Goal: Task Accomplishment & Management: Use online tool/utility

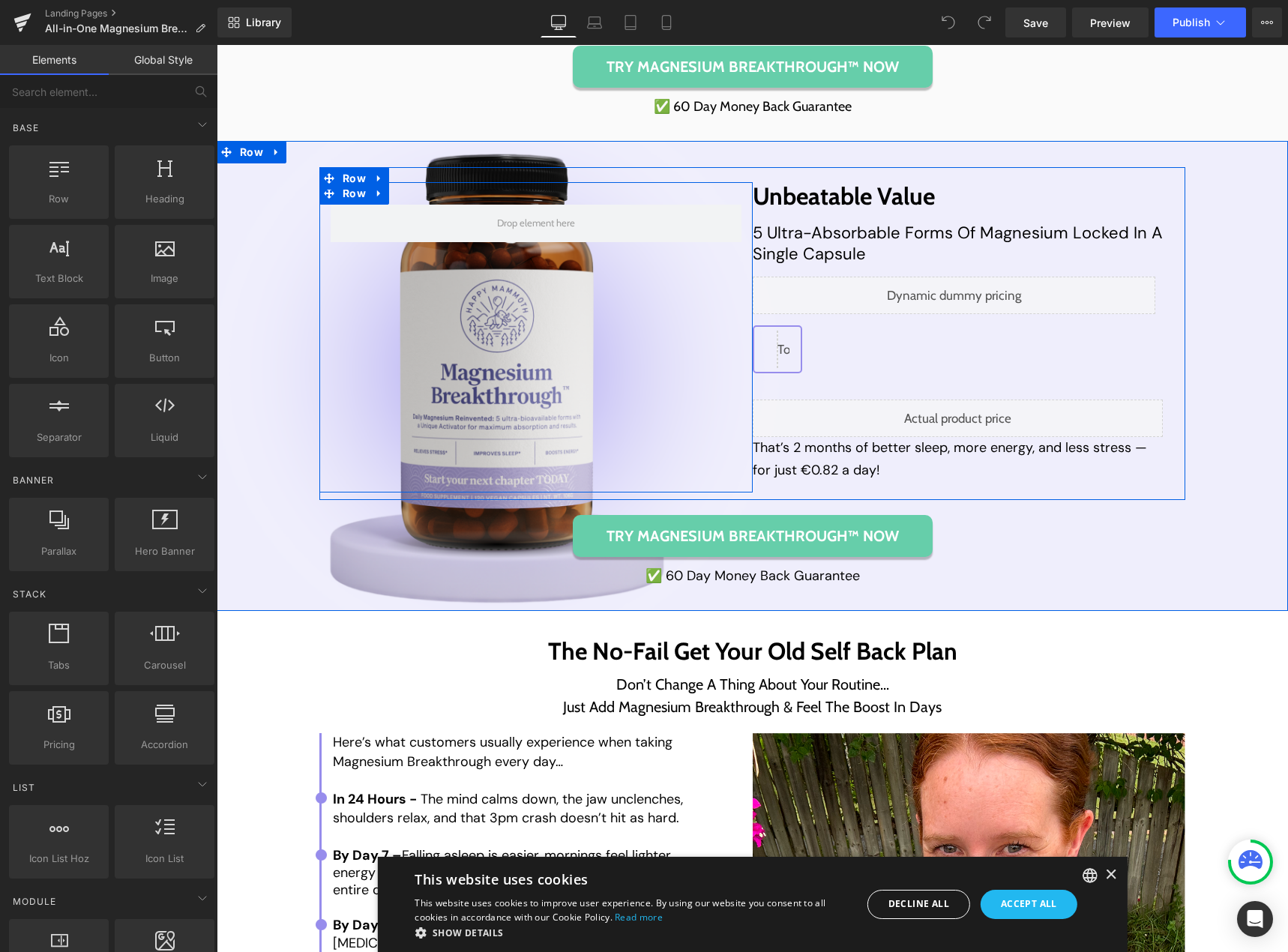
scroll to position [6522, 0]
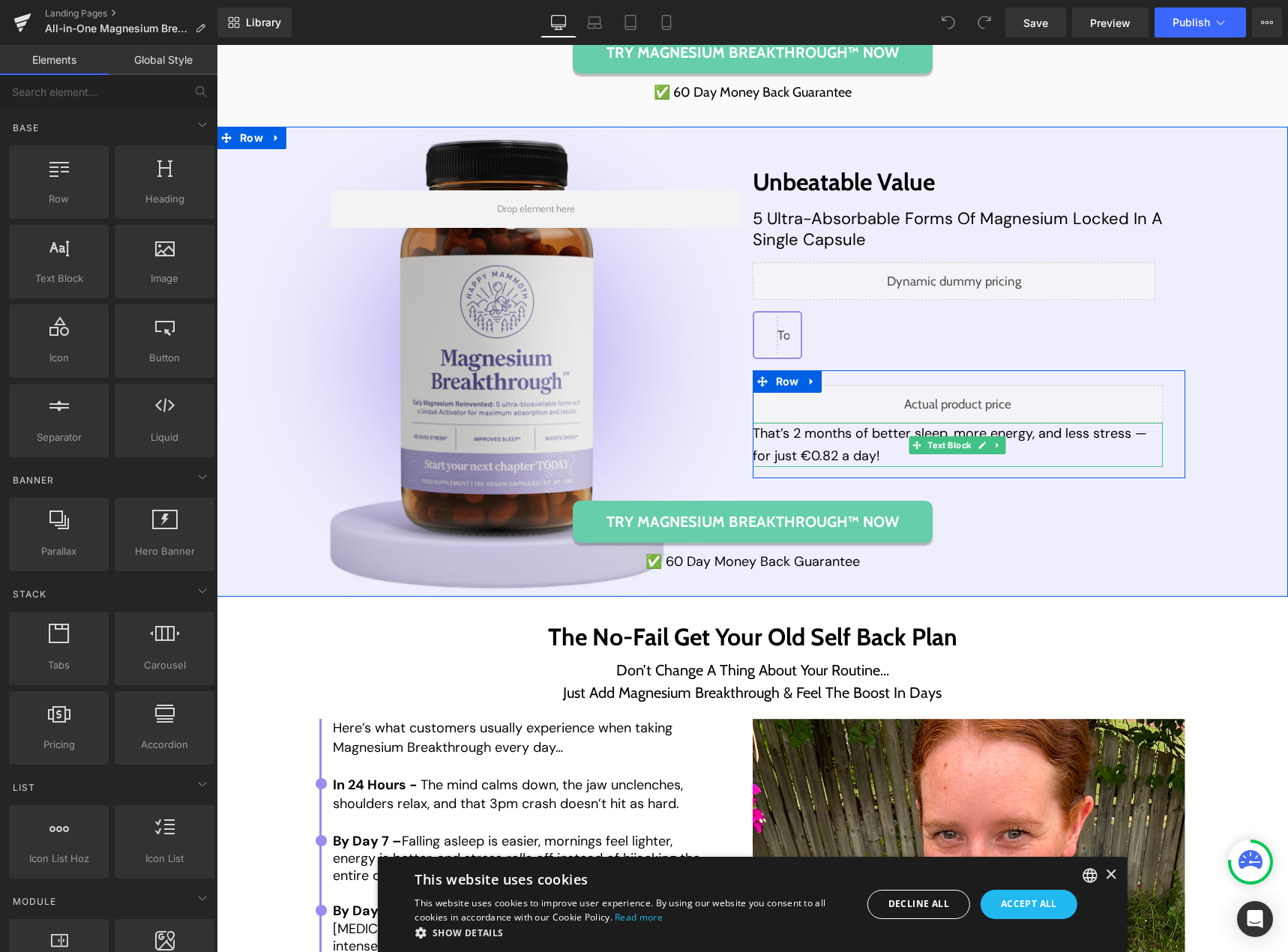
click at [801, 456] on p "That’s 2 months of better sleep, more energy, and less stress — for just €0.82 …" at bounding box center [958, 444] width 411 height 45
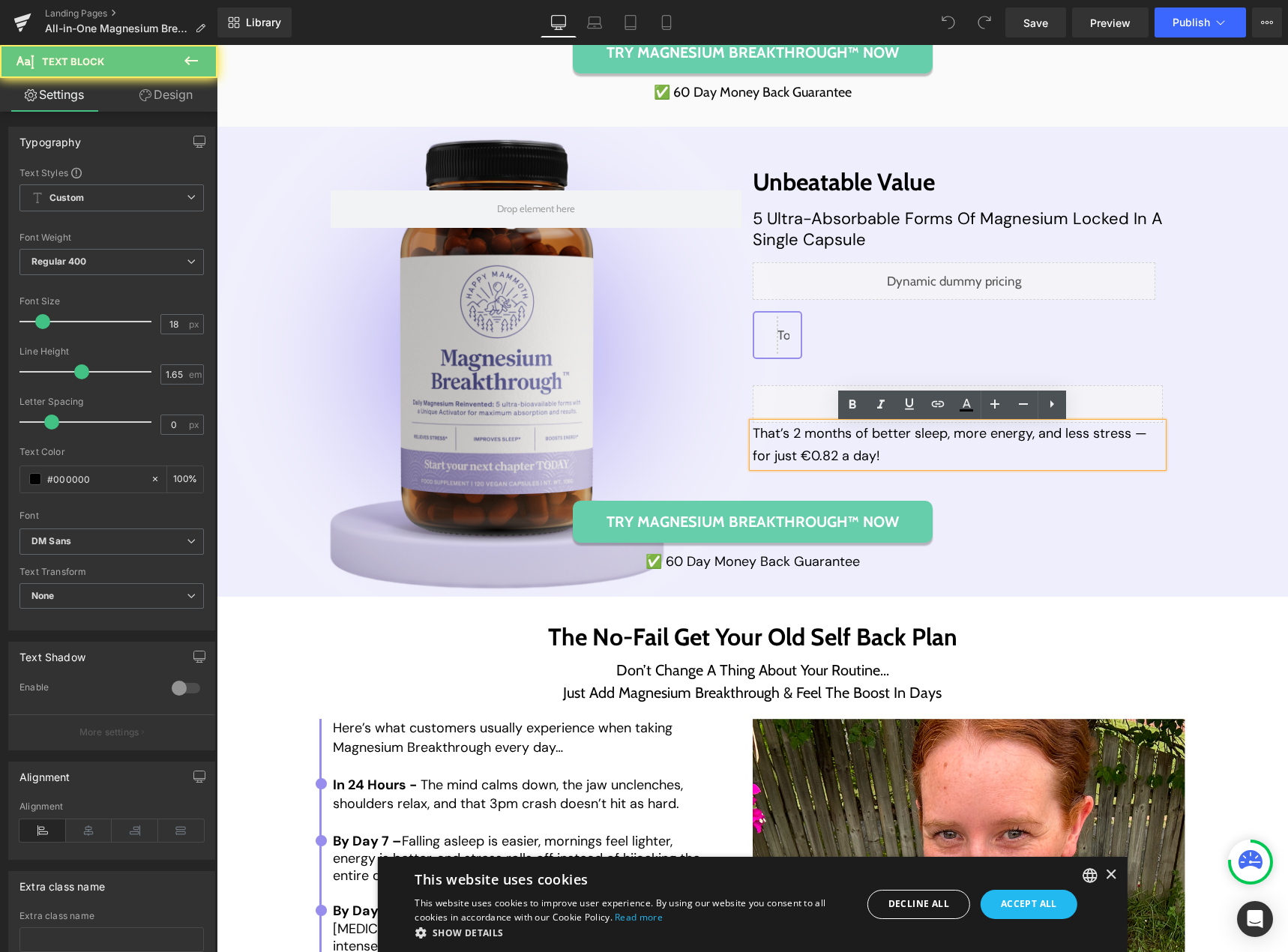
click at [803, 456] on p "That’s 2 months of better sleep, more energy, and less stress — for just €0.82 …" at bounding box center [958, 444] width 411 height 45
drag, startPoint x: 803, startPoint y: 457, endPoint x: 861, endPoint y: 455, distance: 58.0
click at [861, 455] on p "That’s 2 months of better sleep, more energy, and less stress — for just €0.82 …" at bounding box center [958, 444] width 411 height 45
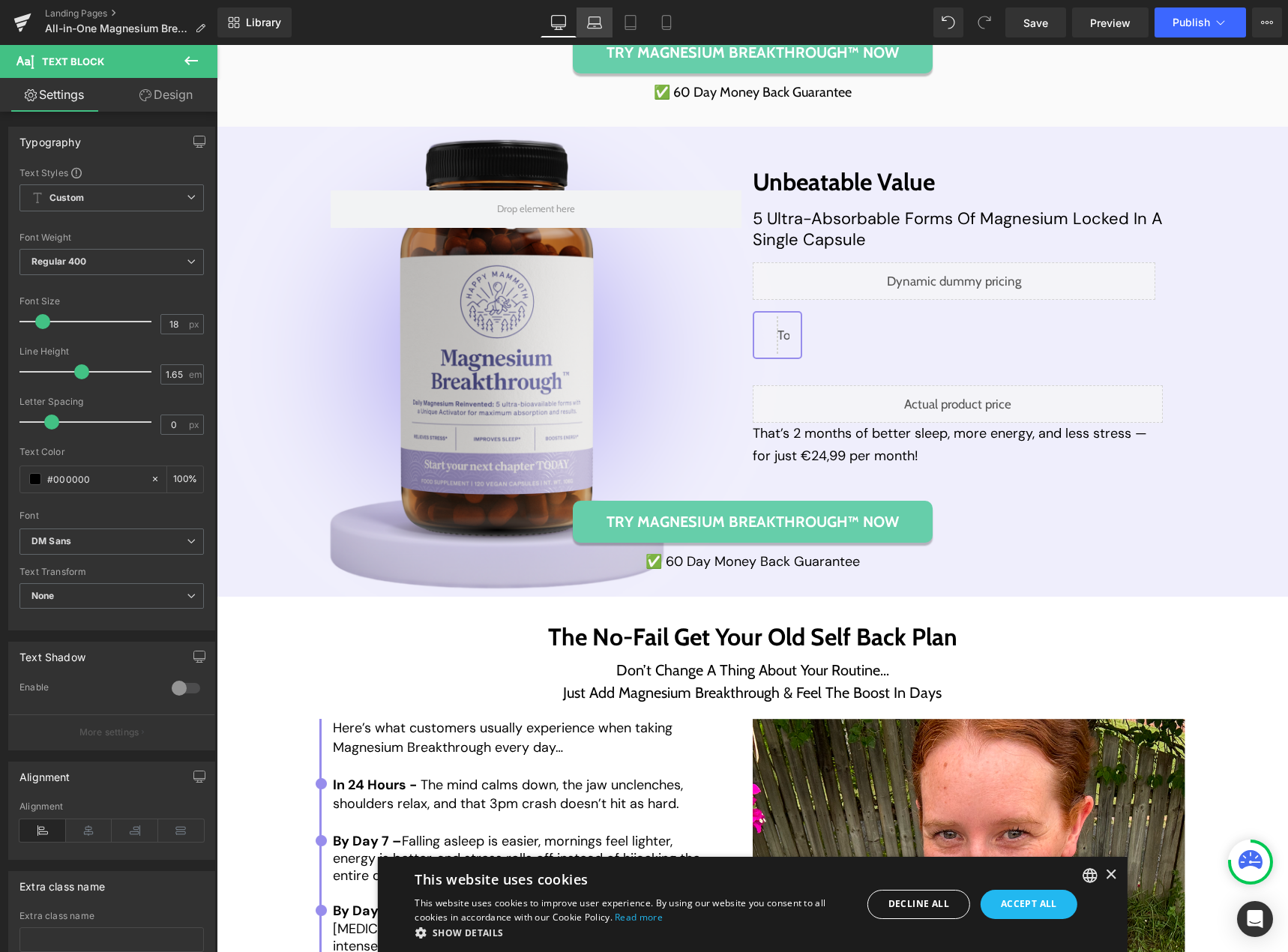
click at [587, 21] on icon at bounding box center [595, 23] width 15 height 15
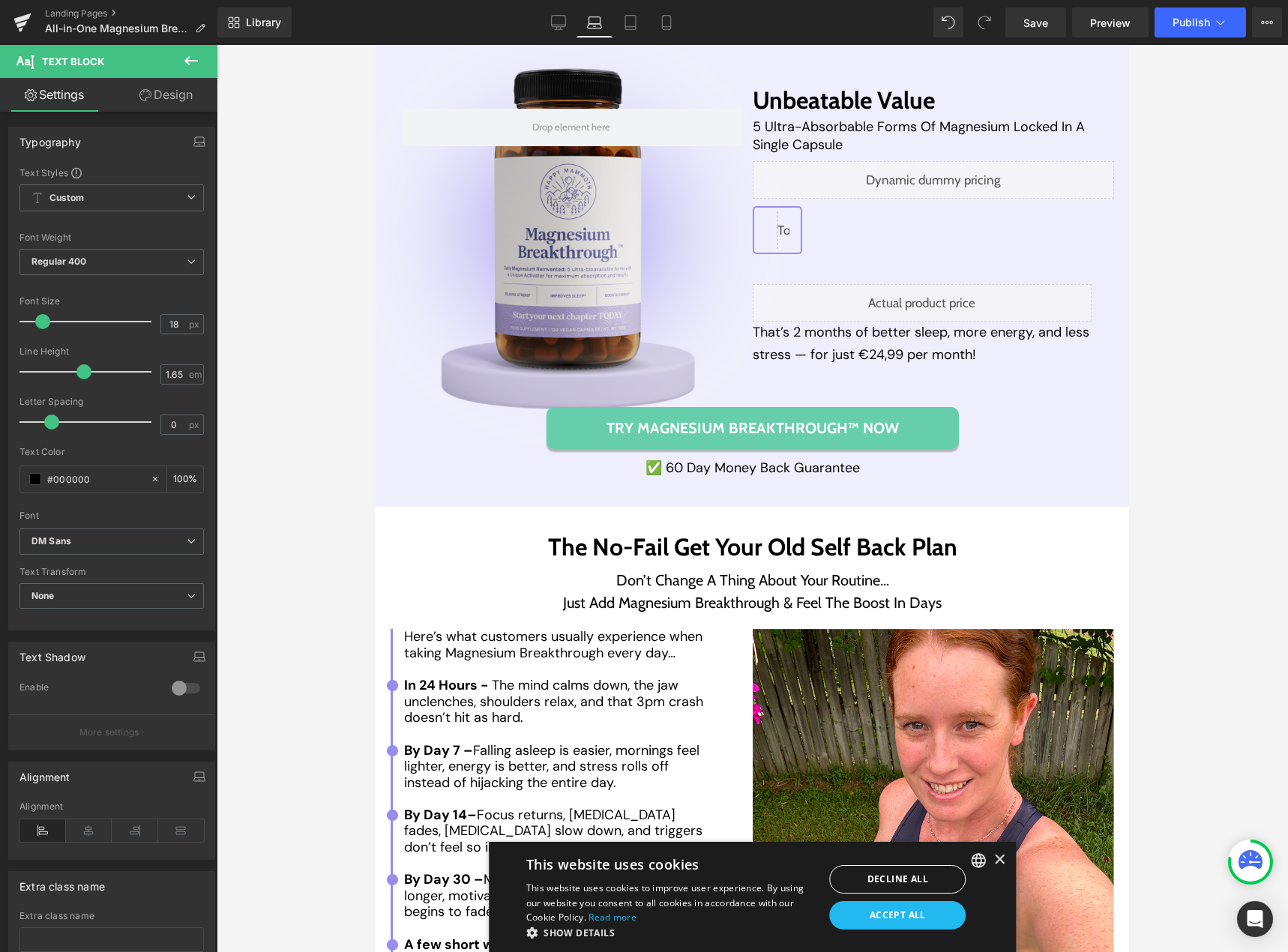
scroll to position [6475, 0]
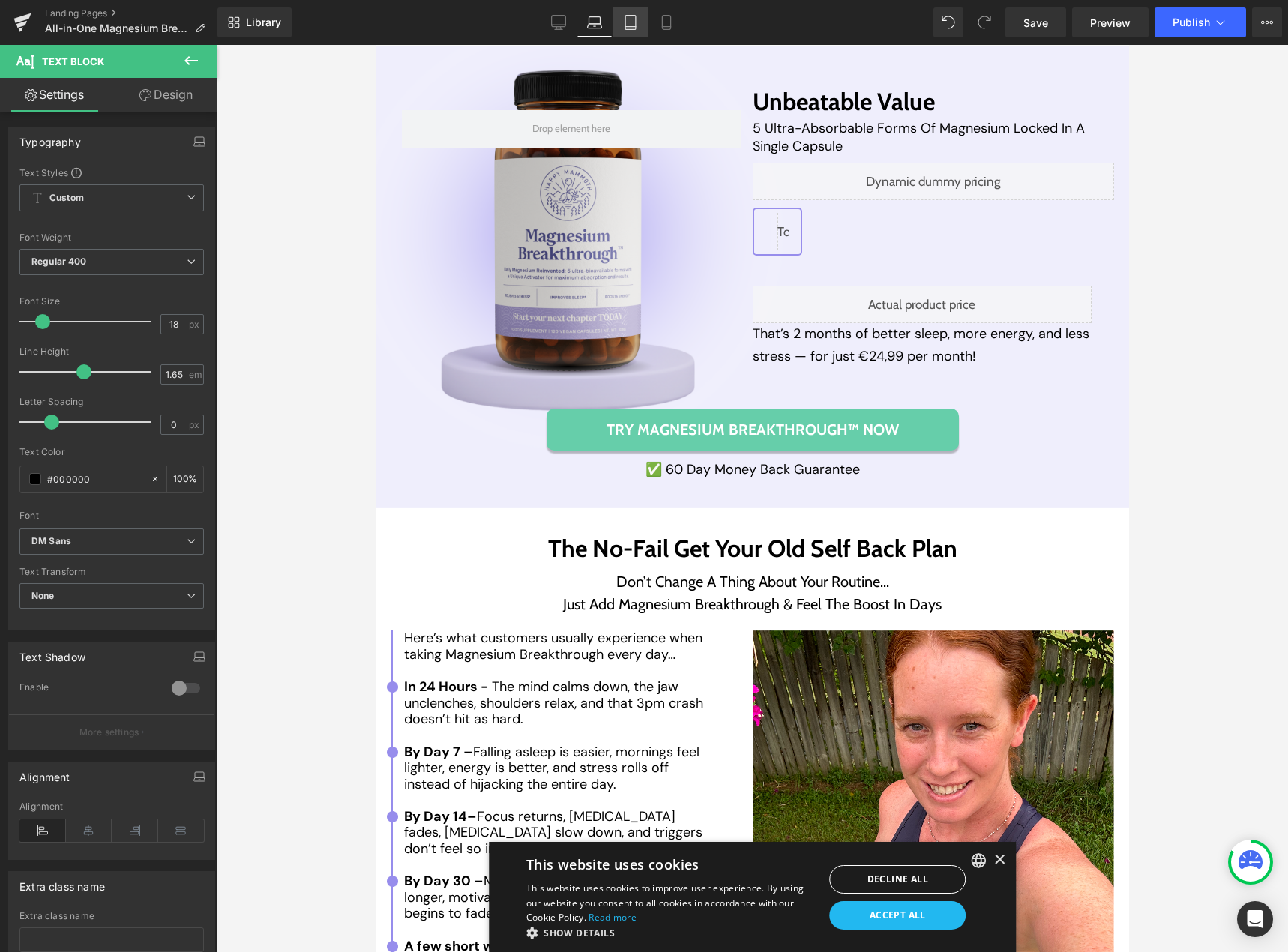
click at [641, 27] on link "Tablet" at bounding box center [631, 23] width 36 height 30
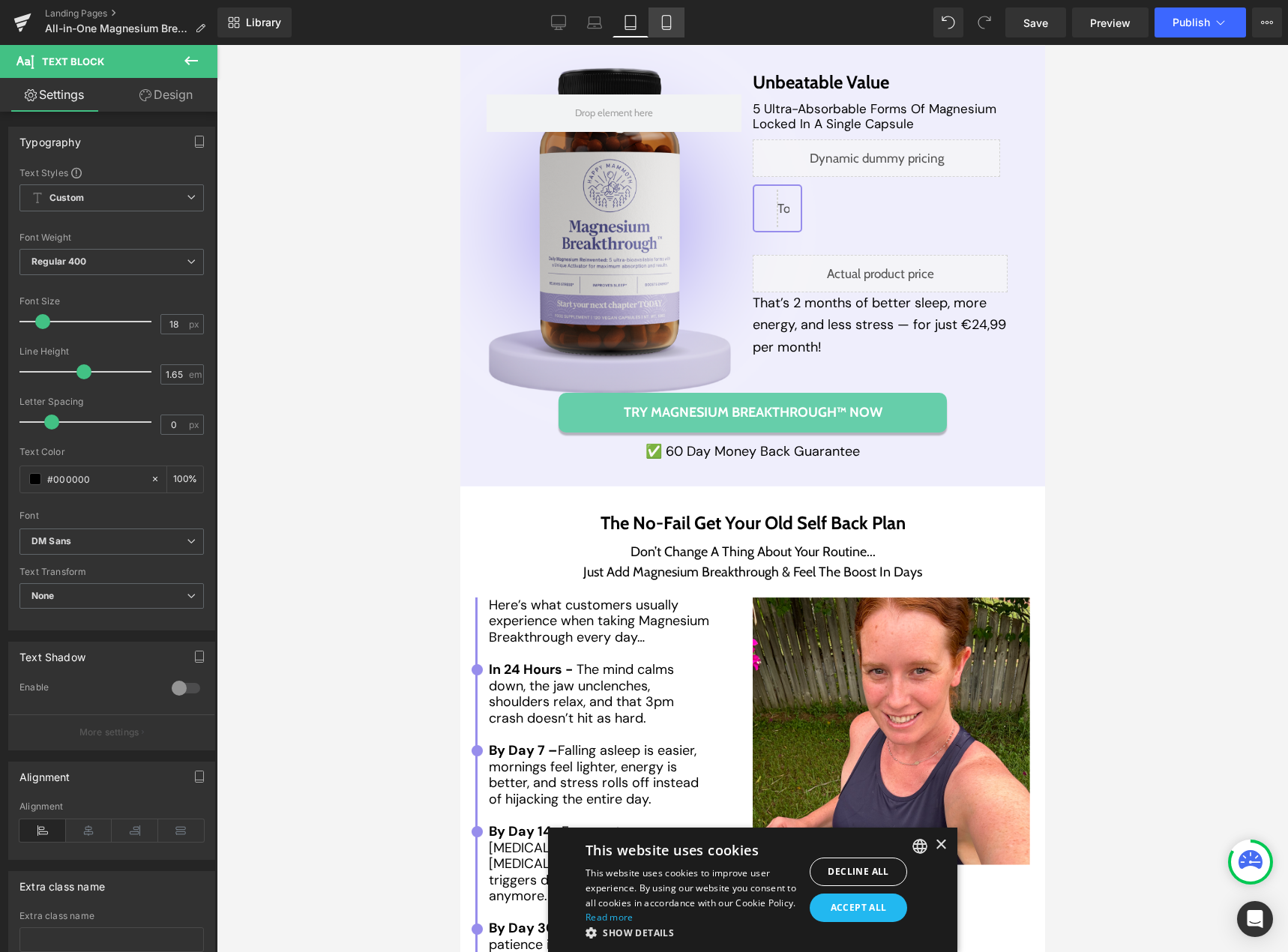
click at [670, 28] on icon at bounding box center [666, 23] width 9 height 14
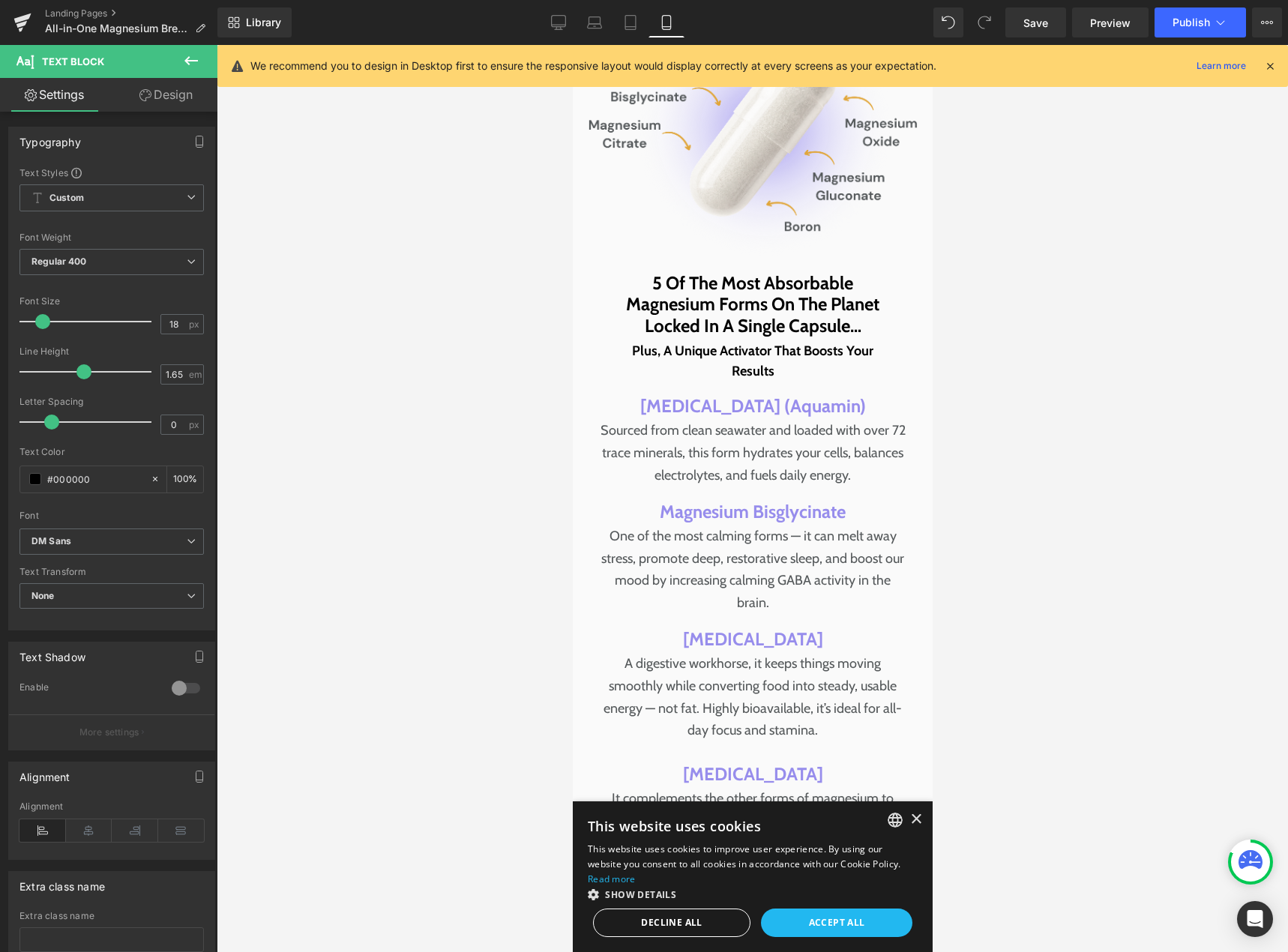
scroll to position [9123, 0]
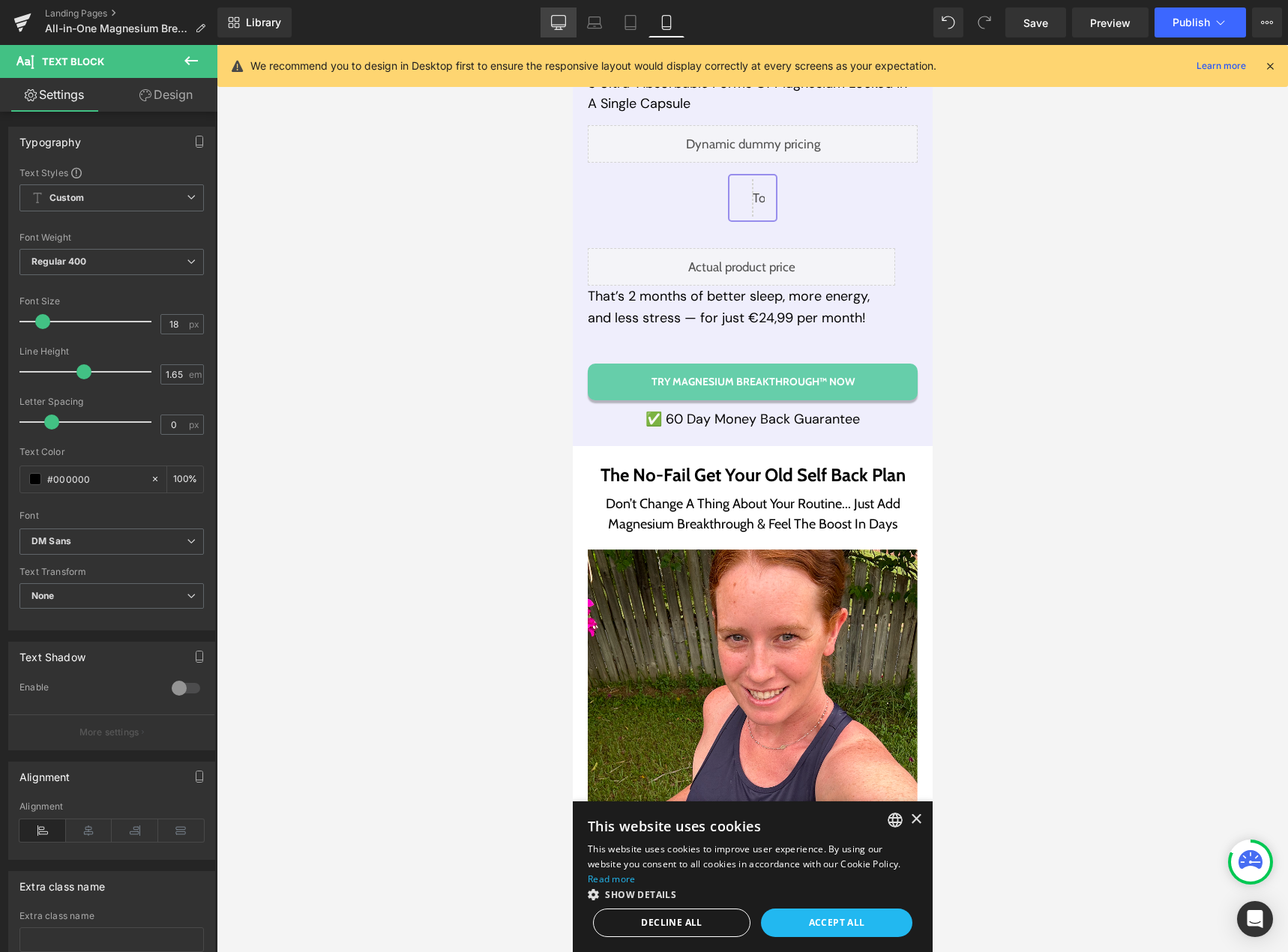
click at [547, 25] on link "Desktop" at bounding box center [559, 23] width 36 height 30
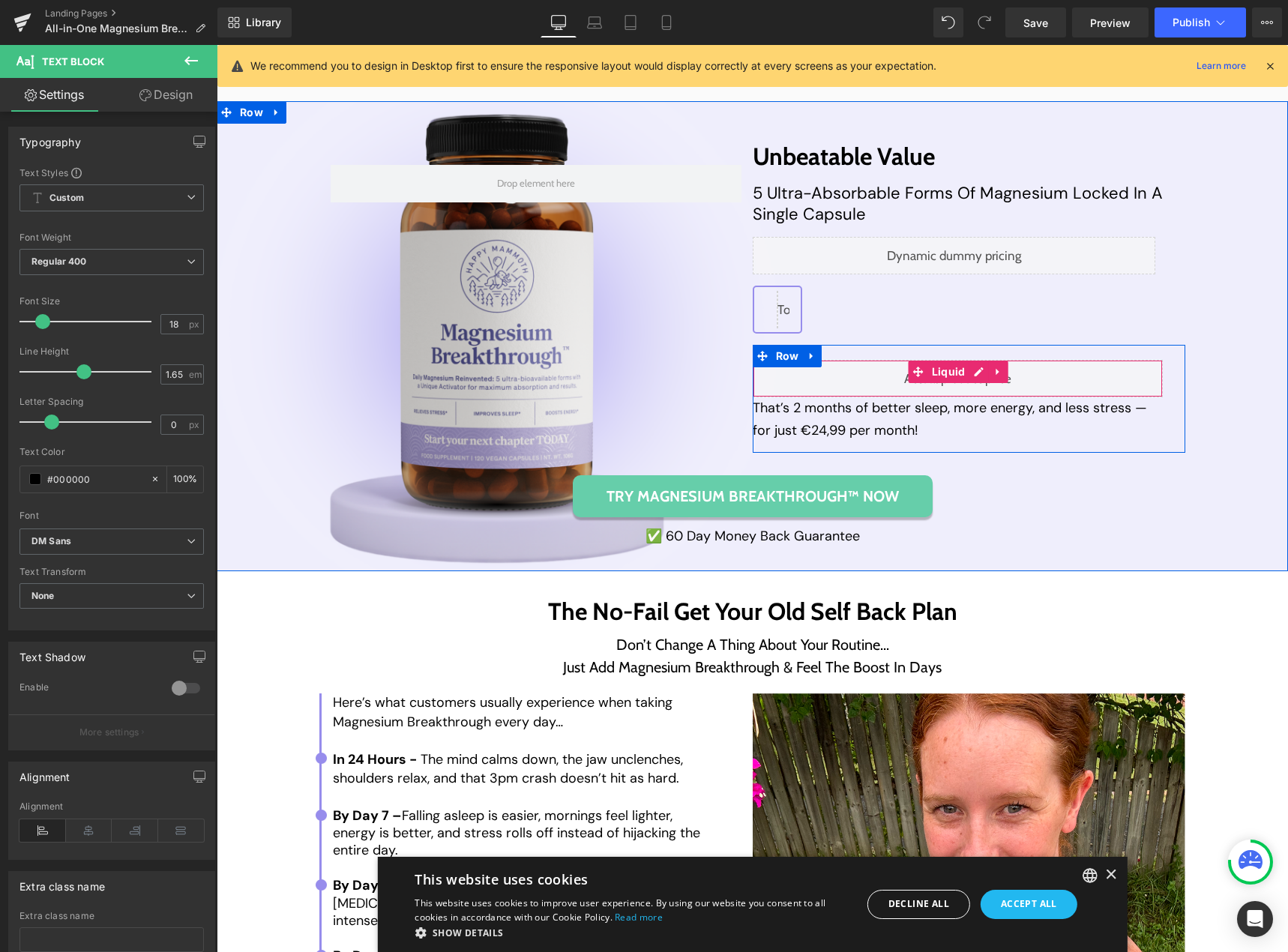
scroll to position [6516, 0]
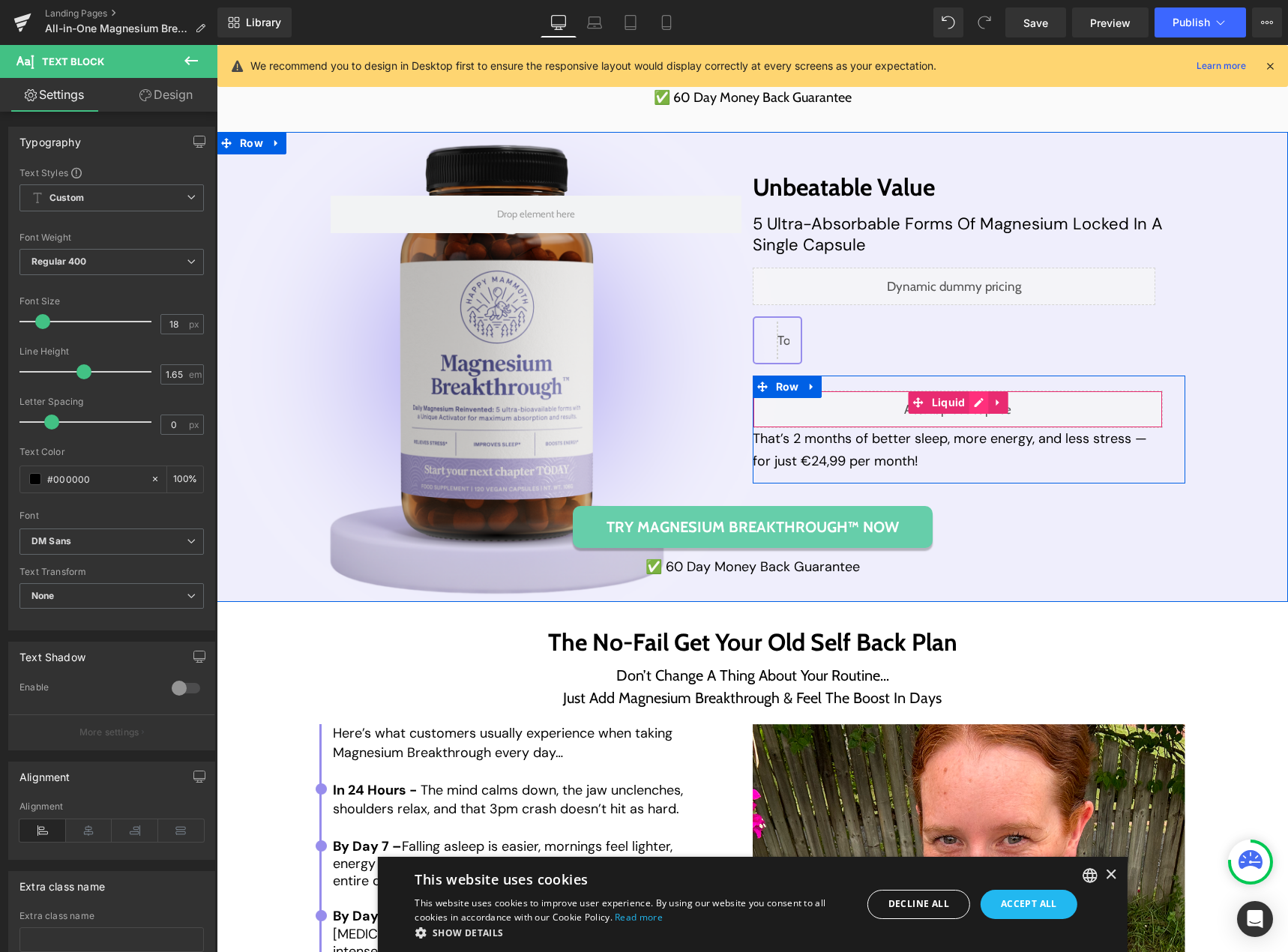
click at [974, 407] on div "Liquid" at bounding box center [958, 409] width 411 height 38
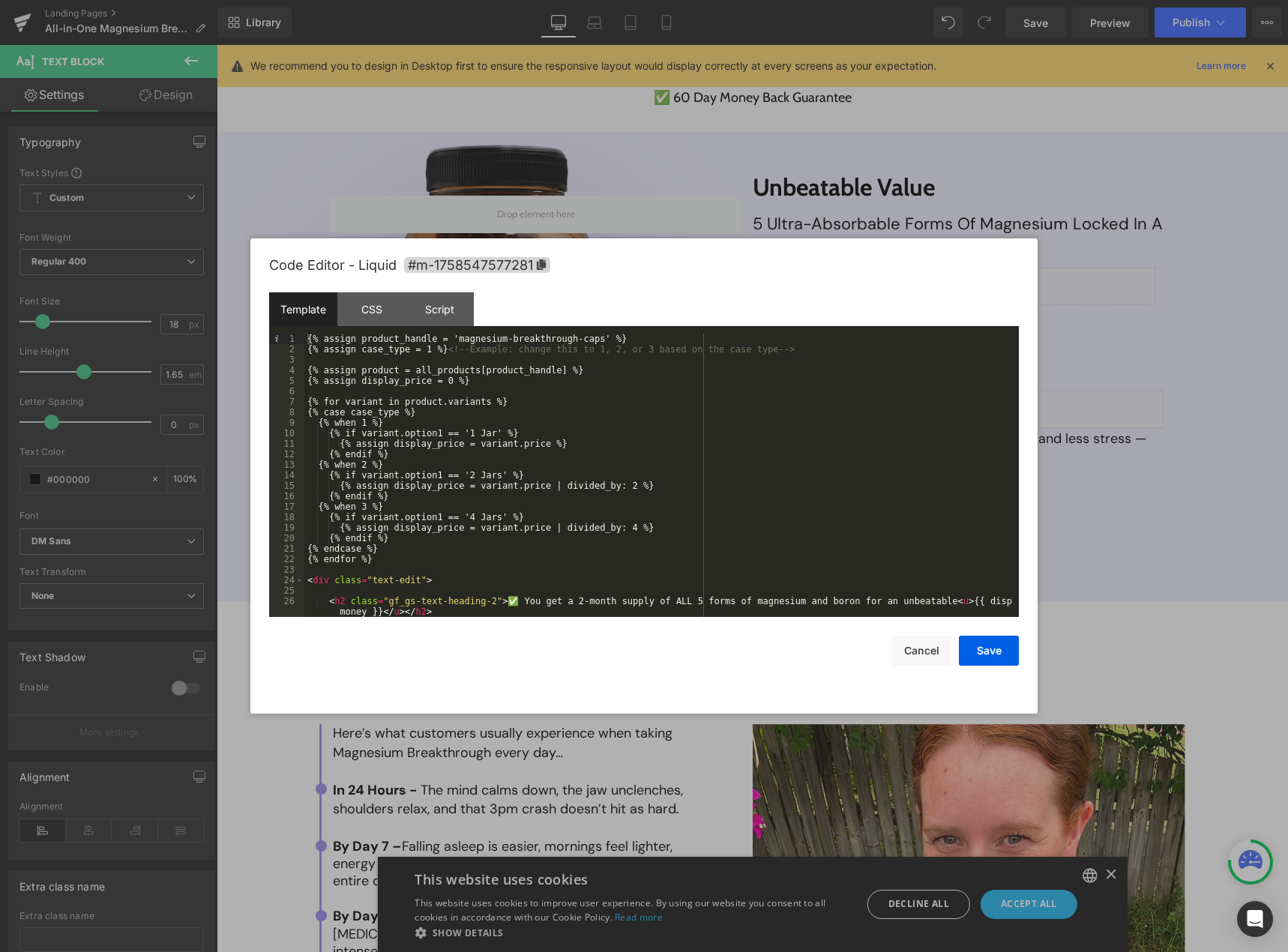
scroll to position [10, 0]
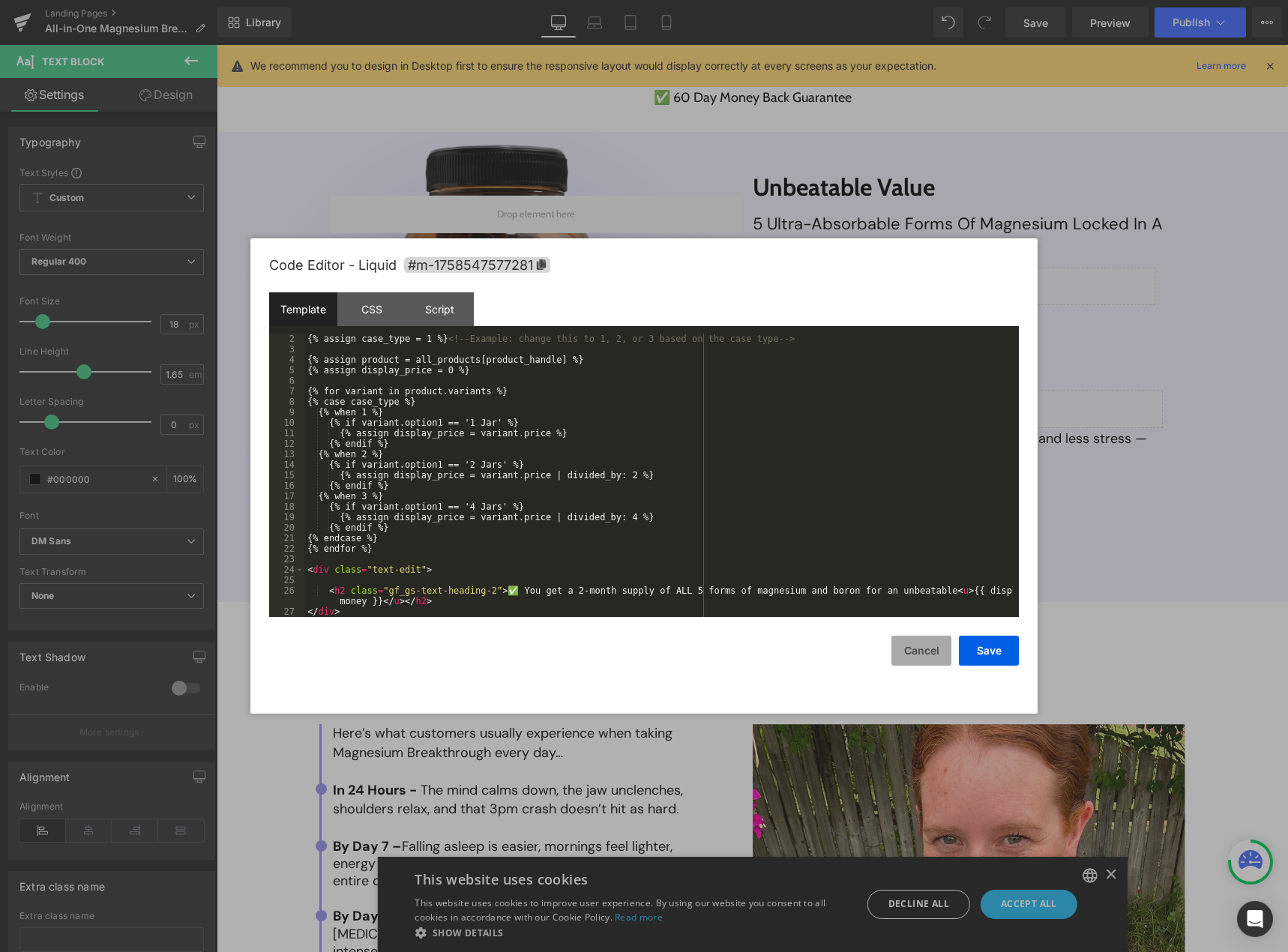
click at [916, 660] on button "Cancel" at bounding box center [921, 651] width 60 height 30
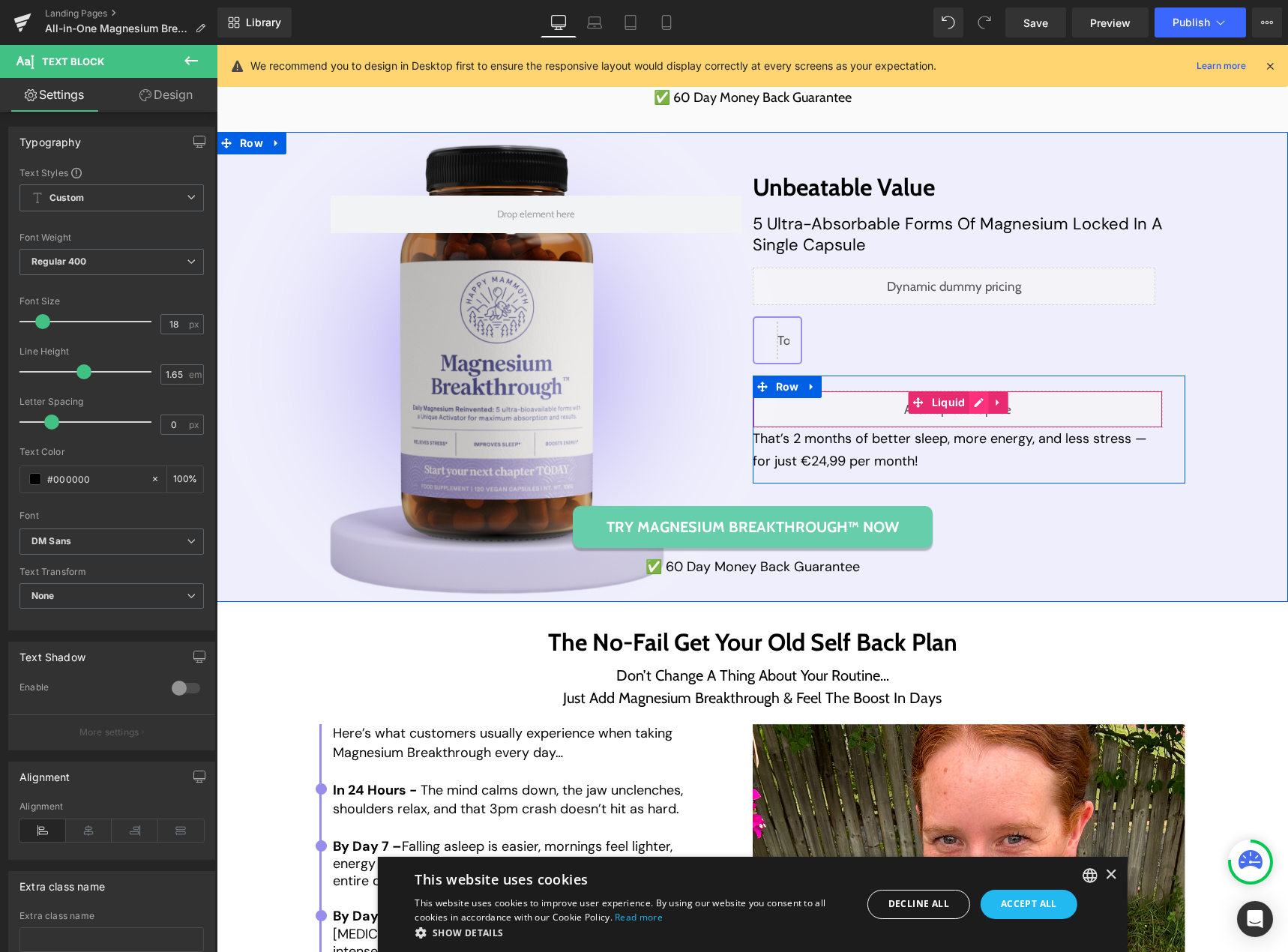
click at [967, 411] on div "Liquid" at bounding box center [958, 409] width 411 height 38
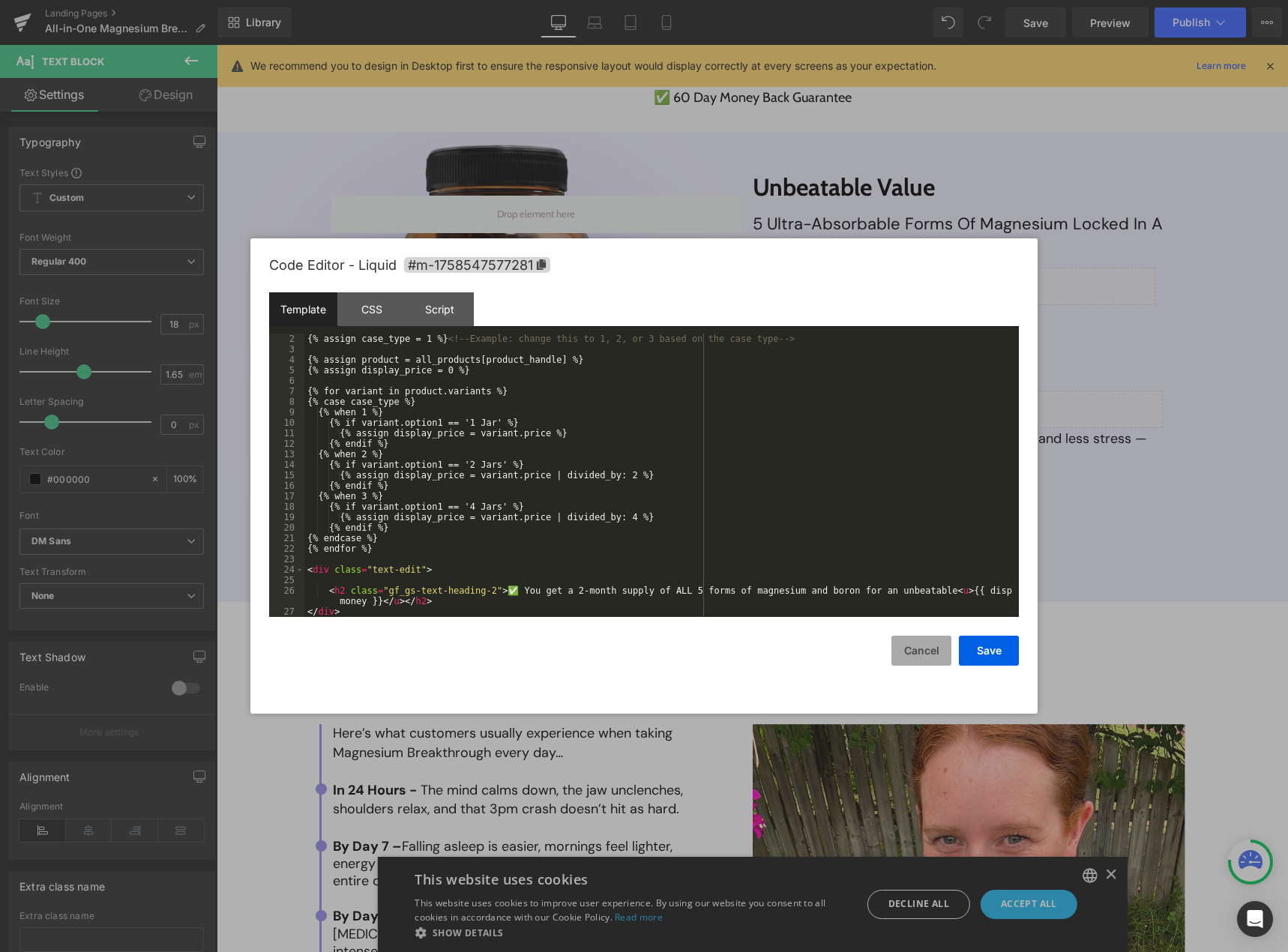
click at [913, 654] on button "Cancel" at bounding box center [921, 651] width 60 height 30
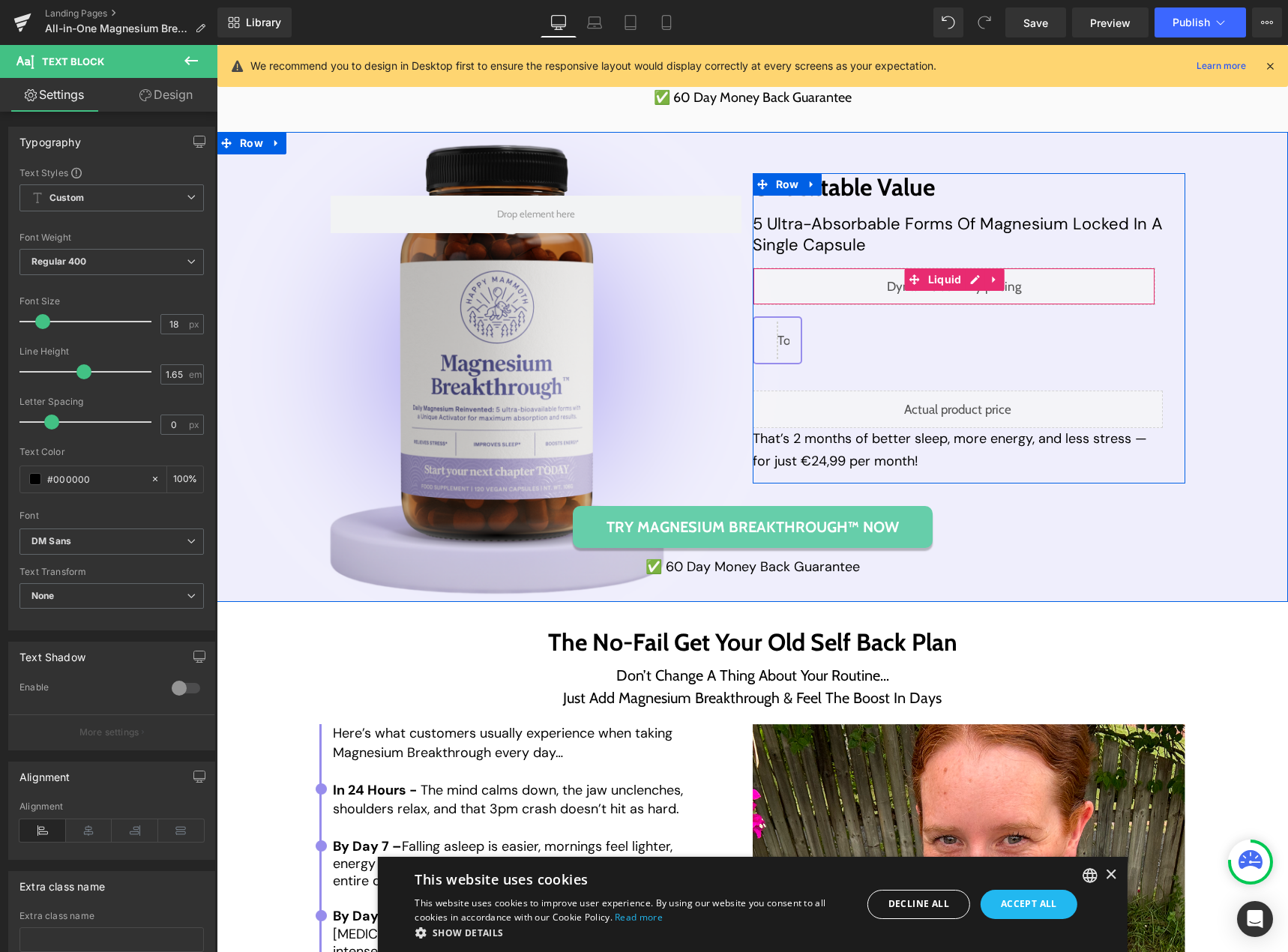
click at [969, 278] on div "Liquid" at bounding box center [955, 287] width 403 height 38
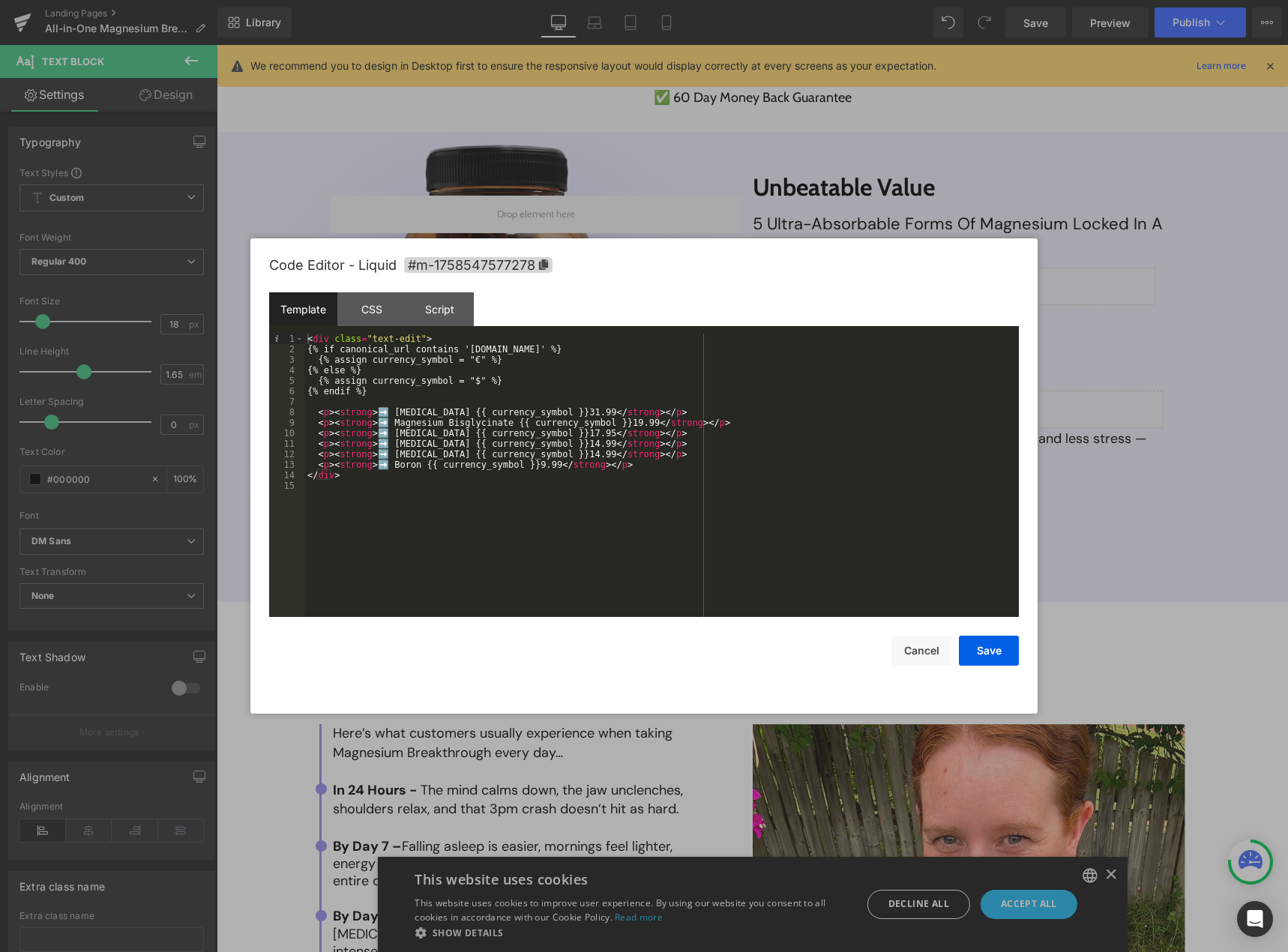
click at [350, 370] on div "< div class = "text-edit" > {% if canonical_url contains 'eu.happymammoth.com' …" at bounding box center [661, 485] width 714 height 304
drag, startPoint x: 459, startPoint y: 348, endPoint x: 563, endPoint y: 346, distance: 104.0
click at [563, 346] on div "< div class = "text-edit" > {% if canonical_url contains 'eu.happymammoth.com' …" at bounding box center [661, 485] width 714 height 304
click at [365, 368] on div "< div class = "text-edit" > {% if canonical_url contains 'eu.happymammoth.com' …" at bounding box center [661, 485] width 714 height 304
click at [494, 371] on div "< div class = "text-edit" > {% if canonical_url contains 'eu.happymammoth.com' …" at bounding box center [661, 485] width 714 height 304
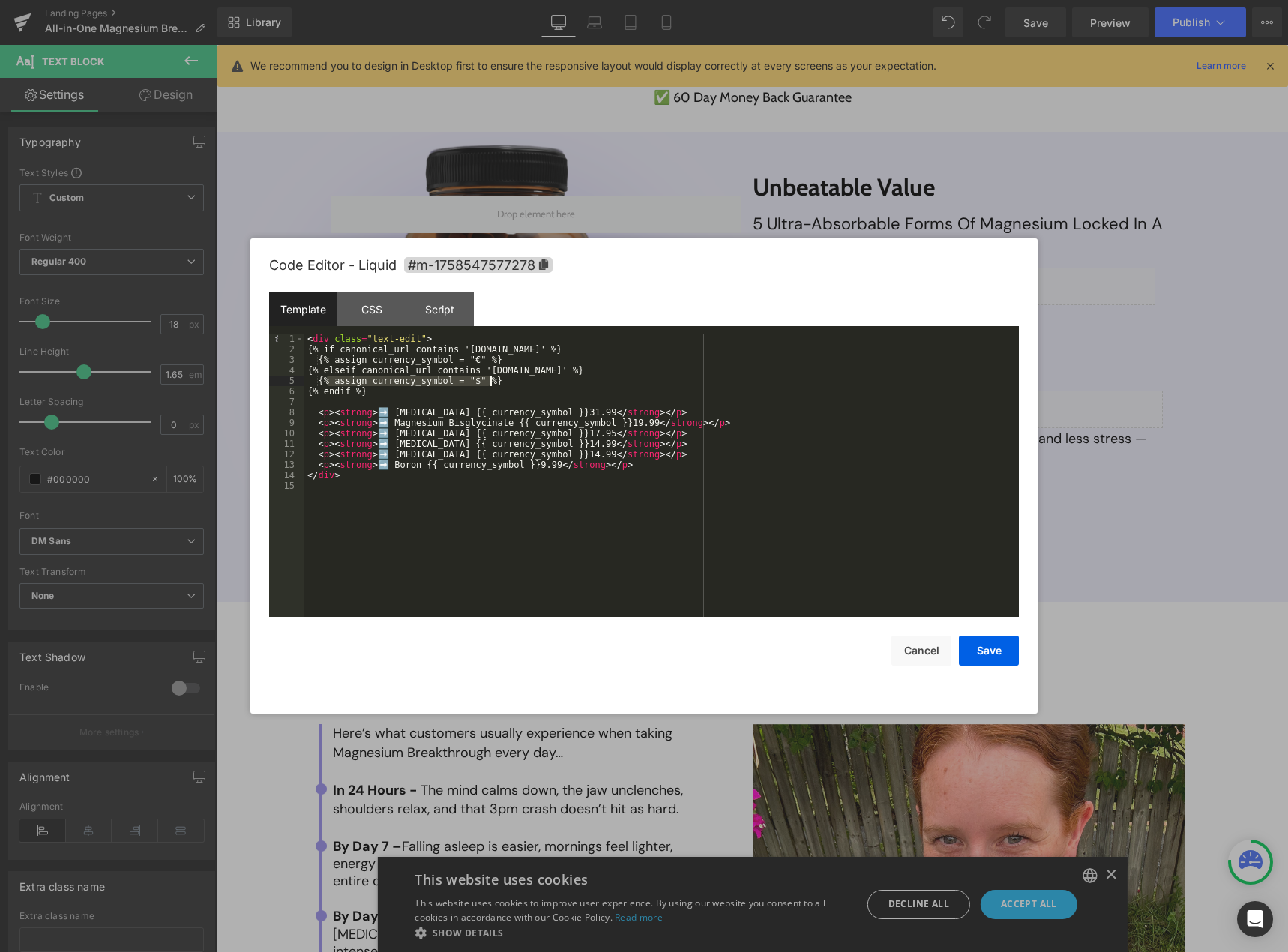
drag, startPoint x: 327, startPoint y: 379, endPoint x: 510, endPoint y: 378, distance: 183.0
click at [510, 378] on div "< div class = "text-edit" > {% if canonical_url contains 'eu.happymammoth.com' …" at bounding box center [661, 485] width 714 height 304
click at [510, 378] on div "< div class = "text-edit" > {% if canonical_url contains 'eu.happymammoth.com' …" at bounding box center [661, 475] width 714 height 283
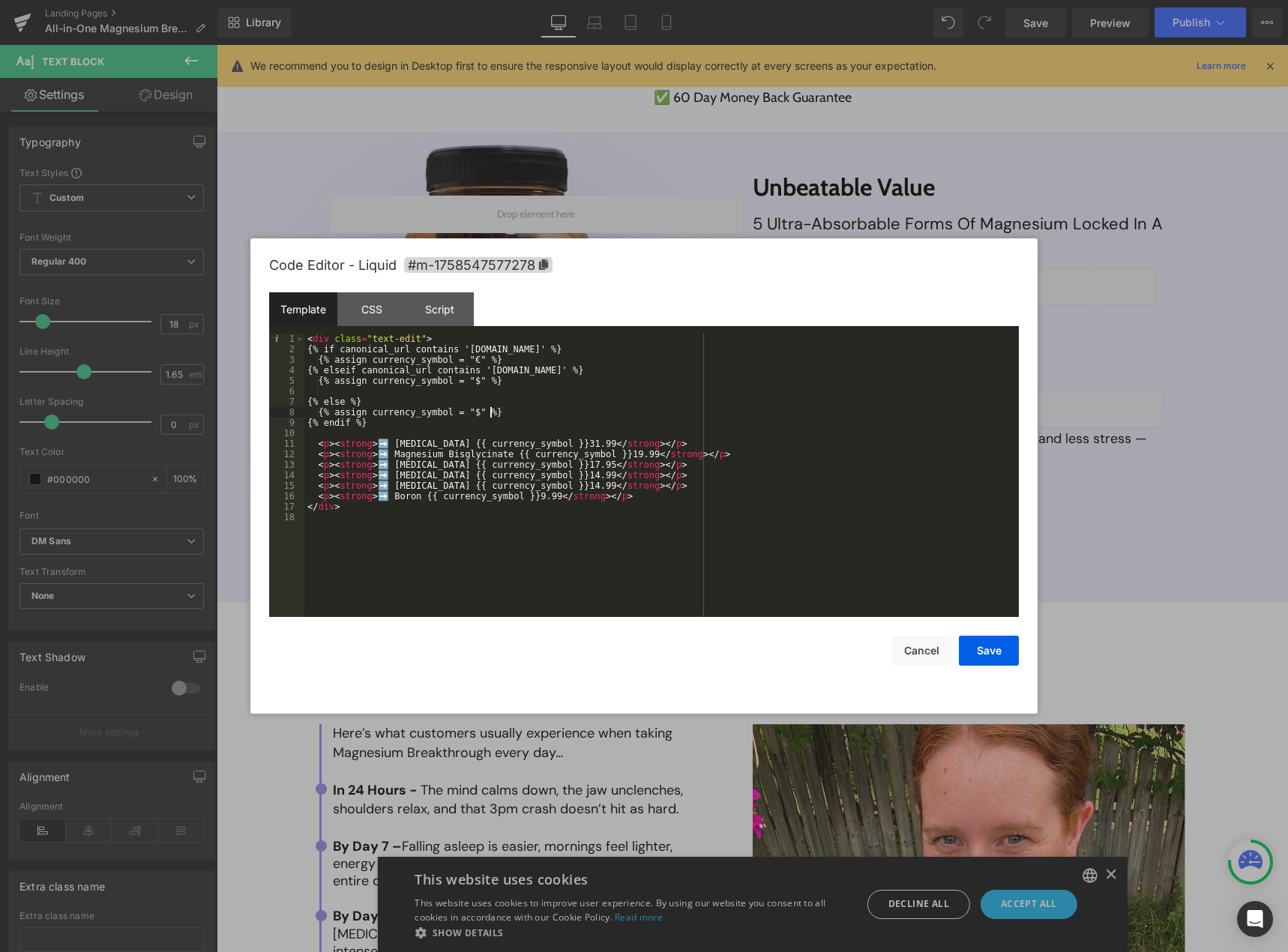
click at [474, 380] on div "< div class = "text-edit" > {% if canonical_url contains 'eu.happymammoth.com' …" at bounding box center [661, 485] width 714 height 304
click at [322, 390] on div "< div class = "text-edit" > {% if canonical_url contains 'eu.happymammoth.com' …" at bounding box center [661, 485] width 714 height 304
click at [350, 368] on div "< div class = "text-edit" > {% if canonical_url contains 'eu.happymammoth.com' …" at bounding box center [661, 485] width 714 height 304
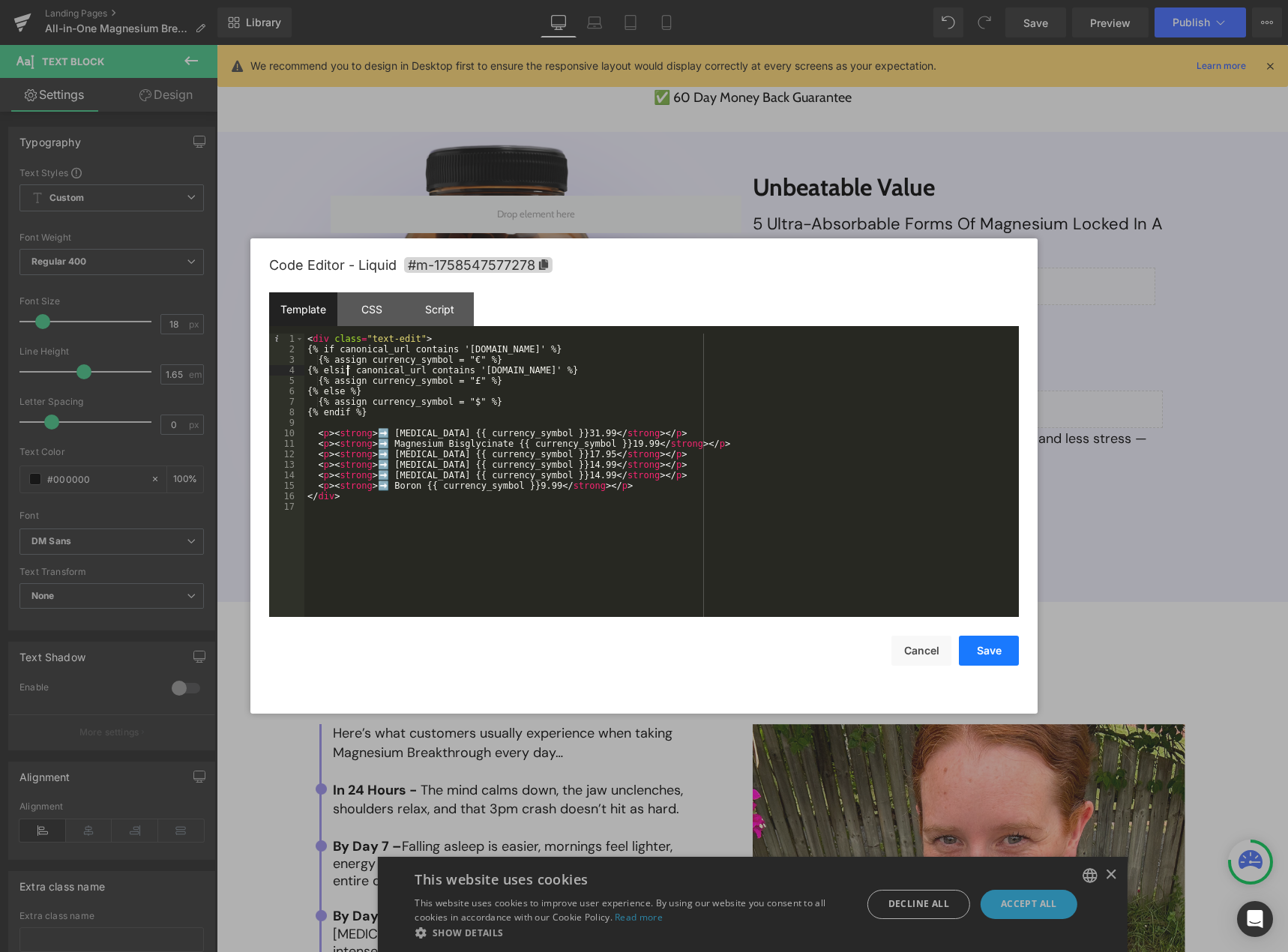
click at [1004, 653] on button "Save" at bounding box center [988, 651] width 60 height 30
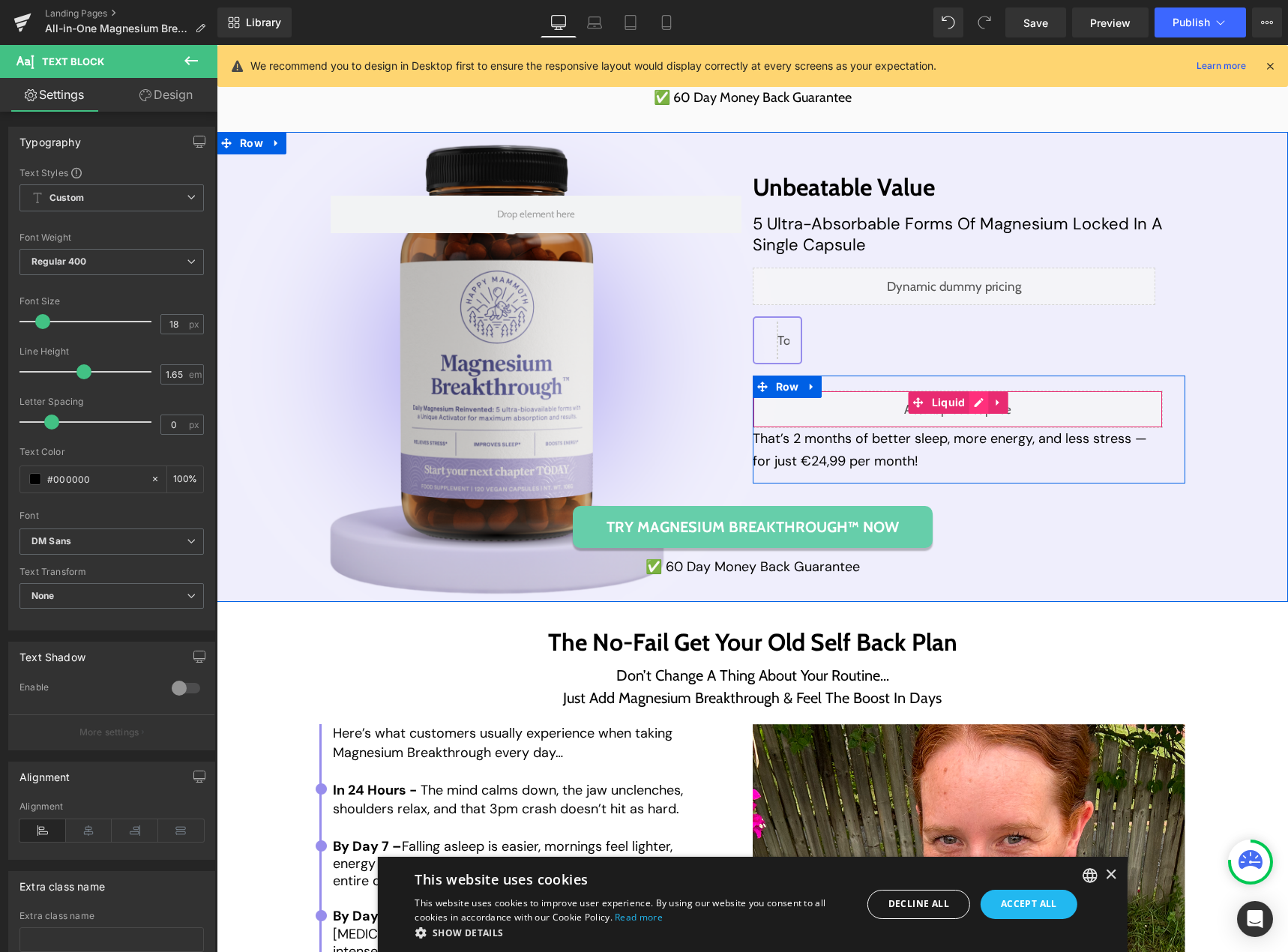
click at [965, 409] on div "Liquid" at bounding box center [958, 409] width 411 height 38
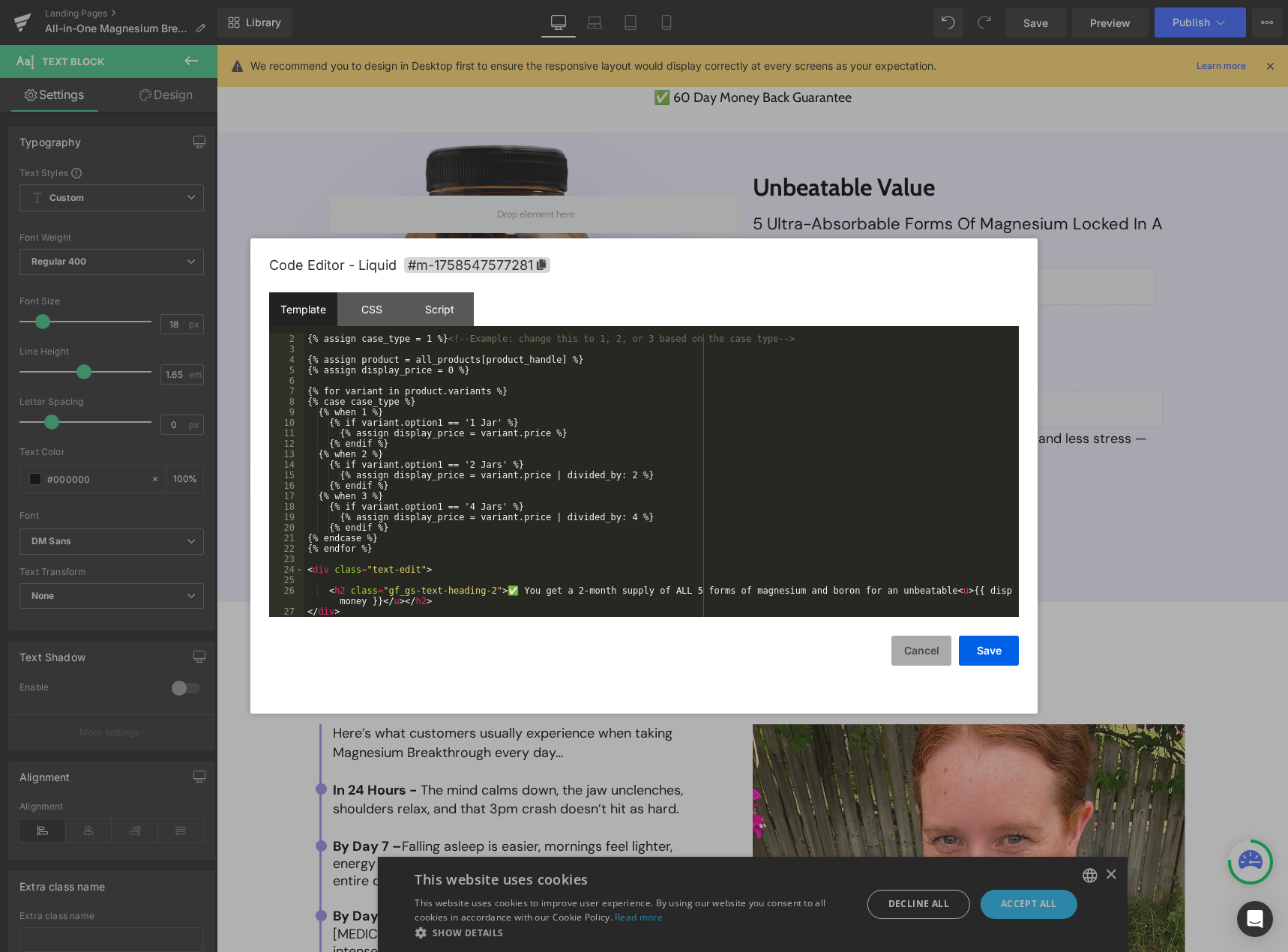
click at [916, 654] on button "Cancel" at bounding box center [921, 651] width 60 height 30
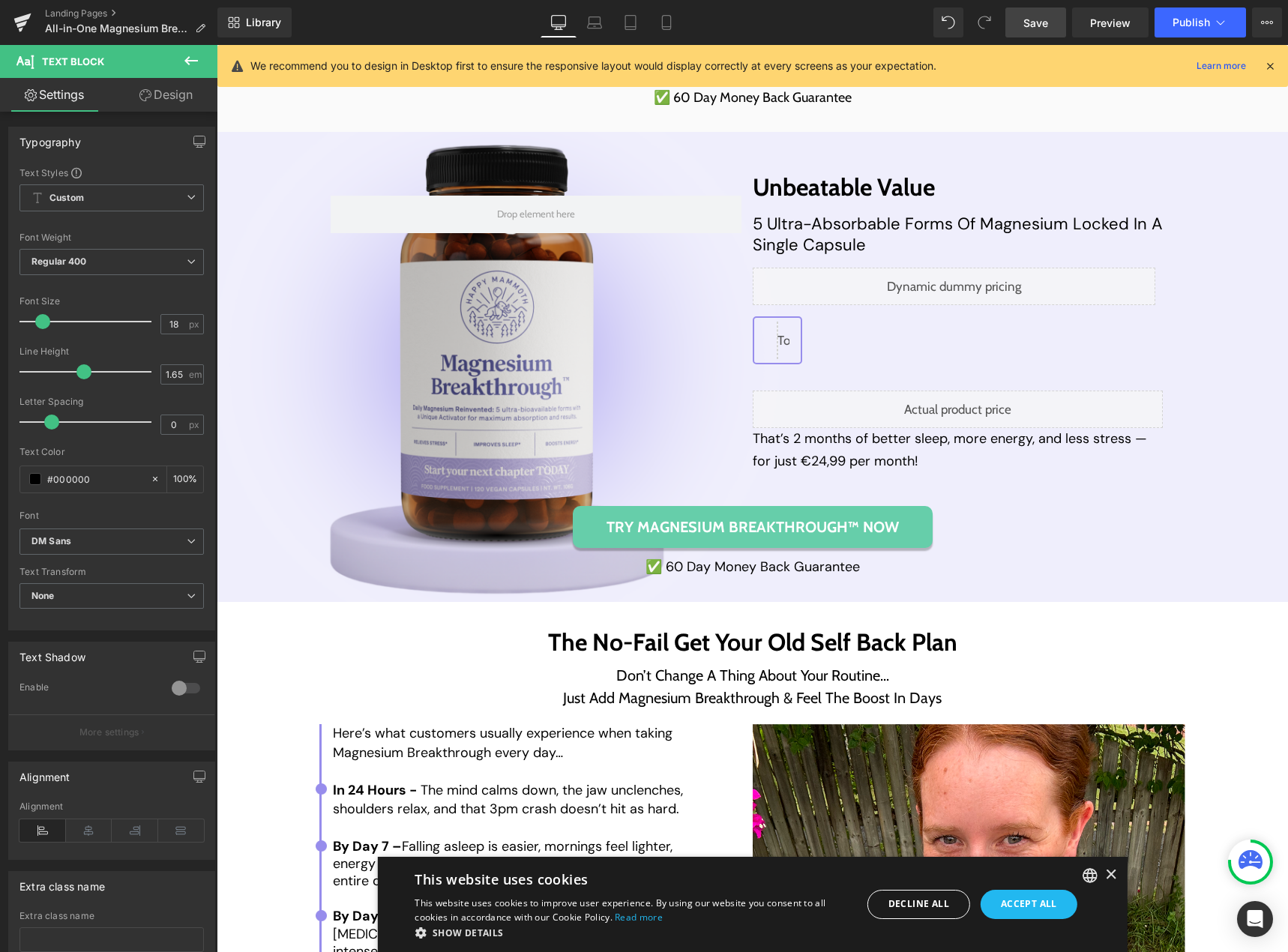
click at [1036, 20] on span "Save" at bounding box center [1035, 23] width 25 height 16
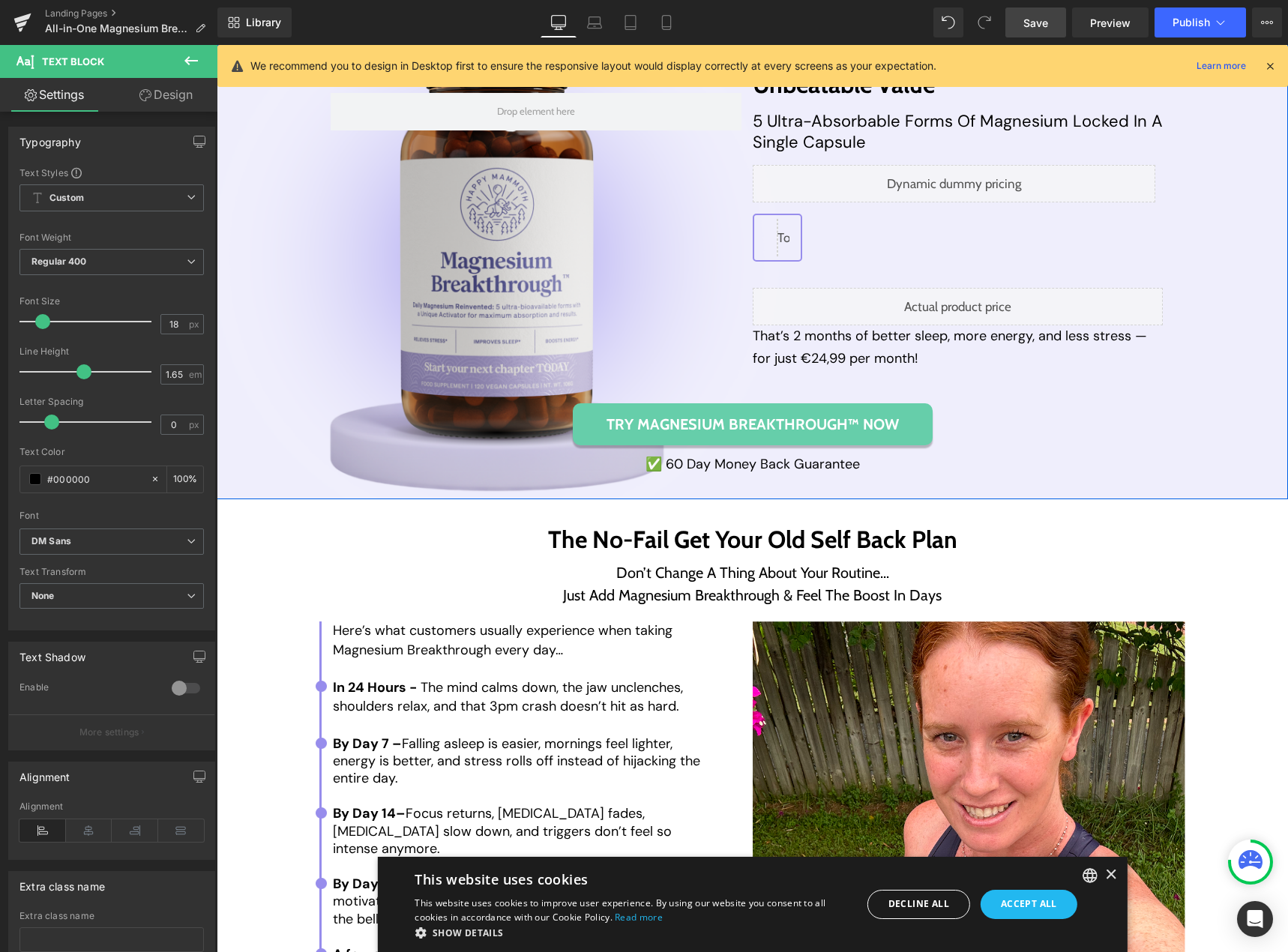
scroll to position [6441, 0]
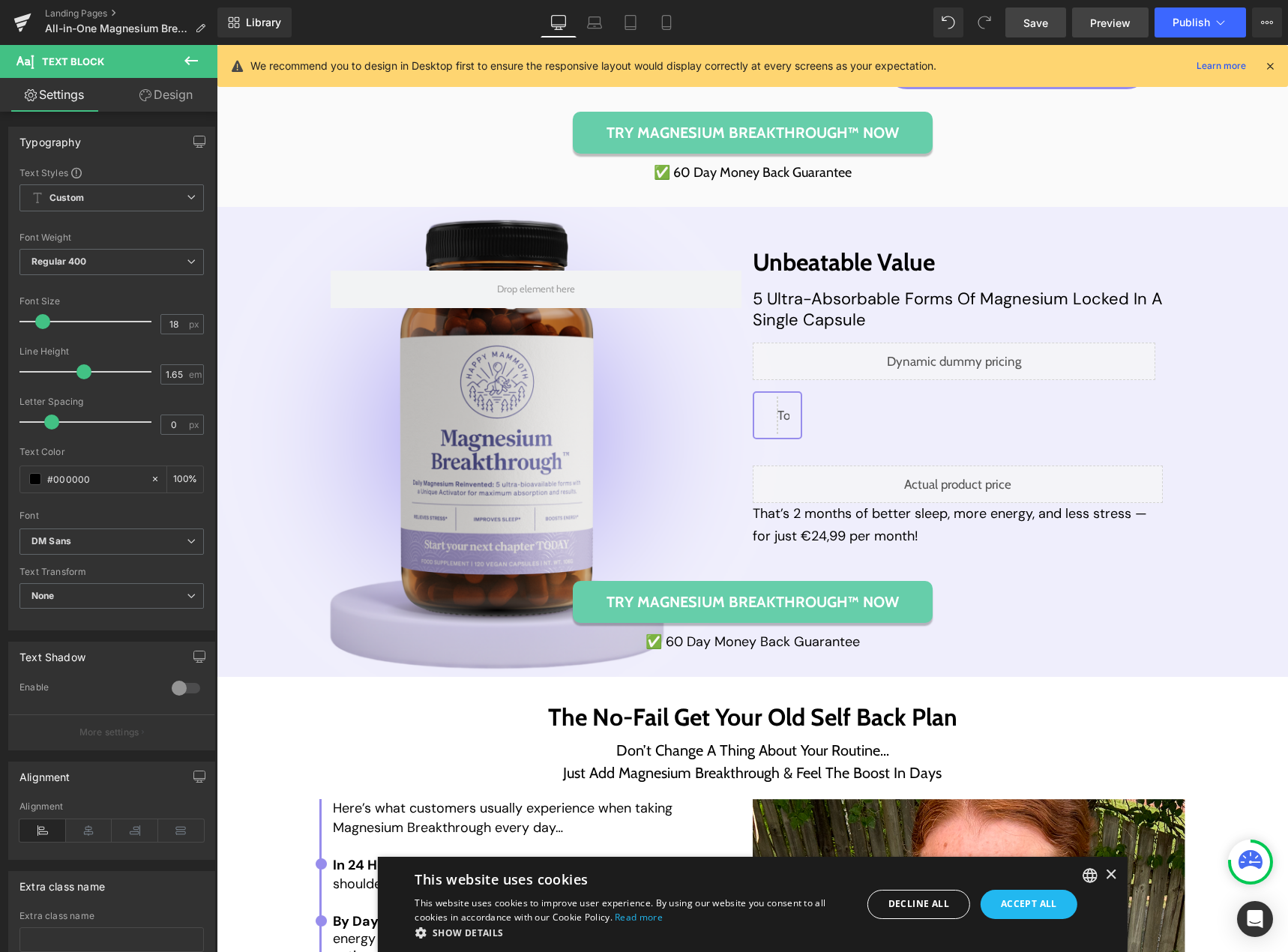
click at [1102, 22] on span "Preview" at bounding box center [1110, 23] width 41 height 16
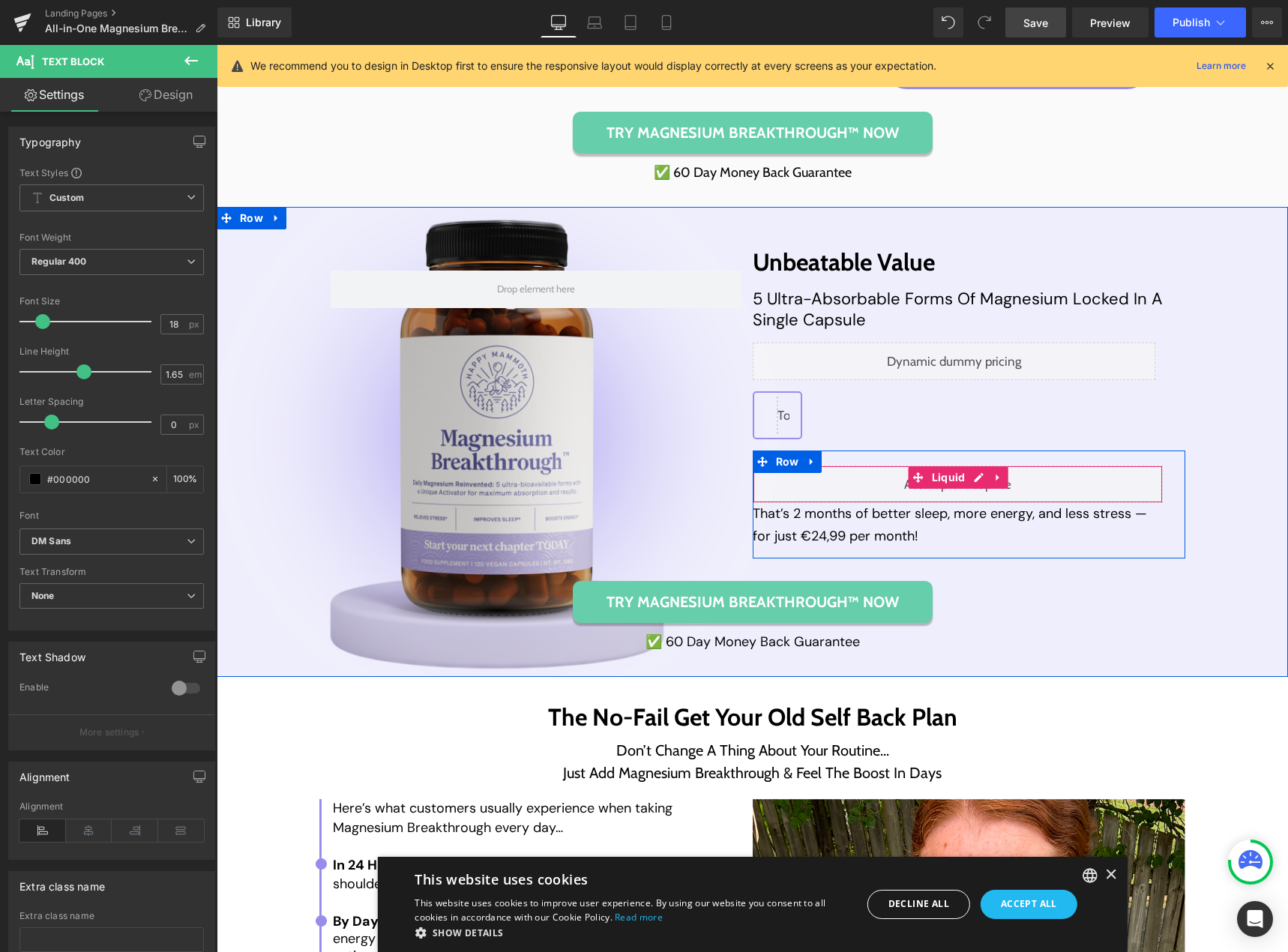
click at [972, 479] on div "Liquid" at bounding box center [958, 484] width 411 height 38
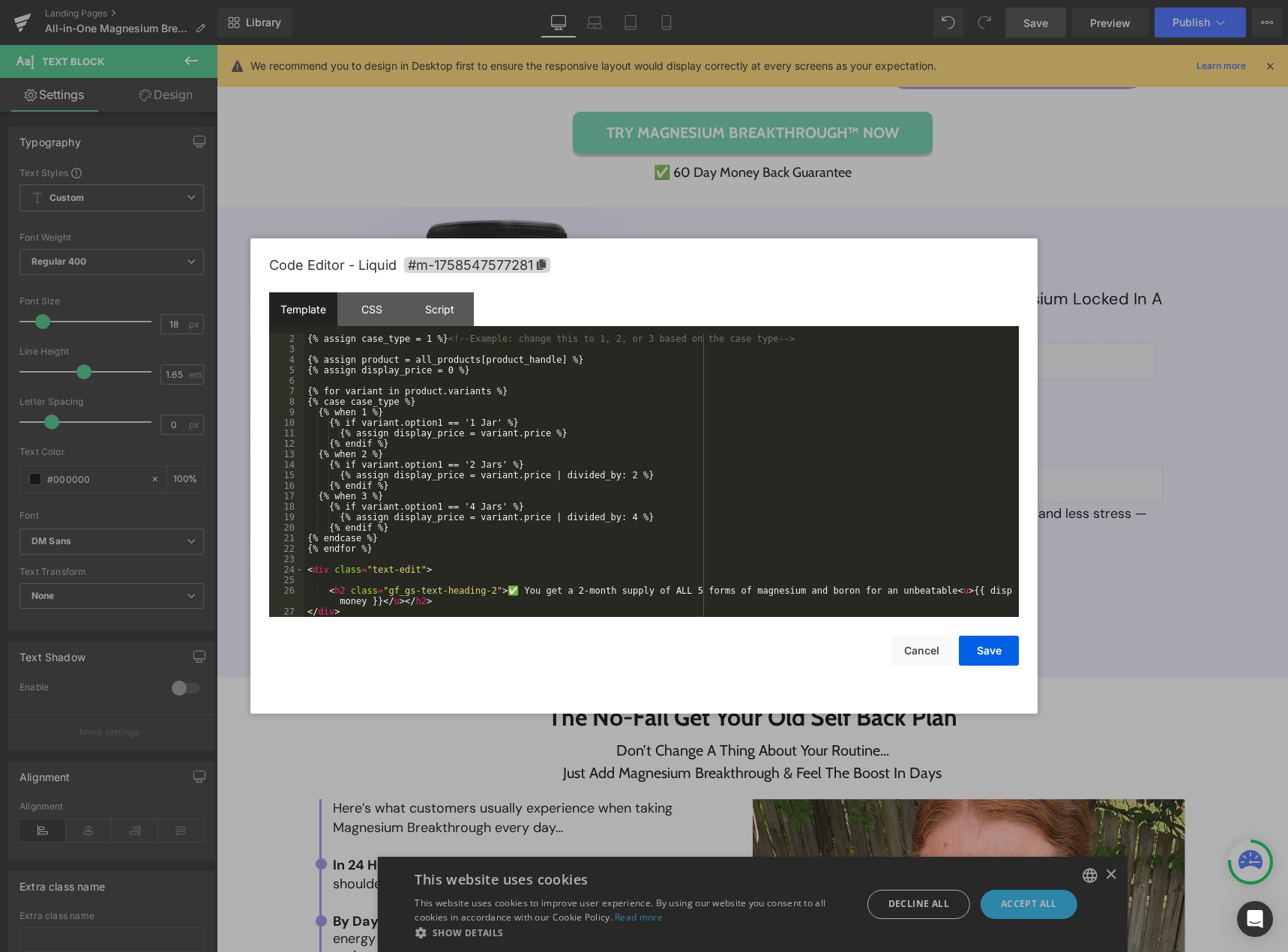
scroll to position [0, 0]
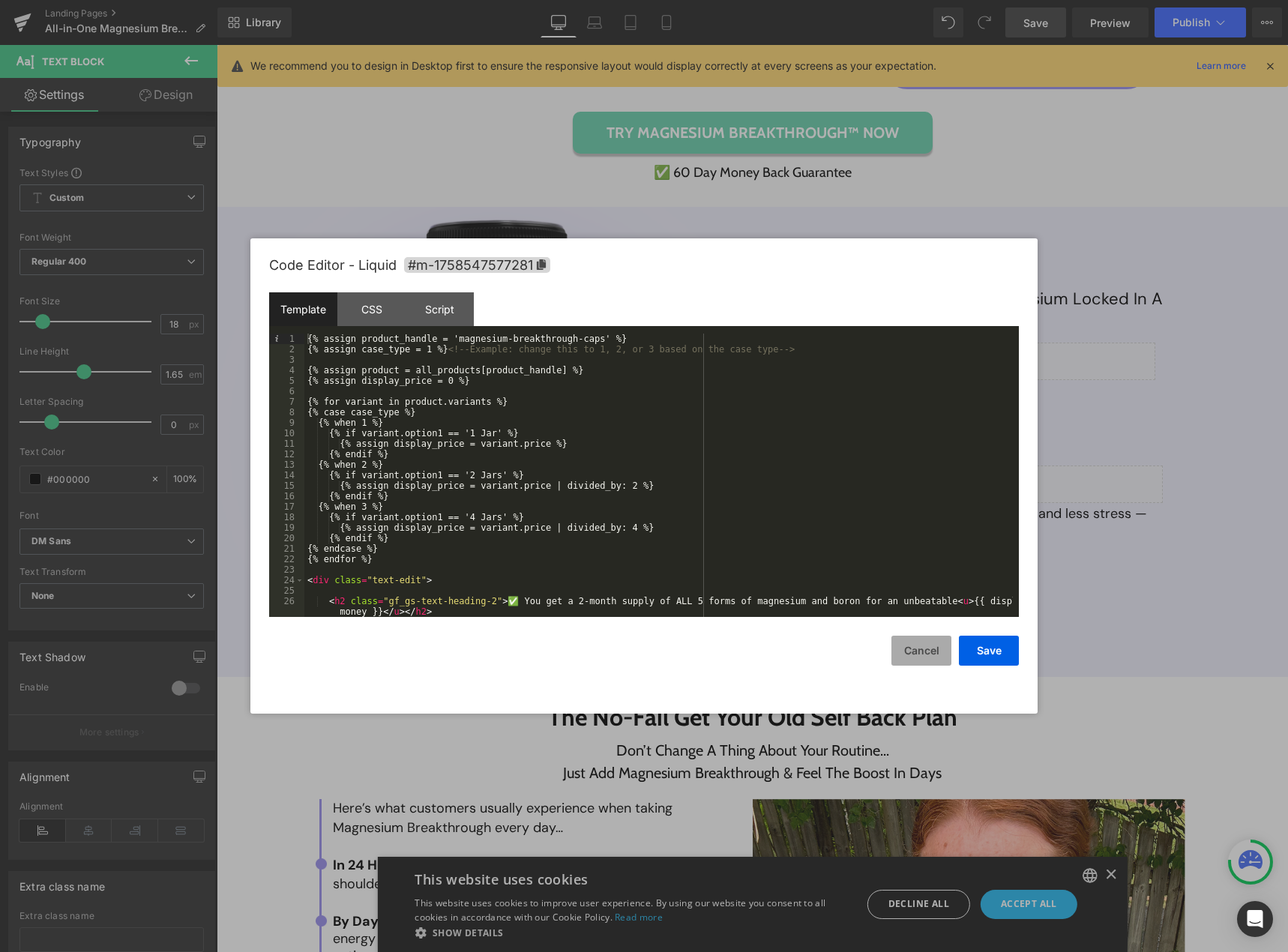
click at [905, 651] on button "Cancel" at bounding box center [921, 651] width 60 height 30
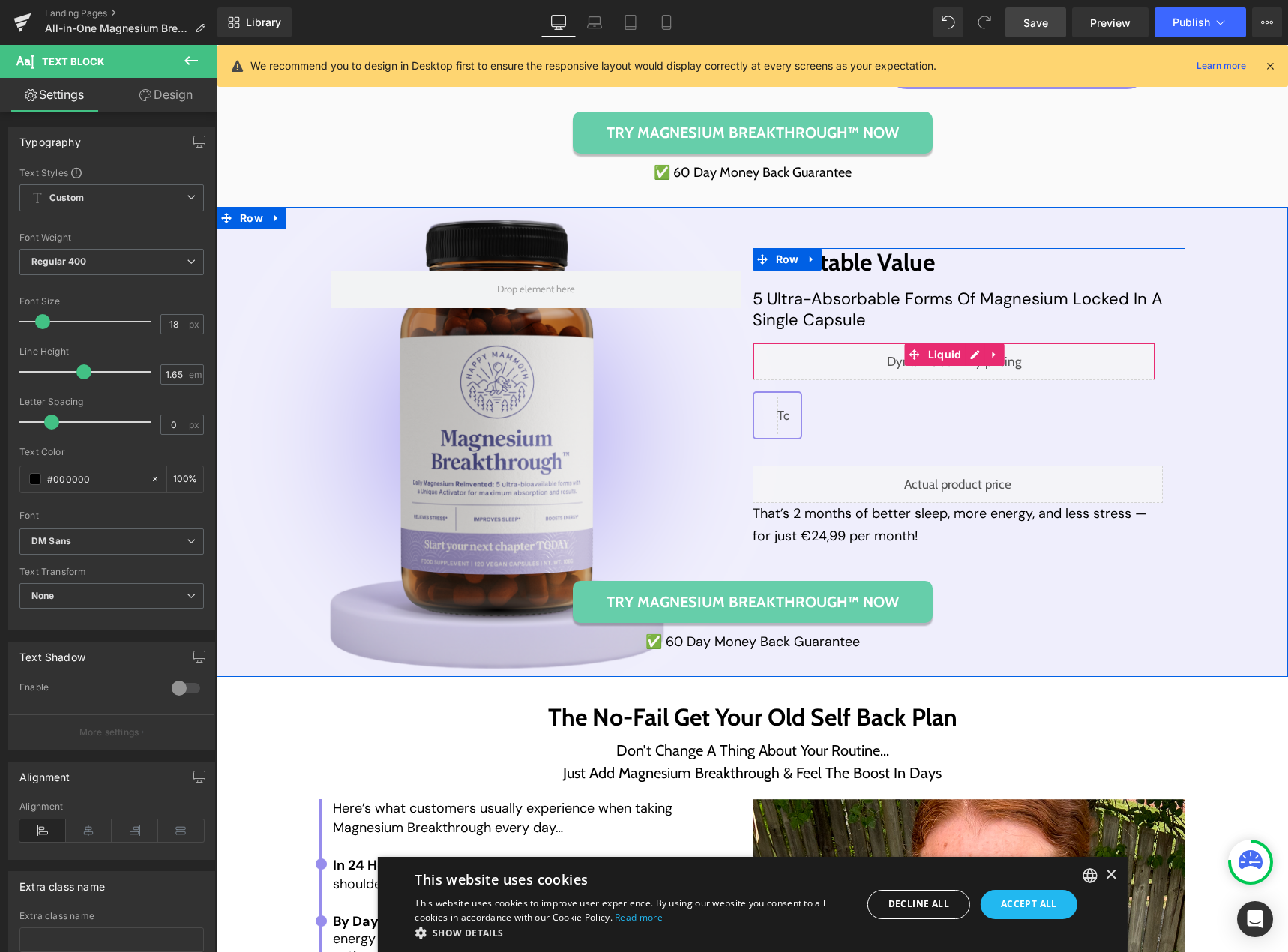
click at [967, 359] on div "Liquid" at bounding box center [955, 362] width 403 height 38
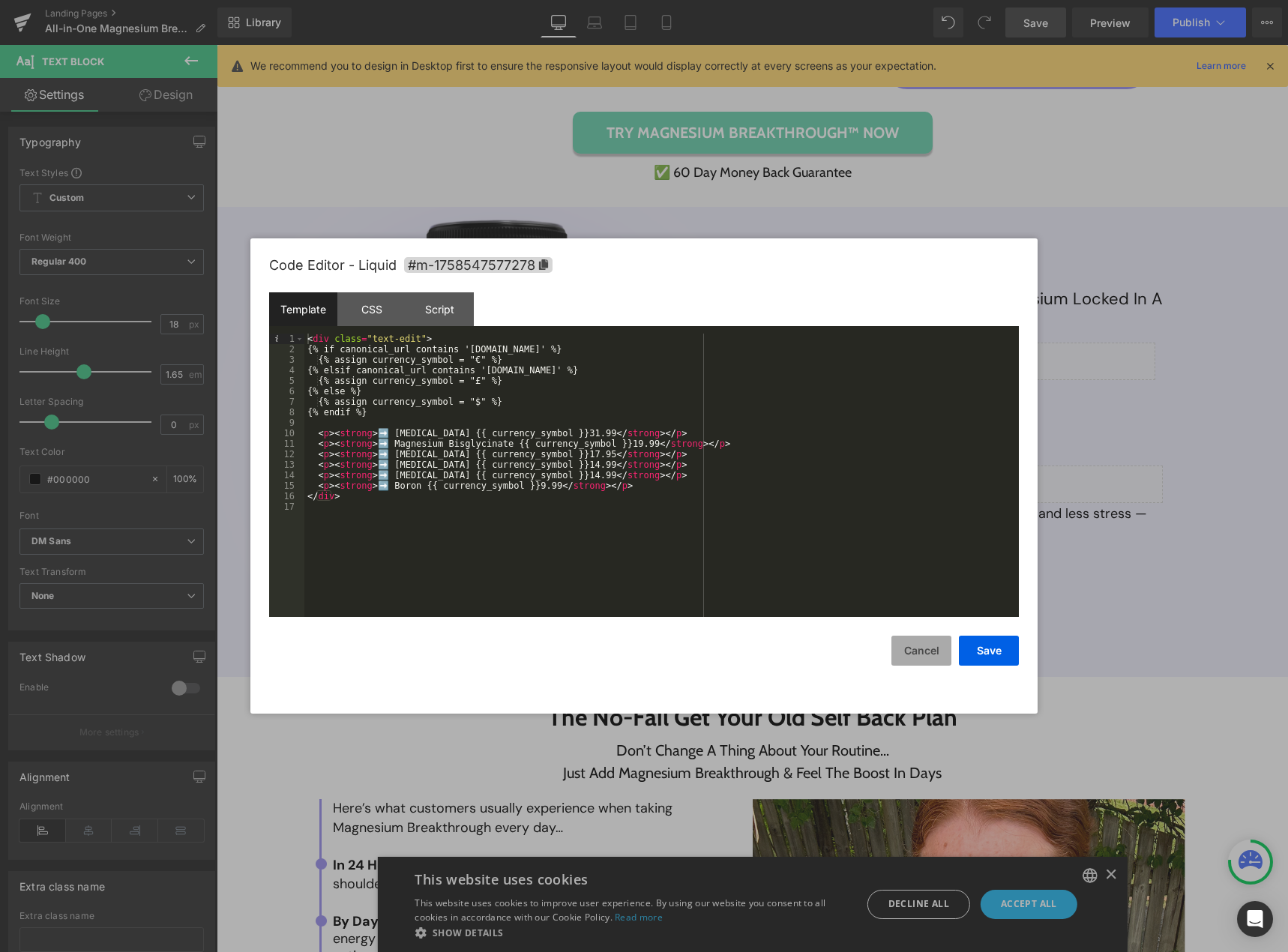
click at [921, 648] on button "Cancel" at bounding box center [921, 651] width 60 height 30
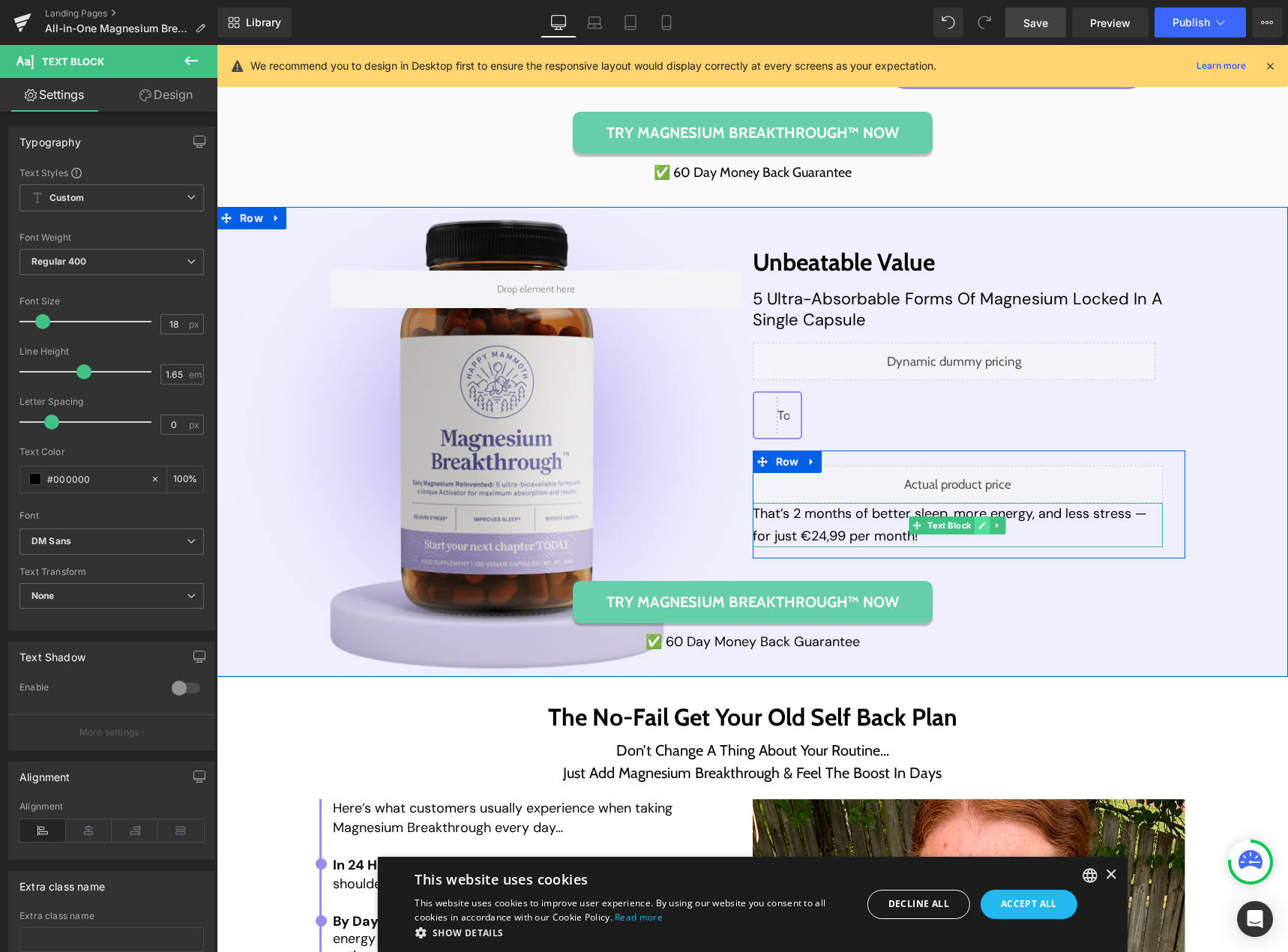
click at [979, 530] on icon at bounding box center [983, 526] width 8 height 8
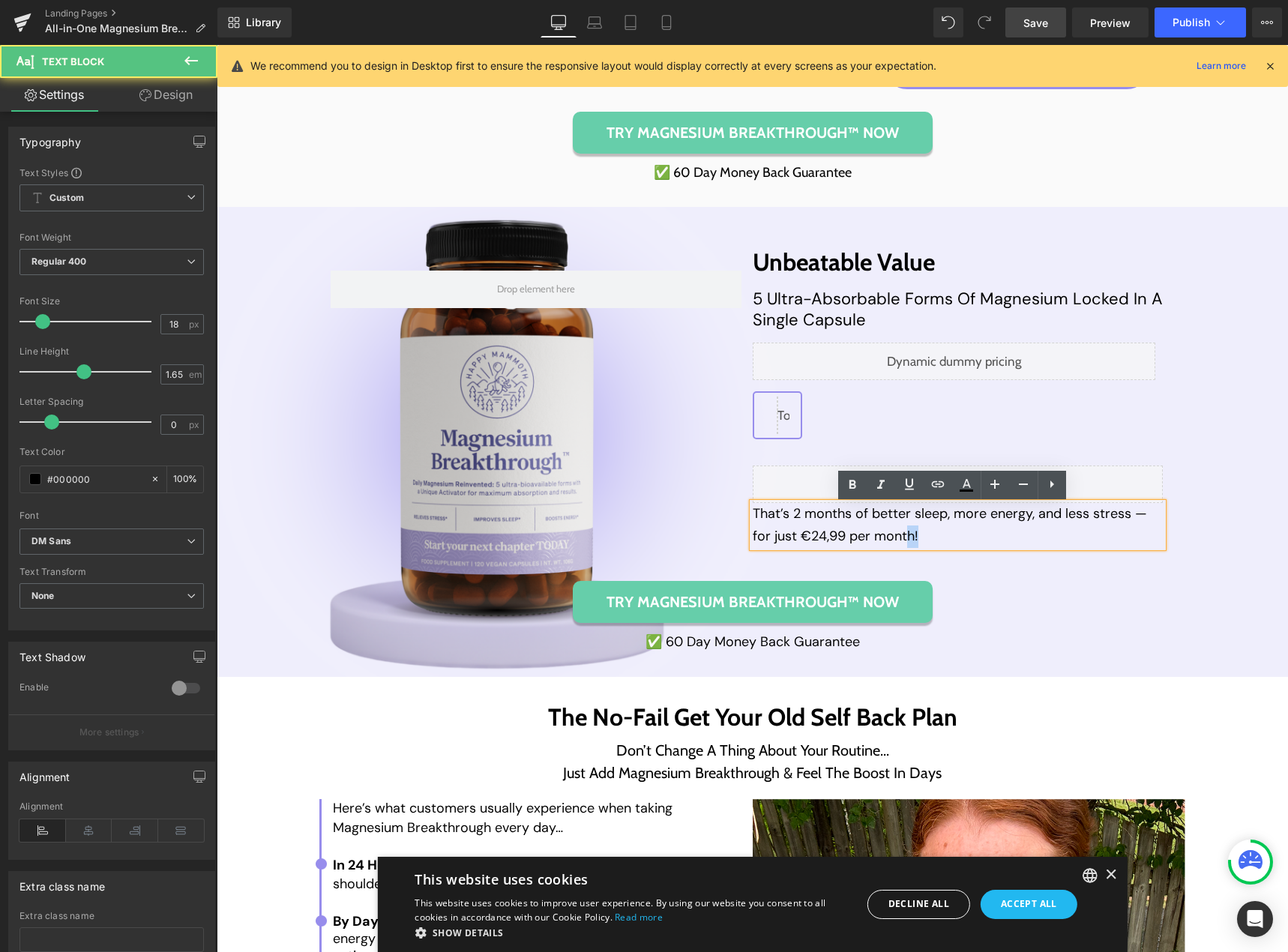
drag, startPoint x: 921, startPoint y: 541, endPoint x: 900, endPoint y: 541, distance: 21.0
click at [900, 541] on p "That’s 2 months of better sleep, more energy, and less stress — for just €24,99…" at bounding box center [958, 525] width 411 height 45
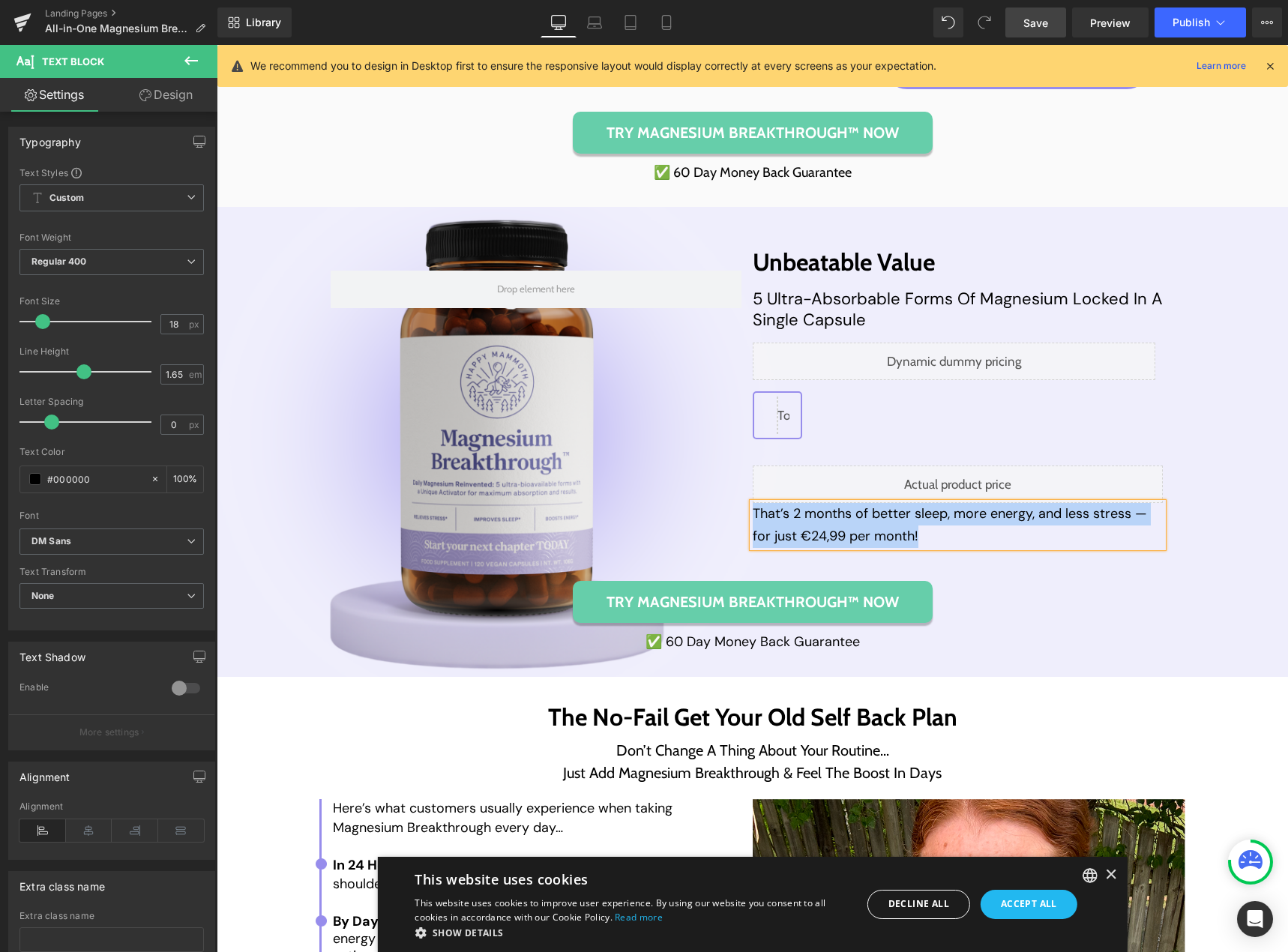
copy p "That’s 2 months of better sleep, more energy, and less stress — for just €24,99…"
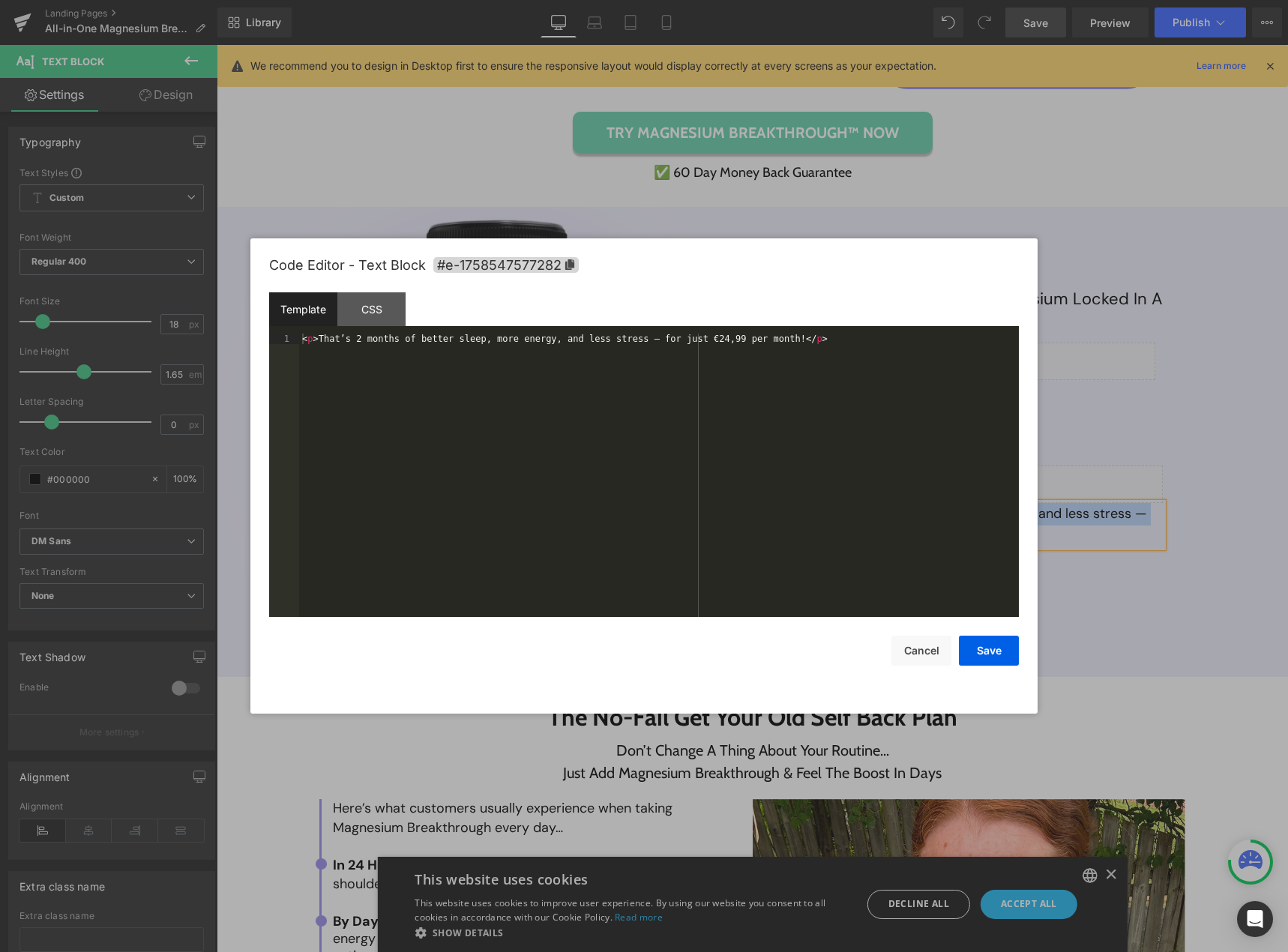
click at [902, 0] on div "You are previewing how the will restyle your page. You can not edit Elements in…" at bounding box center [644, 0] width 1288 height 0
drag, startPoint x: 881, startPoint y: 638, endPoint x: 919, endPoint y: 656, distance: 42.0
click at [885, 641] on div "Save Cancel" at bounding box center [643, 640] width 749 height 48
click at [919, 656] on button "Cancel" at bounding box center [921, 651] width 60 height 30
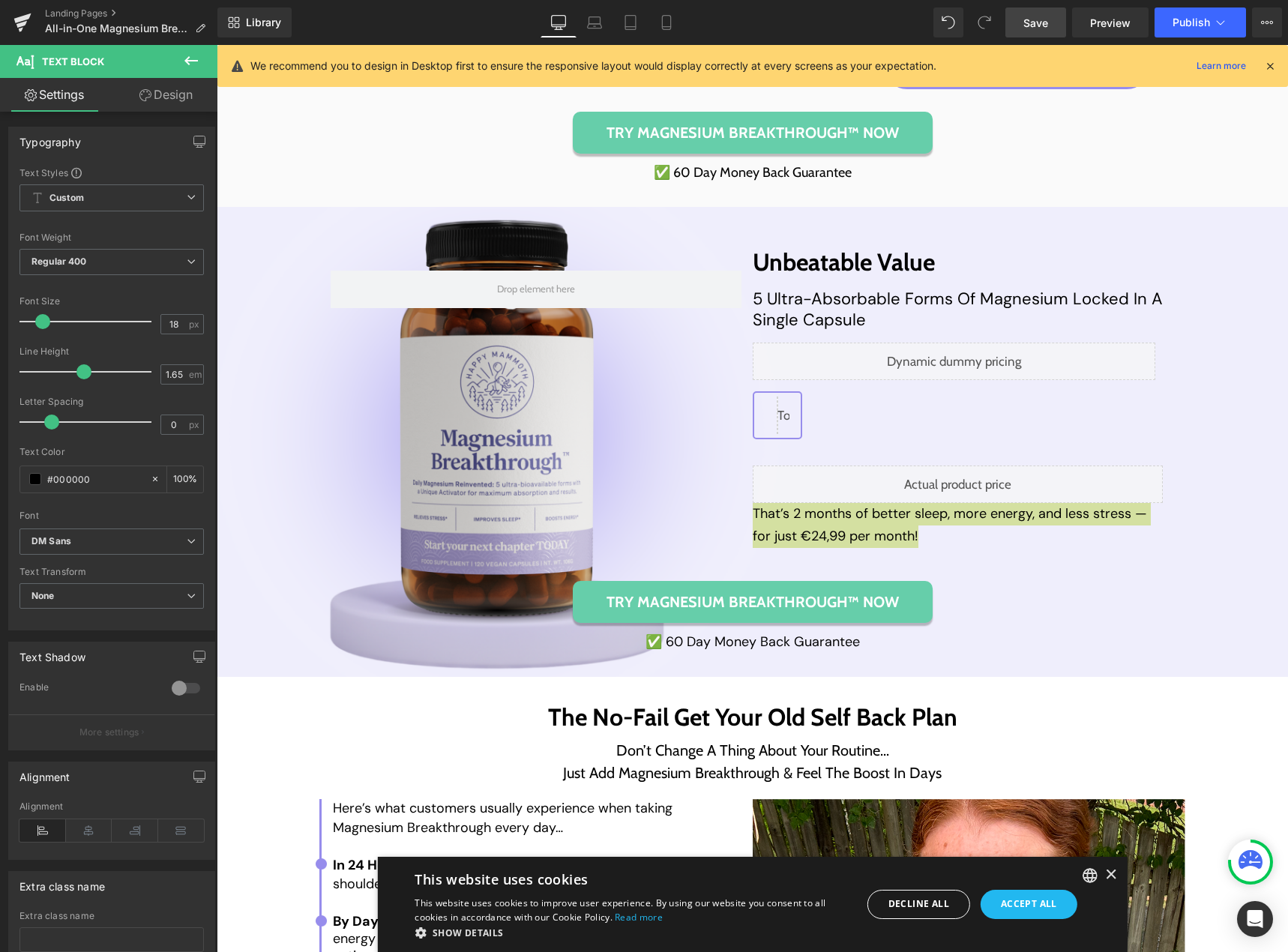
click at [186, 63] on icon at bounding box center [190, 61] width 18 height 18
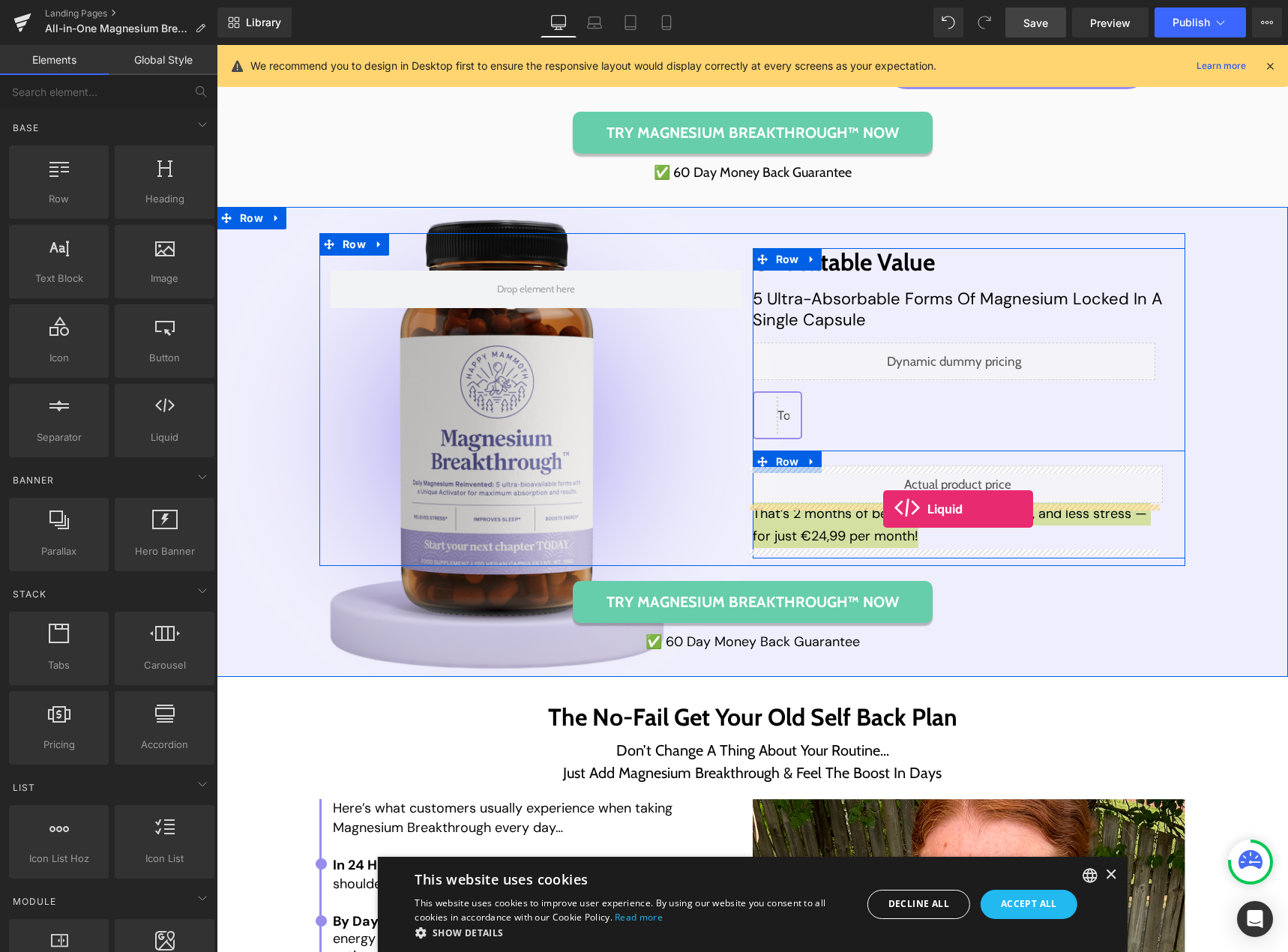
drag, startPoint x: 365, startPoint y: 474, endPoint x: 883, endPoint y: 509, distance: 519.2
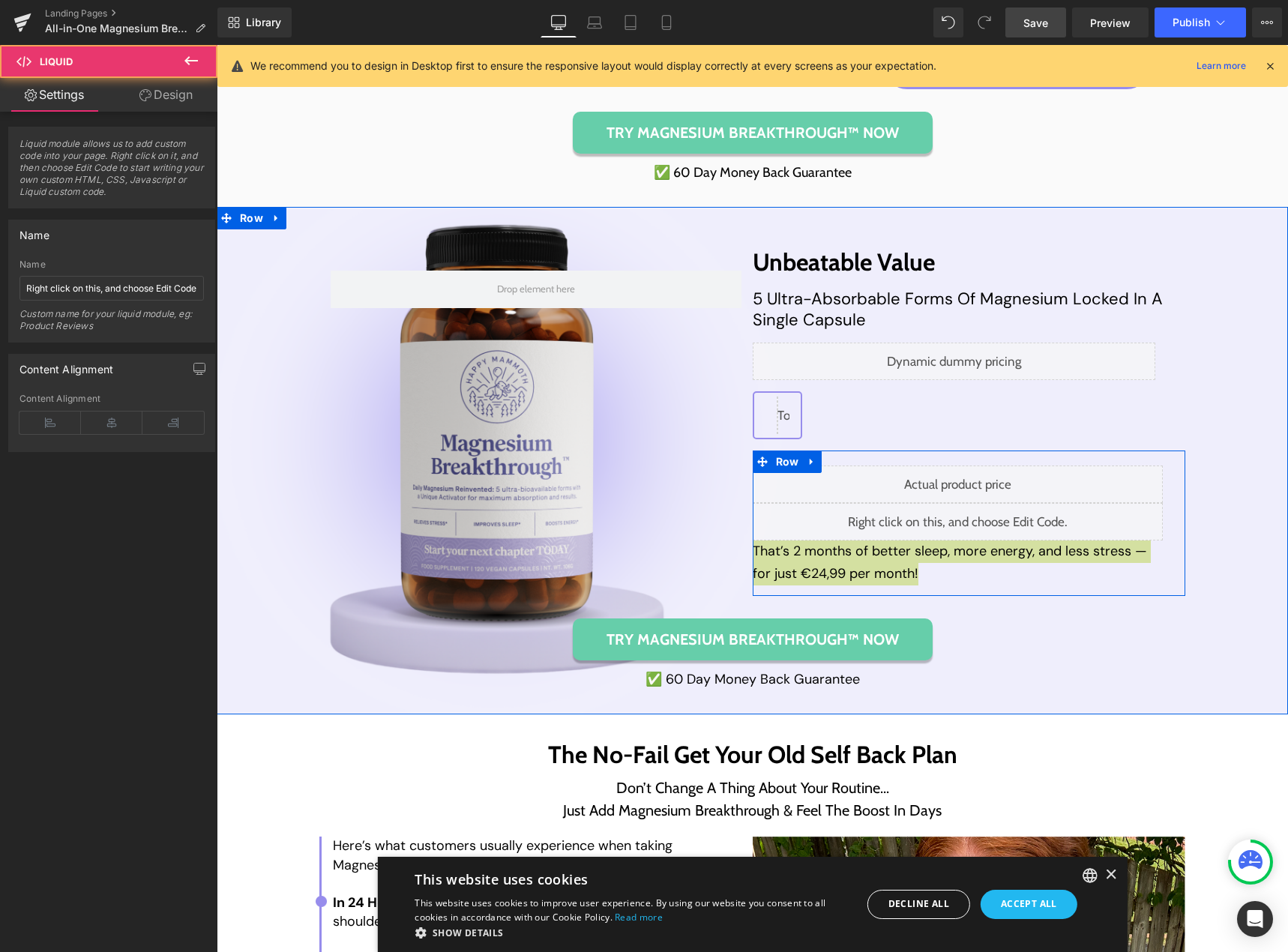
click at [968, 513] on div "Liquid" at bounding box center [958, 522] width 411 height 38
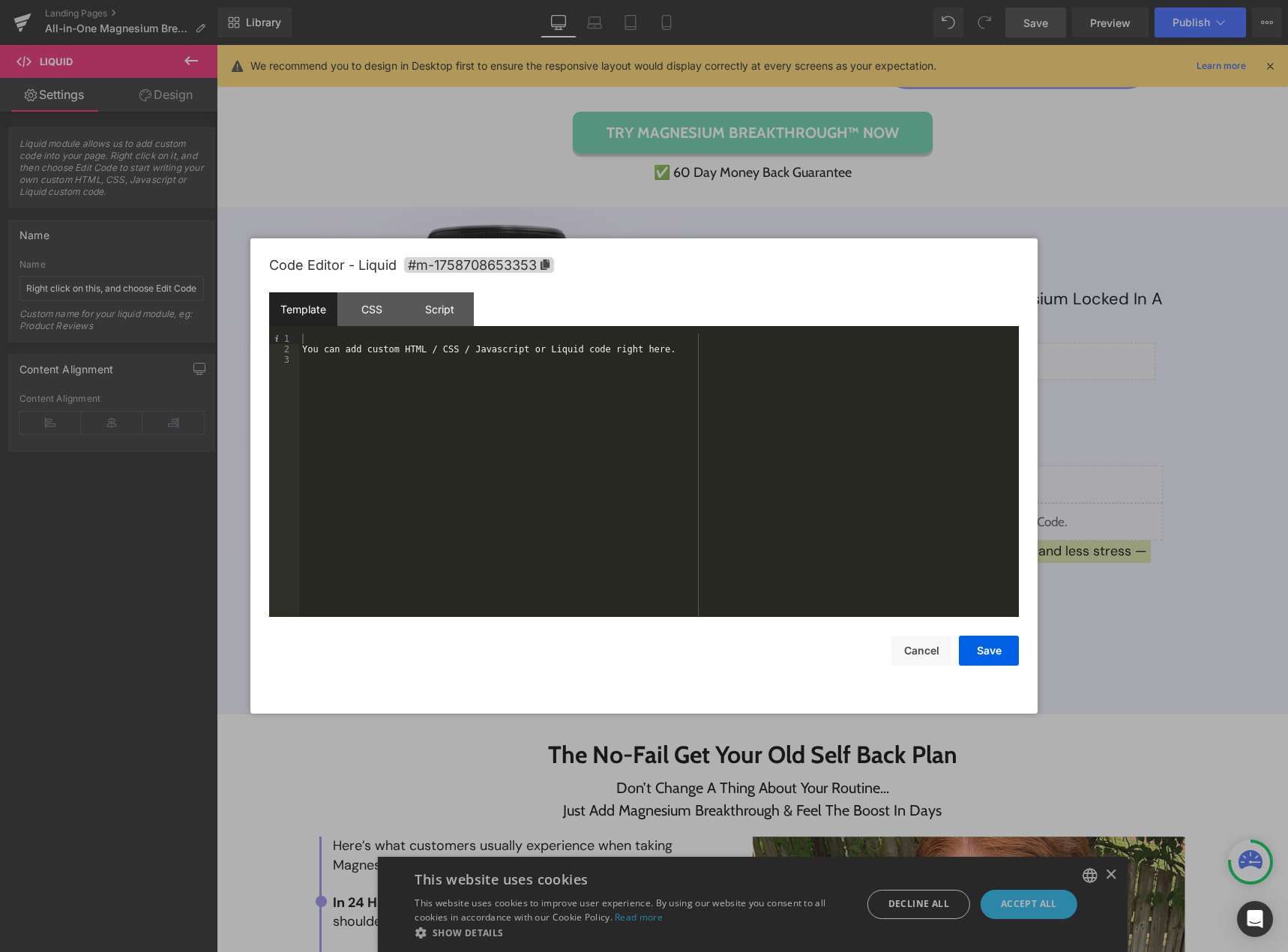
click at [591, 380] on div "You can add custom HTML / CSS / Javascript or Liquid code right here." at bounding box center [659, 485] width 720 height 304
drag, startPoint x: 975, startPoint y: 653, endPoint x: 758, endPoint y: 582, distance: 228.3
click at [975, 653] on button "Save" at bounding box center [988, 651] width 60 height 30
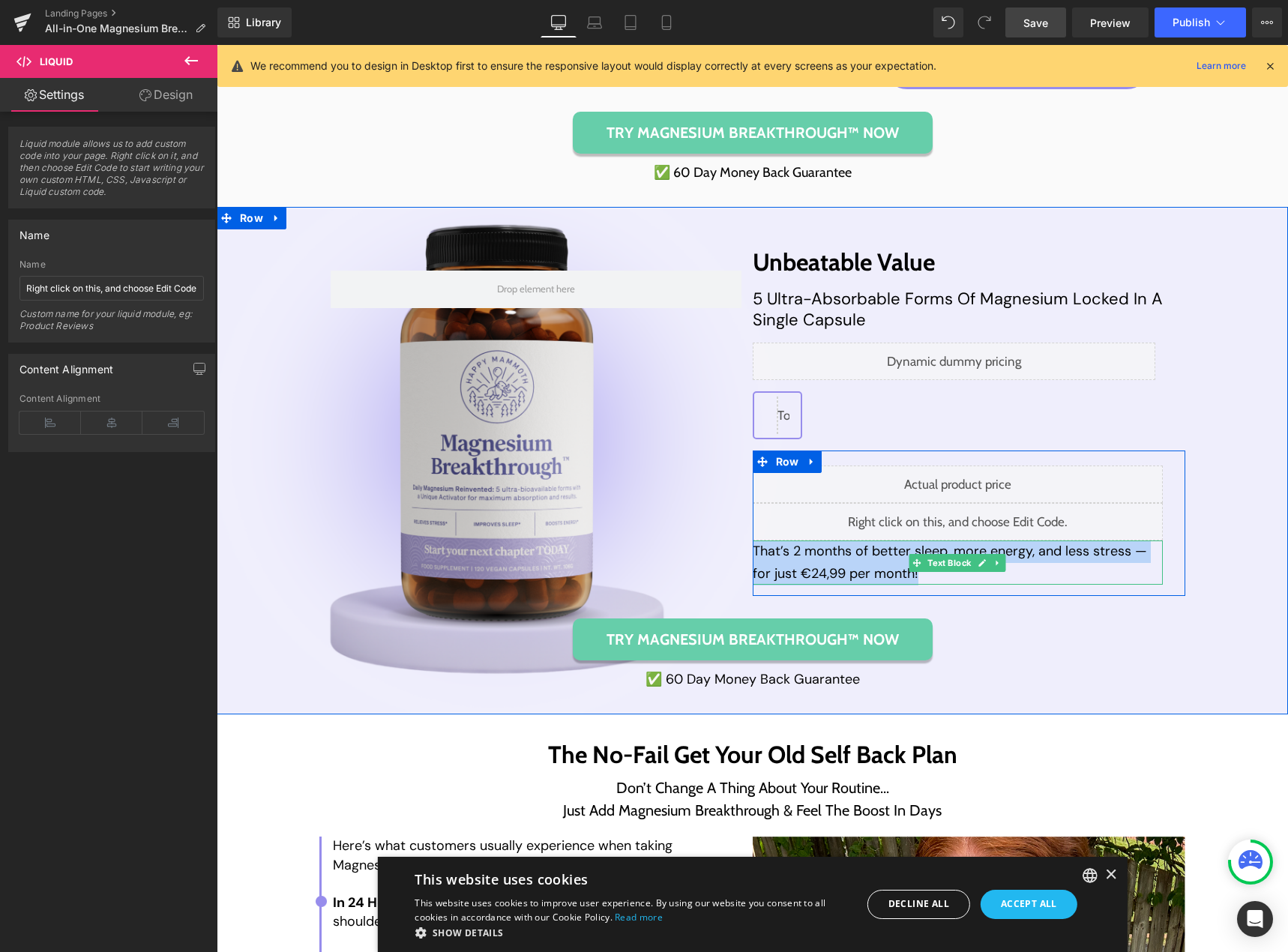
click at [860, 570] on p "That’s 2 months of better sleep, more energy, and less stress — for just €24,99…" at bounding box center [958, 563] width 411 height 45
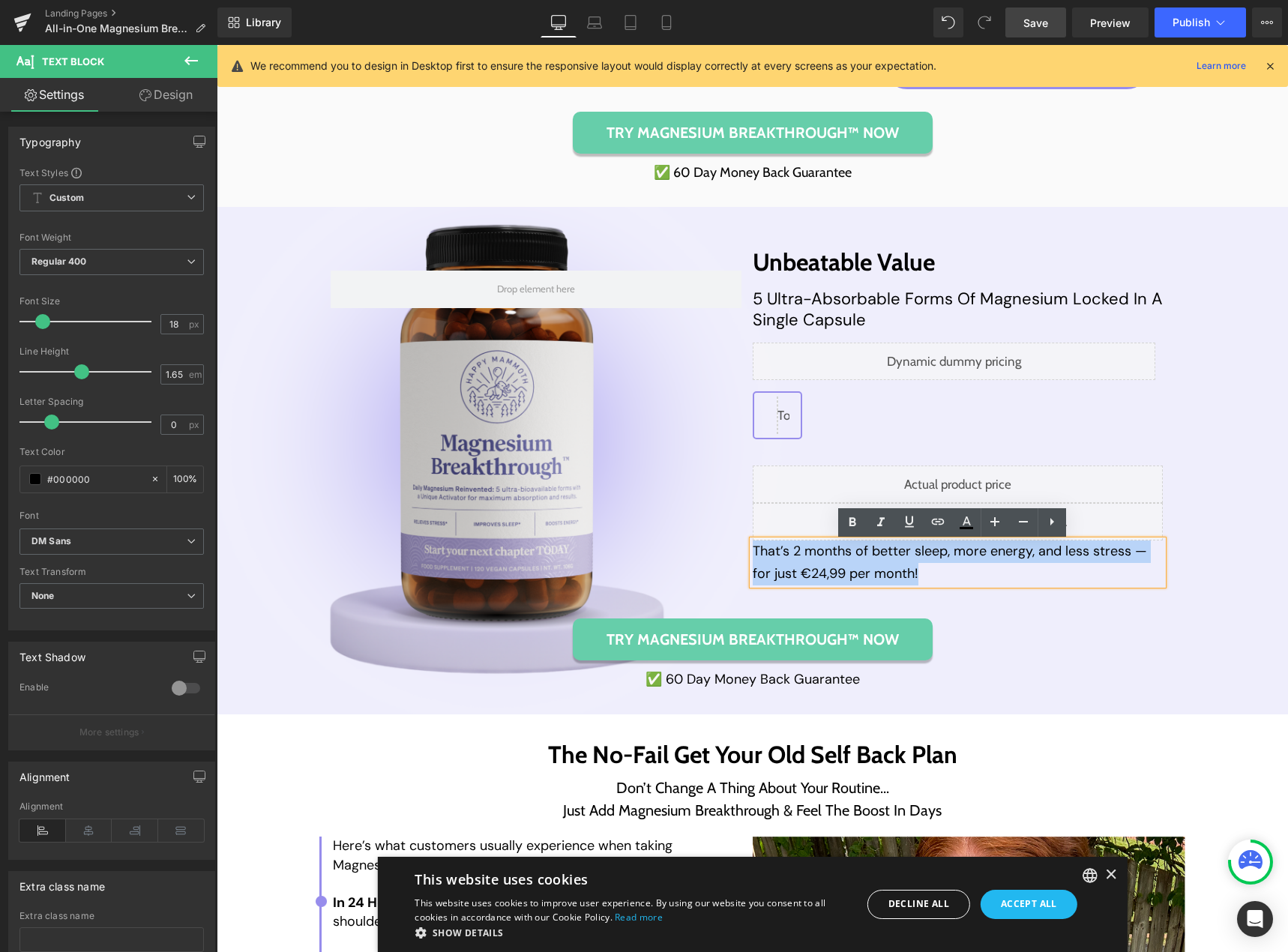
drag, startPoint x: 923, startPoint y: 570, endPoint x: 748, endPoint y: 549, distance: 176.3
click at [753, 549] on p "That’s 2 months of better sleep, more energy, and less stress — for just €24,99…" at bounding box center [958, 563] width 411 height 45
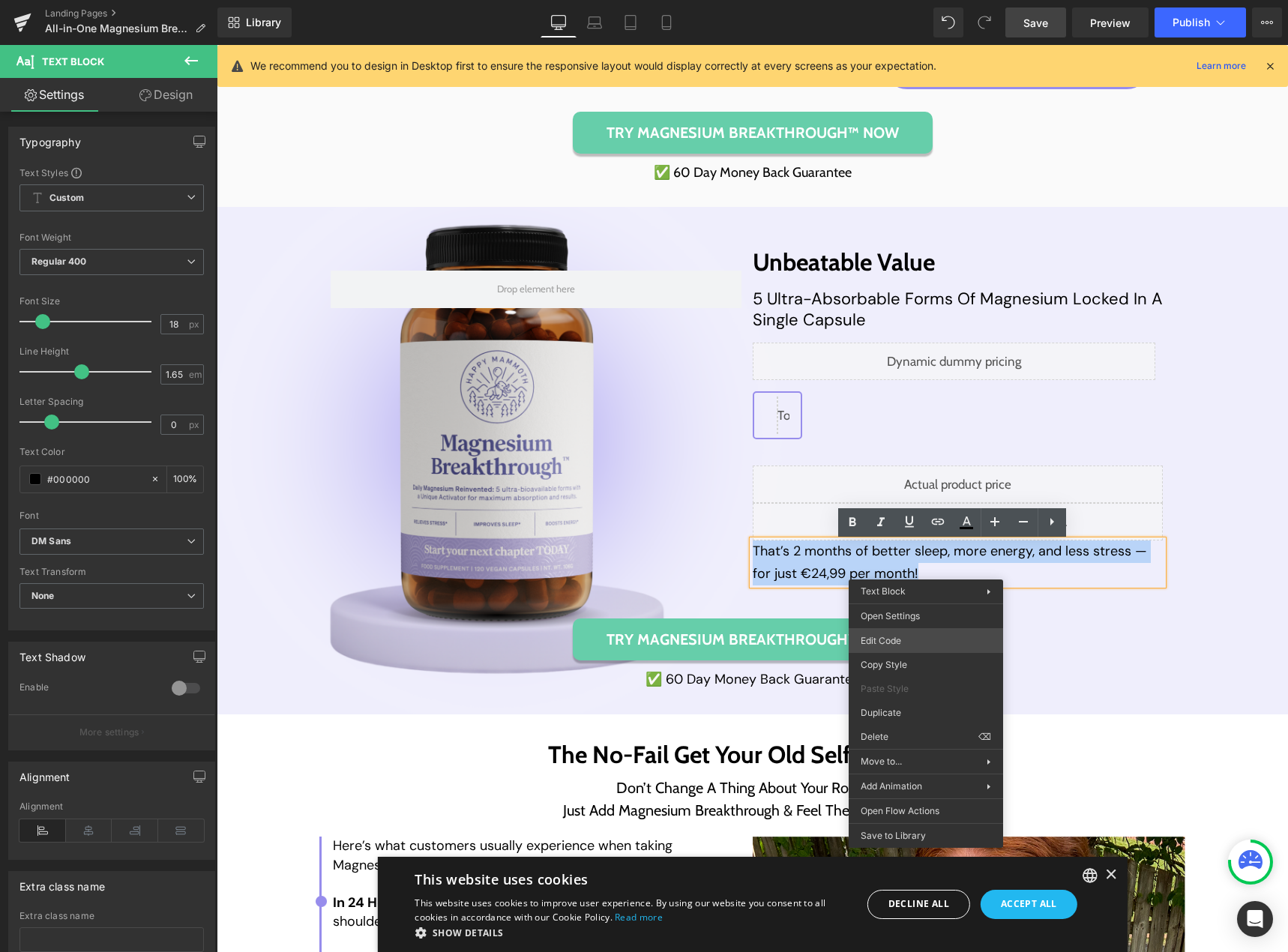
click at [918, 0] on div "Liquid You are previewing how the will restyle your page. You can not edit Elem…" at bounding box center [644, 0] width 1288 height 0
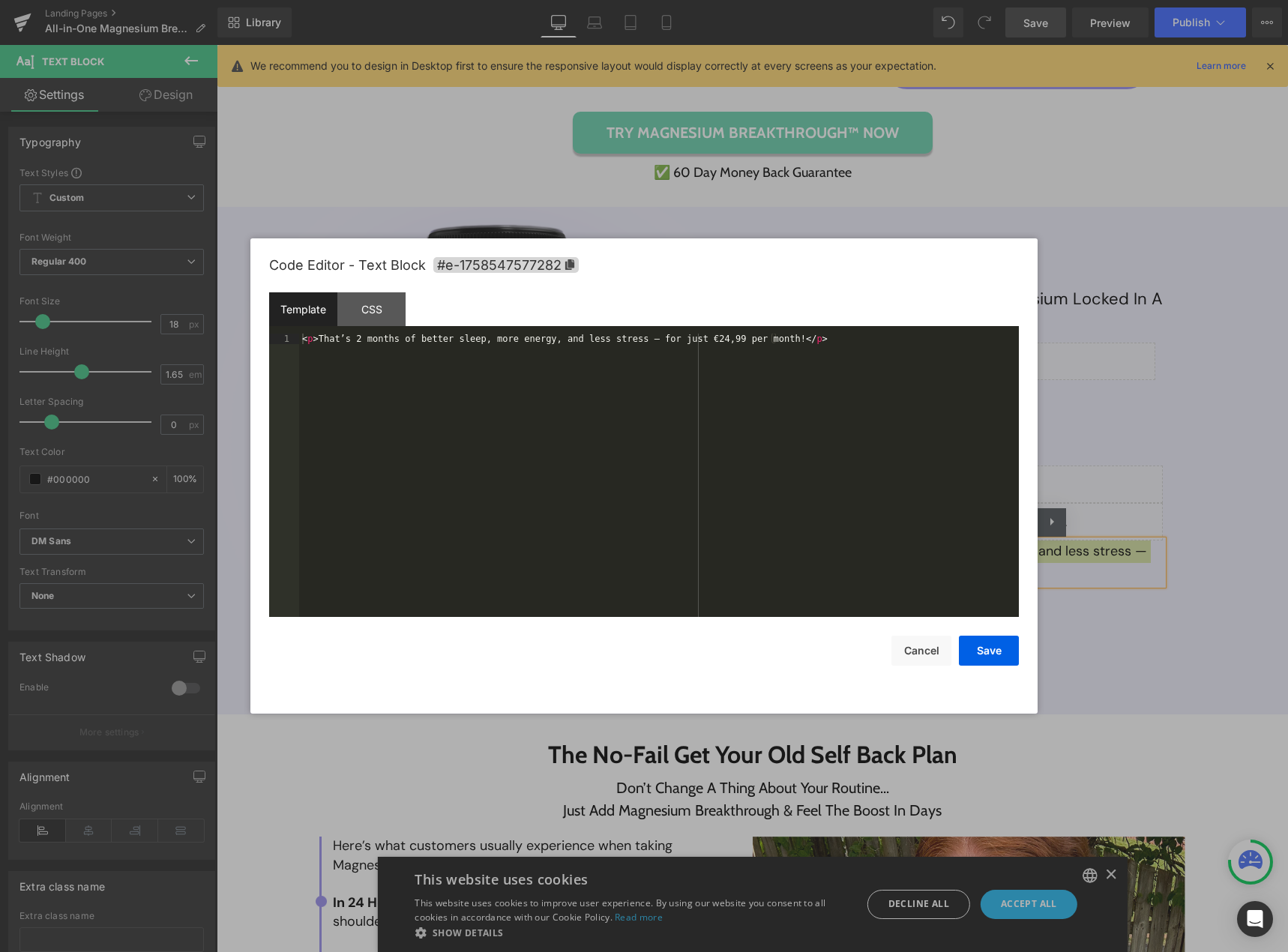
click at [659, 447] on div "< p > That’s 2 months of better sleep, more energy, and less stress — for just …" at bounding box center [659, 485] width 720 height 304
click at [910, 645] on button "Cancel" at bounding box center [921, 651] width 60 height 30
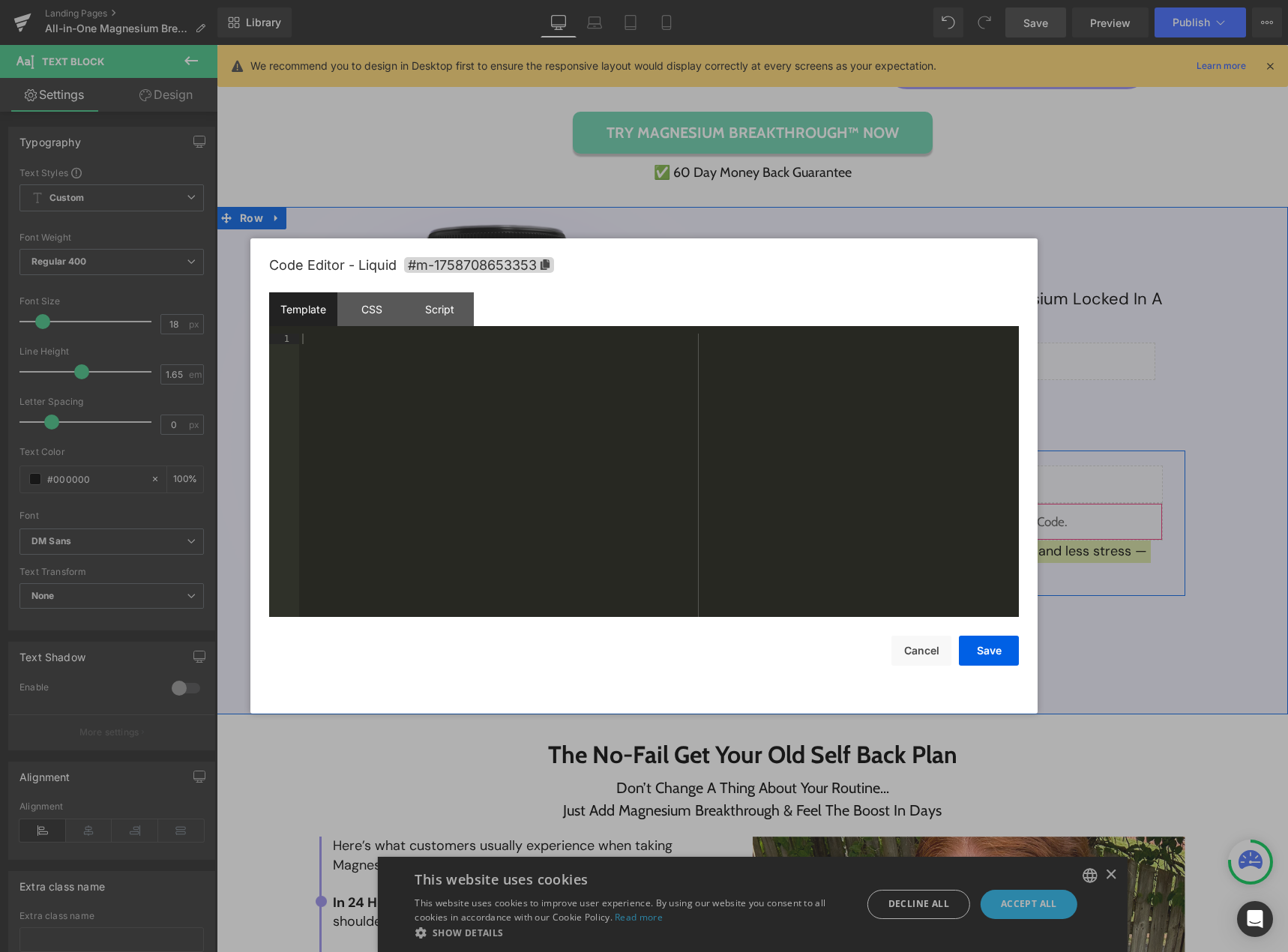
click at [968, 519] on div "Liquid" at bounding box center [958, 522] width 411 height 38
click at [501, 388] on div at bounding box center [659, 485] width 720 height 304
click at [372, 322] on div "CSS" at bounding box center [371, 310] width 68 height 34
click at [910, 652] on button "Cancel" at bounding box center [921, 651] width 60 height 30
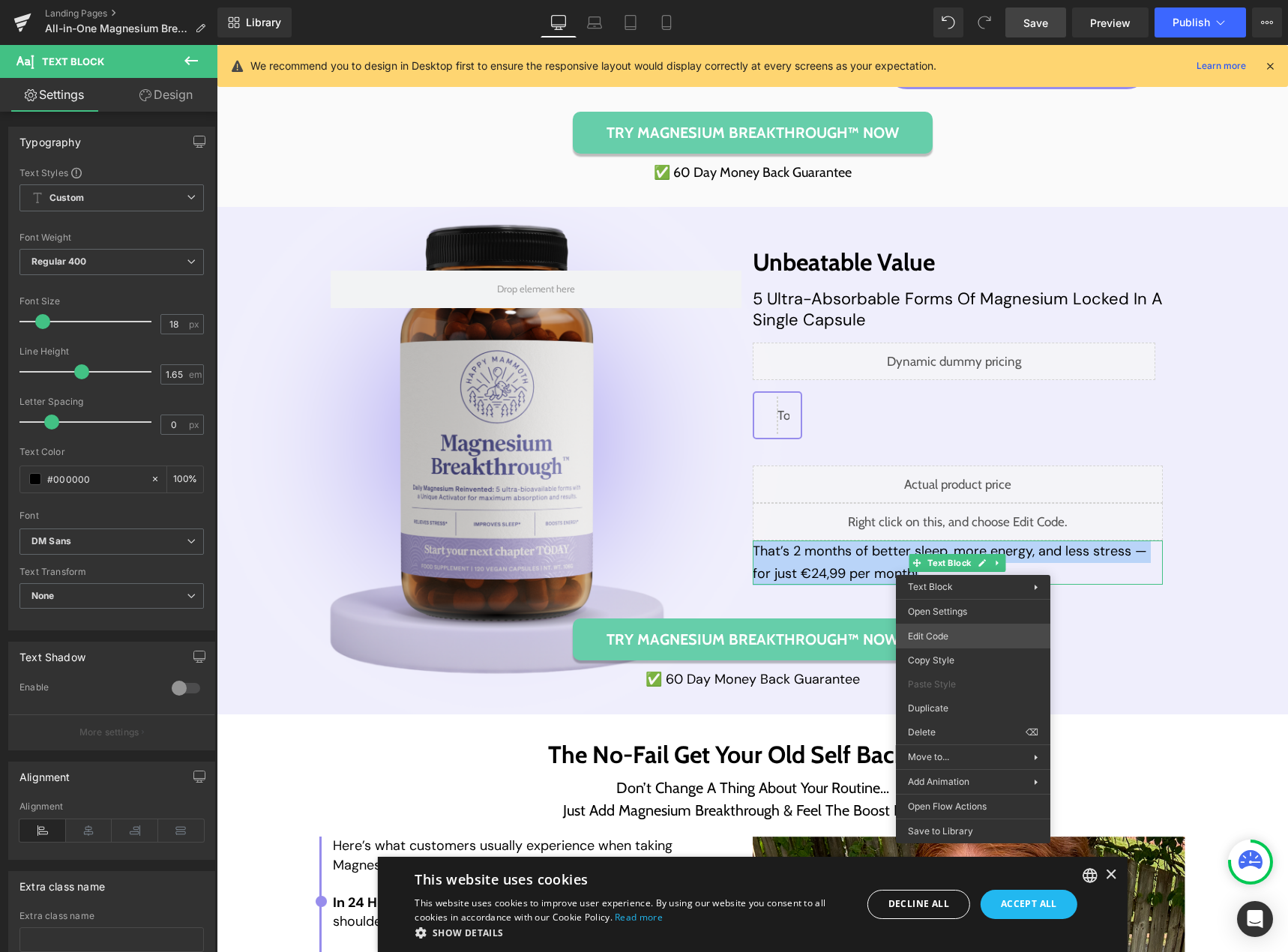
click at [966, 0] on div "Liquid You are previewing how the will restyle your page. You can not edit Elem…" at bounding box center [644, 0] width 1288 height 0
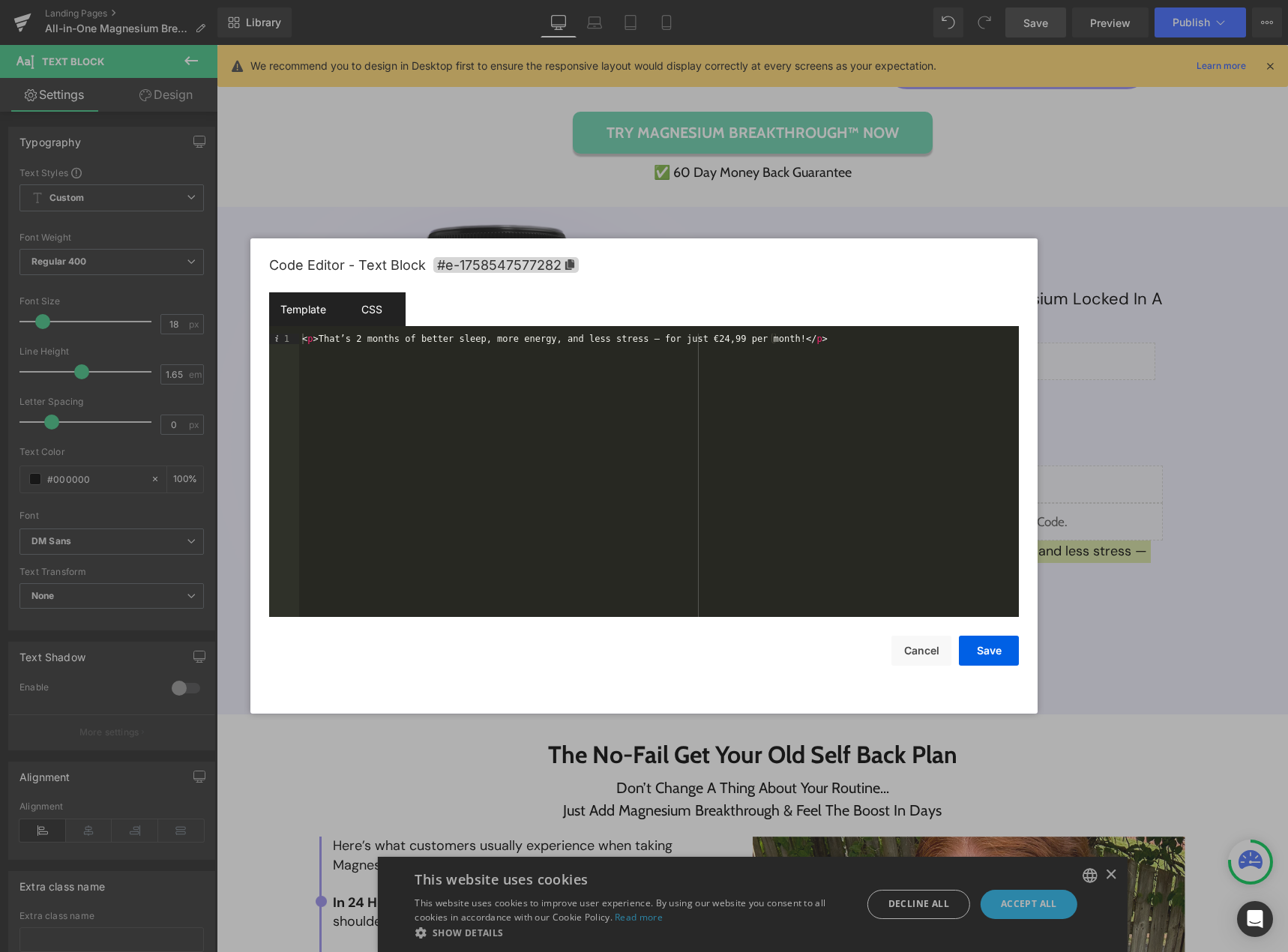
click at [368, 314] on div "CSS" at bounding box center [371, 310] width 68 height 34
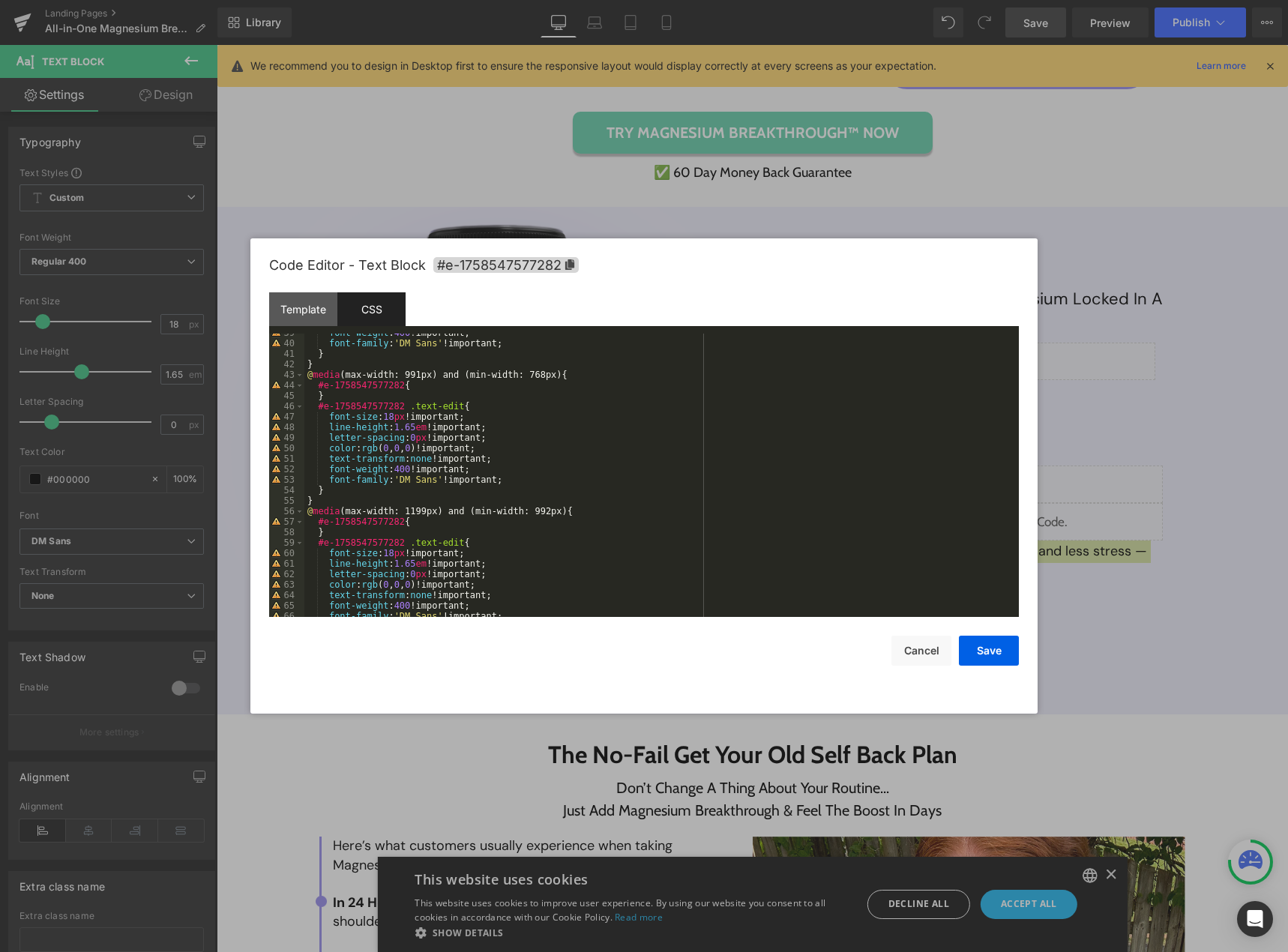
scroll to position [450, 0]
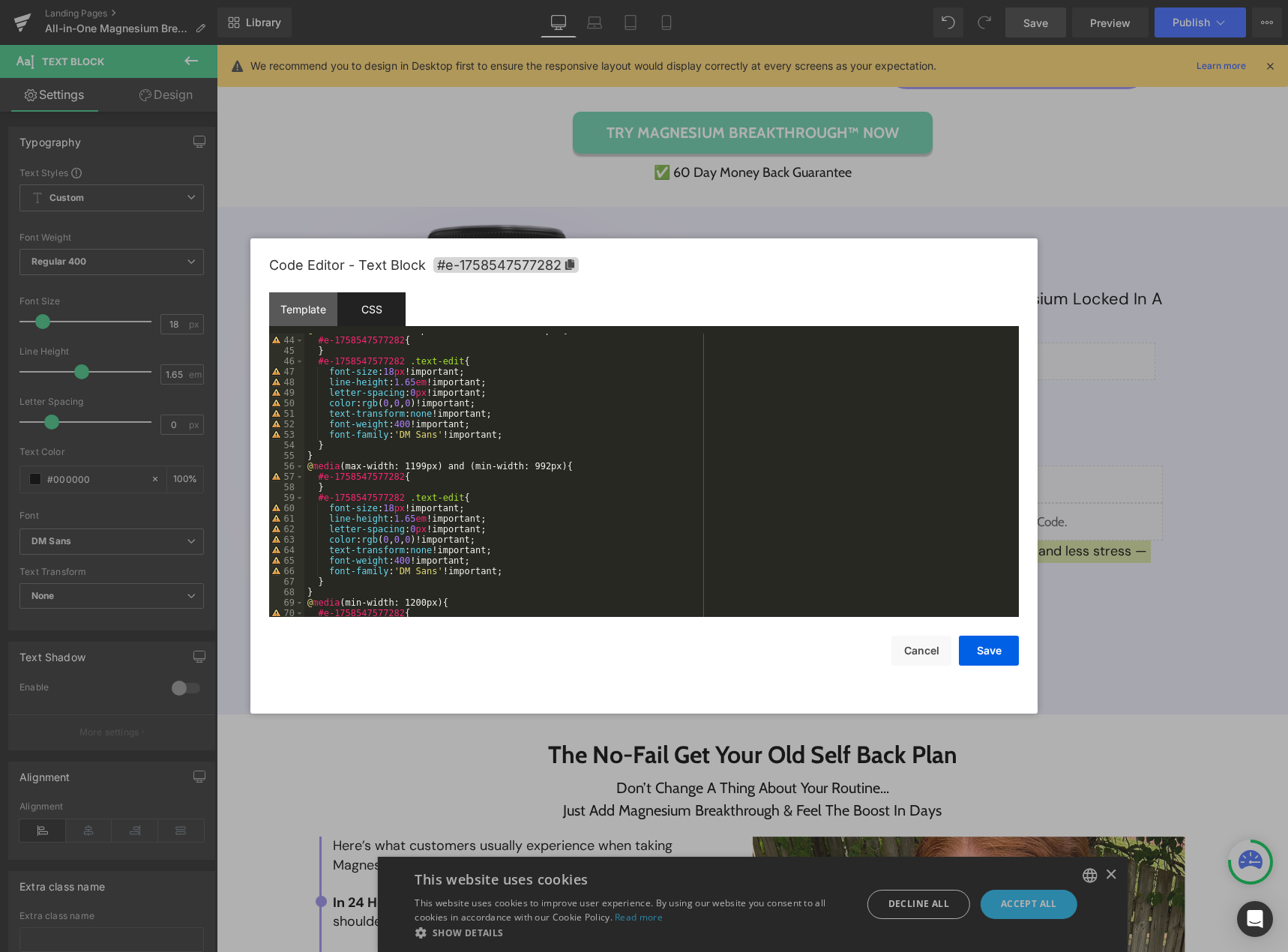
click at [509, 539] on div "@ media (max-width: 991px) and (min-width: 768px) { #e-1758547577282 { } #e-175…" at bounding box center [658, 476] width 708 height 304
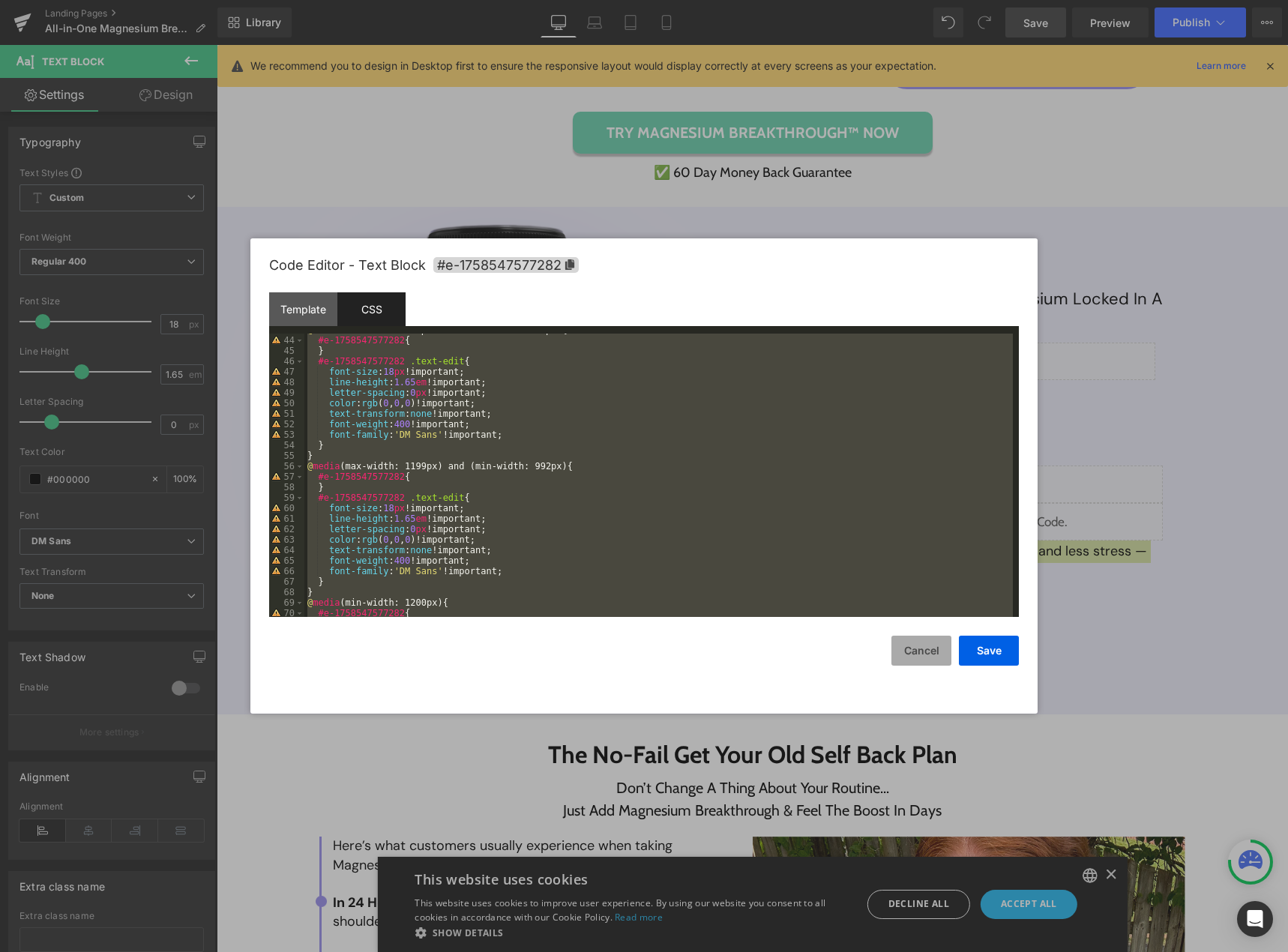
click at [903, 653] on button "Cancel" at bounding box center [921, 651] width 60 height 30
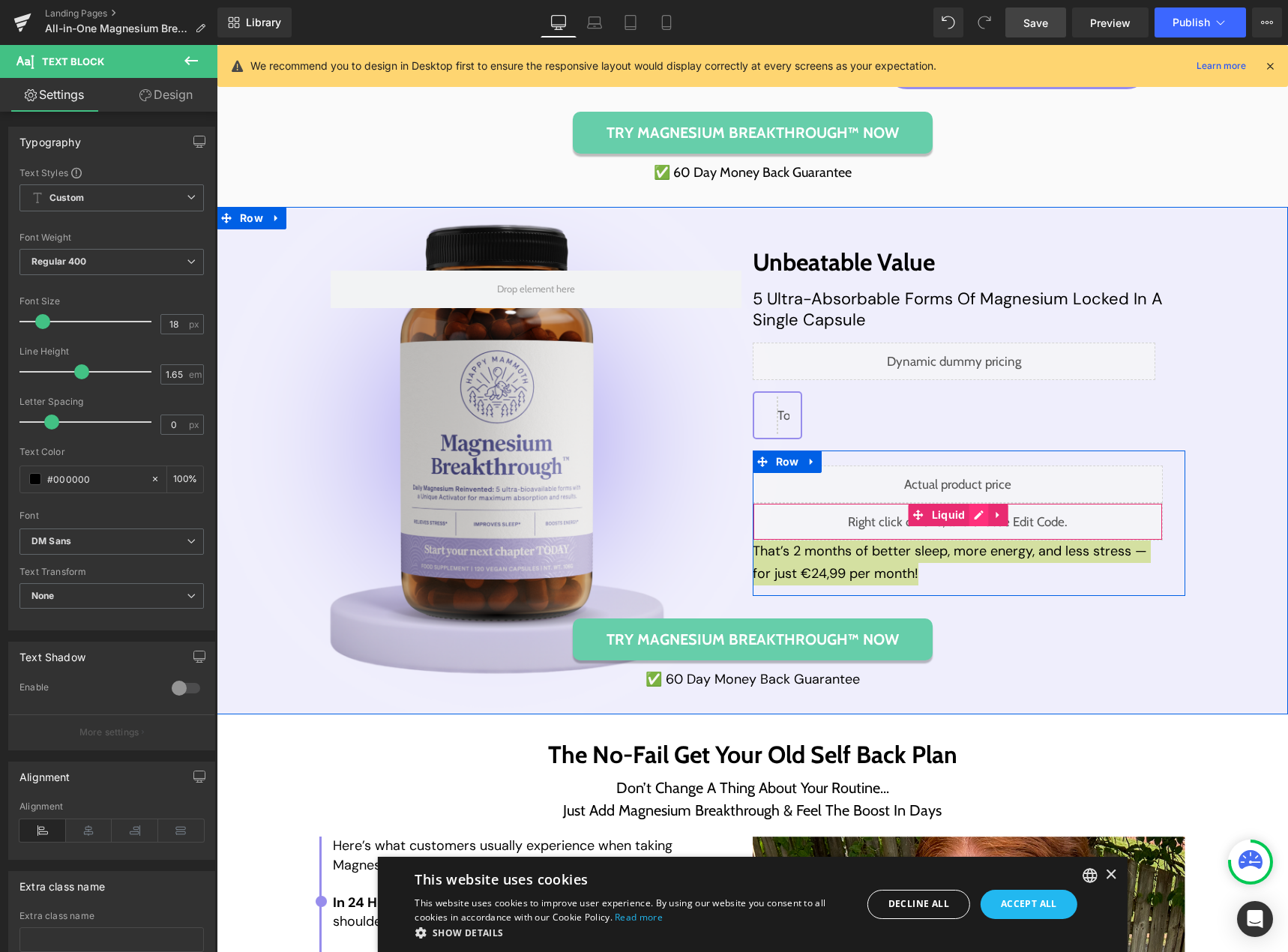
click at [968, 515] on div "Liquid" at bounding box center [958, 522] width 411 height 38
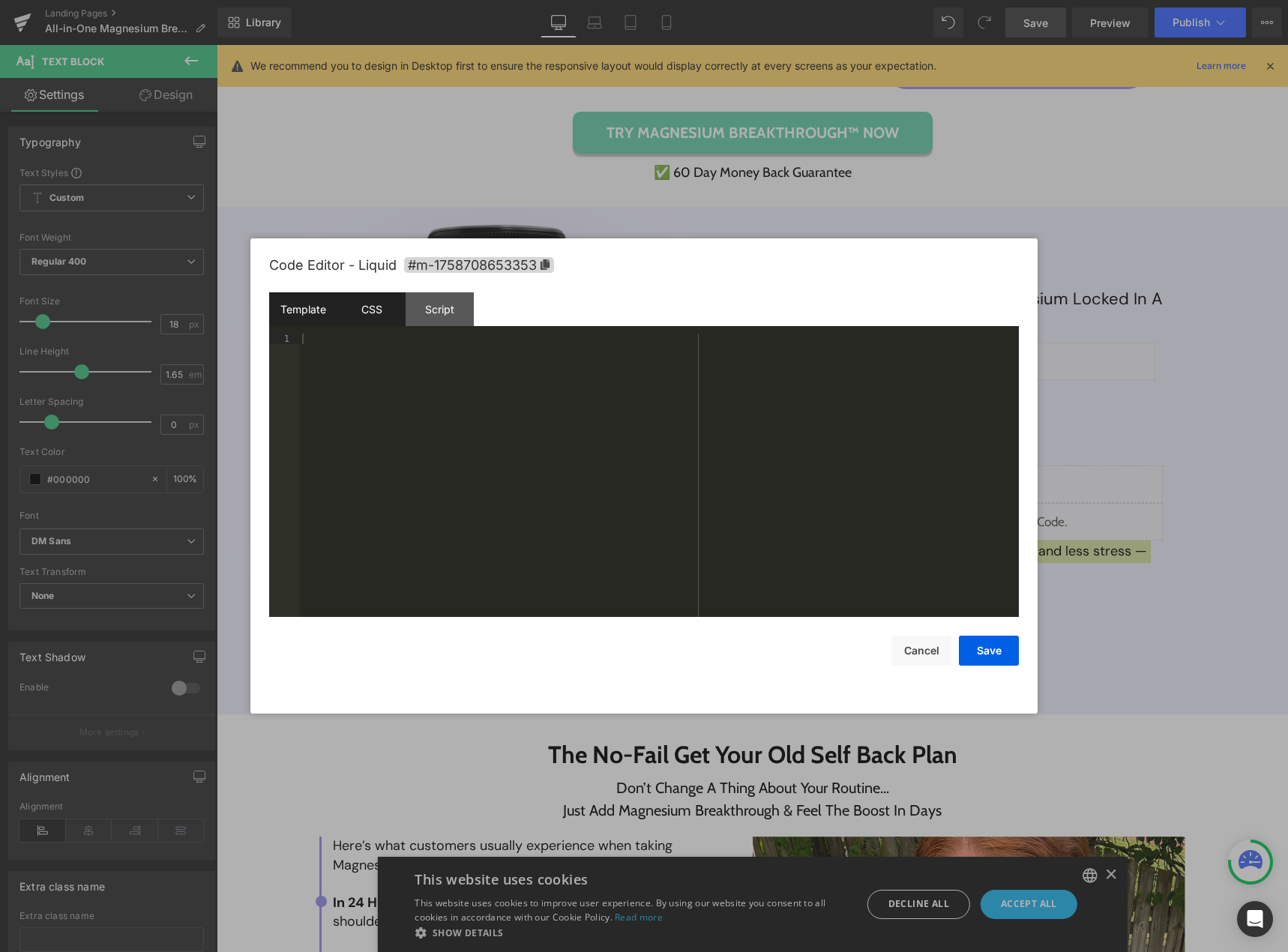
click at [358, 324] on div "CSS" at bounding box center [371, 310] width 68 height 34
click at [358, 407] on div "#m-1758708653353 { }" at bounding box center [659, 485] width 720 height 304
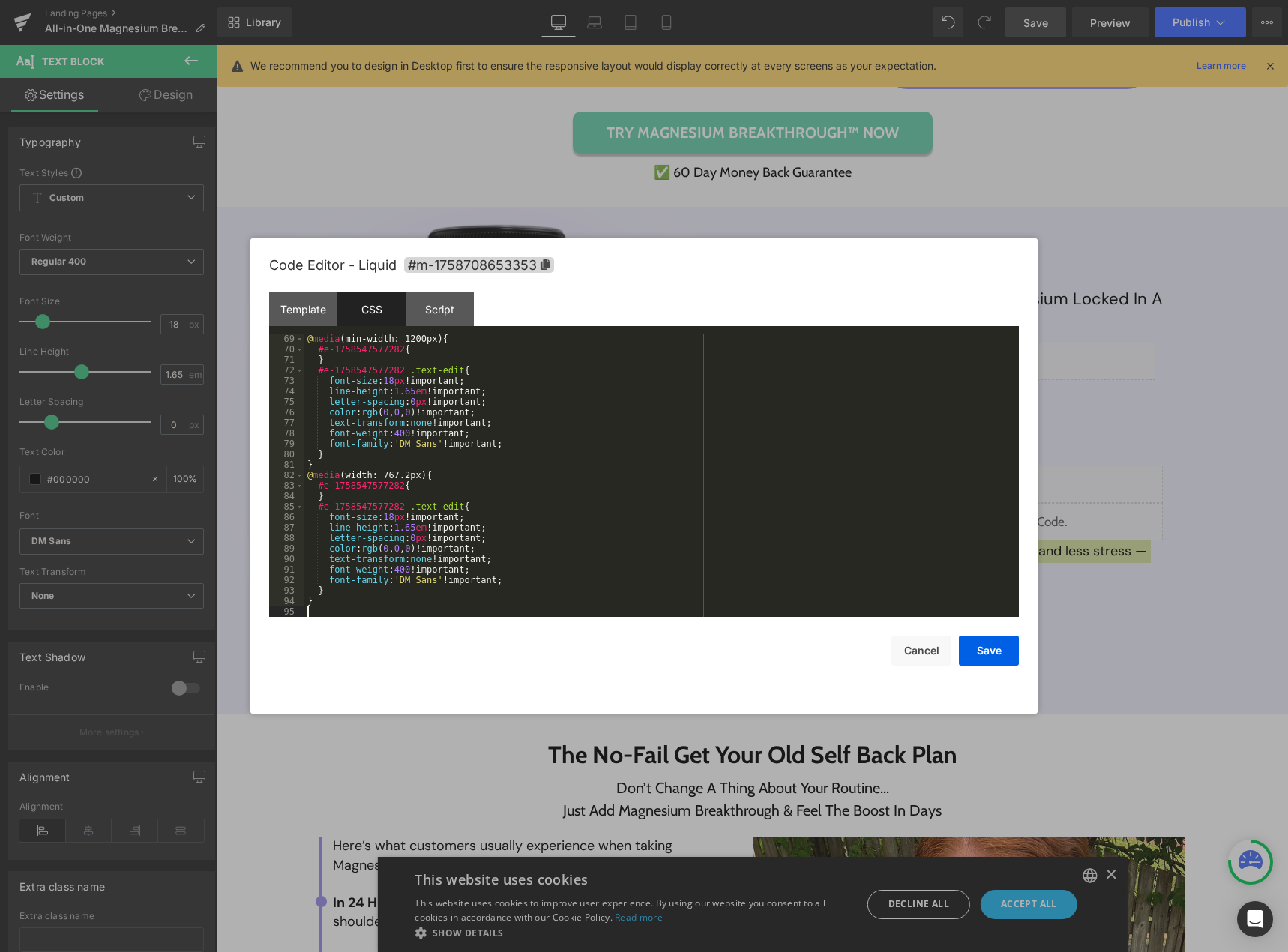
scroll to position [713, 0]
click at [544, 262] on icon at bounding box center [545, 264] width 10 height 10
drag, startPoint x: 330, startPoint y: 349, endPoint x: 395, endPoint y: 350, distance: 65.0
click at [395, 350] on div "@ media (min-width: 1200px) { #e-1758547577282 { } #e-1758547577282 .text-edit …" at bounding box center [658, 485] width 708 height 304
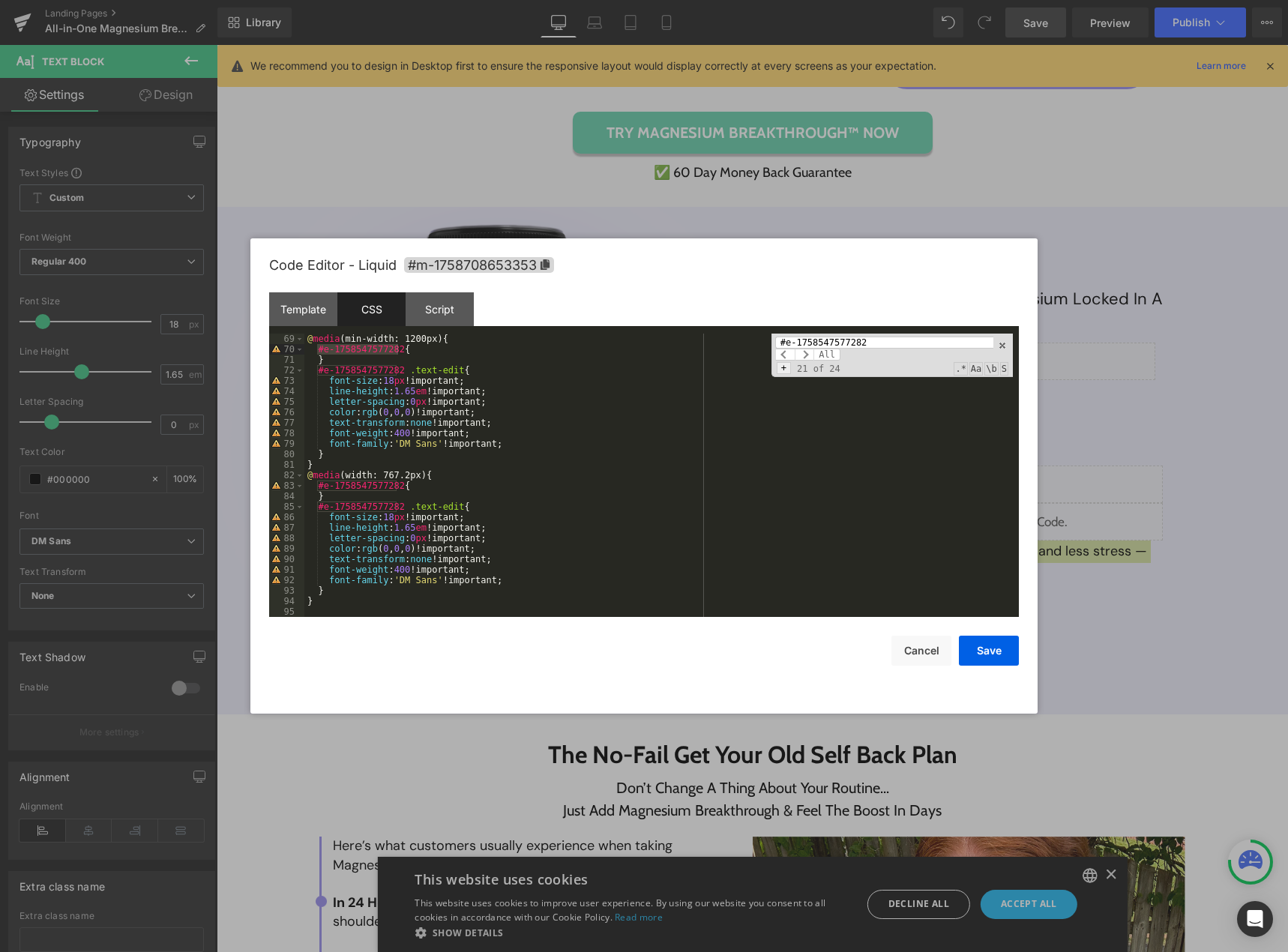
click at [784, 371] on span "+" at bounding box center [783, 368] width 14 height 12
click at [820, 369] on input at bounding box center [891, 369] width 233 height 12
paste input "#m-1758708653353"
type input "#m-1758708653353"
click at [828, 380] on span "All" at bounding box center [835, 381] width 27 height 12
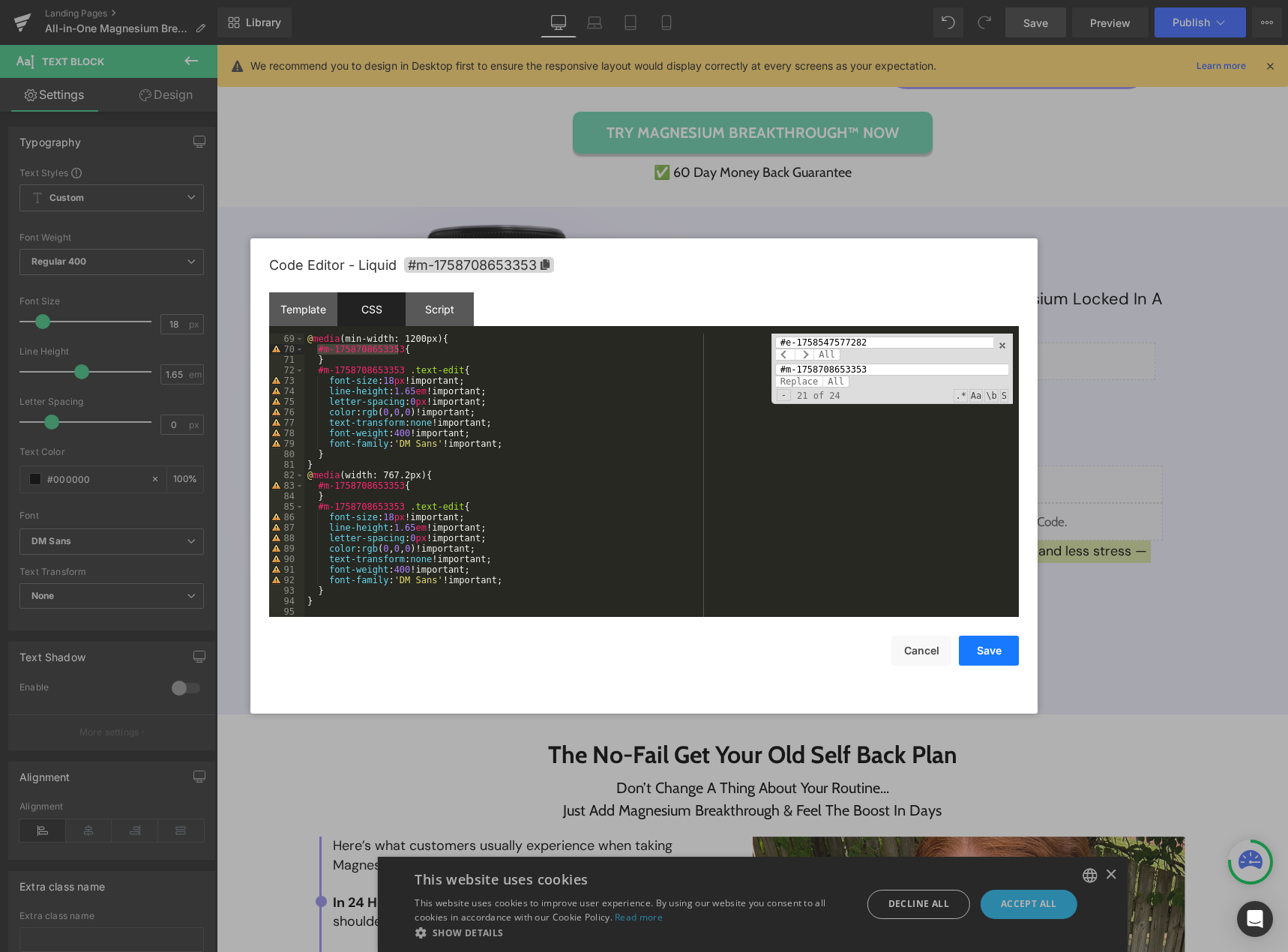
click at [983, 639] on button "Save" at bounding box center [988, 651] width 60 height 30
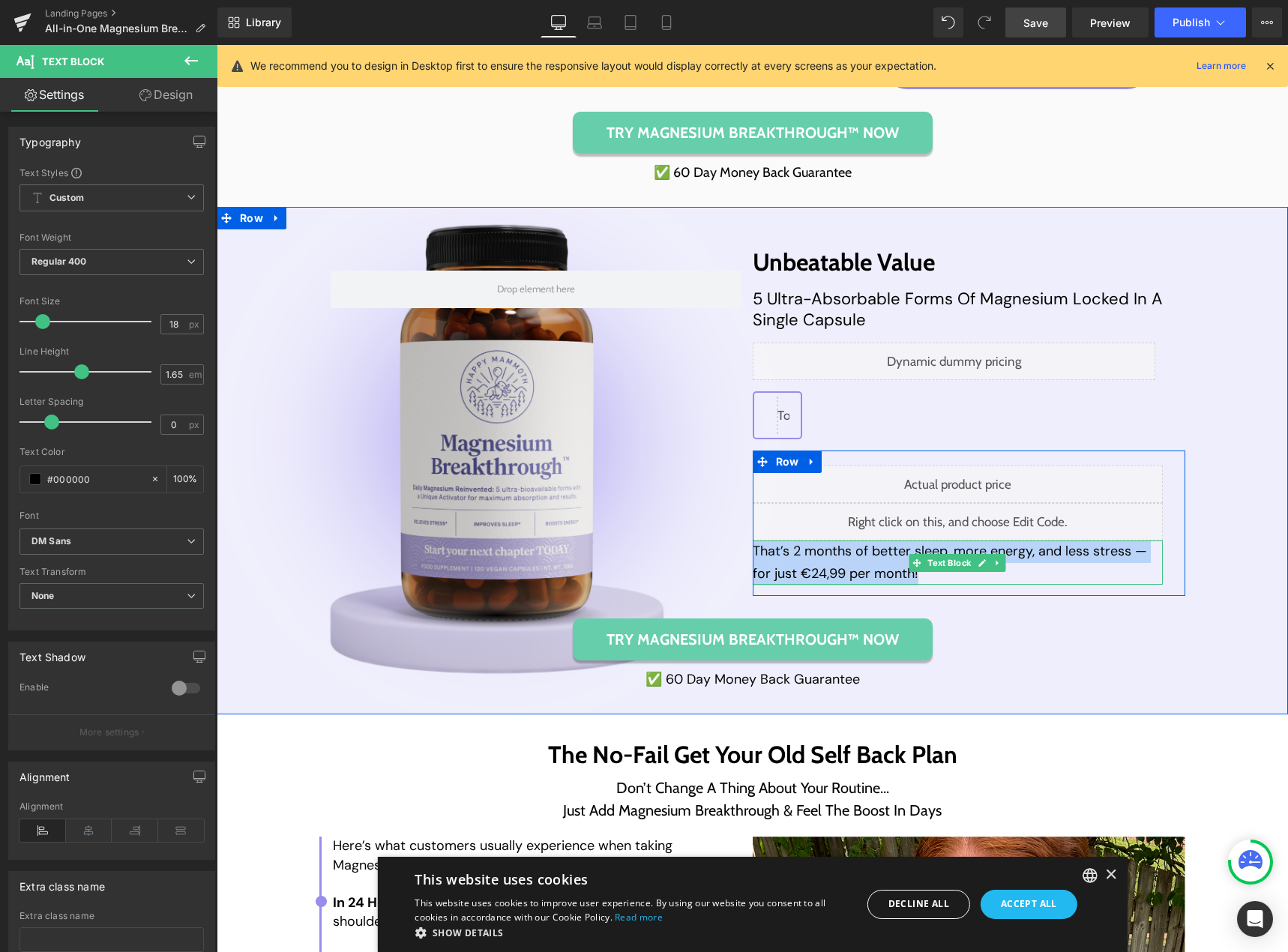
click at [929, 581] on p "That’s 2 months of better sleep, more energy, and less stress — for just €24,99…" at bounding box center [958, 563] width 411 height 45
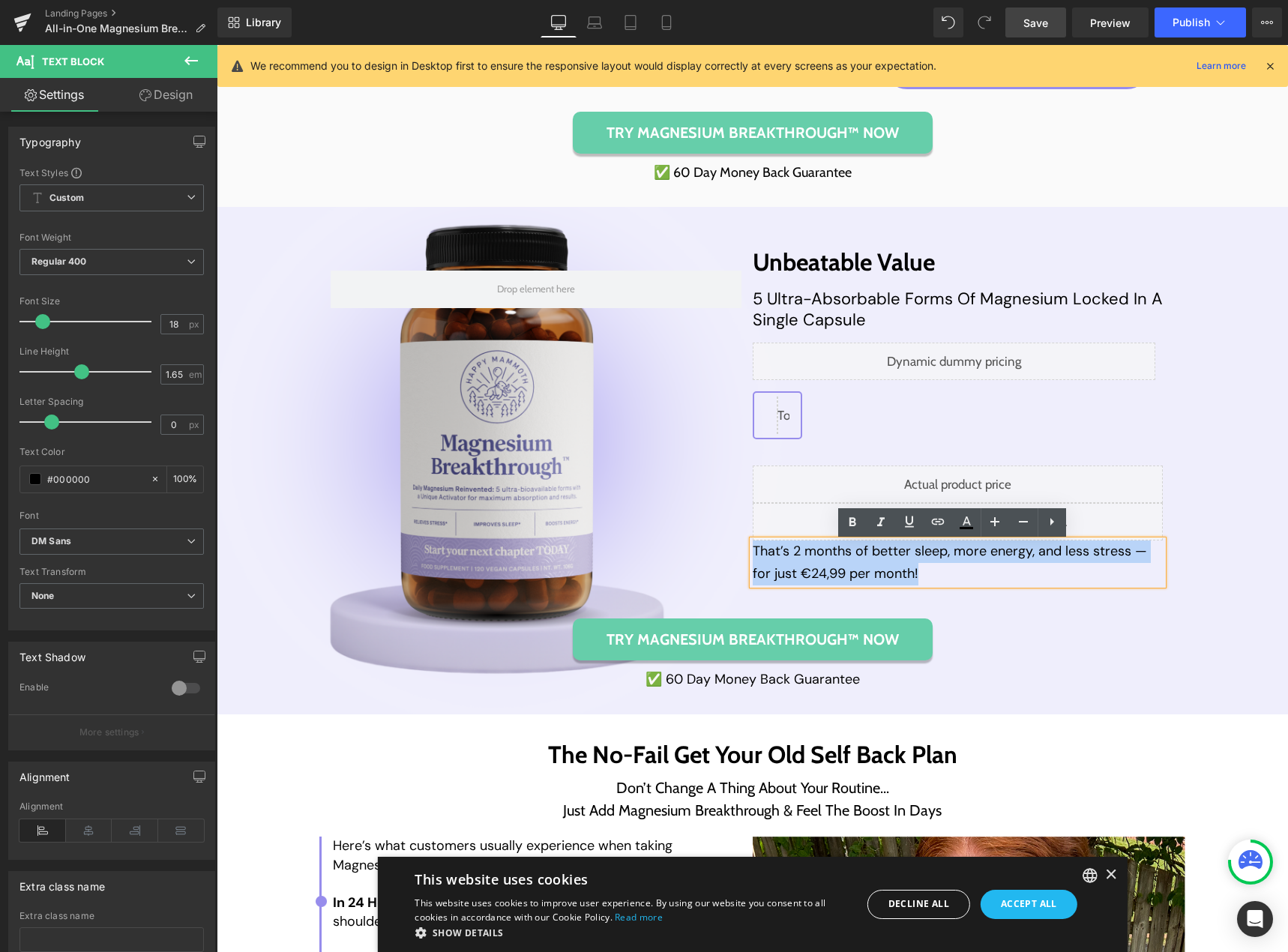
drag, startPoint x: 928, startPoint y: 581, endPoint x: 749, endPoint y: 553, distance: 181.2
click at [753, 553] on p "That’s 2 months of better sleep, more energy, and less stress — for just €24,99…" at bounding box center [958, 563] width 411 height 45
copy p "That’s 2 months of better sleep, more energy, and less stress — for just €24,99…"
click at [969, 517] on div "Liquid" at bounding box center [958, 522] width 411 height 38
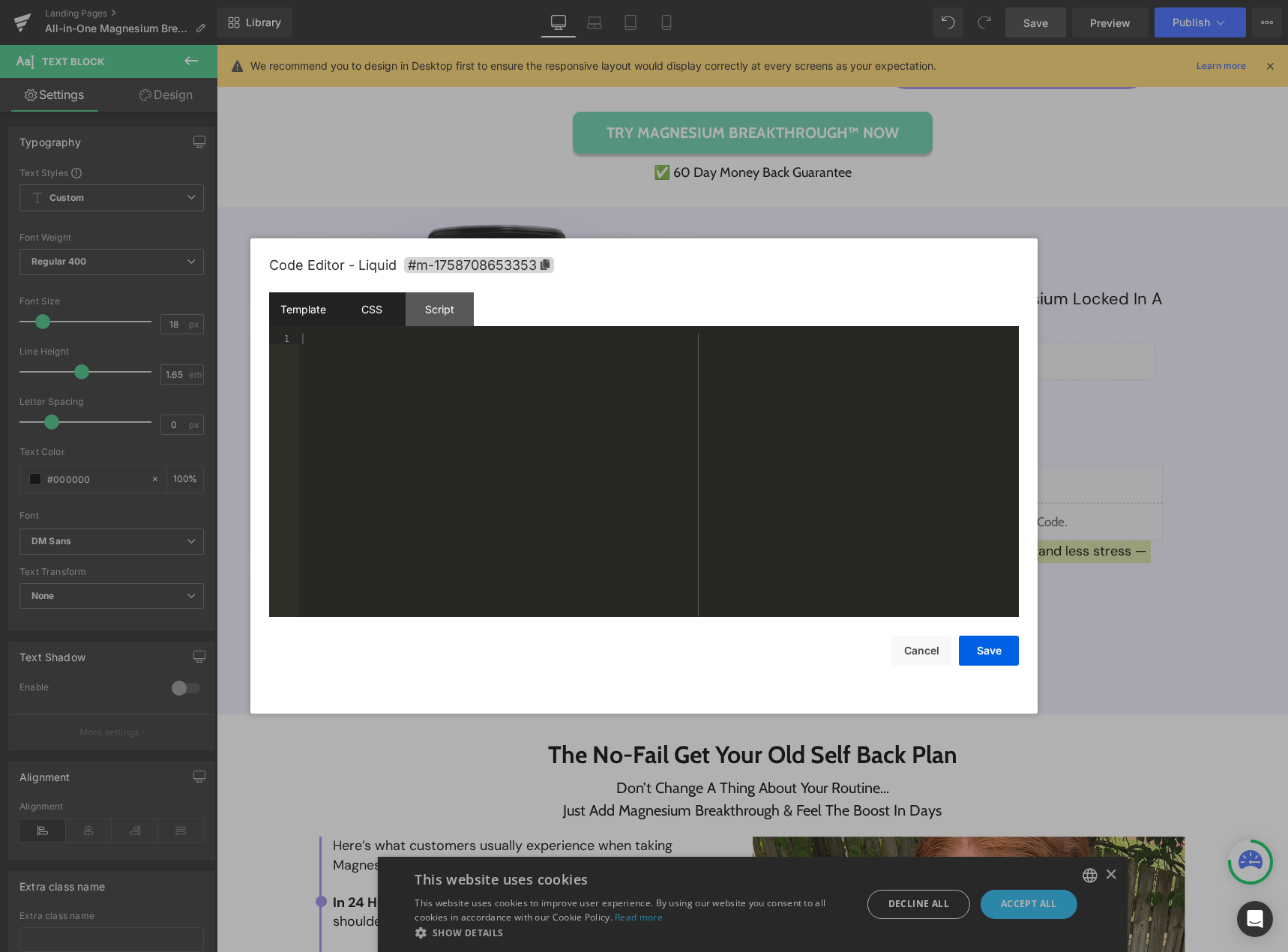
click at [384, 311] on div "CSS" at bounding box center [371, 310] width 68 height 34
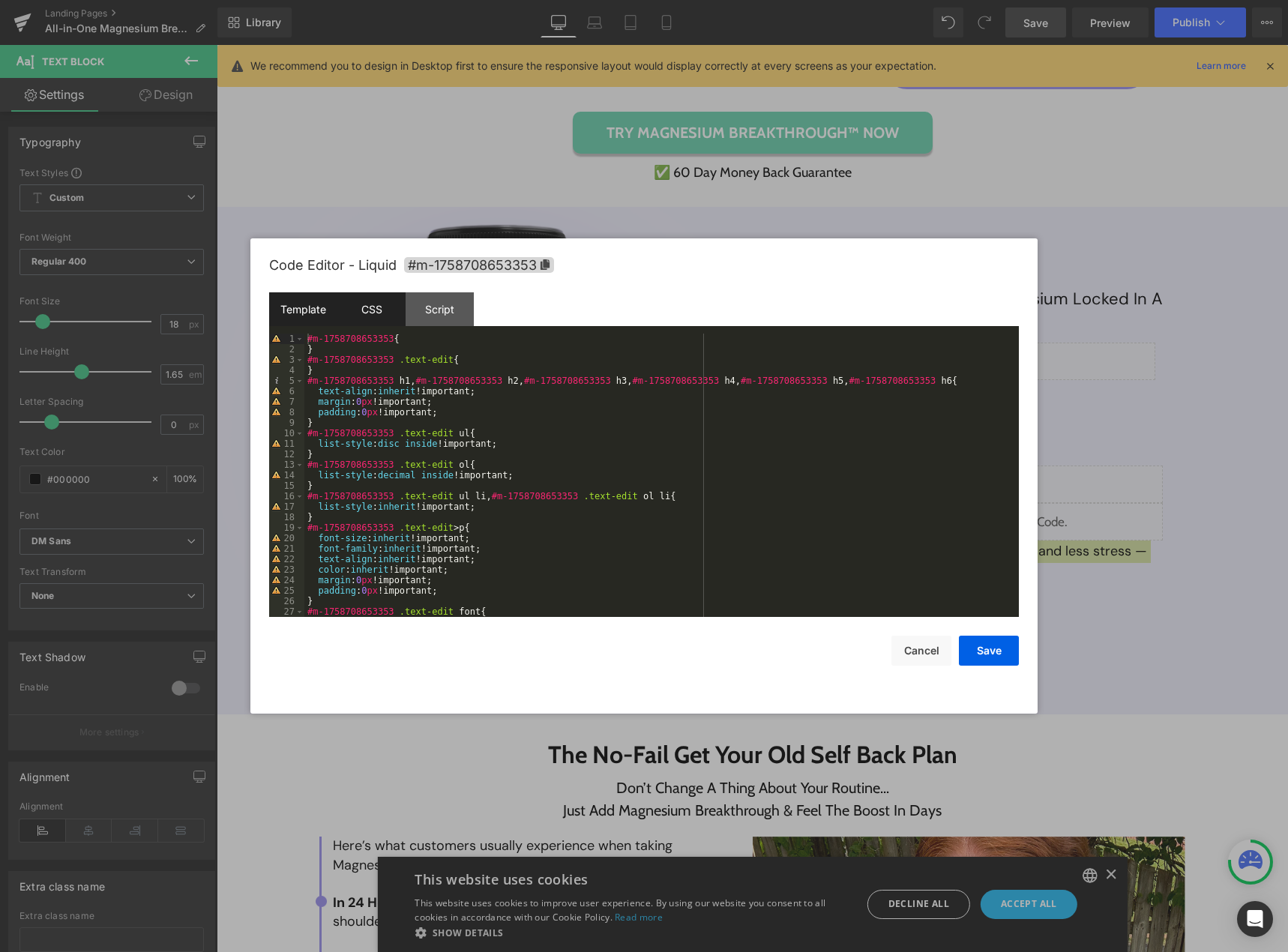
click at [320, 308] on div "Template" at bounding box center [303, 310] width 68 height 34
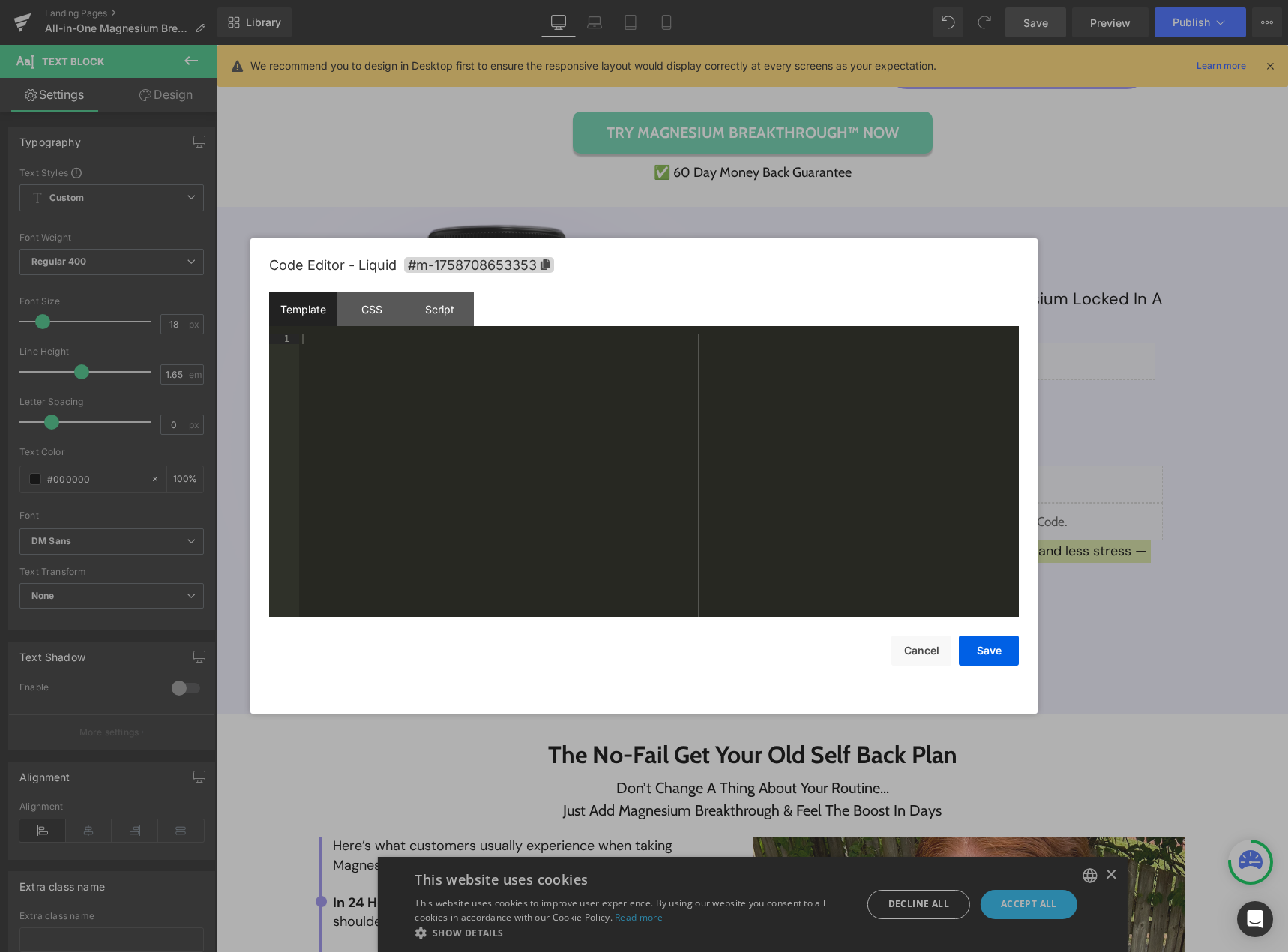
click at [400, 417] on div at bounding box center [659, 485] width 720 height 304
click at [984, 650] on button "Save" at bounding box center [988, 651] width 60 height 30
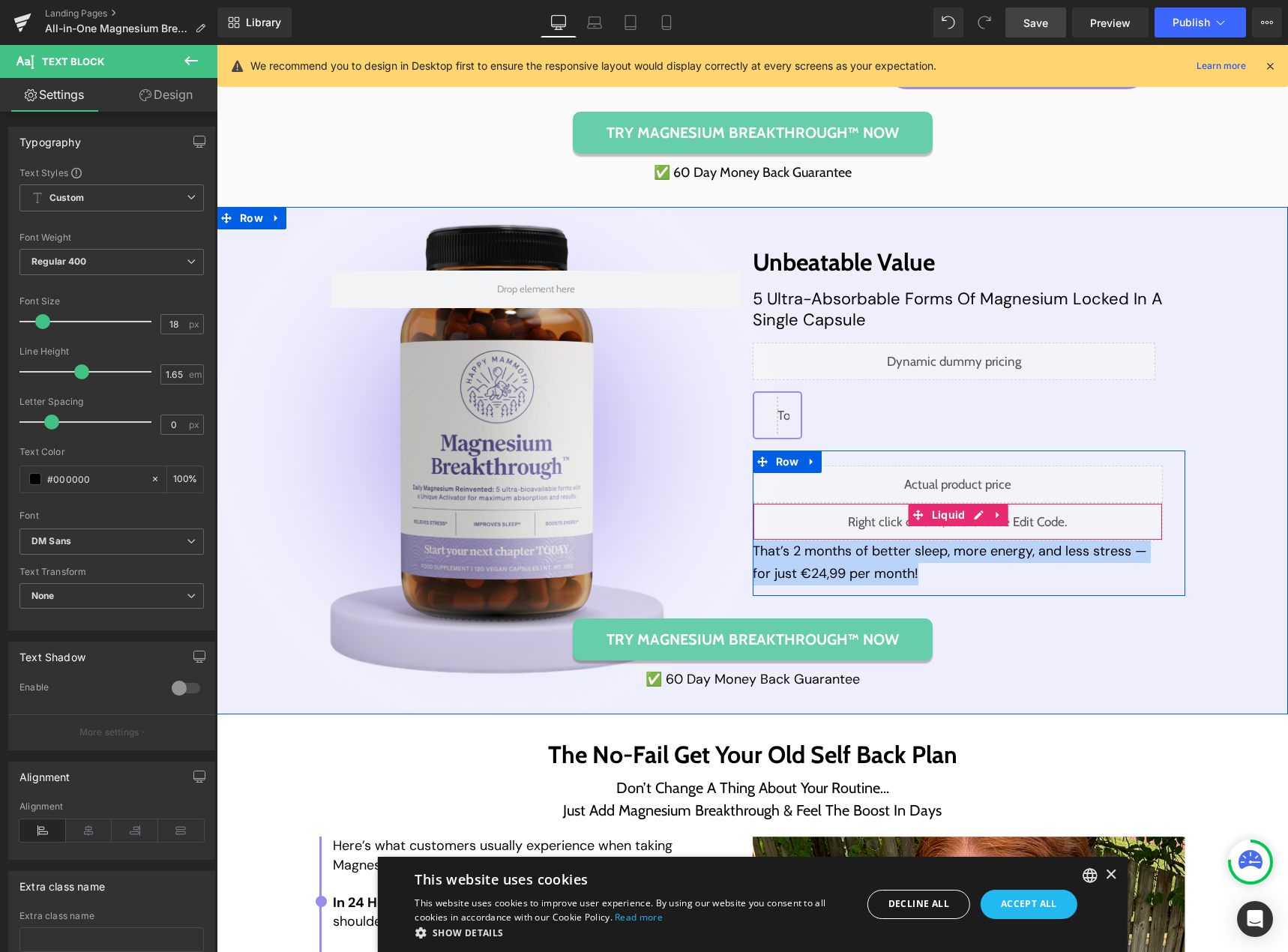
click at [862, 522] on div "Liquid" at bounding box center [958, 522] width 411 height 38
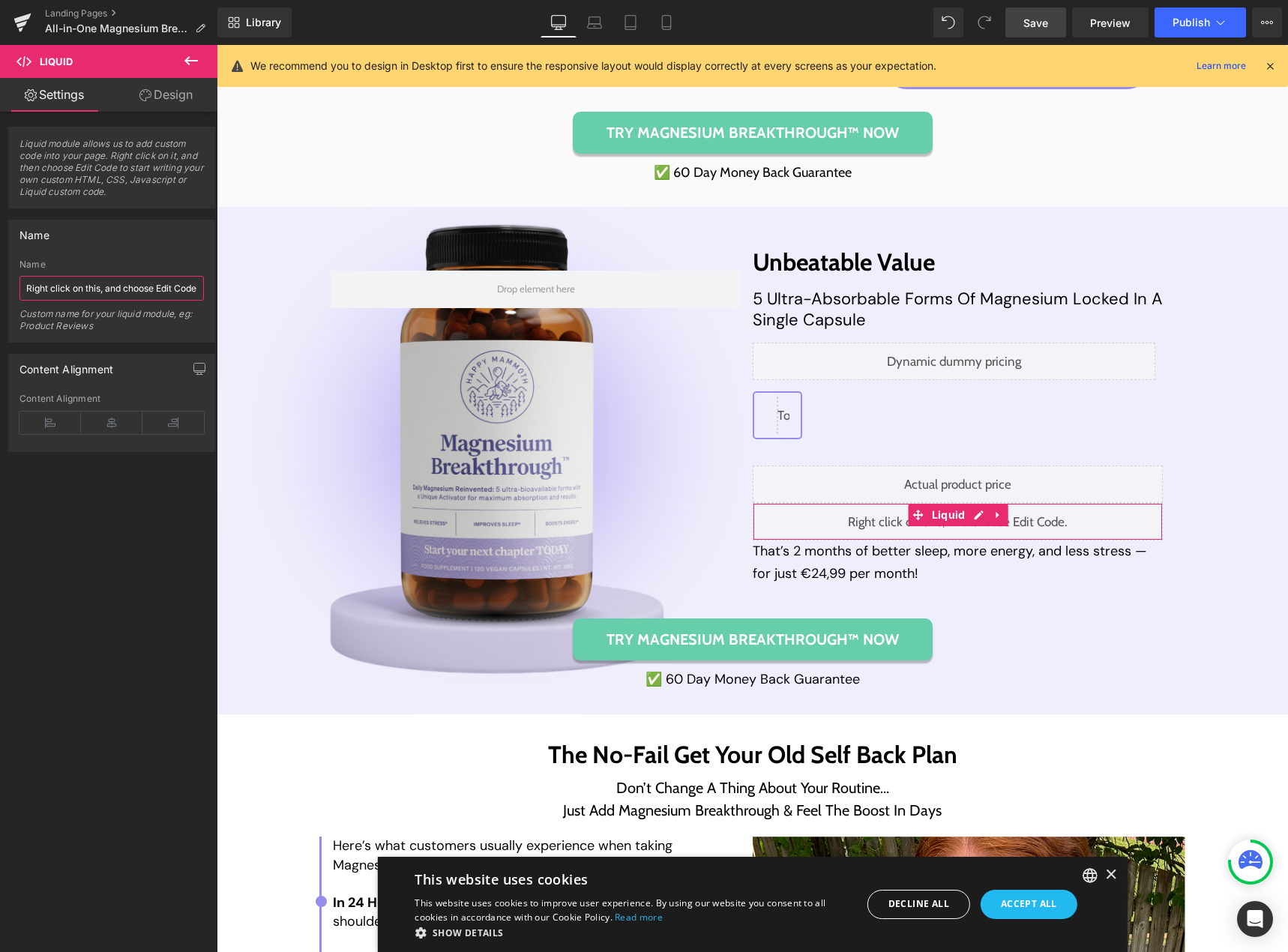
click at [144, 296] on input "Right click on this, and choose Edit Code." at bounding box center [112, 288] width 185 height 25
type input "helper text - per month"
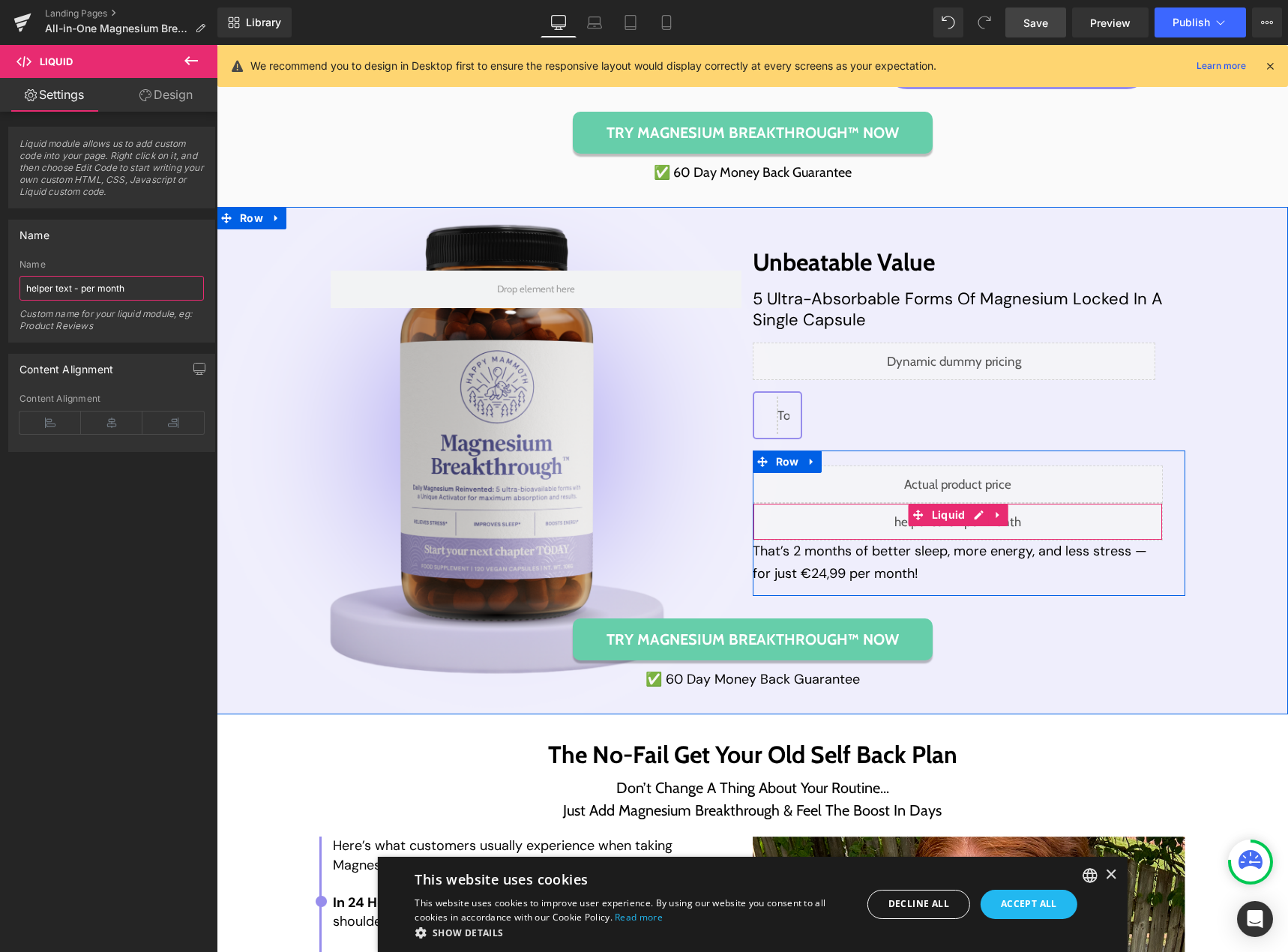
click at [969, 520] on div "Liquid" at bounding box center [958, 522] width 411 height 38
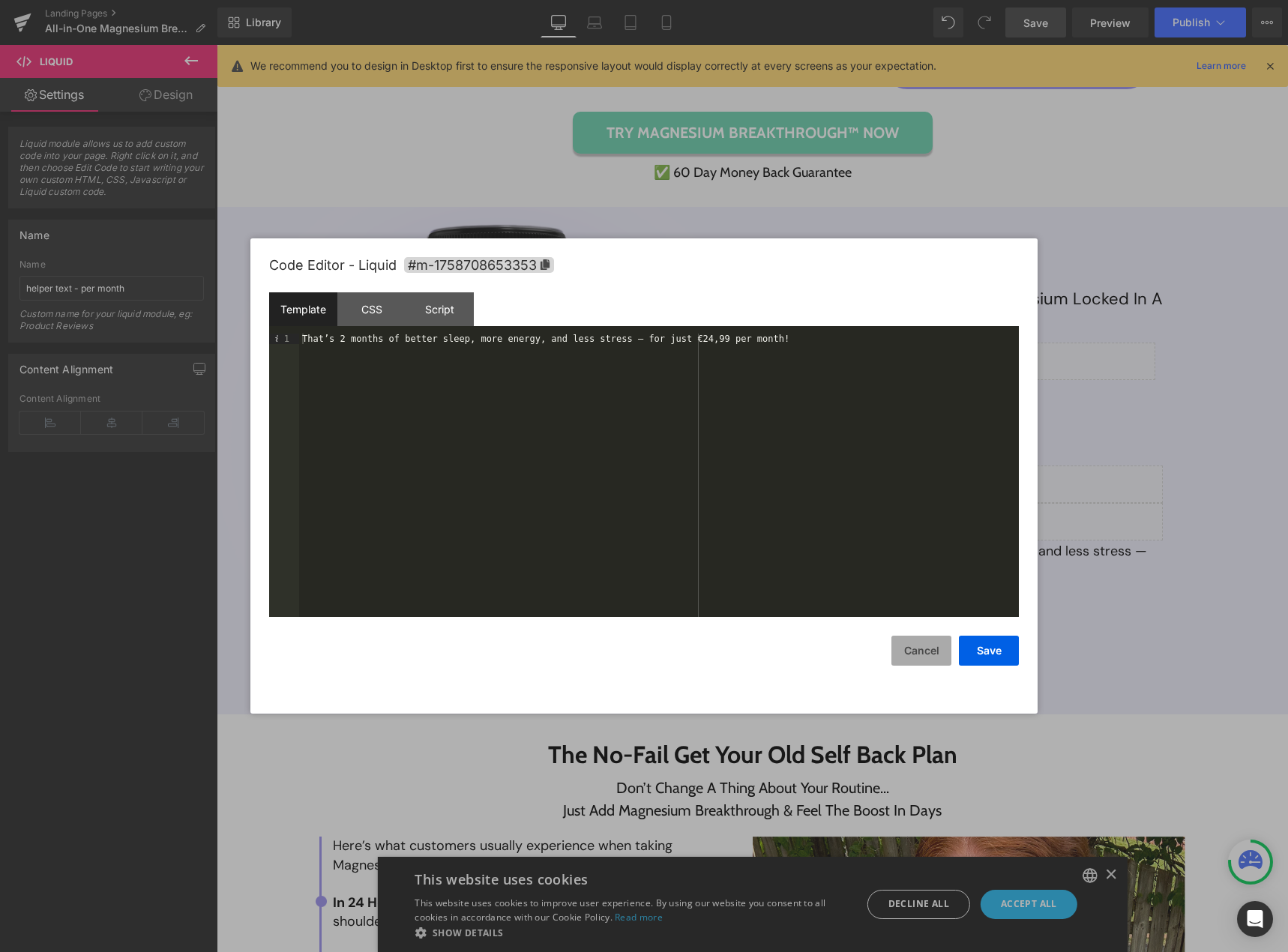
click at [935, 653] on button "Cancel" at bounding box center [921, 651] width 60 height 30
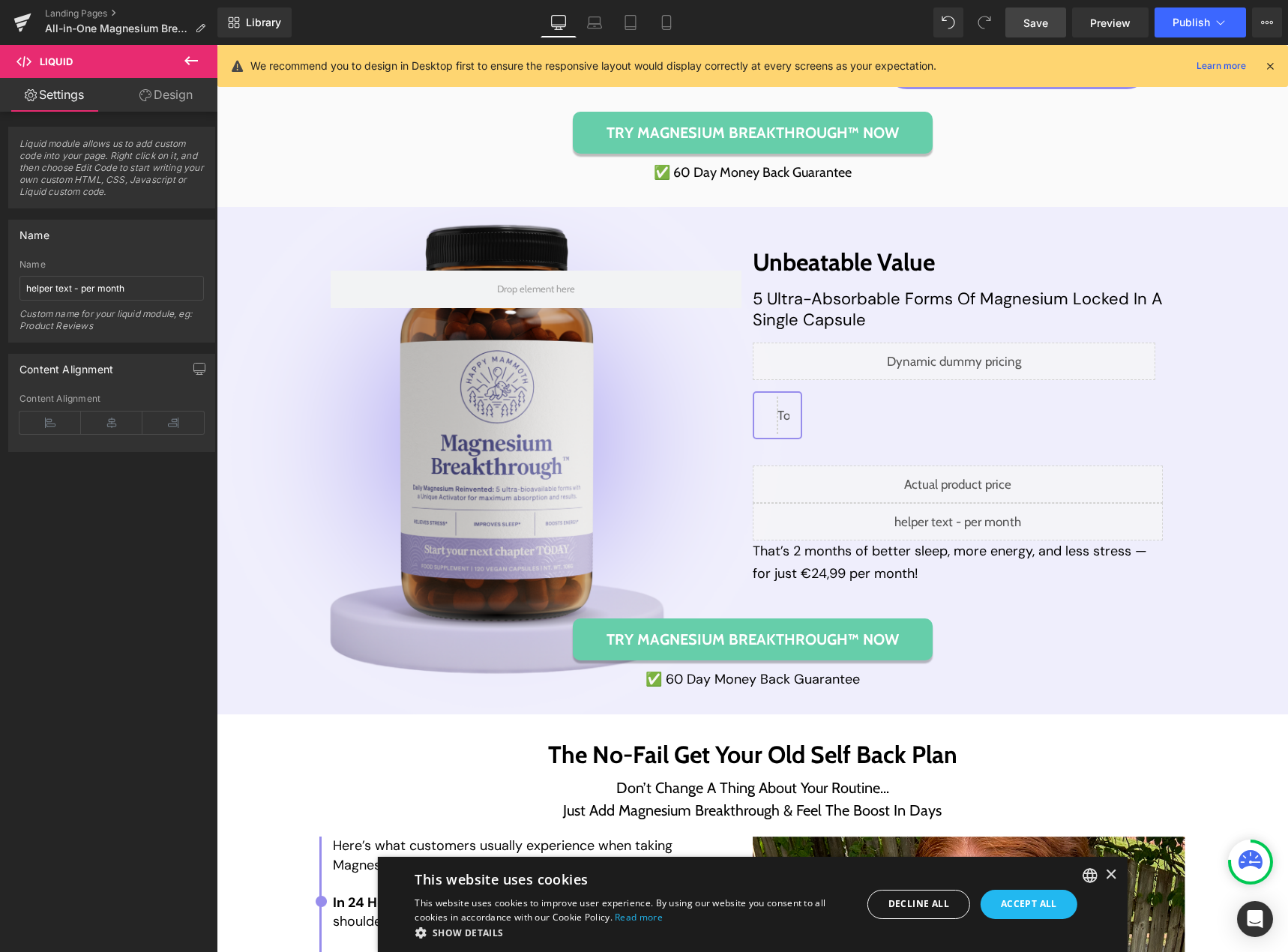
click at [1050, 30] on link "Save" at bounding box center [1035, 23] width 61 height 30
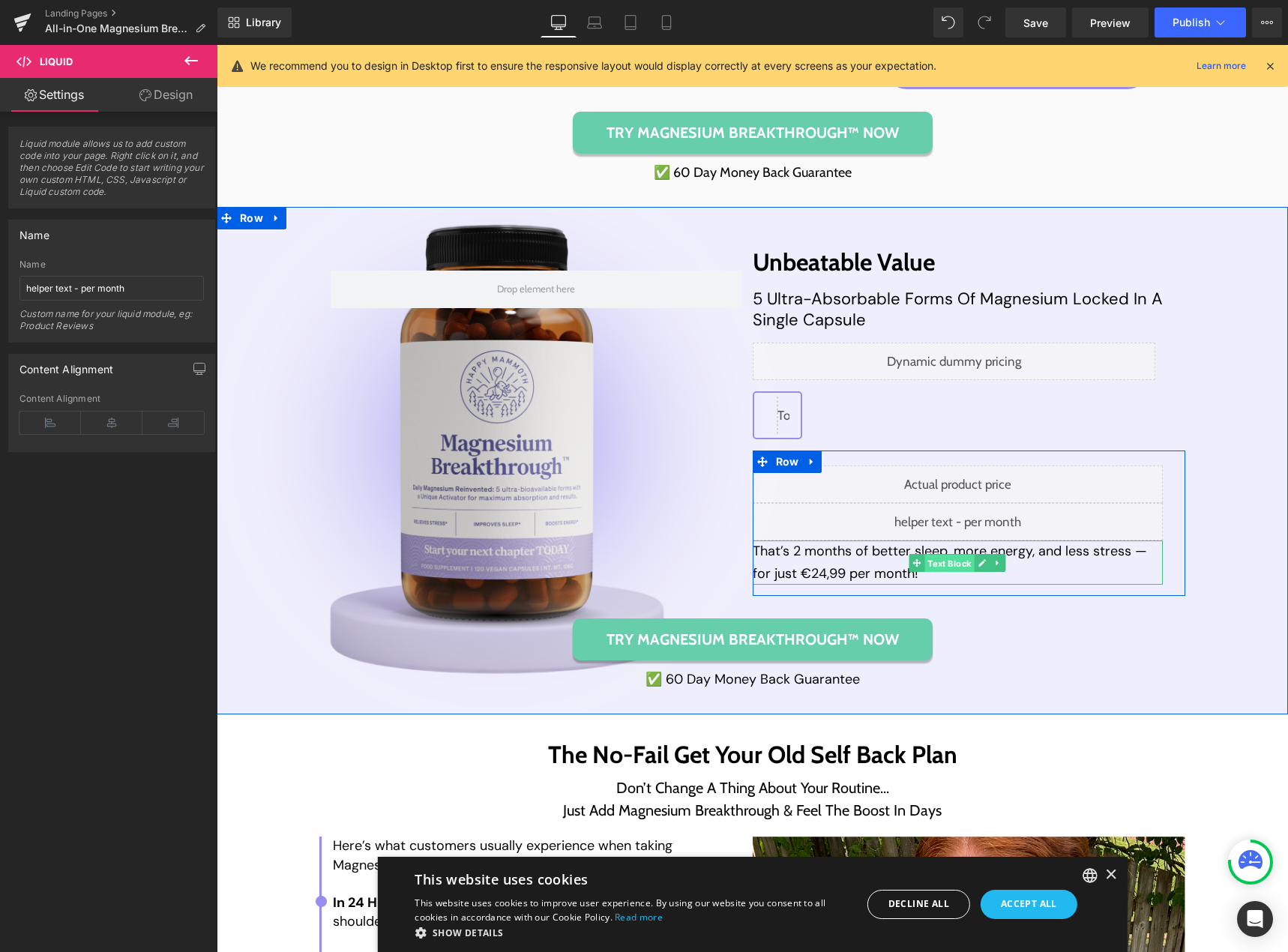
click at [944, 564] on span "Text Block" at bounding box center [950, 564] width 49 height 18
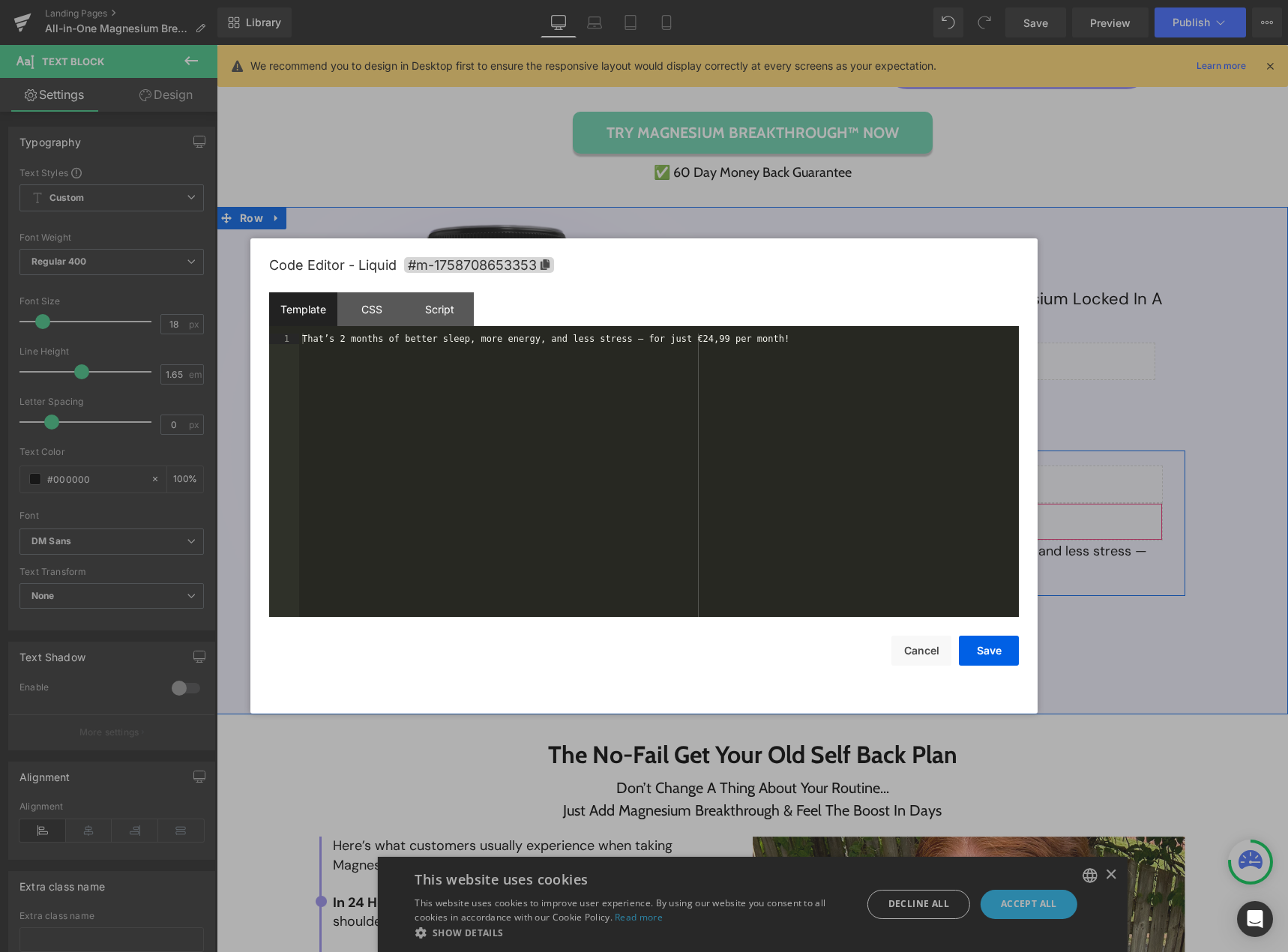
click at [967, 519] on div "Liquid" at bounding box center [958, 522] width 411 height 38
click at [375, 318] on div "CSS" at bounding box center [371, 310] width 68 height 34
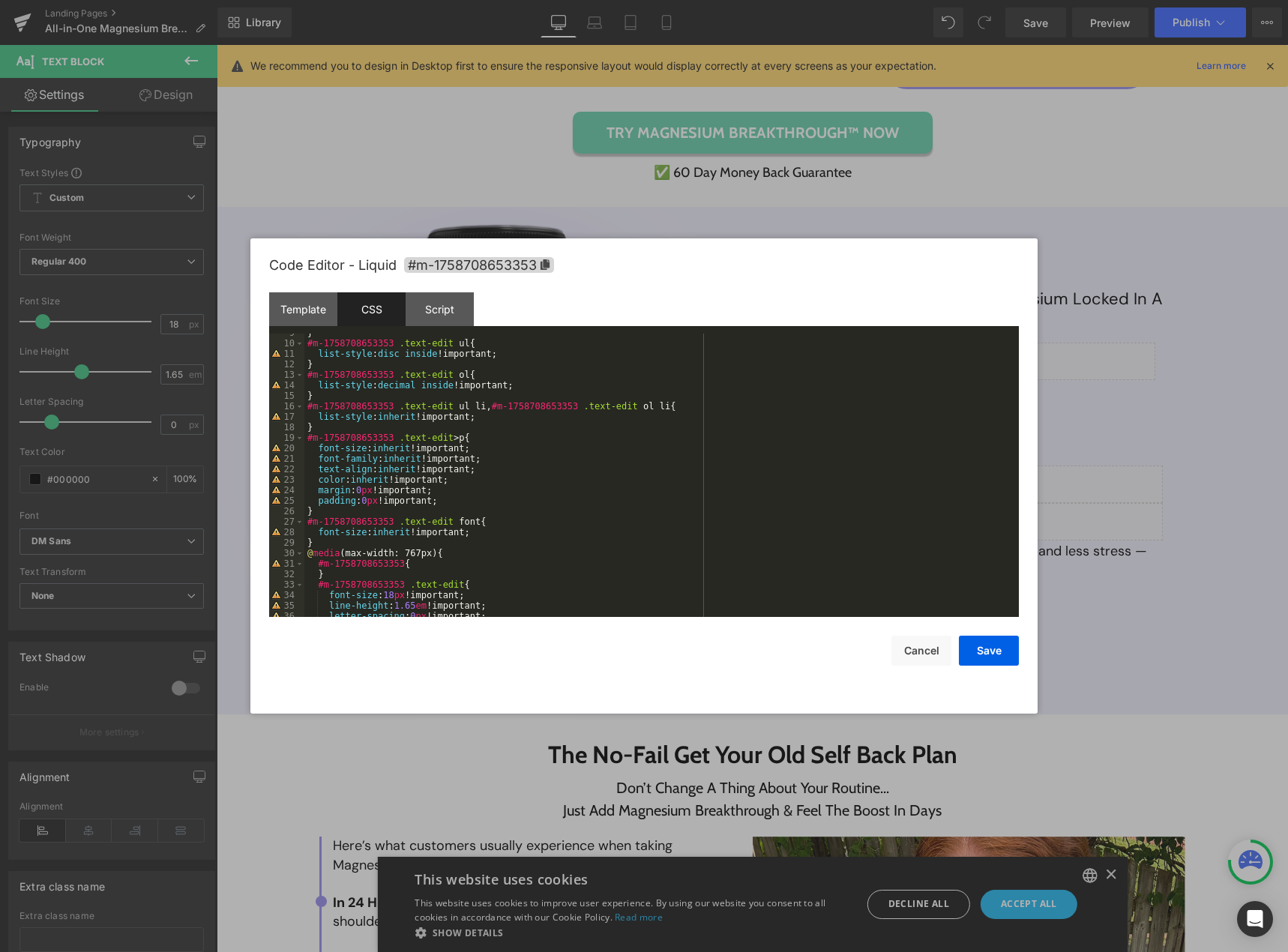
scroll to position [135, 0]
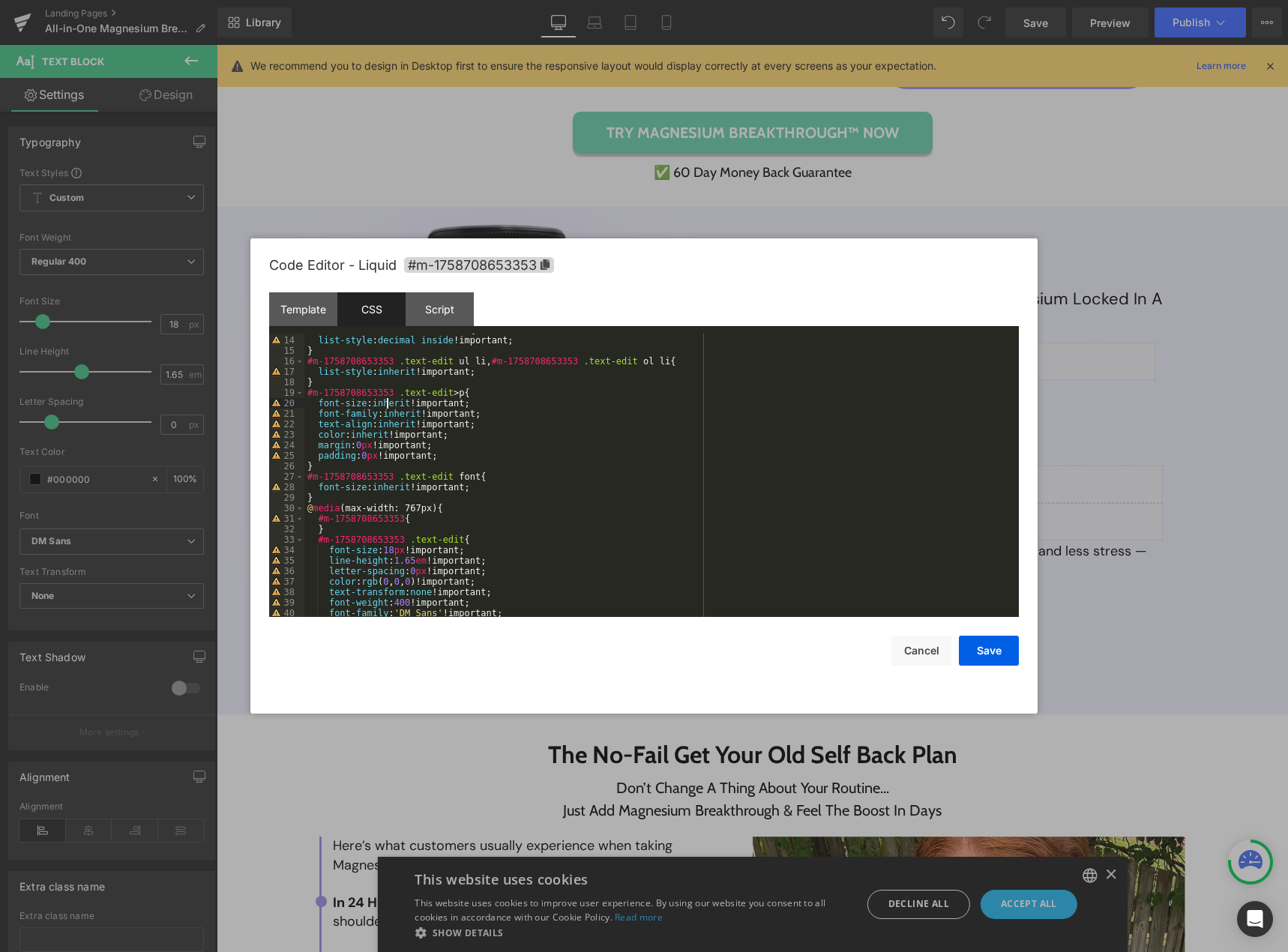
click at [386, 402] on div "#m-1758708653353 .text-edit ol { list-style : decimal inside !important; } #m-1…" at bounding box center [658, 476] width 708 height 304
click at [397, 414] on div "#m-1758708653353 .text-edit ol { list-style : decimal inside !important; } #m-1…" at bounding box center [658, 476] width 708 height 304
click at [388, 425] on div "#m-1758708653353 .text-edit ol { list-style : decimal inside !important; } #m-1…" at bounding box center [658, 476] width 708 height 304
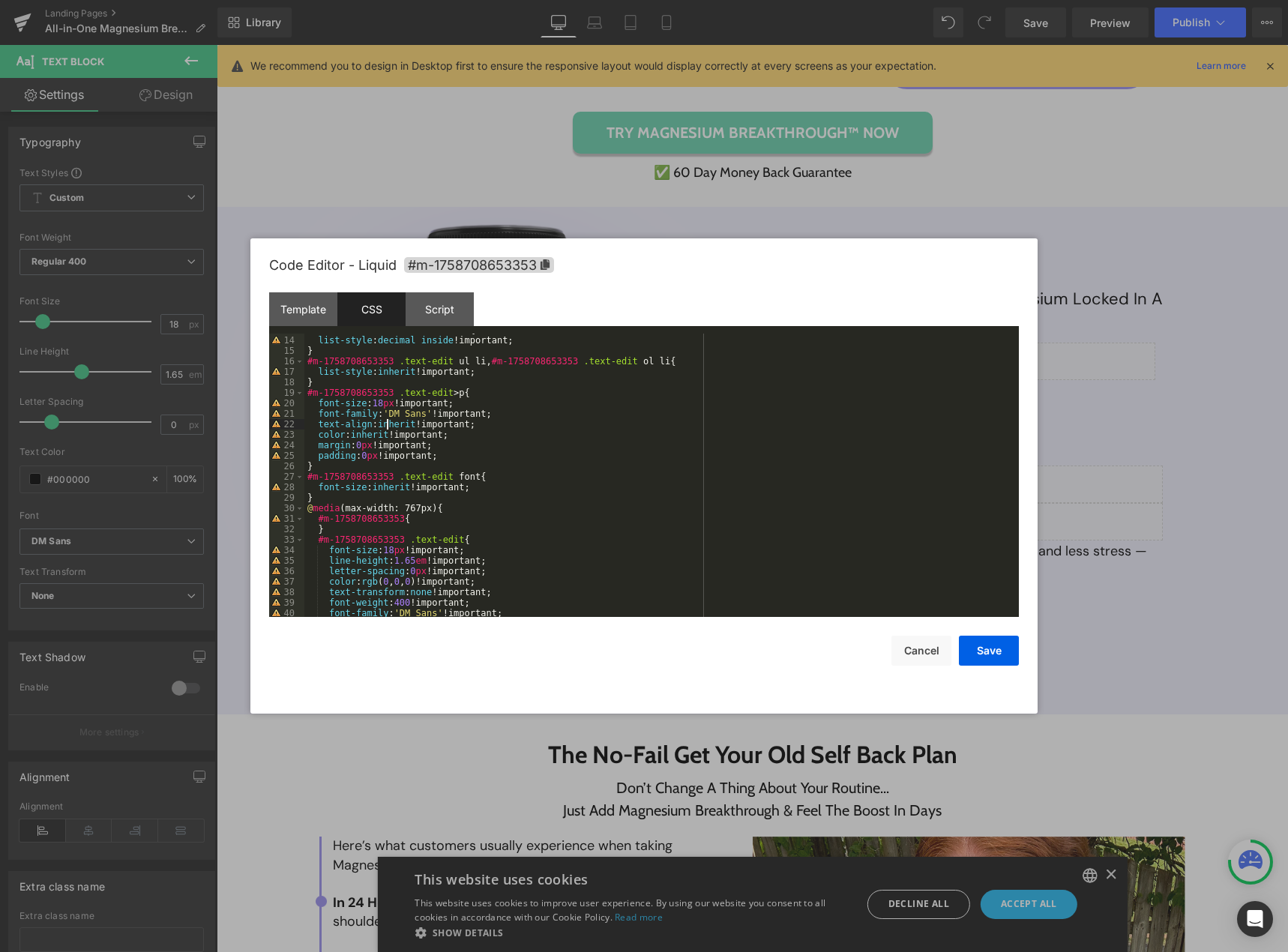
click at [388, 425] on div "#m-1758708653353 .text-edit ol { list-style : decimal inside !important; } #m-1…" at bounding box center [658, 476] width 708 height 304
click at [389, 425] on div "#m-1758708653353 .text-edit ol { list-style : decimal inside !important; } #m-1…" at bounding box center [658, 475] width 708 height 283
click at [389, 425] on div "#m-1758708653353 .text-edit ol { list-style : decimal inside !important; } #m-1…" at bounding box center [658, 476] width 708 height 304
click at [371, 437] on div "#m-1758708653353 .text-edit ol { list-style : decimal inside !important; } #m-1…" at bounding box center [658, 476] width 708 height 304
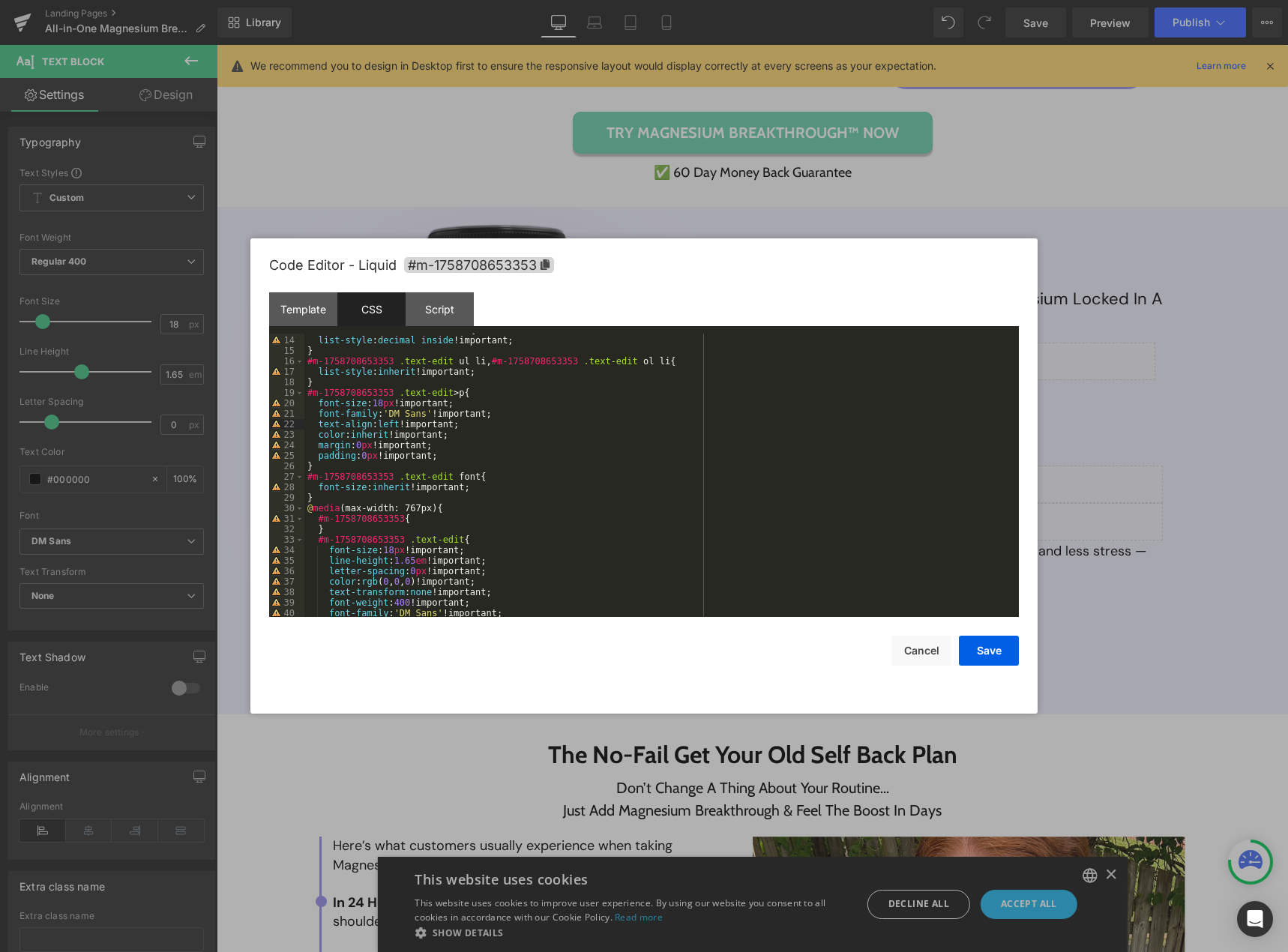
click at [371, 437] on div "#m-1758708653353 .text-edit ol { list-style : decimal inside !important; } #m-1…" at bounding box center [658, 476] width 708 height 304
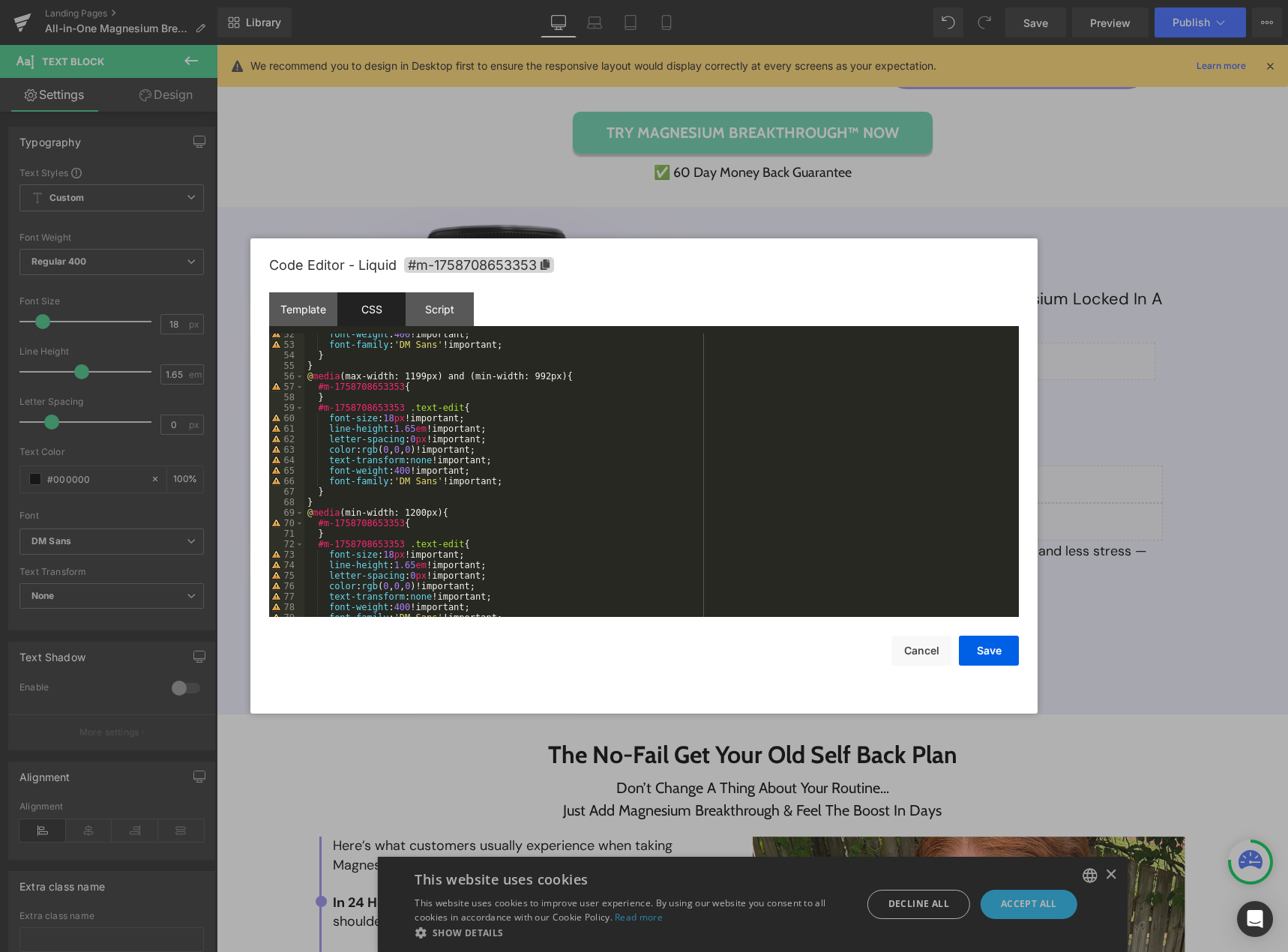
scroll to position [630, 0]
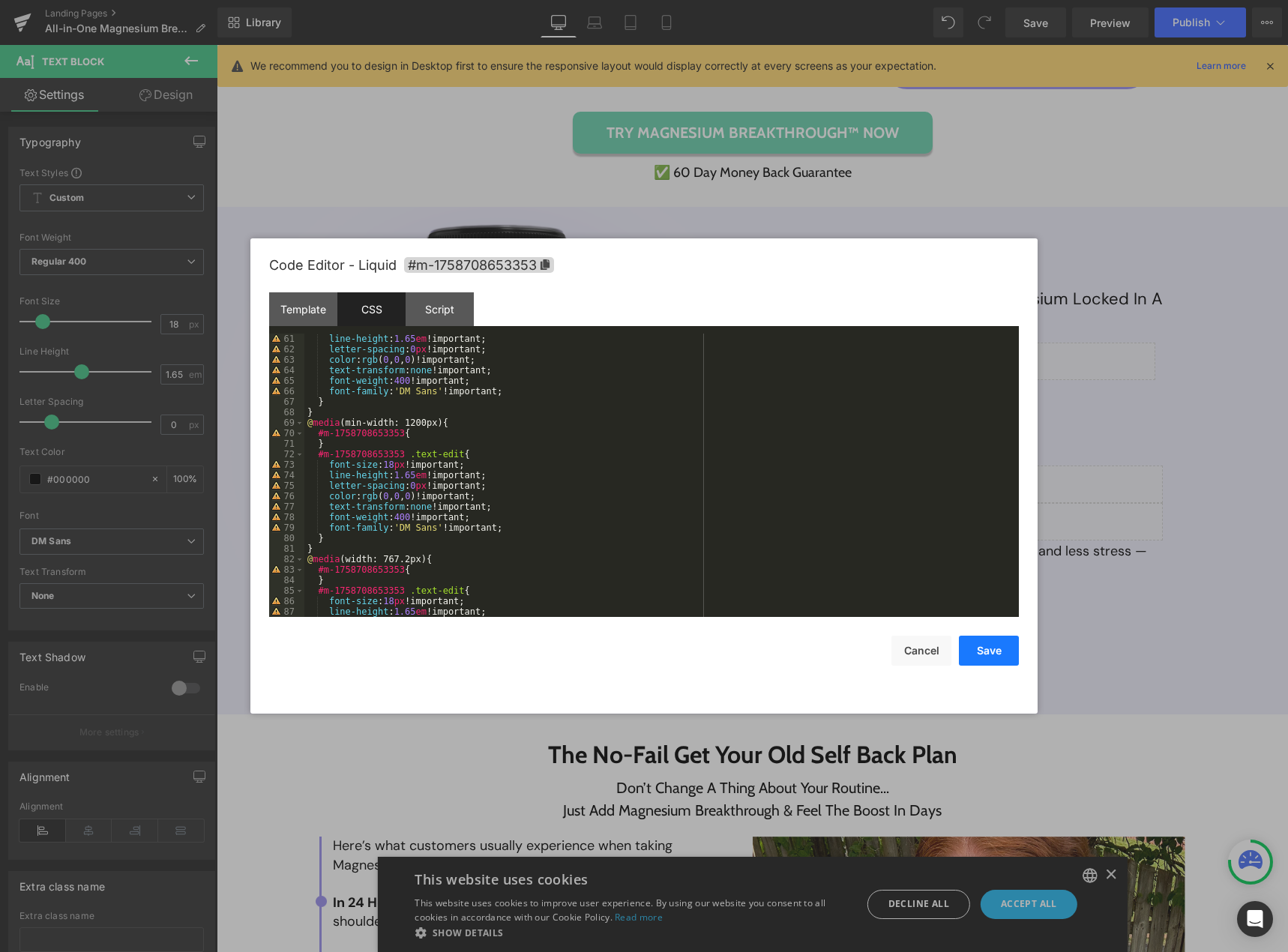
click at [990, 654] on button "Save" at bounding box center [988, 651] width 60 height 30
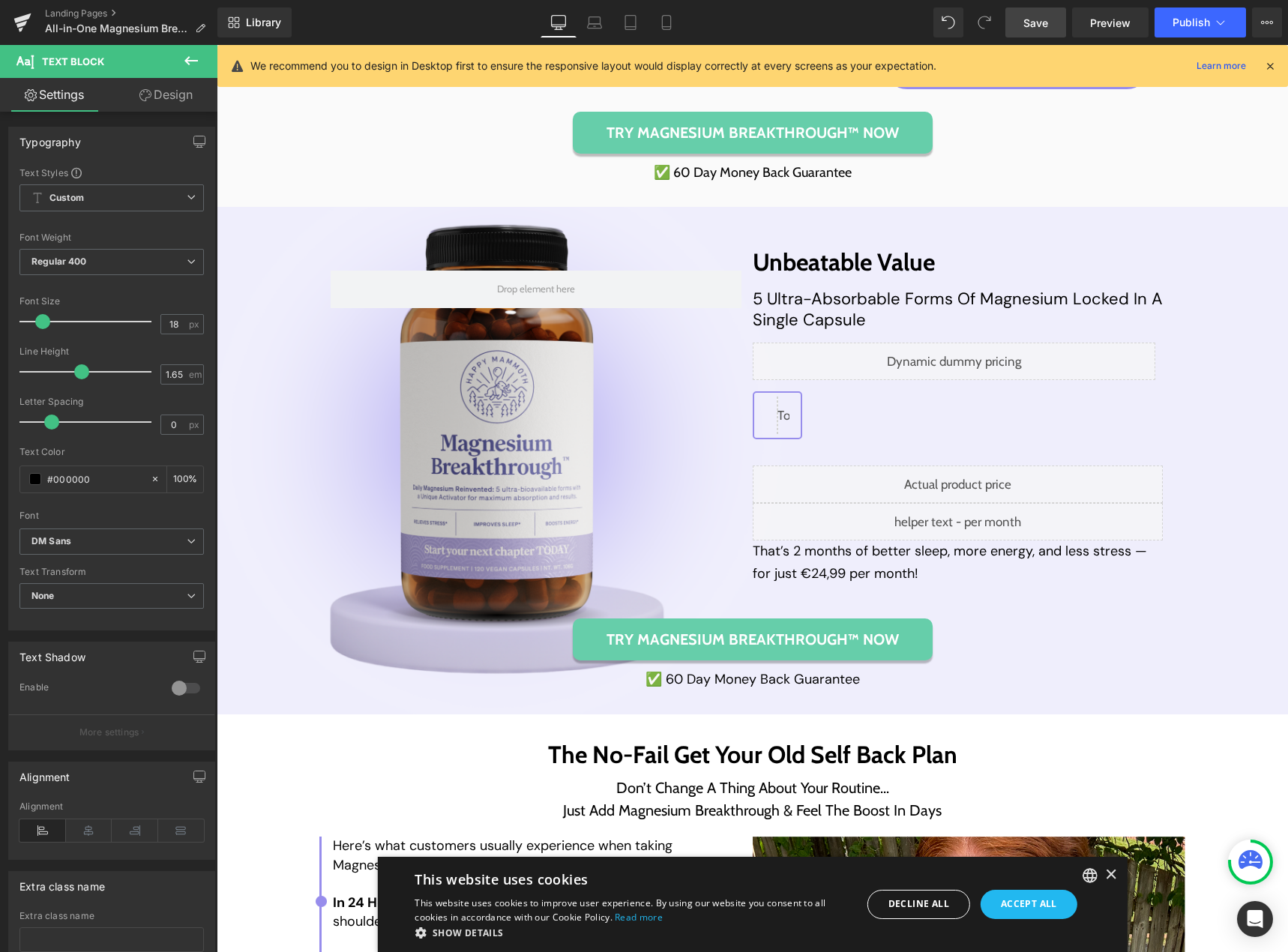
click at [1047, 17] on span "Save" at bounding box center [1035, 23] width 25 height 16
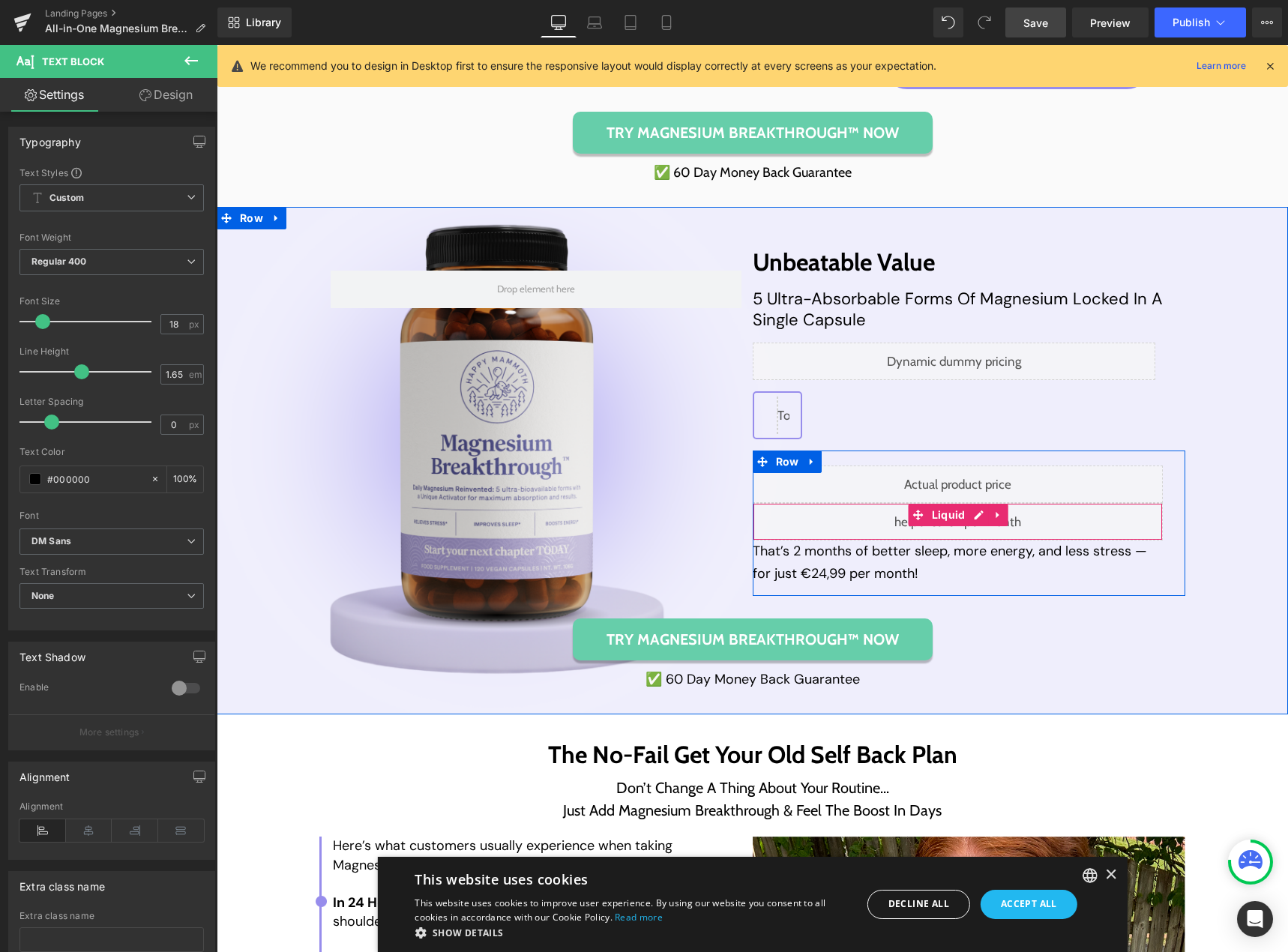
click at [968, 519] on div "Liquid" at bounding box center [958, 522] width 411 height 38
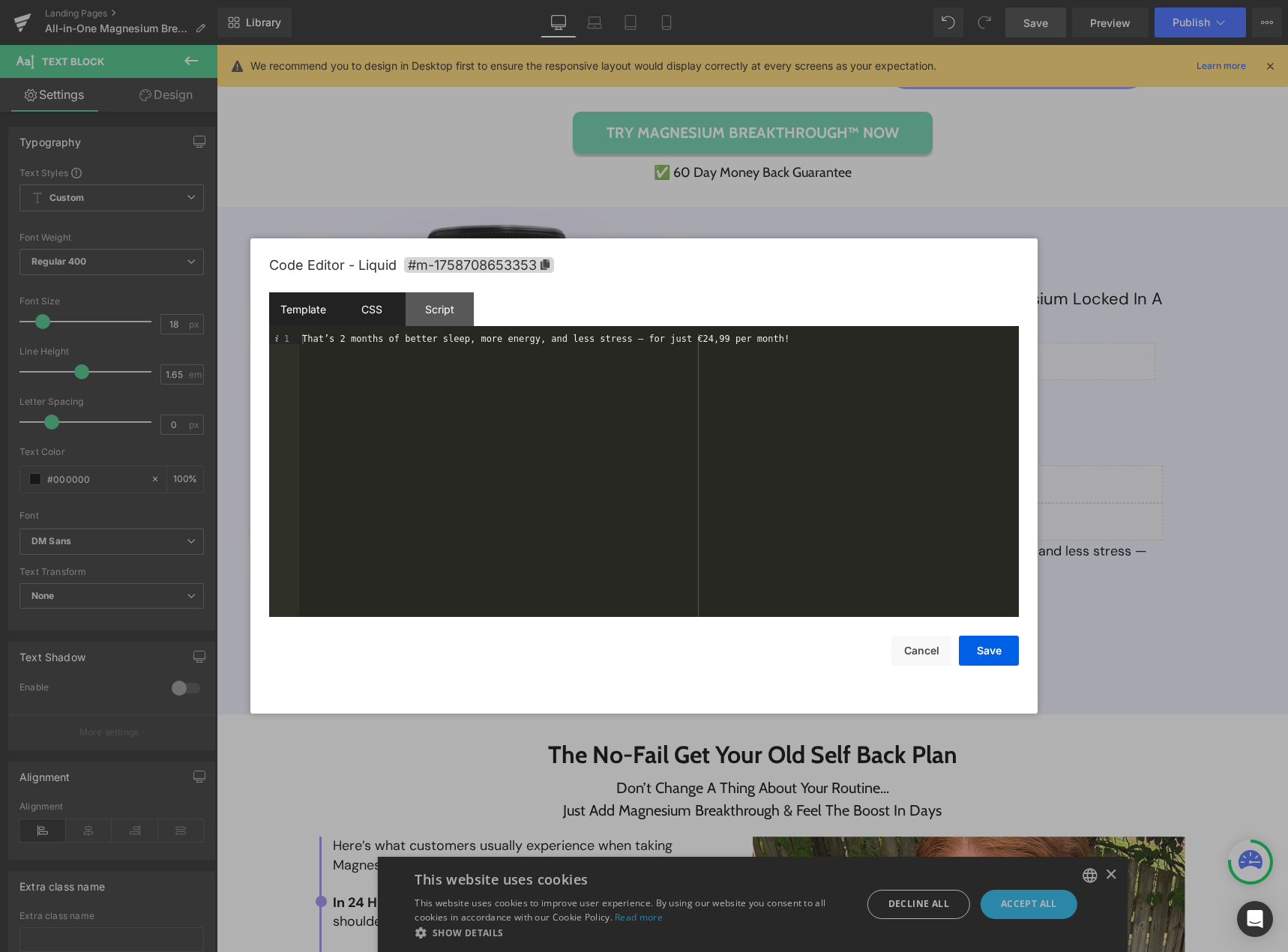
click at [375, 311] on div "CSS" at bounding box center [371, 310] width 68 height 34
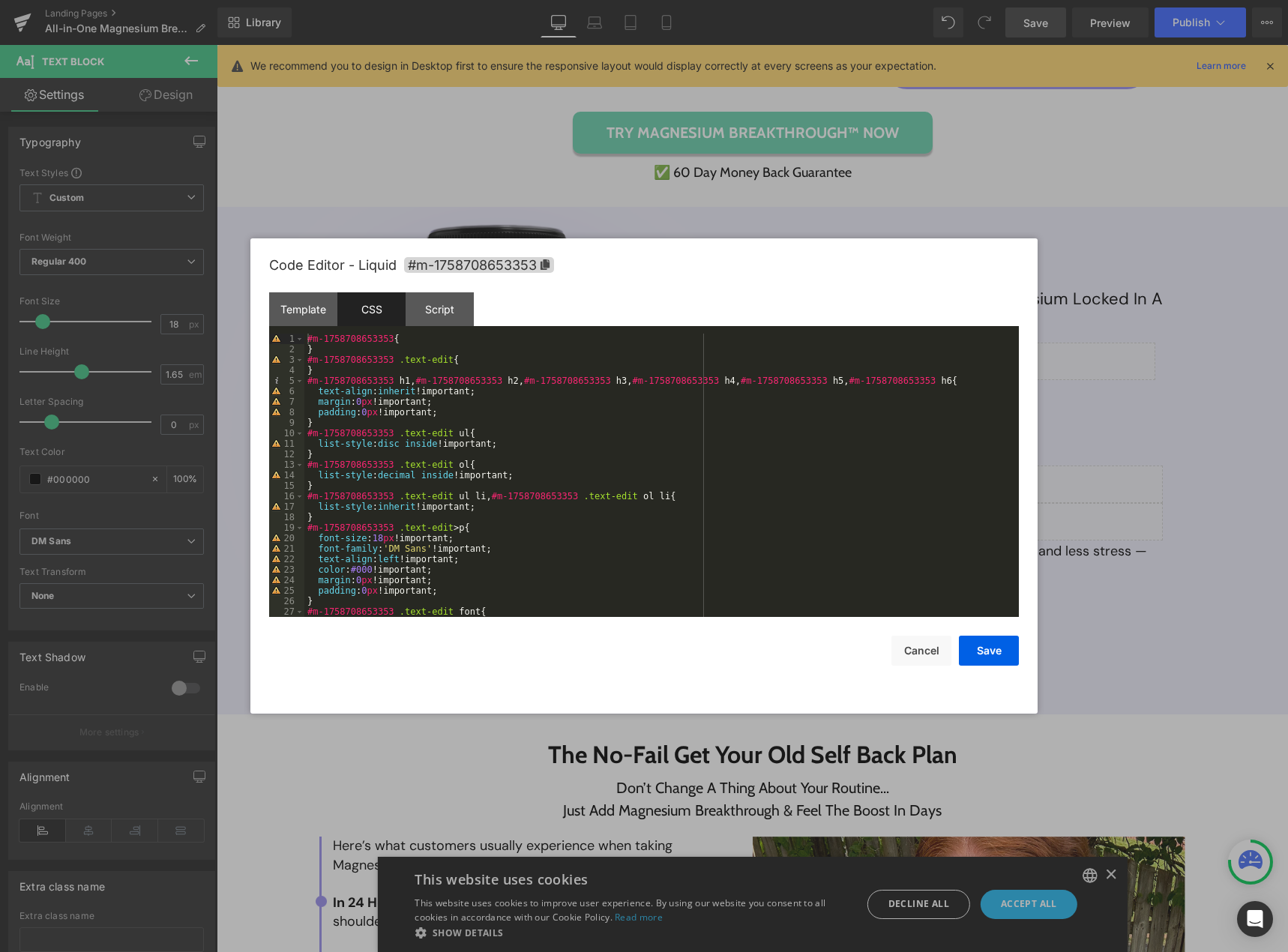
scroll to position [45, 0]
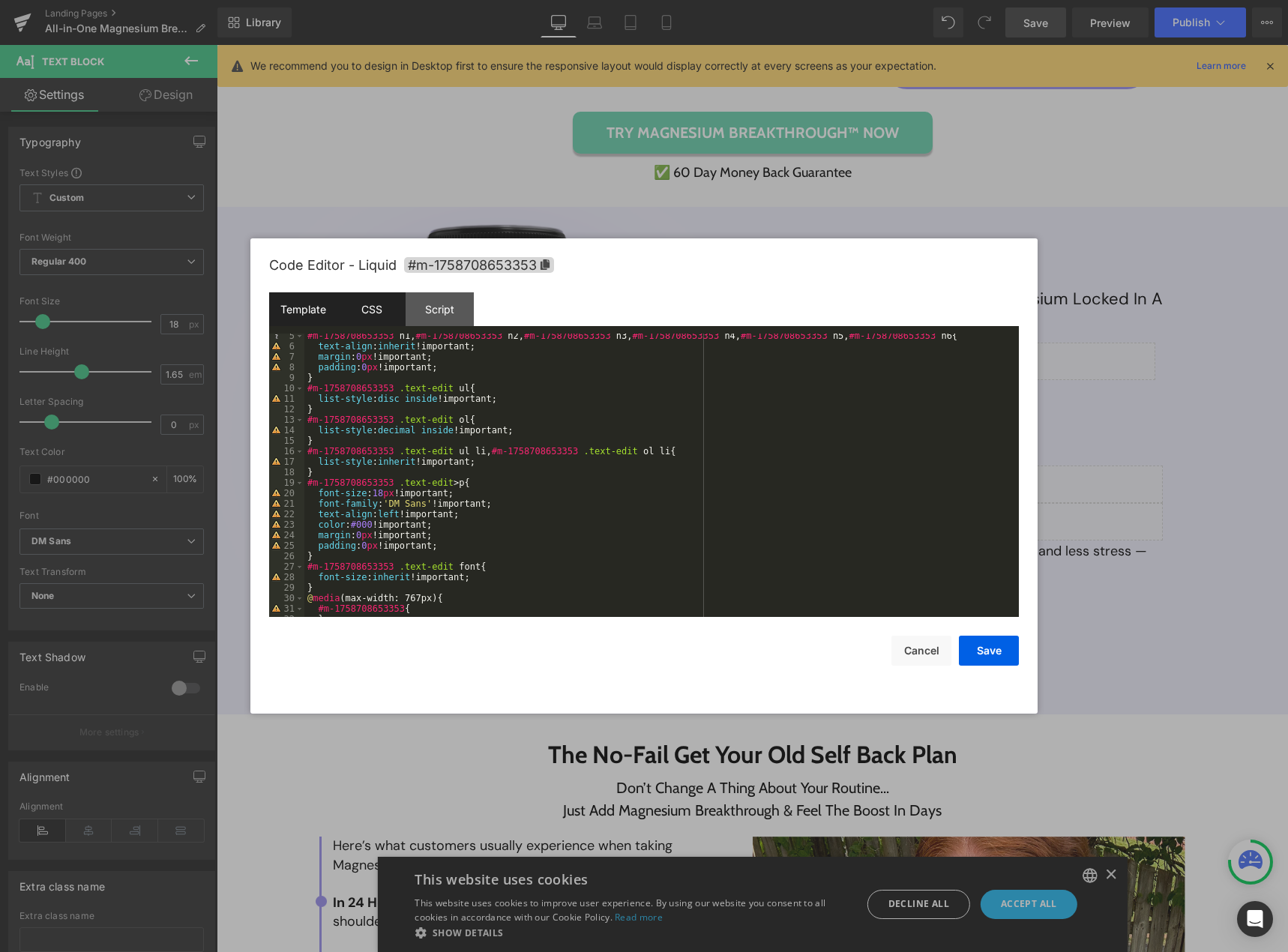
click at [293, 309] on div "Template" at bounding box center [303, 310] width 68 height 34
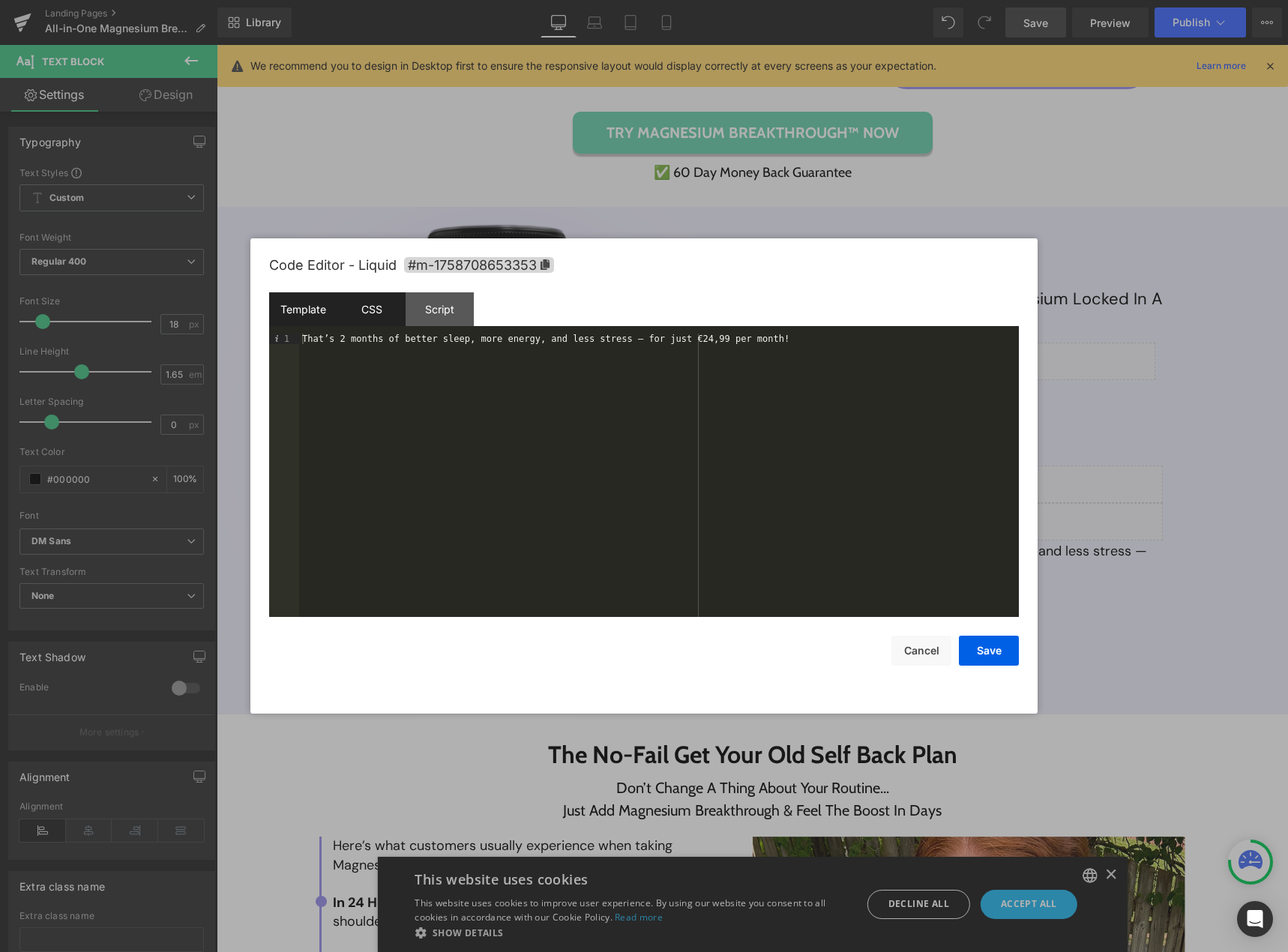
click at [365, 317] on div "CSS" at bounding box center [371, 310] width 68 height 34
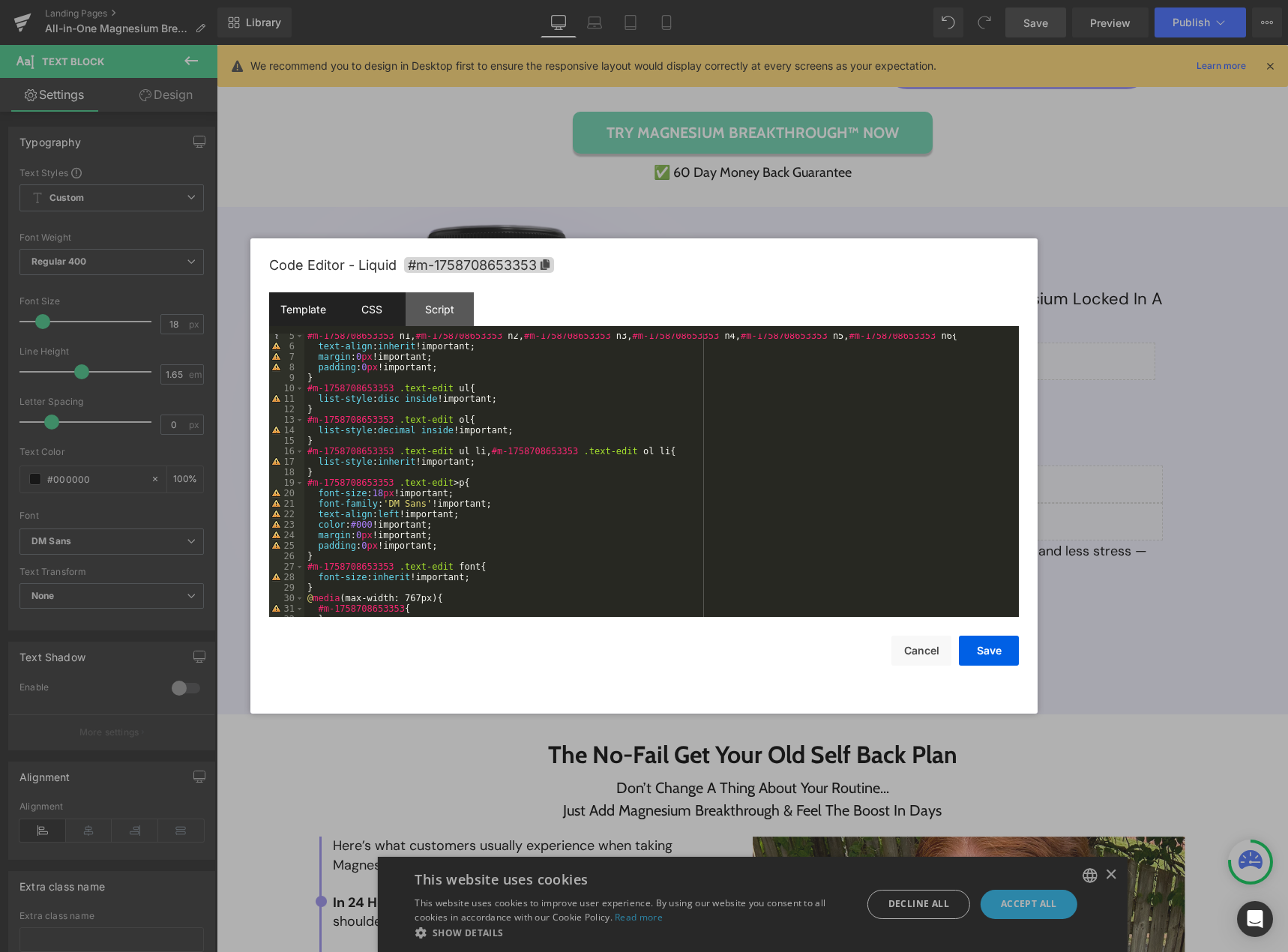
click at [295, 311] on div "Template" at bounding box center [303, 310] width 68 height 34
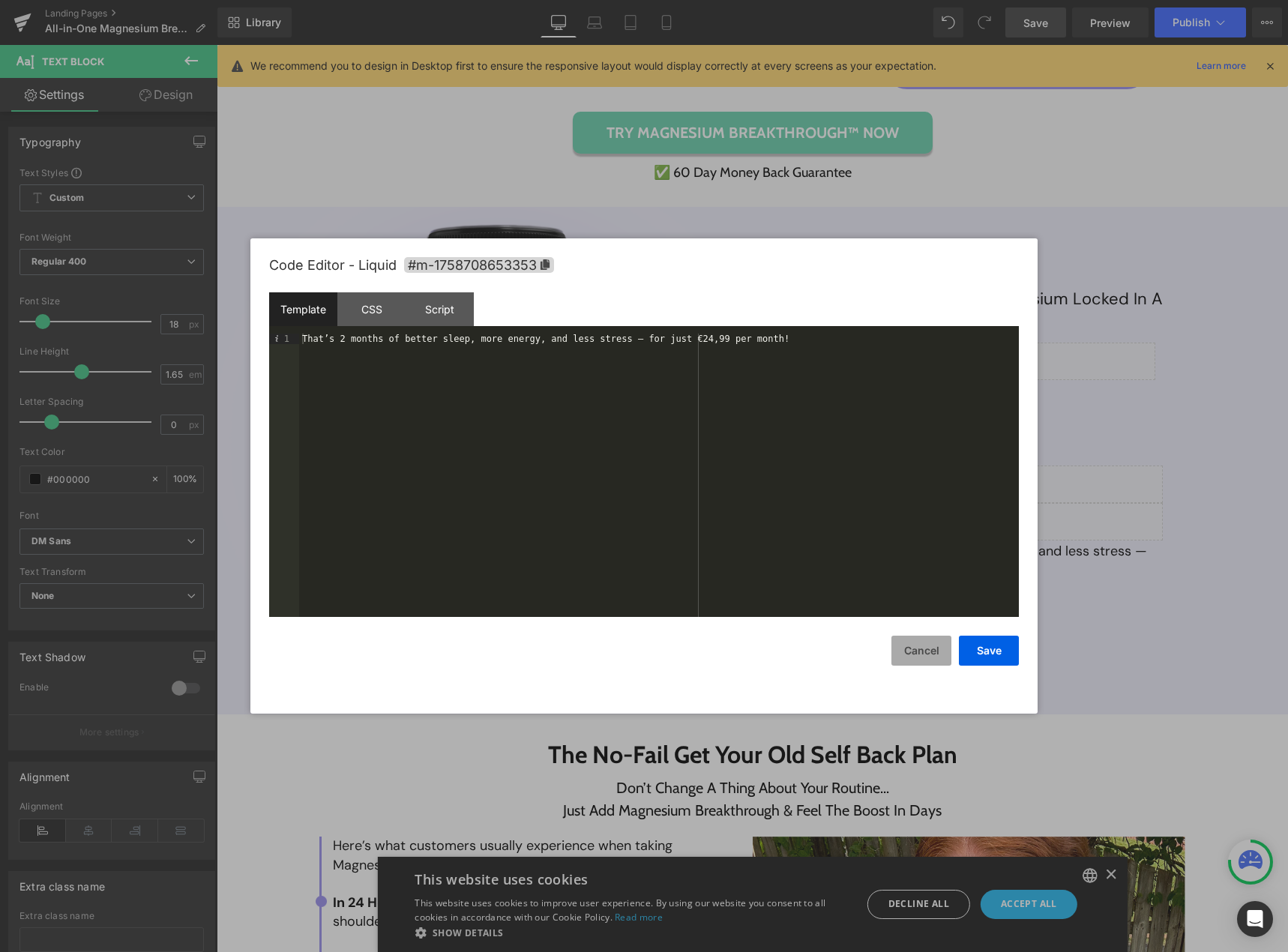
click at [914, 656] on button "Cancel" at bounding box center [921, 651] width 60 height 30
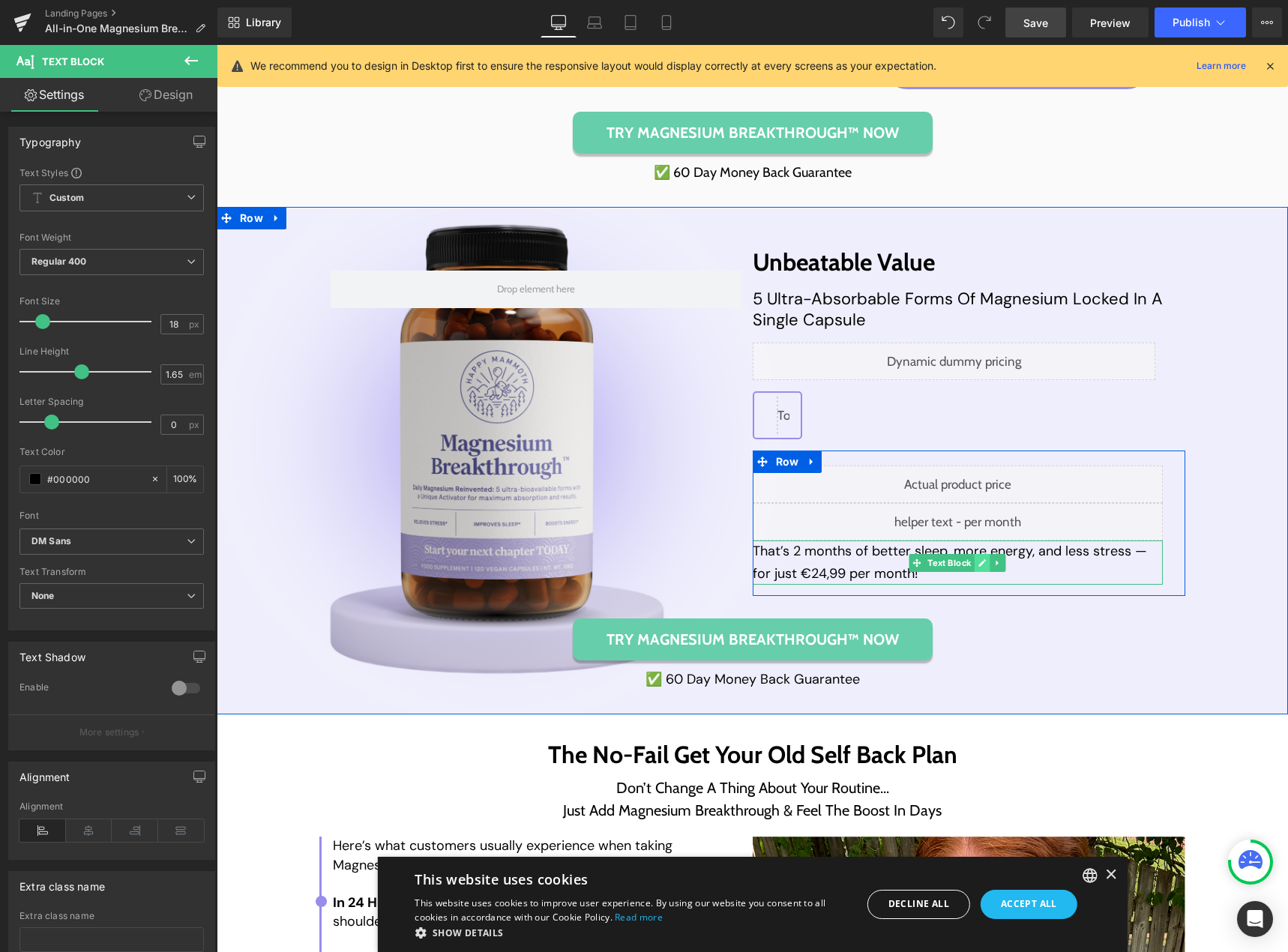
click at [978, 563] on icon at bounding box center [982, 563] width 9 height 9
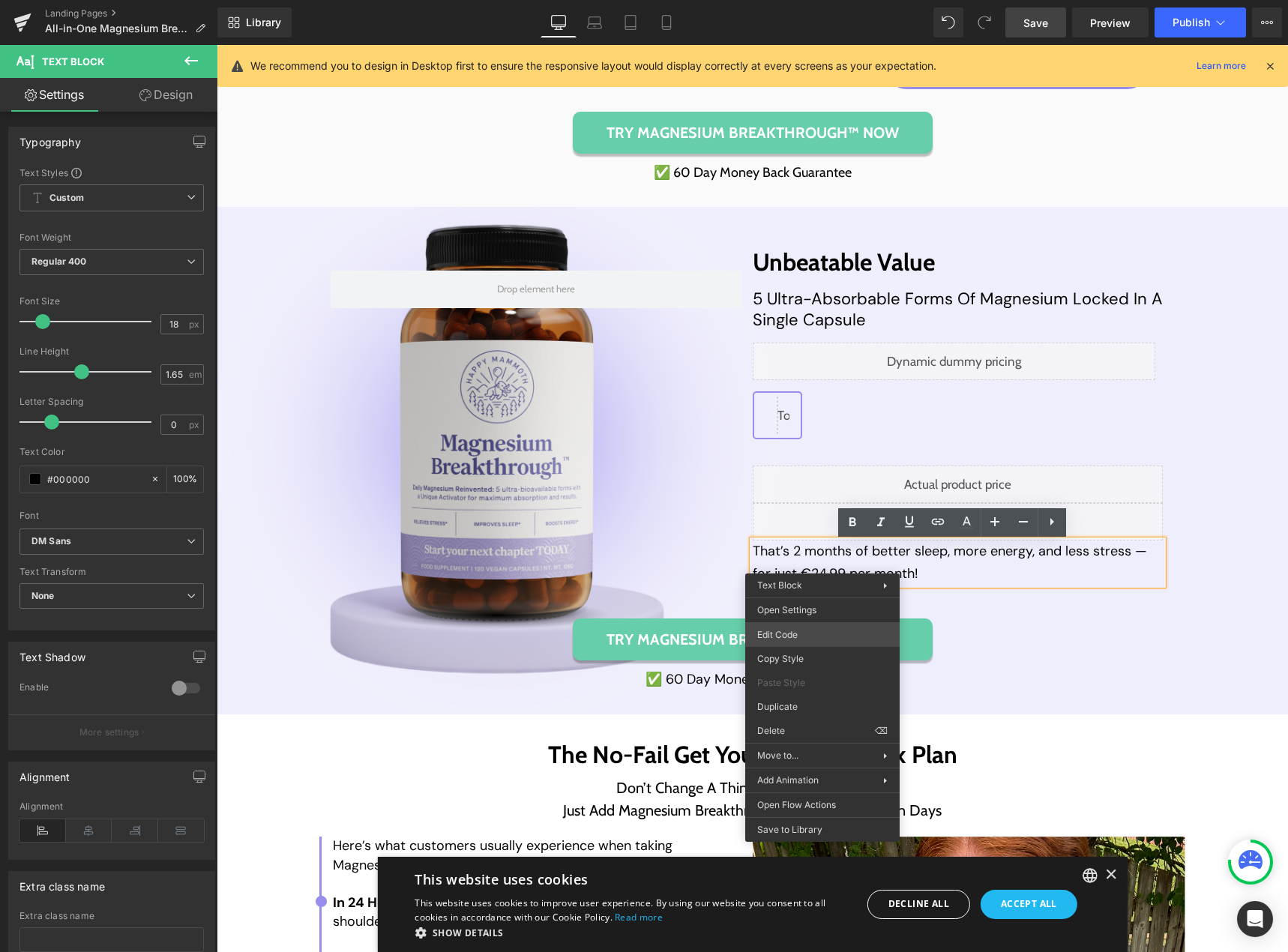
click at [818, 0] on div "Text Block You are previewing how the will restyle your page. You can not edit …" at bounding box center [644, 0] width 1288 height 0
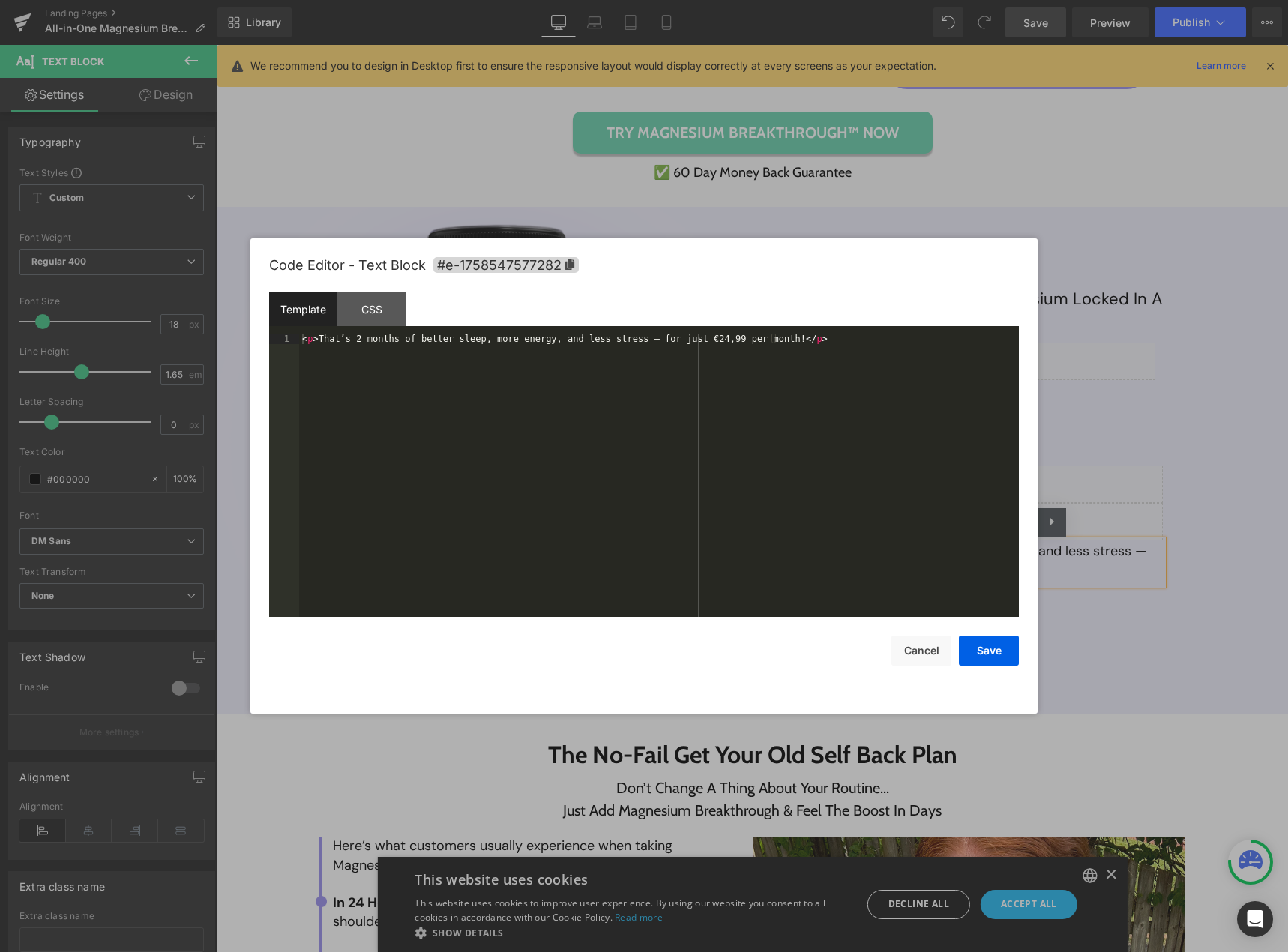
click at [391, 376] on div "< p > That’s 2 months of better sleep, more energy, and less stress — for just …" at bounding box center [659, 485] width 720 height 304
click at [914, 645] on button "Cancel" at bounding box center [921, 651] width 60 height 30
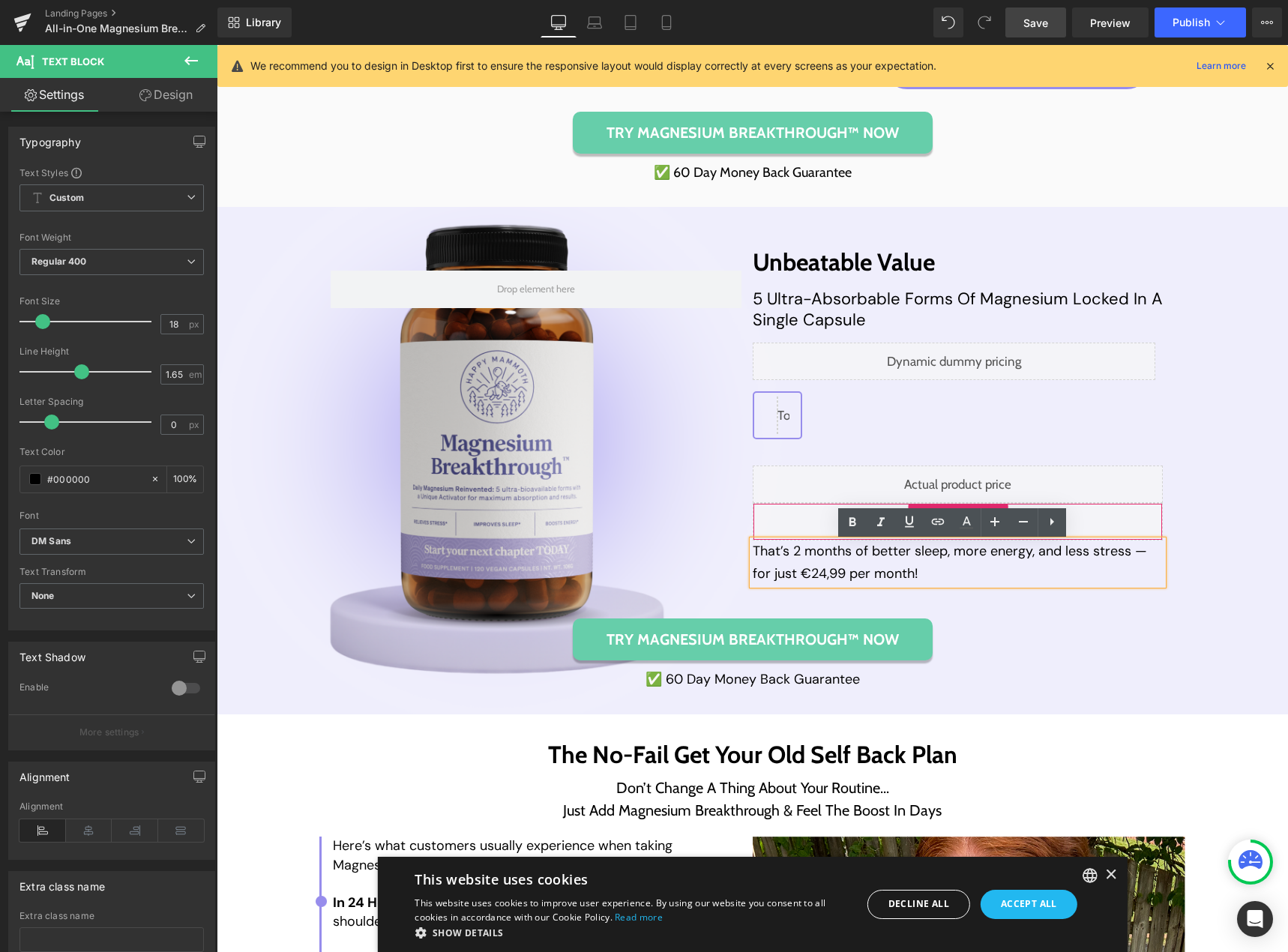
click at [1105, 525] on div "Liquid" at bounding box center [958, 522] width 411 height 38
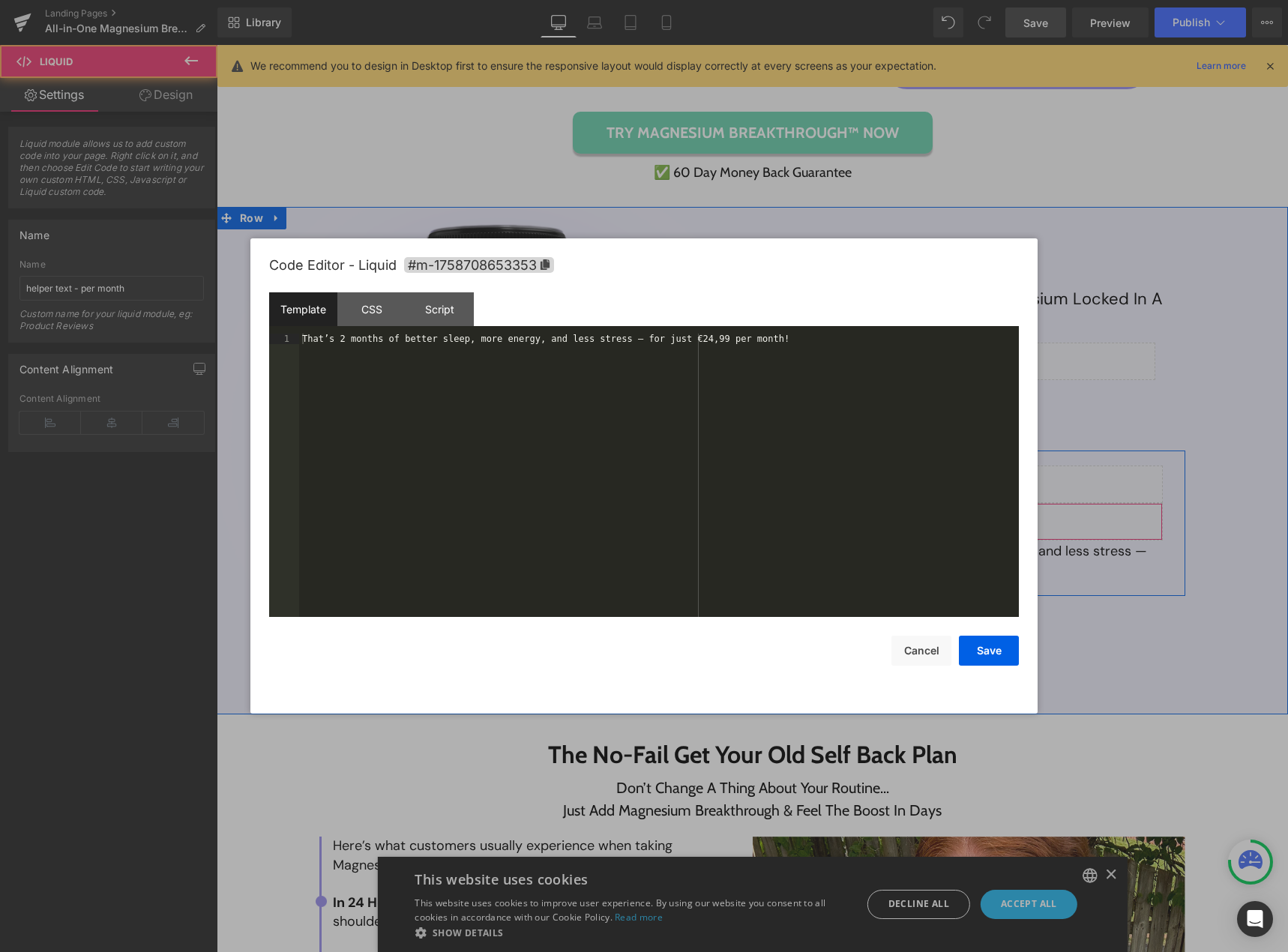
click at [974, 521] on div "Liquid" at bounding box center [958, 522] width 411 height 38
click at [429, 398] on div "That’s 2 months of better sleep, more energy, and less stress — for just €24,99…" at bounding box center [659, 485] width 720 height 304
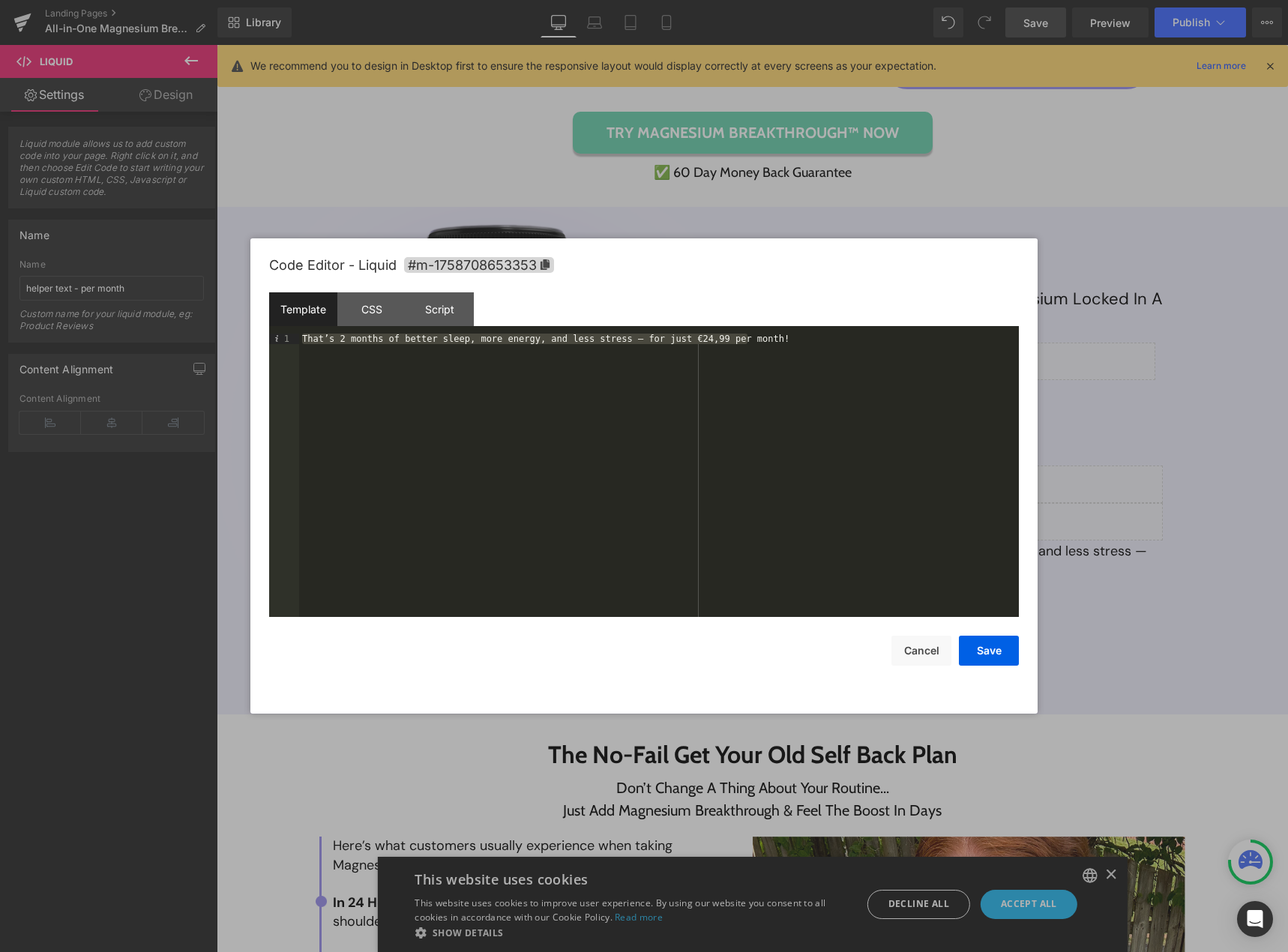
paste textarea
click at [303, 339] on div "< p > That’s 2 months of better sleep, more energy, and less stress — for just …" at bounding box center [659, 485] width 720 height 304
drag, startPoint x: 812, startPoint y: 349, endPoint x: 793, endPoint y: 334, distance: 24.2
click at [793, 334] on div "< div class = 'text-edit' > </ div > < p > That’s 2 months of better sleep, mor…" at bounding box center [659, 485] width 720 height 304
click at [413, 339] on div "< div class = 'text-edit' > </ div >" at bounding box center [659, 485] width 720 height 304
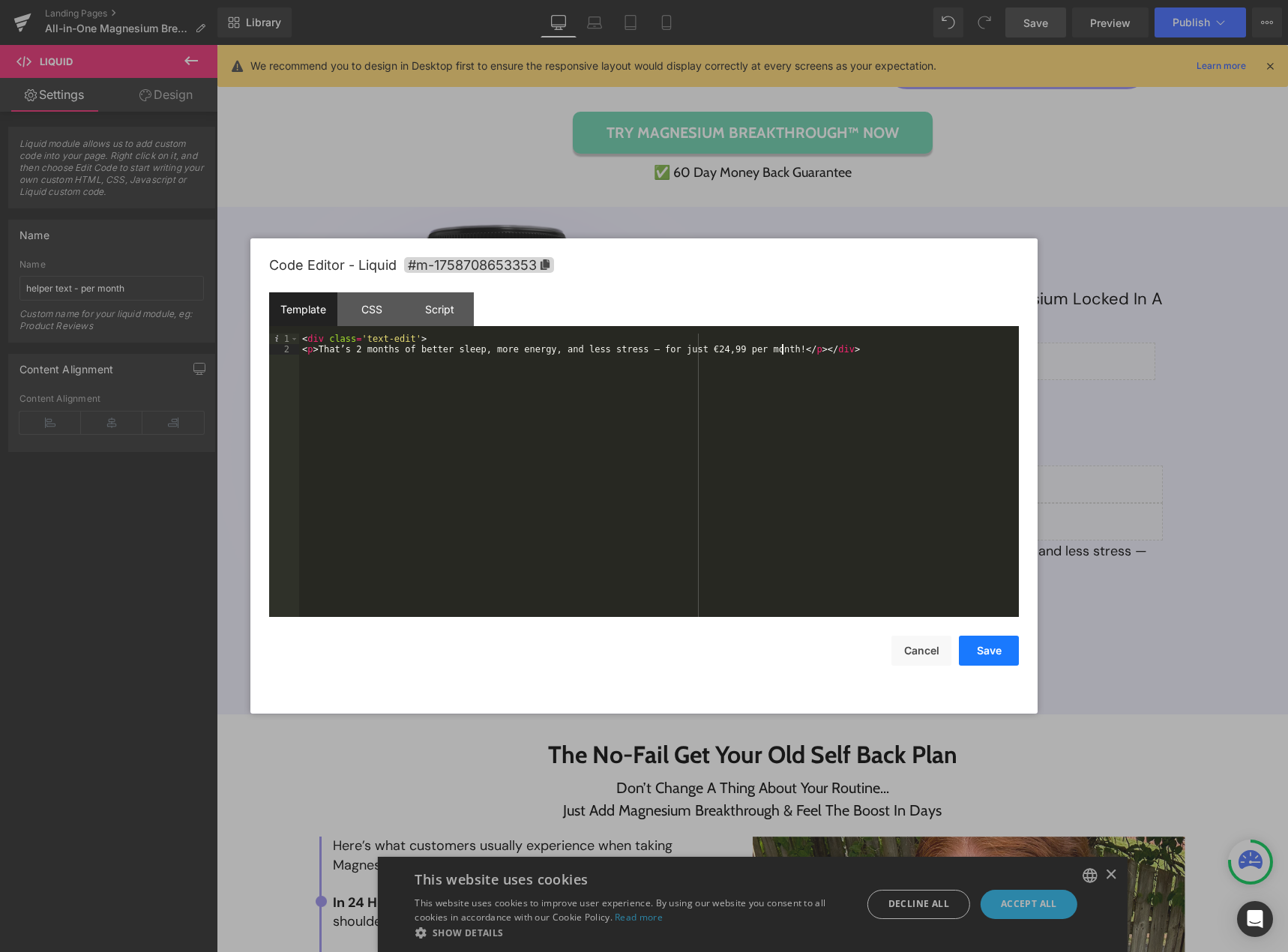
click at [984, 655] on button "Save" at bounding box center [988, 651] width 60 height 30
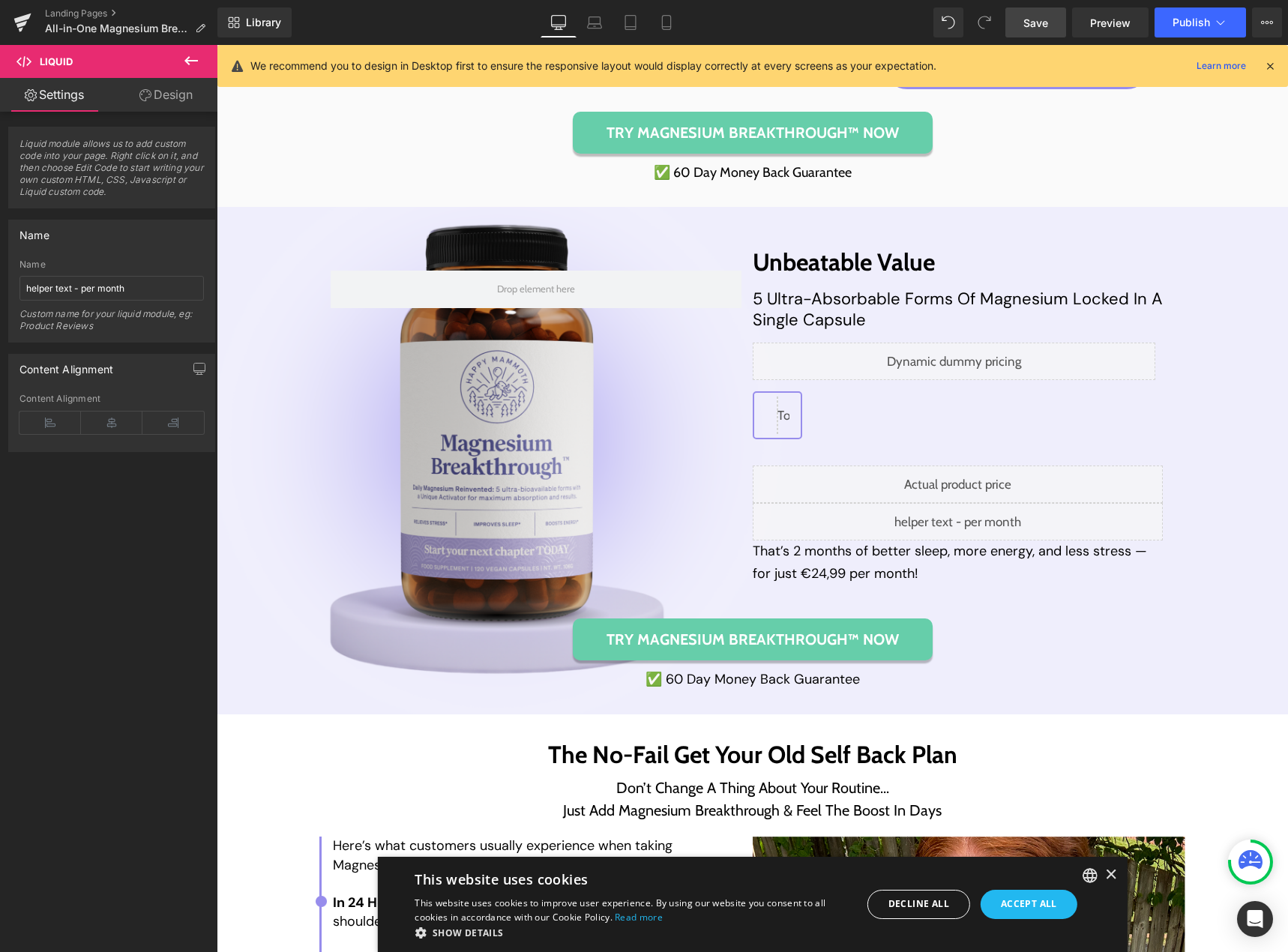
click at [1023, 27] on link "Save" at bounding box center [1035, 23] width 61 height 30
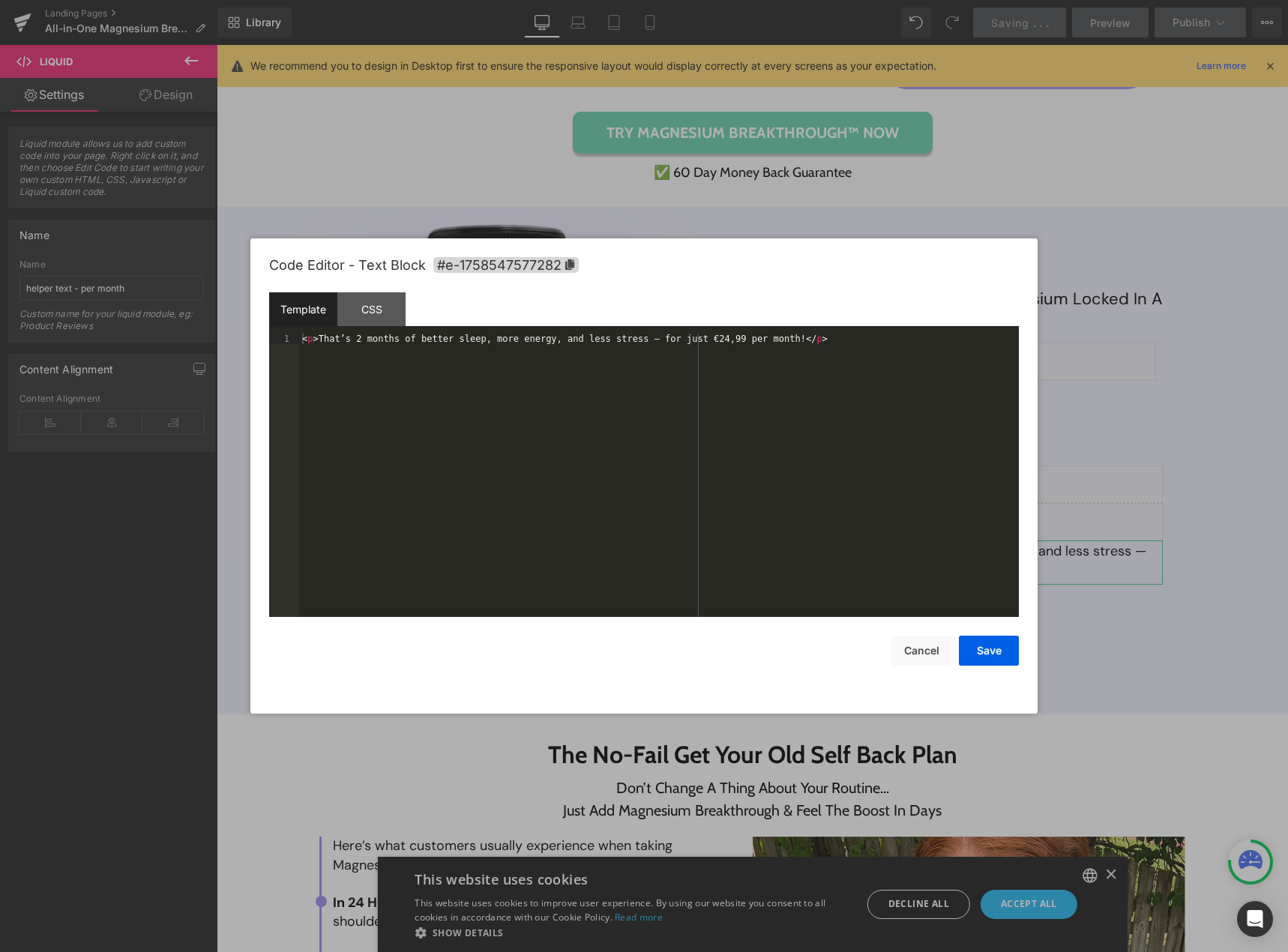
click at [922, 0] on div "Text Block You are previewing how the will restyle your page. You can not edit …" at bounding box center [644, 0] width 1288 height 0
click at [373, 325] on div "CSS" at bounding box center [371, 310] width 68 height 34
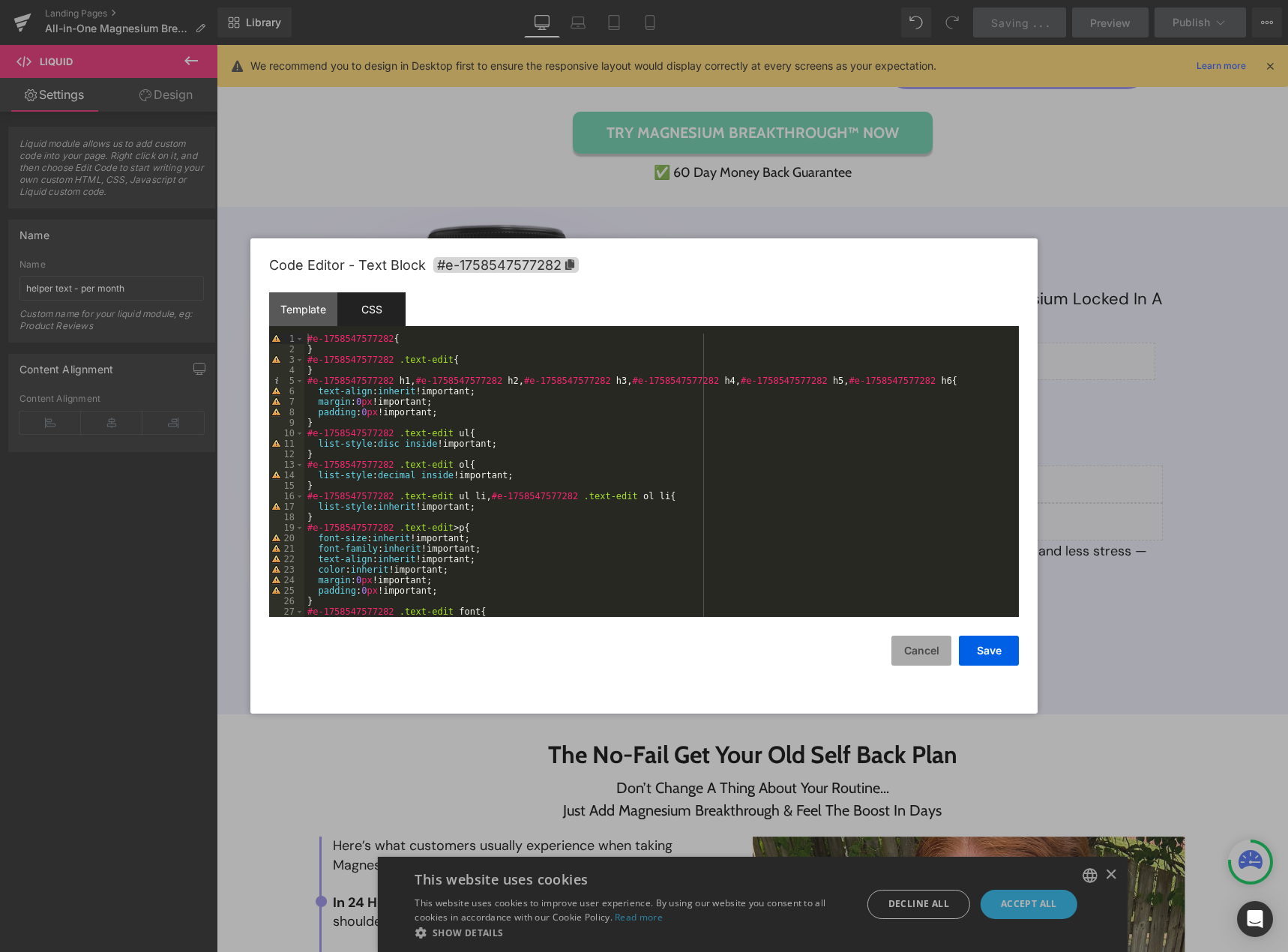
click at [913, 645] on button "Cancel" at bounding box center [921, 651] width 60 height 30
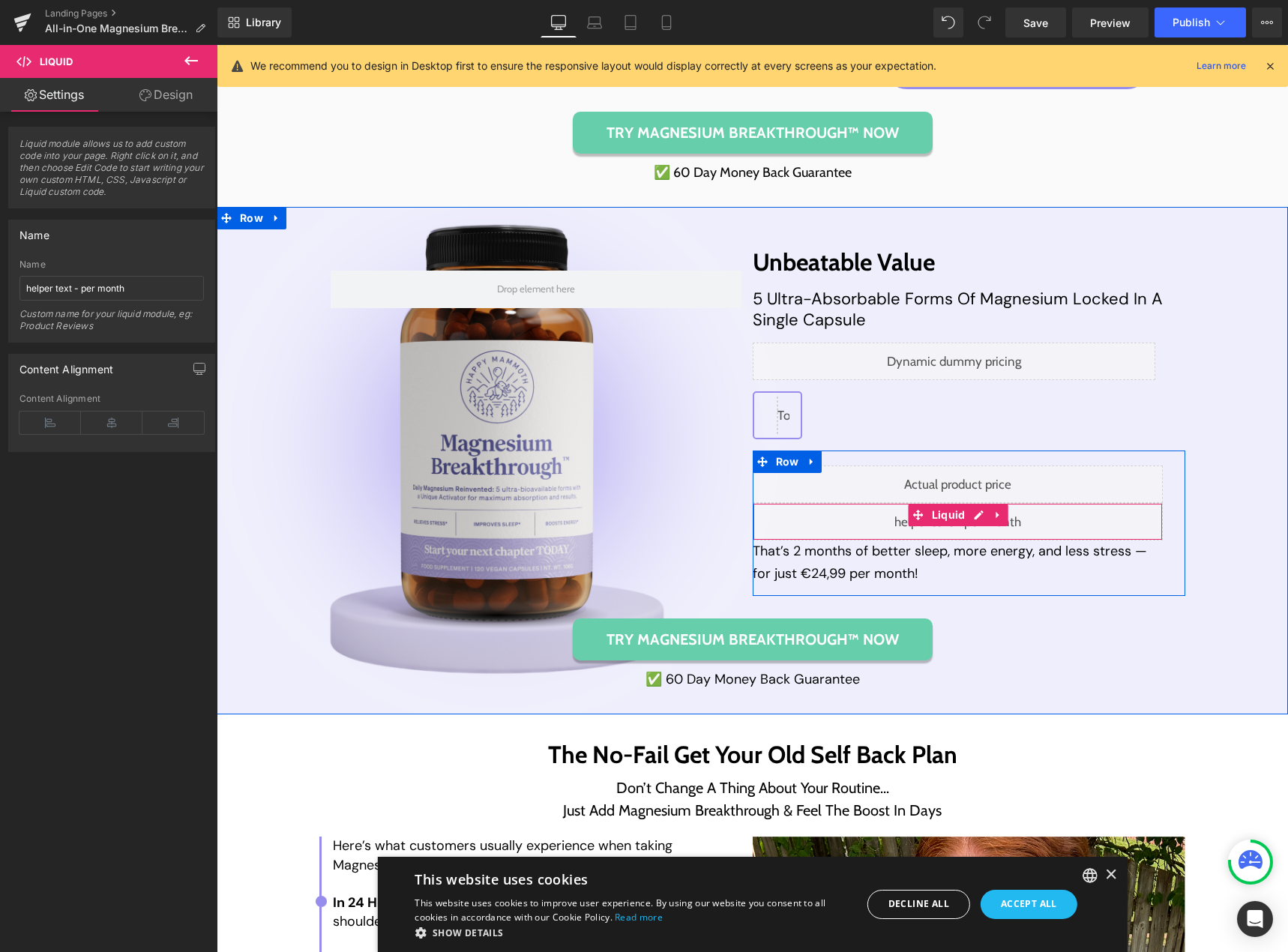
click at [972, 520] on div "Liquid" at bounding box center [958, 522] width 411 height 38
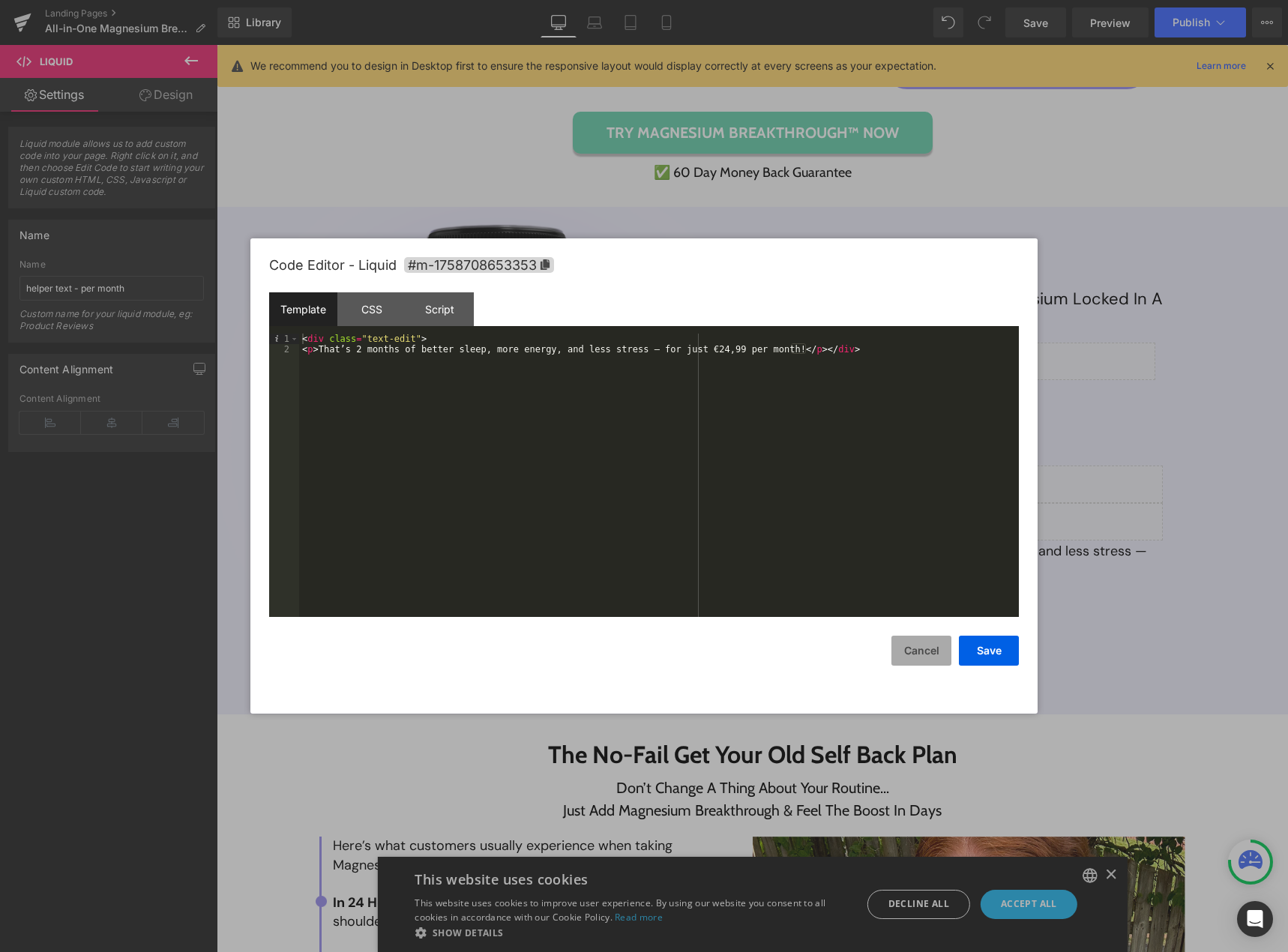
click at [911, 641] on button "Cancel" at bounding box center [921, 651] width 60 height 30
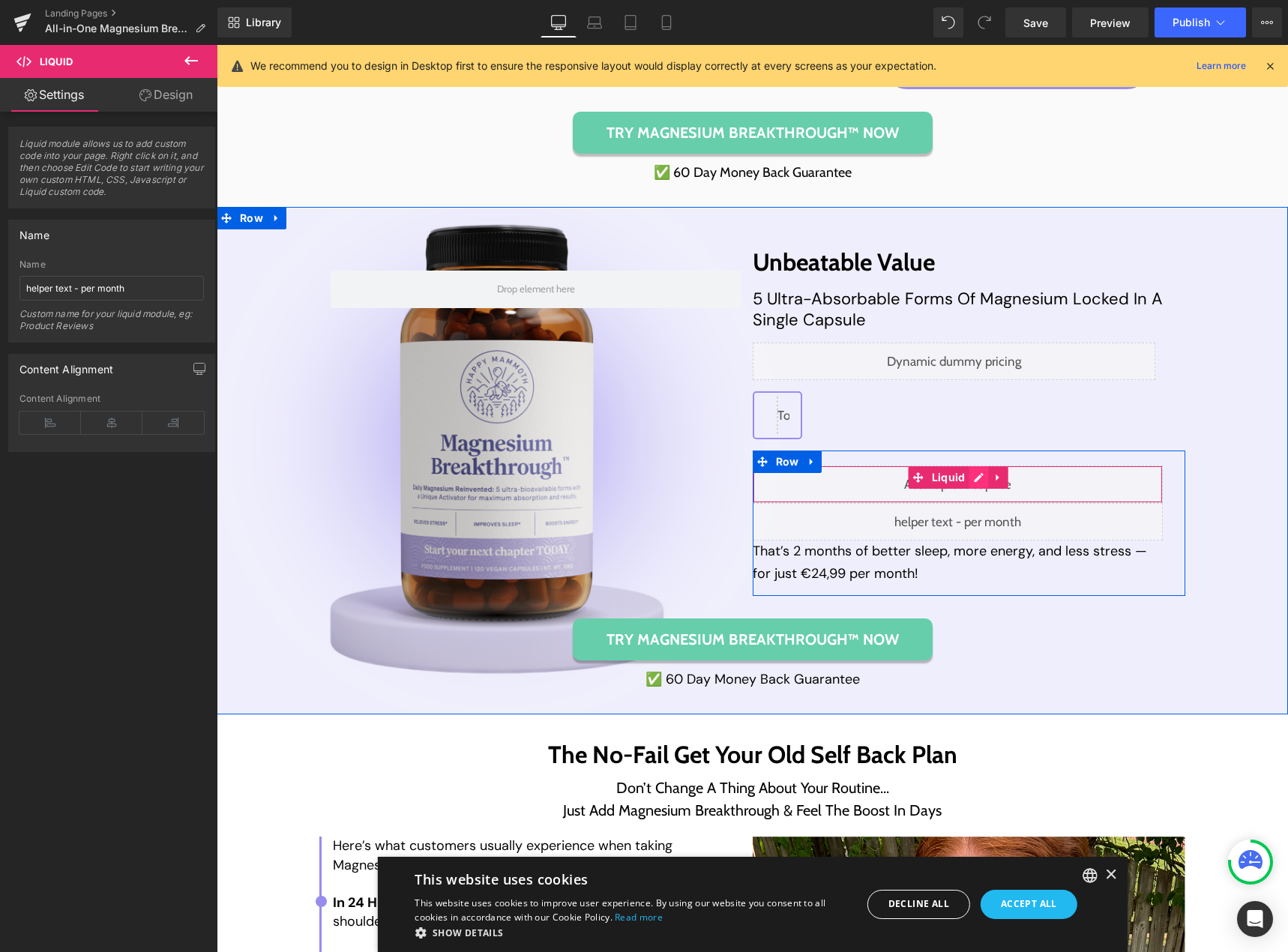
click at [970, 480] on div "Liquid" at bounding box center [958, 484] width 411 height 38
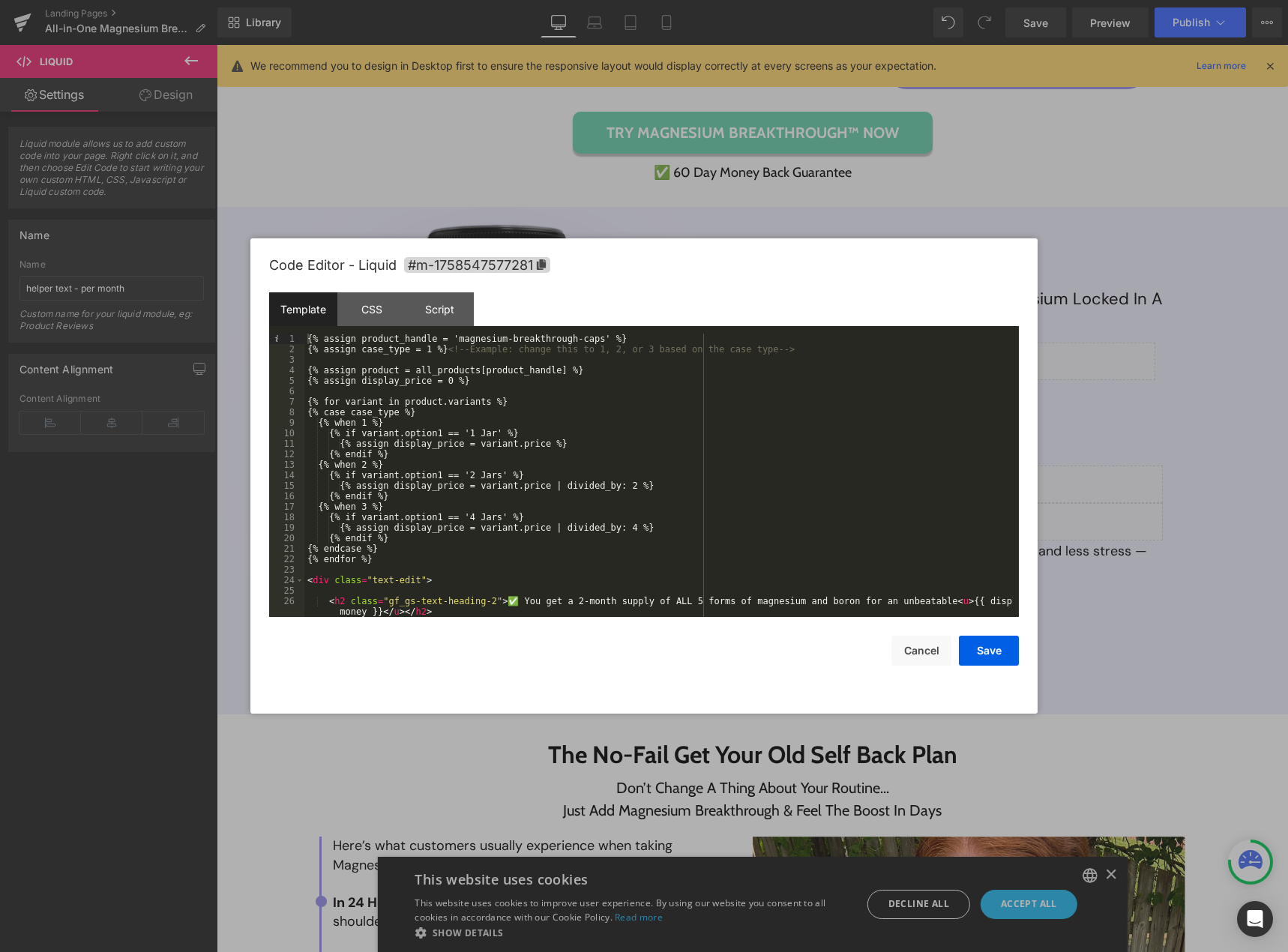
scroll to position [10, 0]
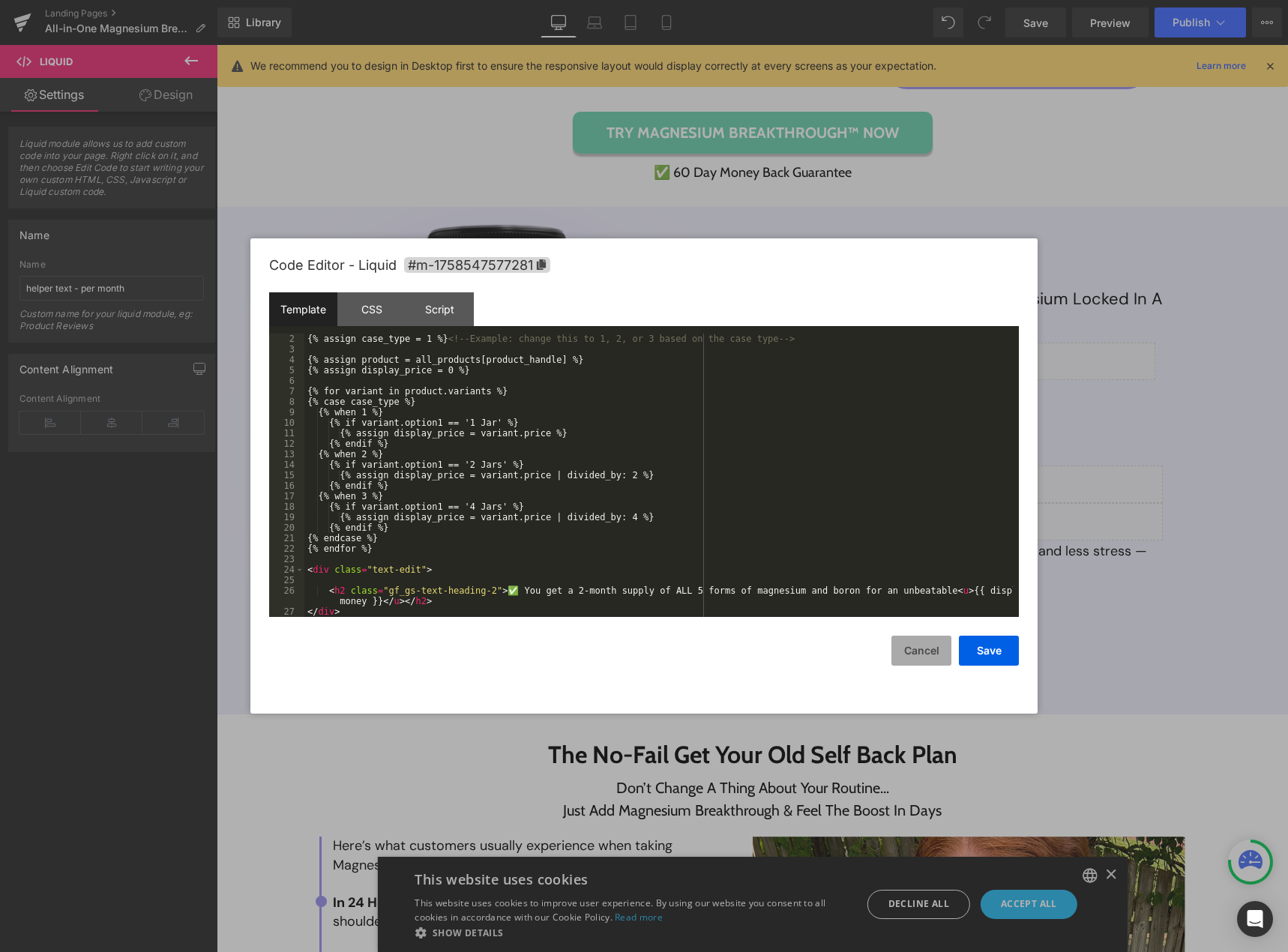
click at [918, 652] on button "Cancel" at bounding box center [921, 651] width 60 height 30
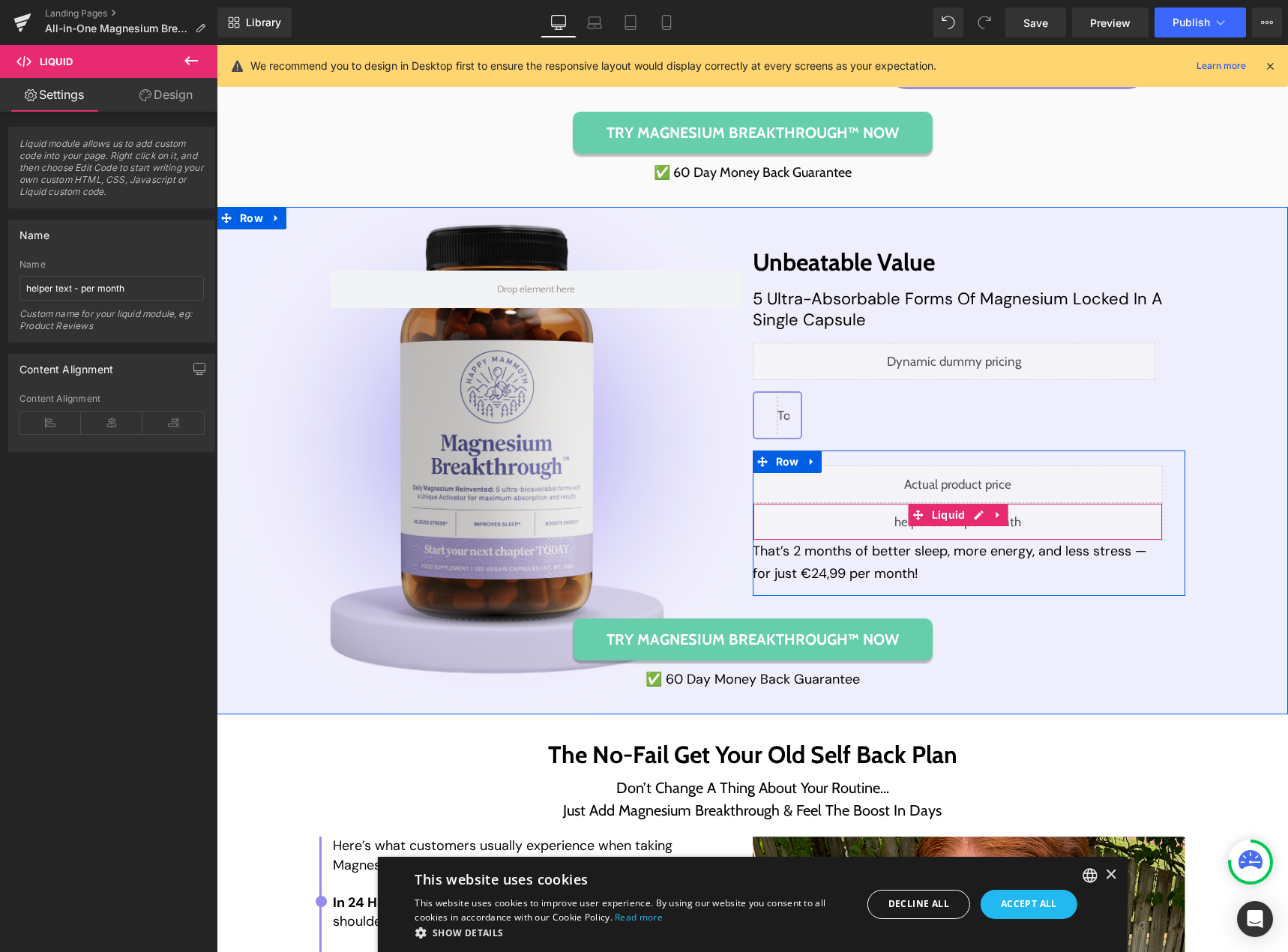
click at [971, 523] on div "Liquid" at bounding box center [958, 522] width 411 height 38
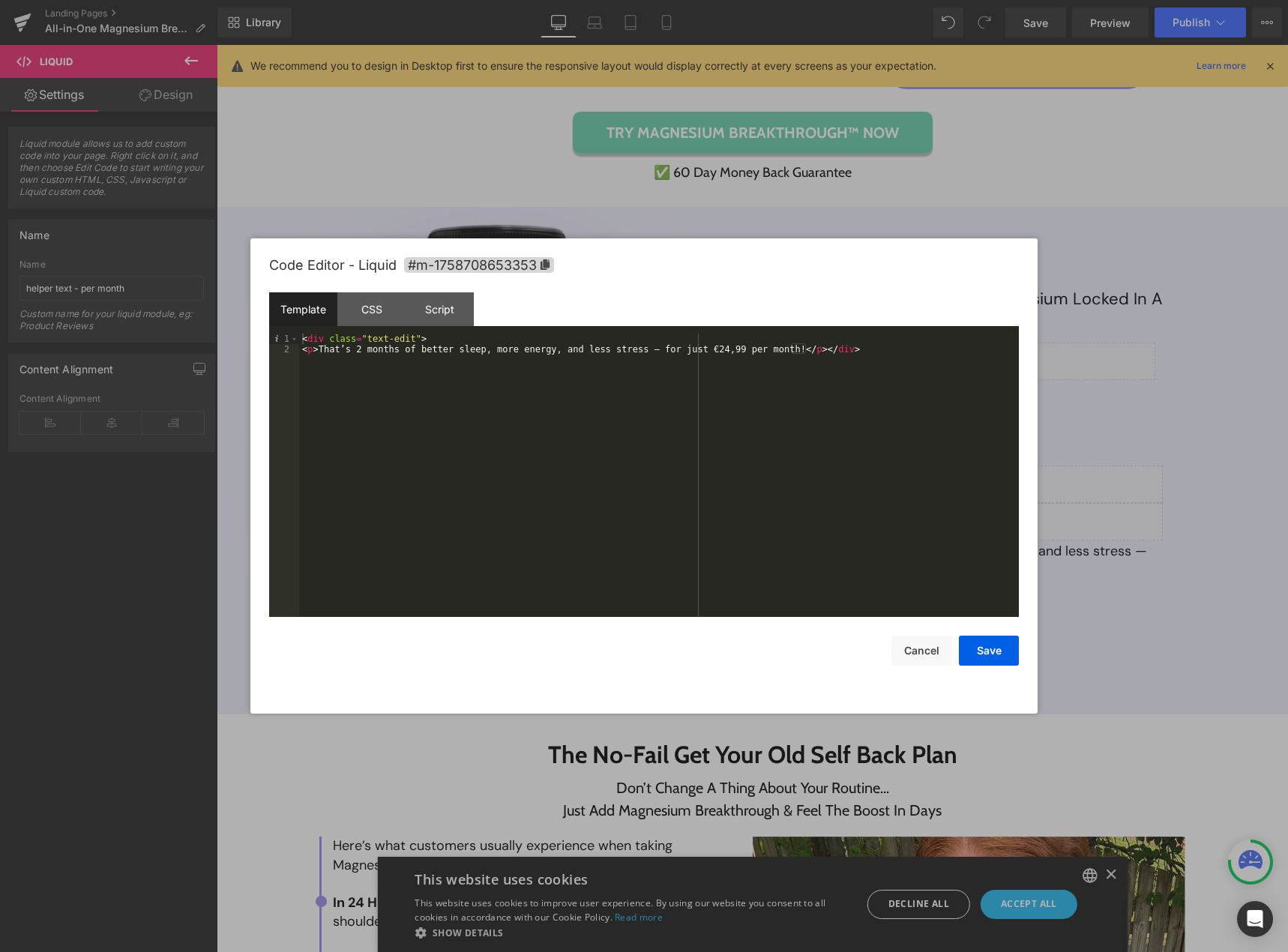
click at [300, 337] on div "< div class = "text-edit" > < p > That’s 2 months of better sleep, more energy,…" at bounding box center [659, 485] width 720 height 304
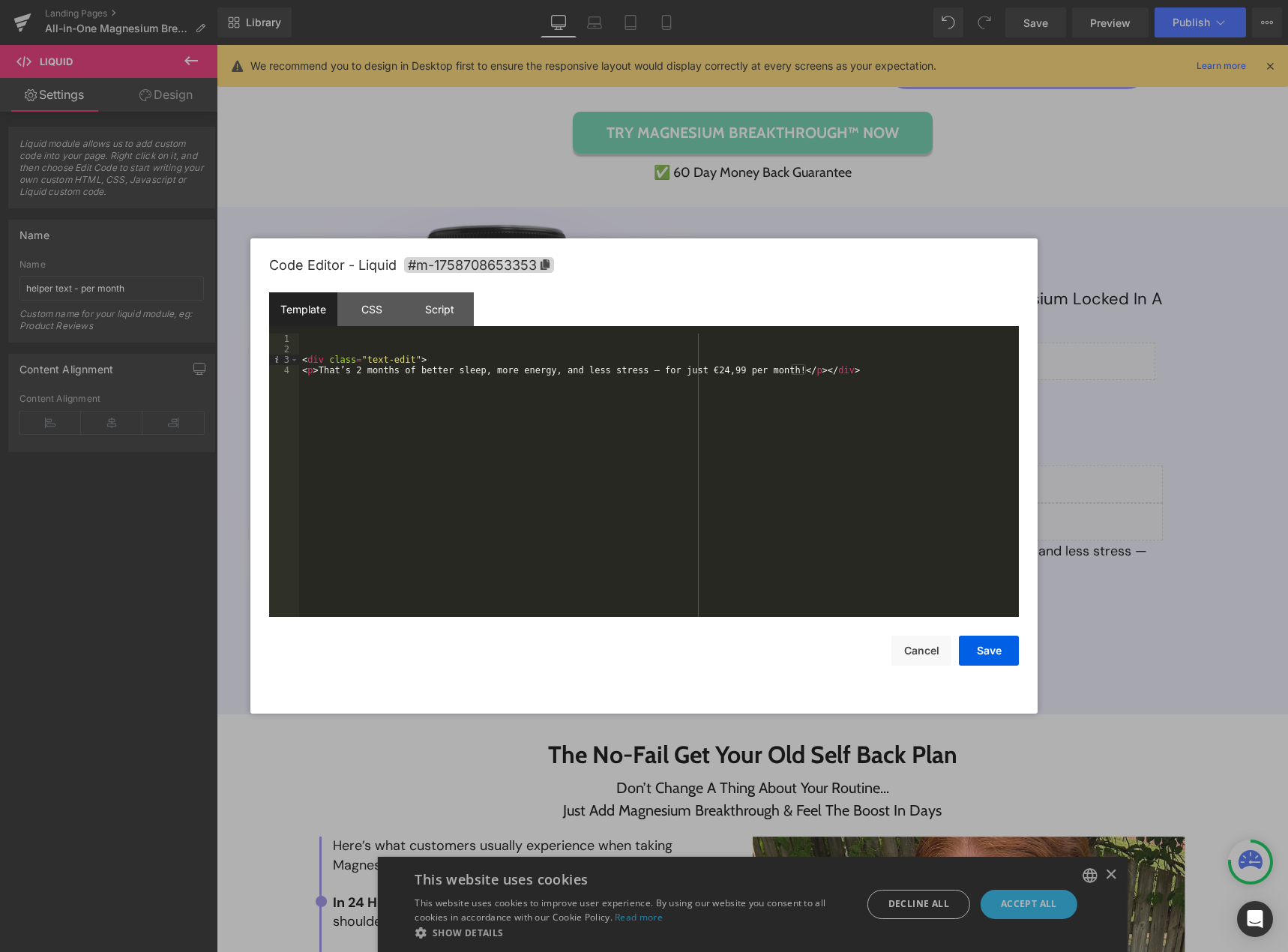
click at [325, 350] on div "< div class = "text-edit" > < p > That’s 2 months of better sleep, more energy,…" at bounding box center [659, 485] width 720 height 304
click at [331, 347] on div "< div class = "text-edit" > < p > That’s 2 months of better sleep, more energy,…" at bounding box center [659, 485] width 720 height 304
click at [332, 339] on div "< div class = "text-edit" > < p > That’s 2 months of better sleep, more energy,…" at bounding box center [659, 485] width 720 height 304
click at [918, 652] on button "Cancel" at bounding box center [921, 651] width 60 height 30
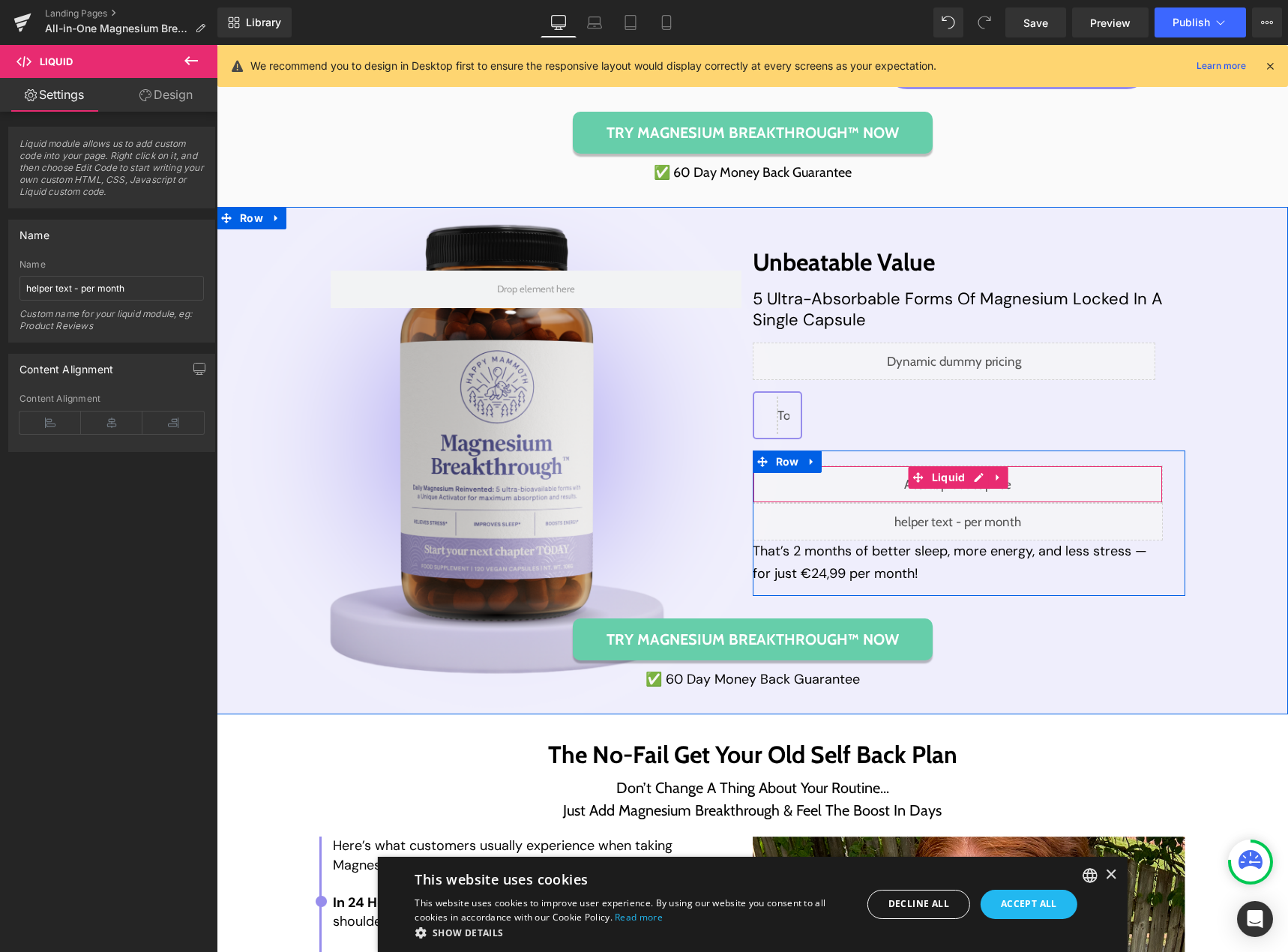
click at [973, 480] on div "Liquid" at bounding box center [958, 484] width 411 height 38
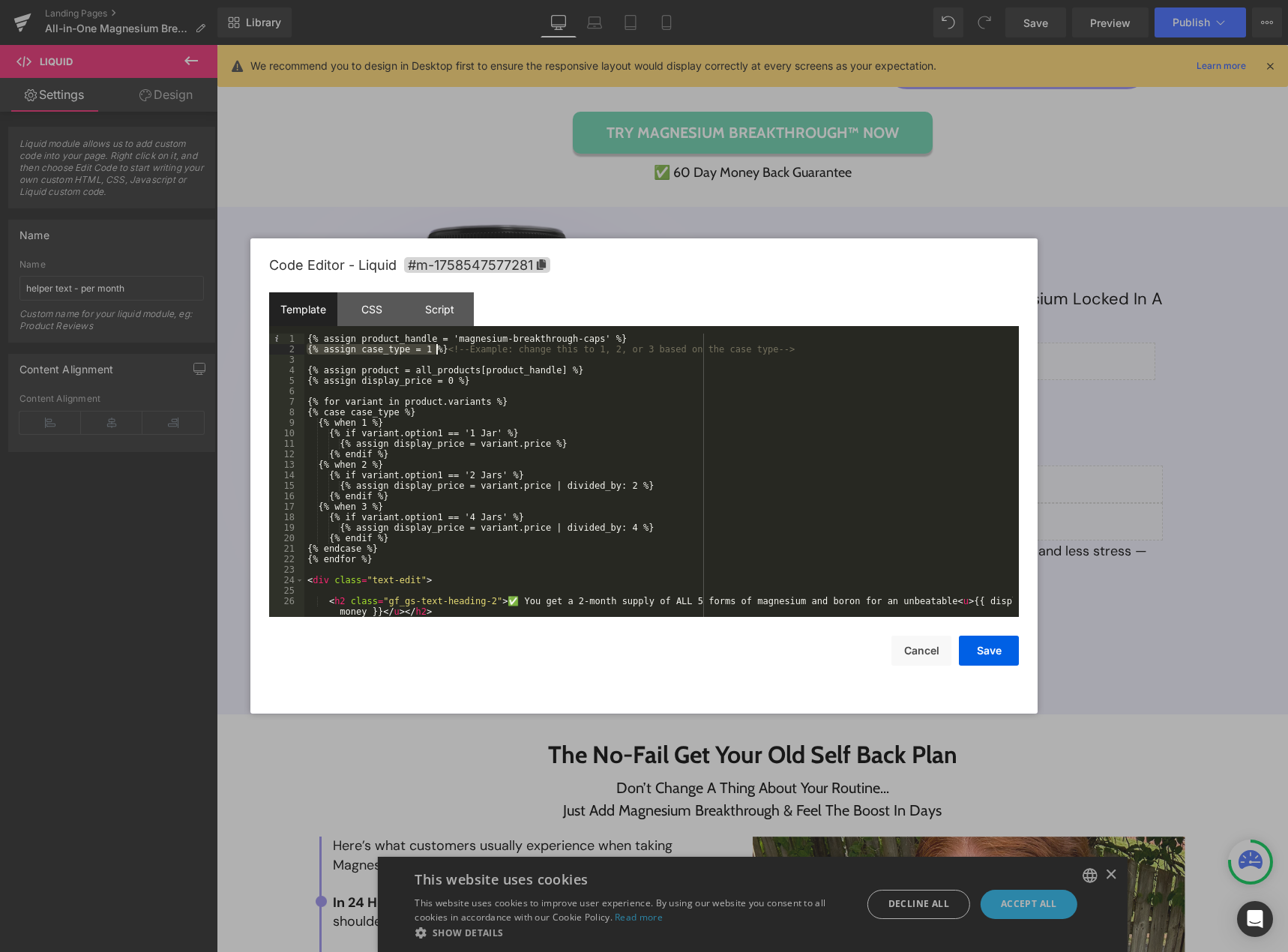
drag, startPoint x: 307, startPoint y: 350, endPoint x: 438, endPoint y: 348, distance: 131.0
click at [438, 348] on div "{% assign product_handle = 'magnesium-breakthrough-caps' %} {% assign case_type…" at bounding box center [658, 485] width 708 height 304
click at [929, 652] on button "Cancel" at bounding box center [921, 651] width 60 height 30
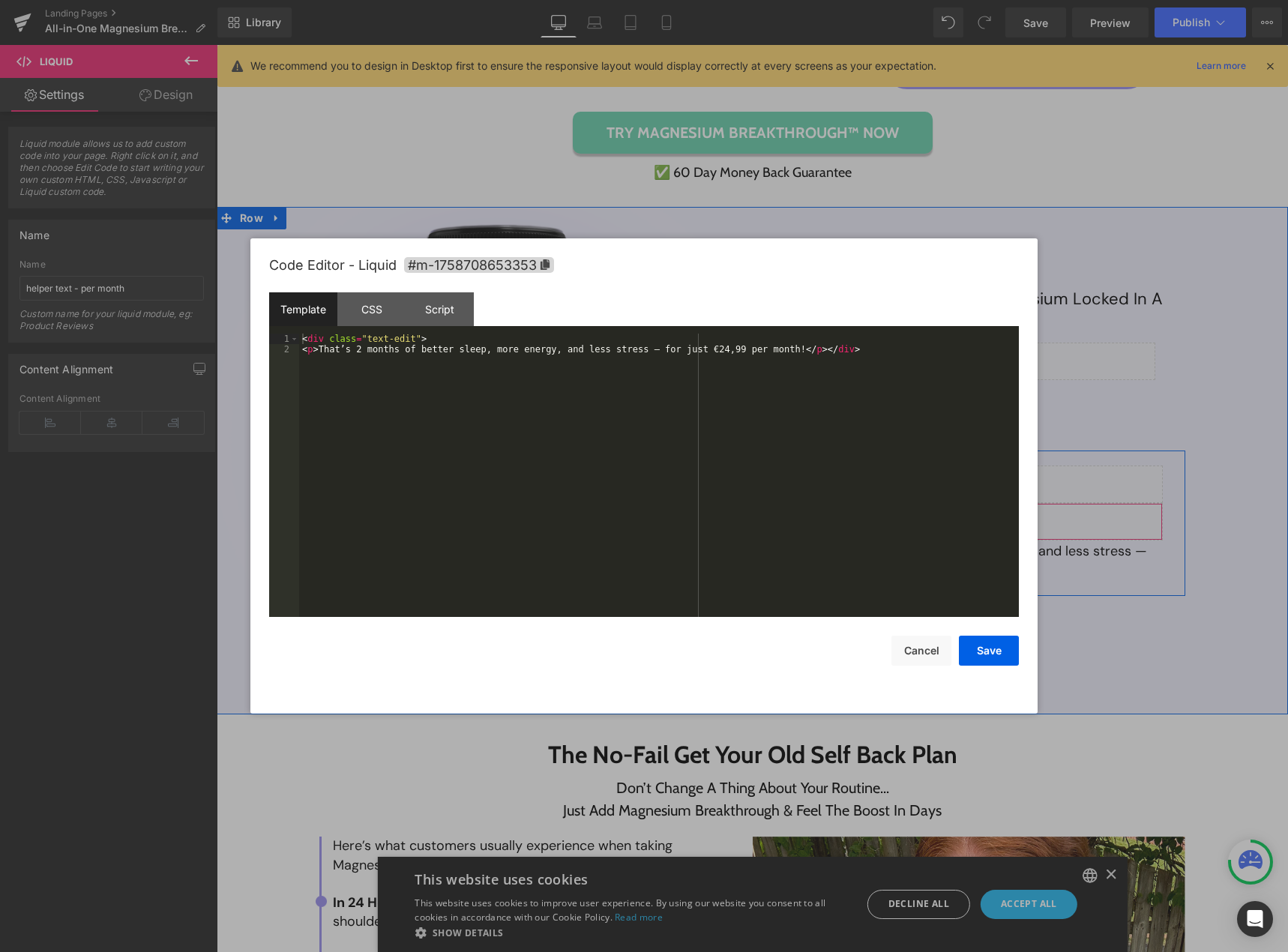
click at [972, 519] on div "Liquid" at bounding box center [958, 522] width 411 height 38
click at [302, 339] on div "< div class = "text-edit" > < p > That’s 2 months of better sleep, more energy,…" at bounding box center [659, 485] width 720 height 304
drag, startPoint x: 353, startPoint y: 337, endPoint x: 414, endPoint y: 334, distance: 61.1
click at [414, 334] on div "{% assign case_type = 1 %} < div class = "text-edit" > < p > That’s 2 months of…" at bounding box center [659, 485] width 720 height 304
click at [545, 339] on div "{% assign divided_display_price = display_price [ %} < div class = "text-edit" …" at bounding box center [659, 485] width 720 height 304
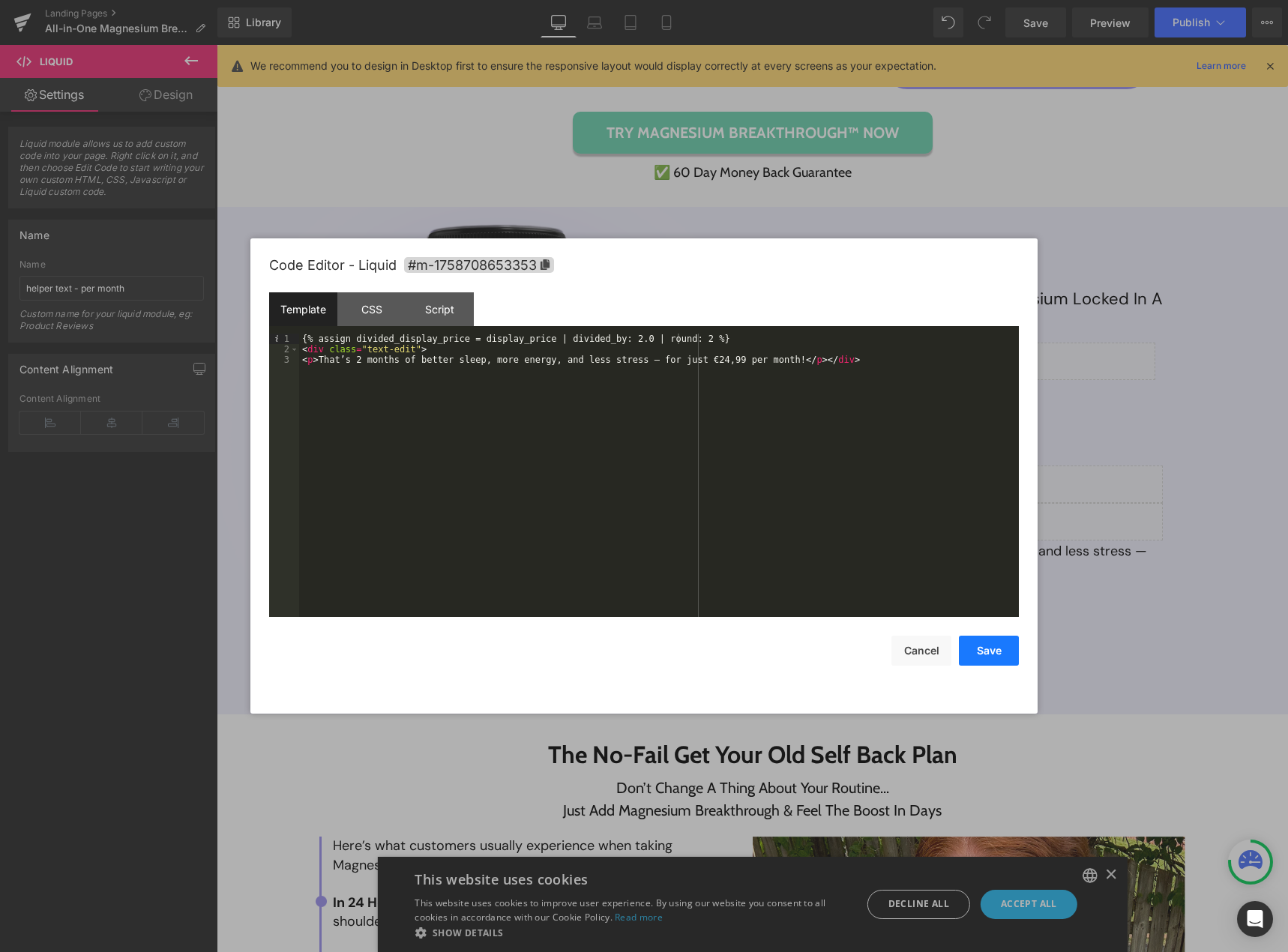
click at [1004, 653] on button "Save" at bounding box center [988, 651] width 60 height 30
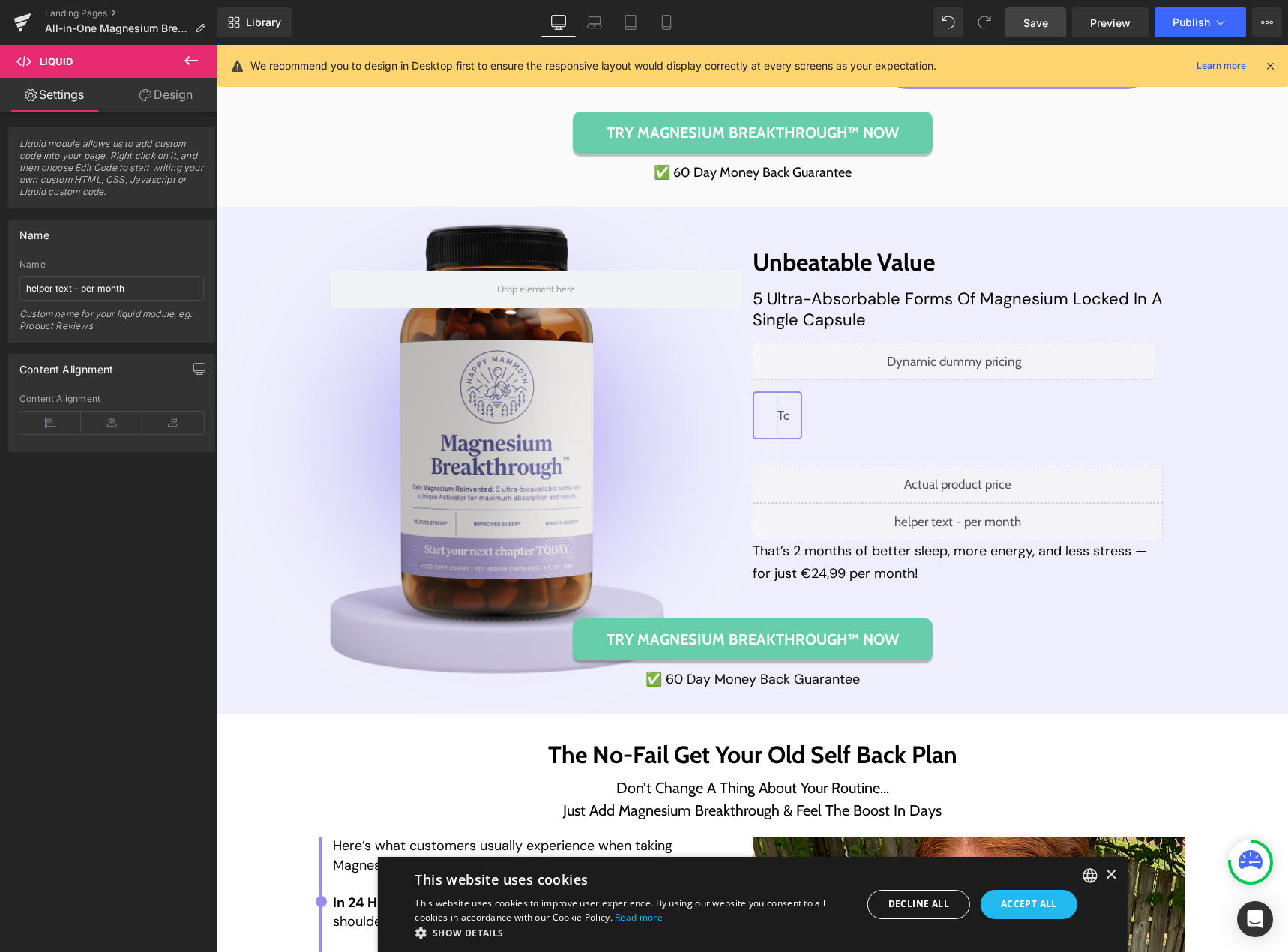
click at [1016, 27] on link "Save" at bounding box center [1035, 23] width 61 height 30
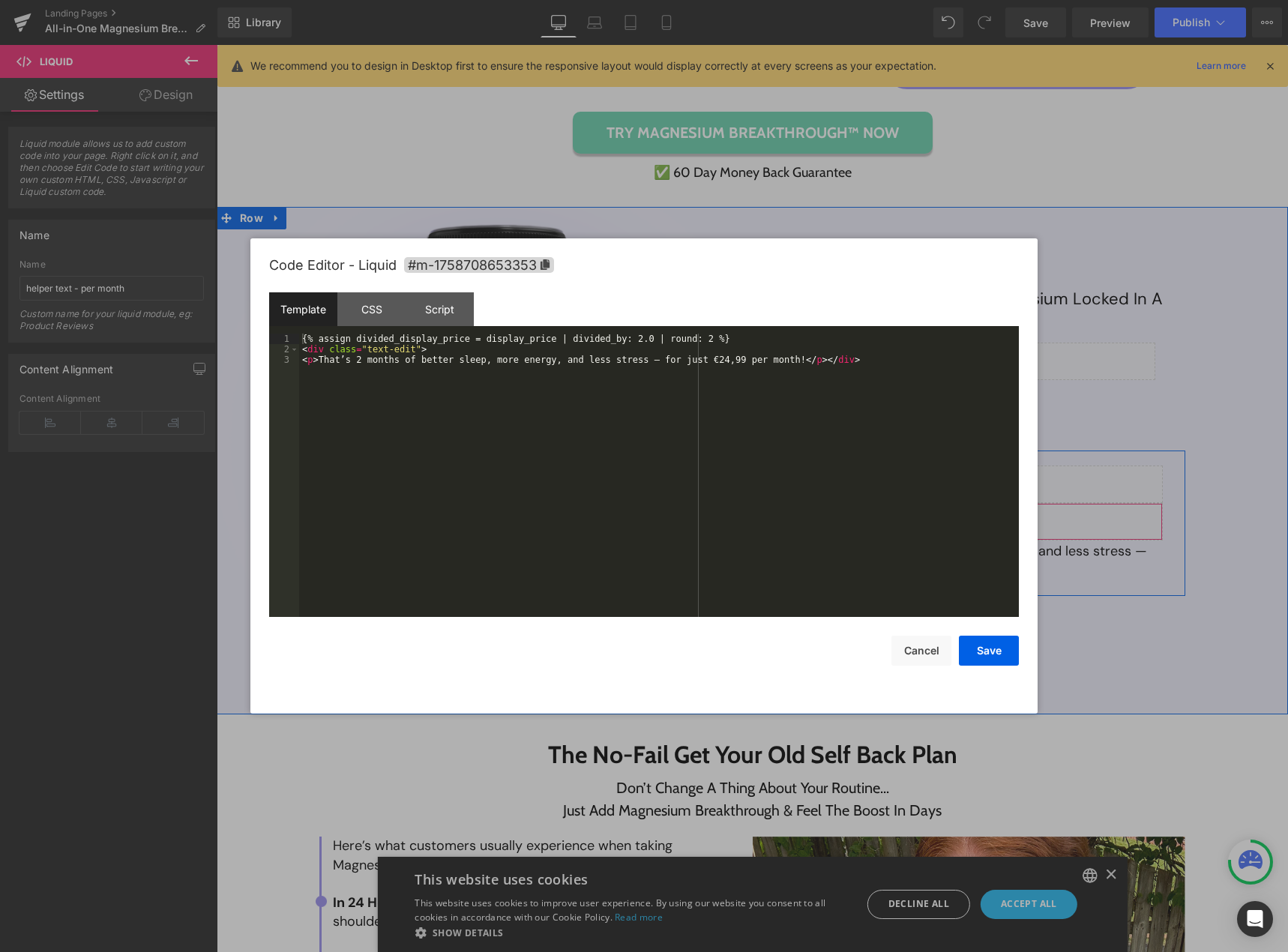
click at [970, 517] on div "Liquid" at bounding box center [958, 522] width 411 height 38
click at [385, 338] on div "{% assign divided_display_price = display_price | divided_by: 2.0 | round: 2 %}…" at bounding box center [659, 485] width 720 height 304
drag, startPoint x: 677, startPoint y: 361, endPoint x: 707, endPoint y: 359, distance: 30.1
click at [707, 359] on div "{% assign divided_display_price = display_price | divided_by: 2.0 | round: 2 %}…" at bounding box center [659, 485] width 720 height 304
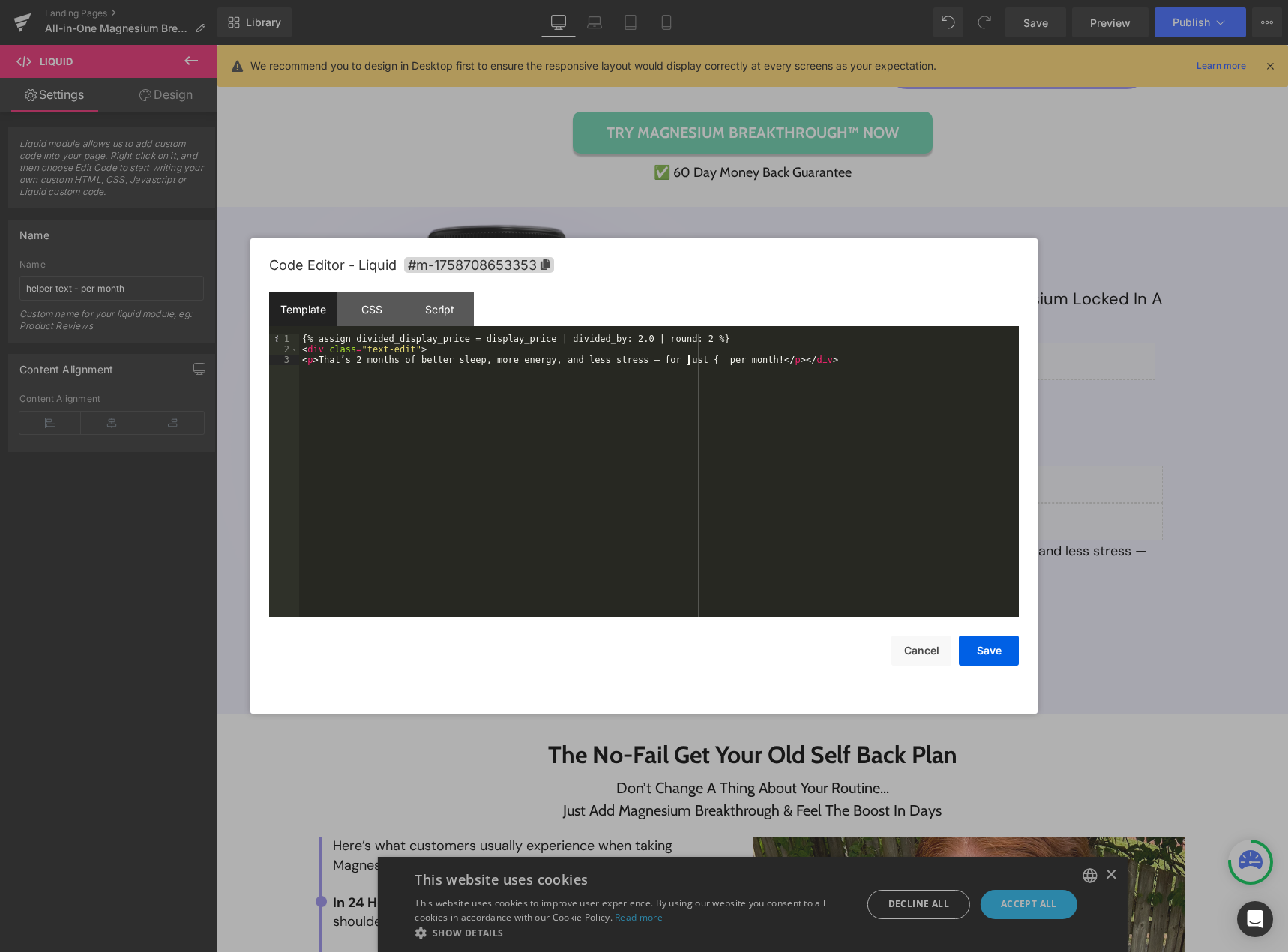
paste textarea
click at [985, 656] on button "Save" at bounding box center [988, 651] width 60 height 30
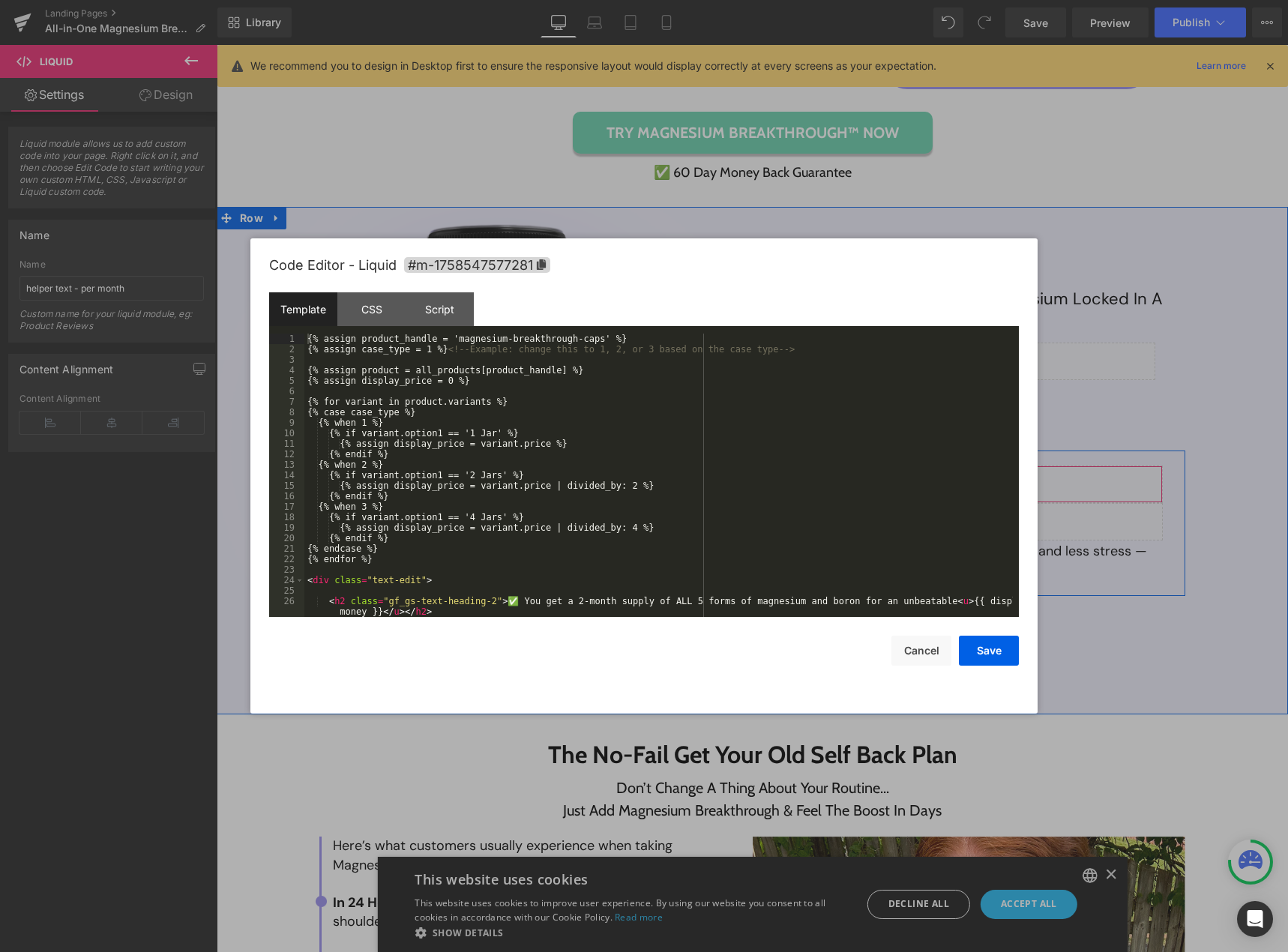
click at [968, 481] on div "Liquid" at bounding box center [958, 484] width 411 height 38
click at [906, 656] on button "Cancel" at bounding box center [921, 651] width 60 height 30
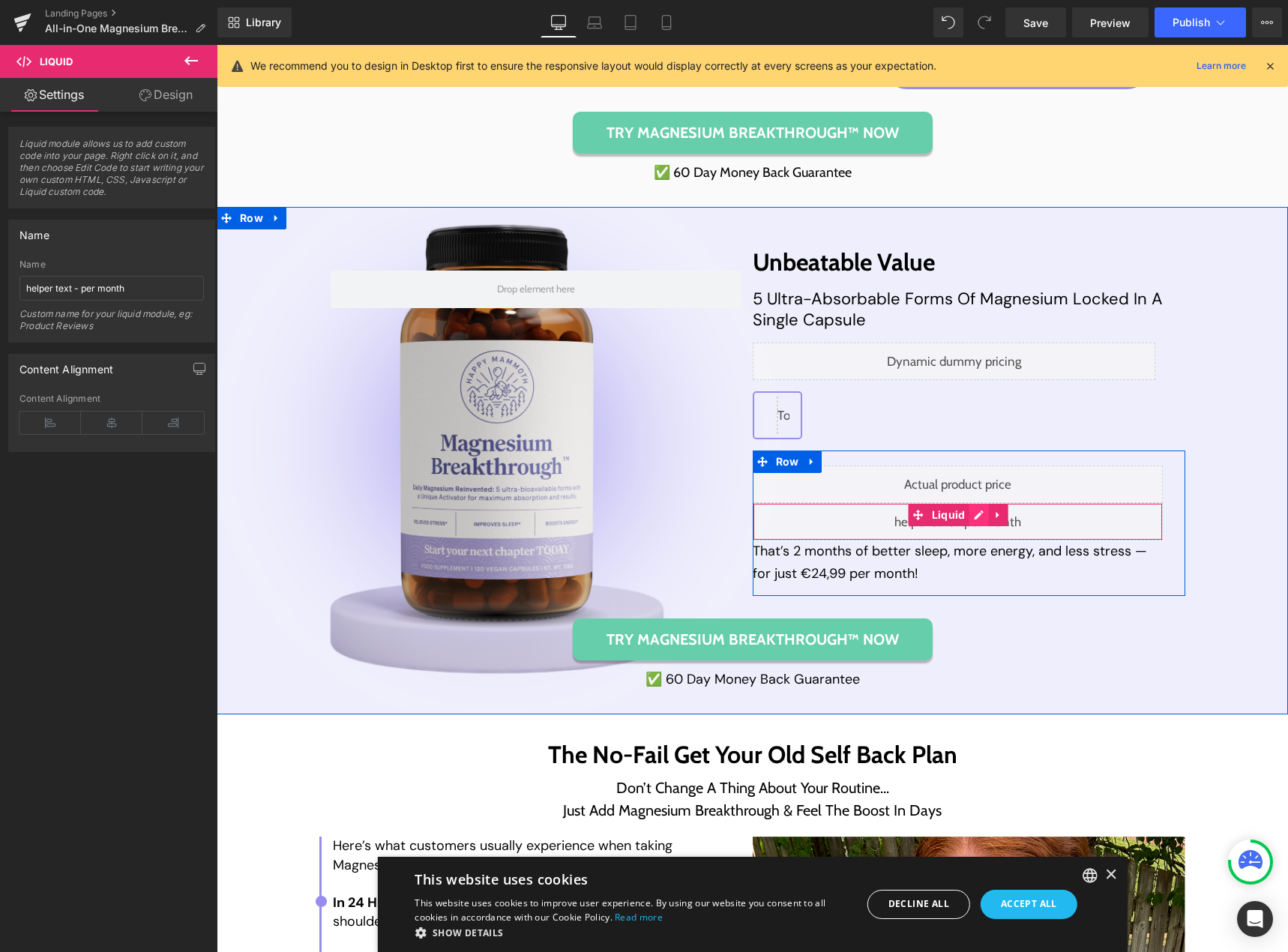
click at [973, 516] on div "Liquid" at bounding box center [958, 522] width 411 height 38
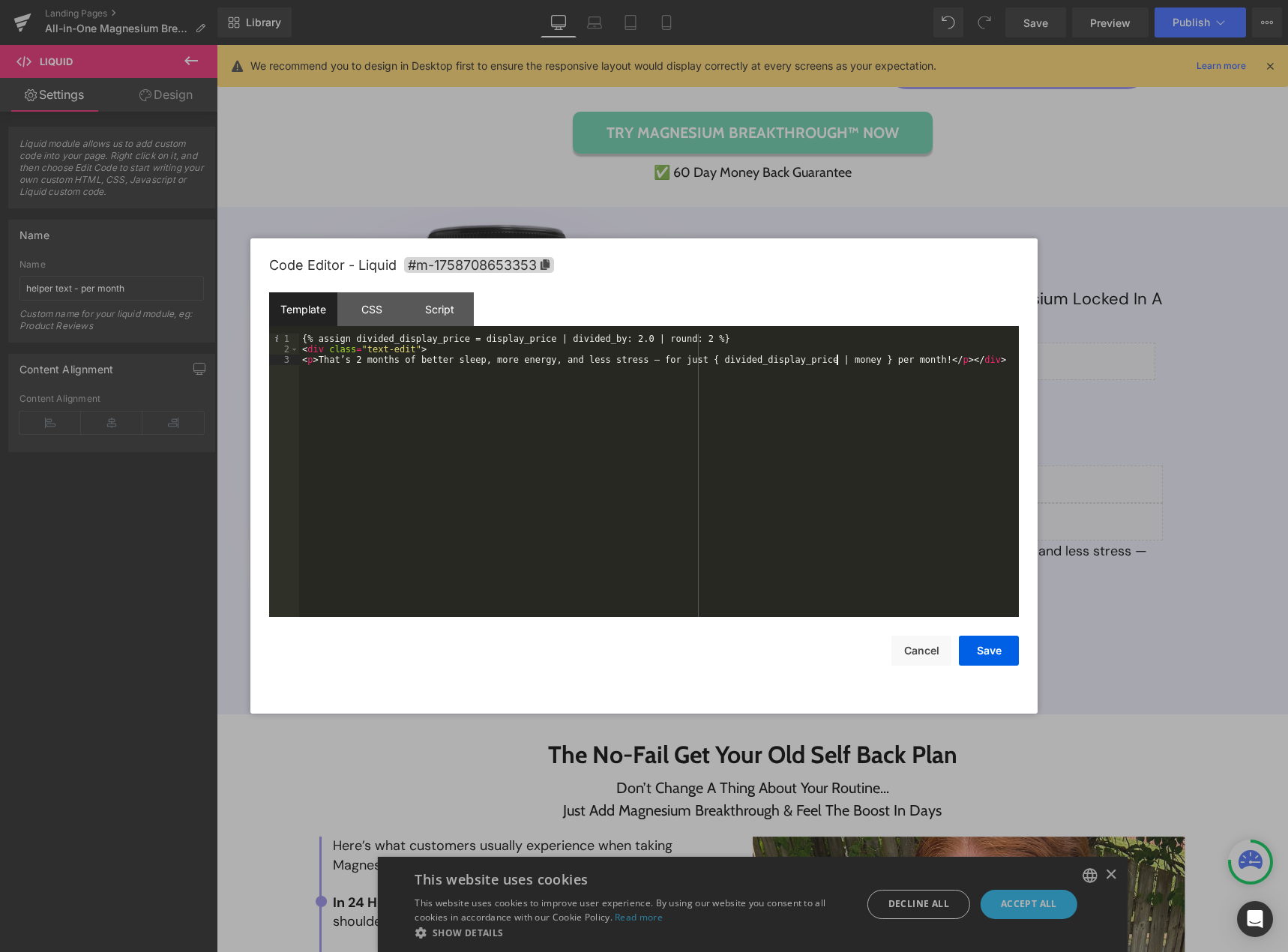
click at [835, 359] on div "{% assign divided_display_price = display_price | divided_by: 2.0 | round: 2 %}…" at bounding box center [659, 485] width 720 height 304
click at [685, 360] on div "{% assign divided_display_price = display_price | divided_by: 2.0 | round: 2 %}…" at bounding box center [659, 485] width 720 height 304
click at [975, 654] on button "Save" at bounding box center [988, 651] width 60 height 30
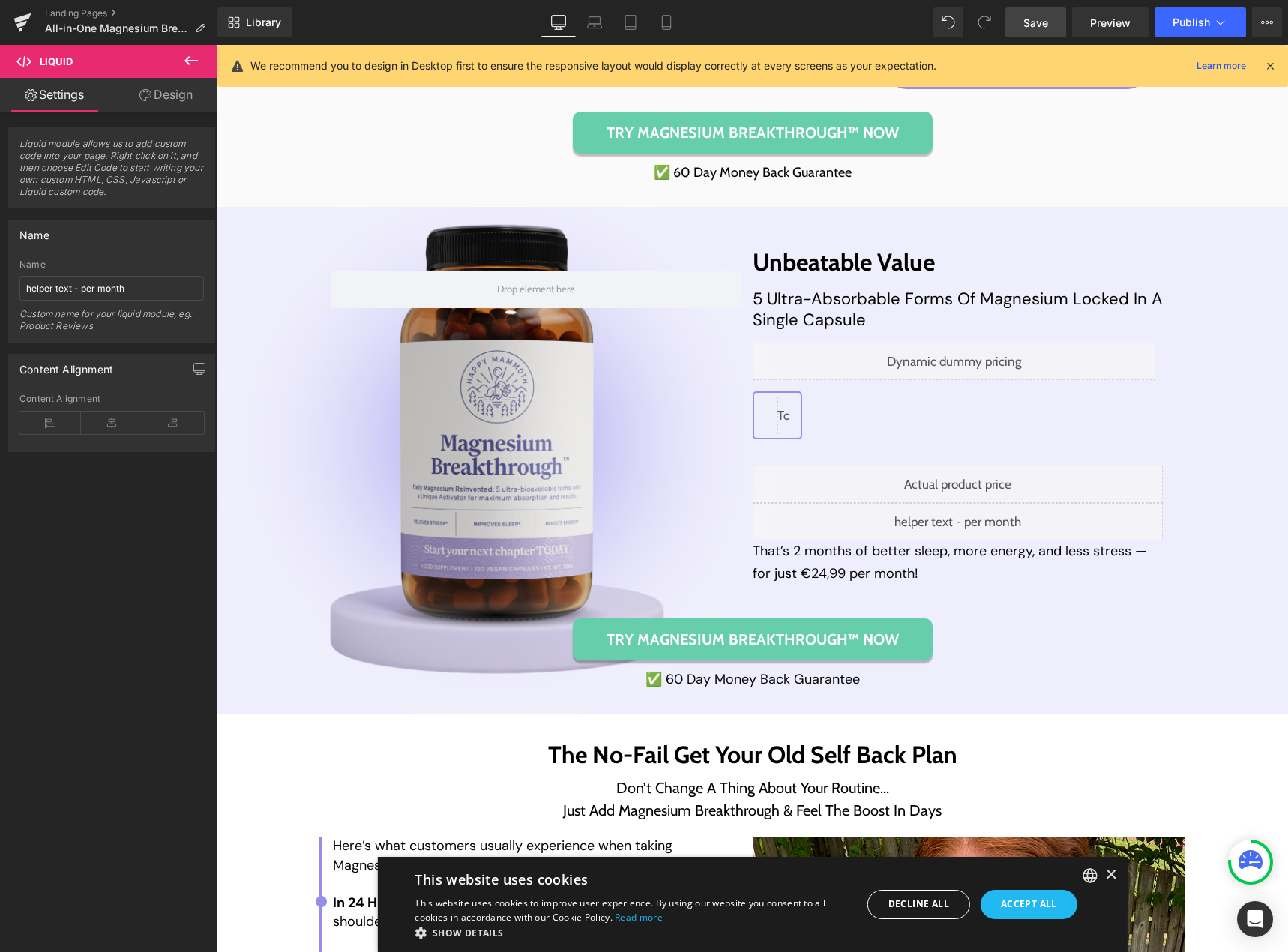
click at [1052, 34] on link "Save" at bounding box center [1035, 23] width 61 height 30
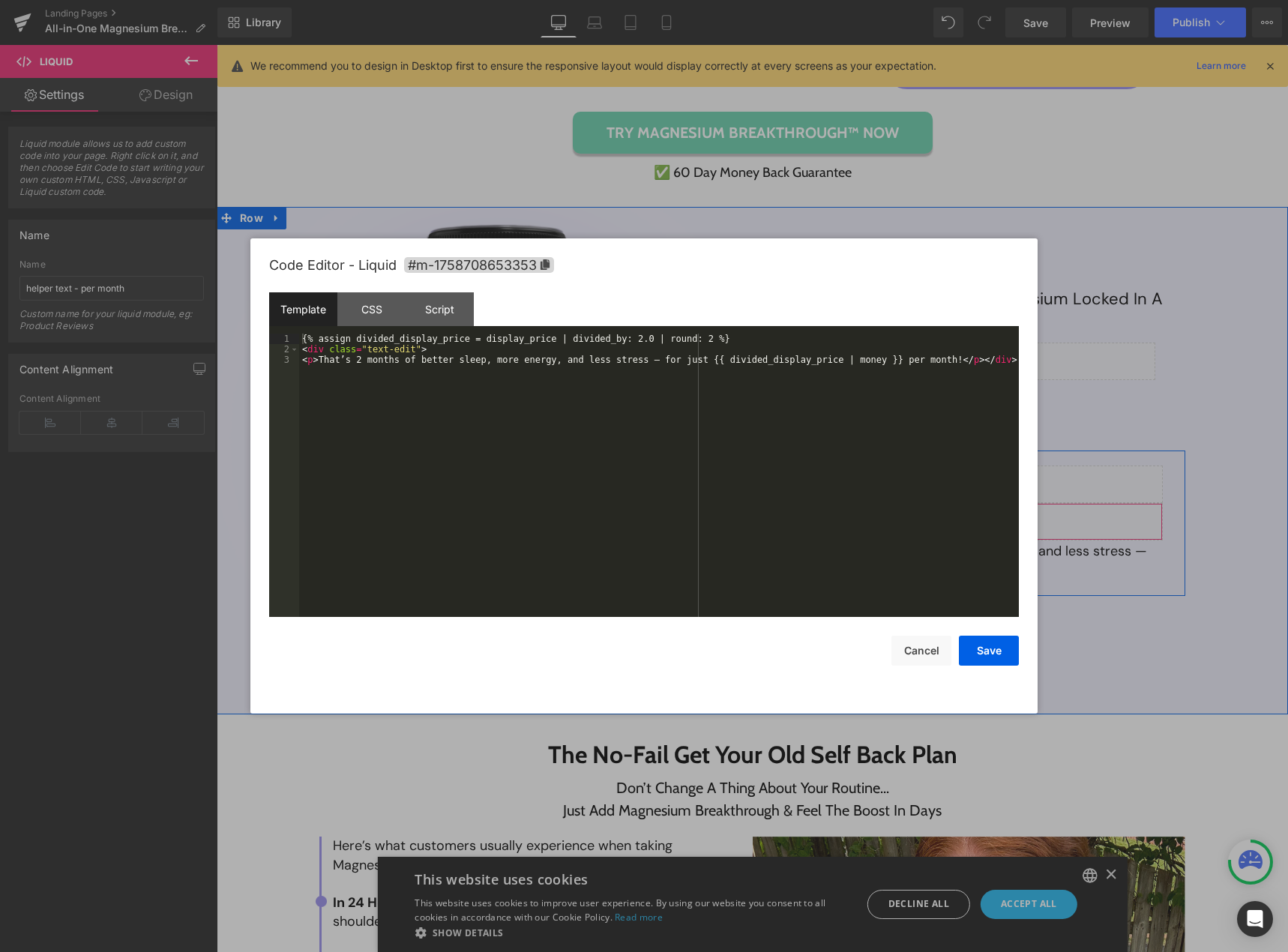
click at [975, 523] on div "Liquid" at bounding box center [958, 522] width 411 height 38
click at [623, 340] on div "{% assign divided_display_price = display_price | divided_by: 2.0 | round: 2 %}…" at bounding box center [659, 485] width 720 height 304
drag, startPoint x: 696, startPoint y: 338, endPoint x: 296, endPoint y: 336, distance: 400.0
click at [296, 336] on pre "1 2 3 {% assign divided_display_price = display_price | divided_by: 2.0 | round…" at bounding box center [643, 475] width 749 height 283
click at [702, 339] on div "{% assign divided_display_price = display_price | divided_by: 2.0 | round: 2 %}…" at bounding box center [659, 475] width 720 height 283
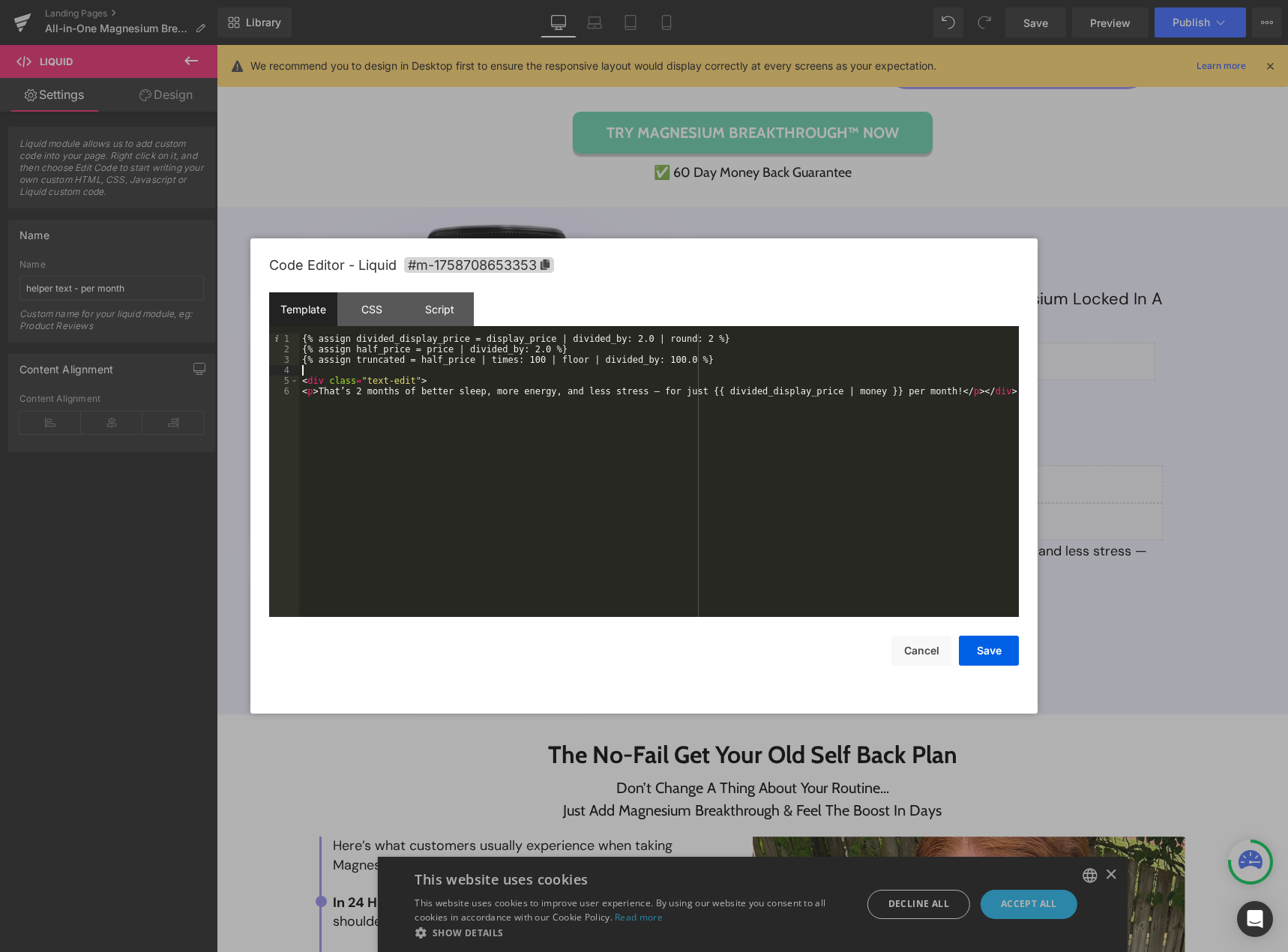
click at [624, 339] on div "{% assign divided_display_price = display_price | divided_by: 2.0 | round: 2 %}…" at bounding box center [659, 485] width 720 height 304
drag, startPoint x: 882, startPoint y: 338, endPoint x: 834, endPoint y: 337, distance: 48.0
click at [834, 337] on div "{% assign divided_display_price = display_price | divided_by: 2.0 | times: 100 …" at bounding box center [659, 485] width 720 height 304
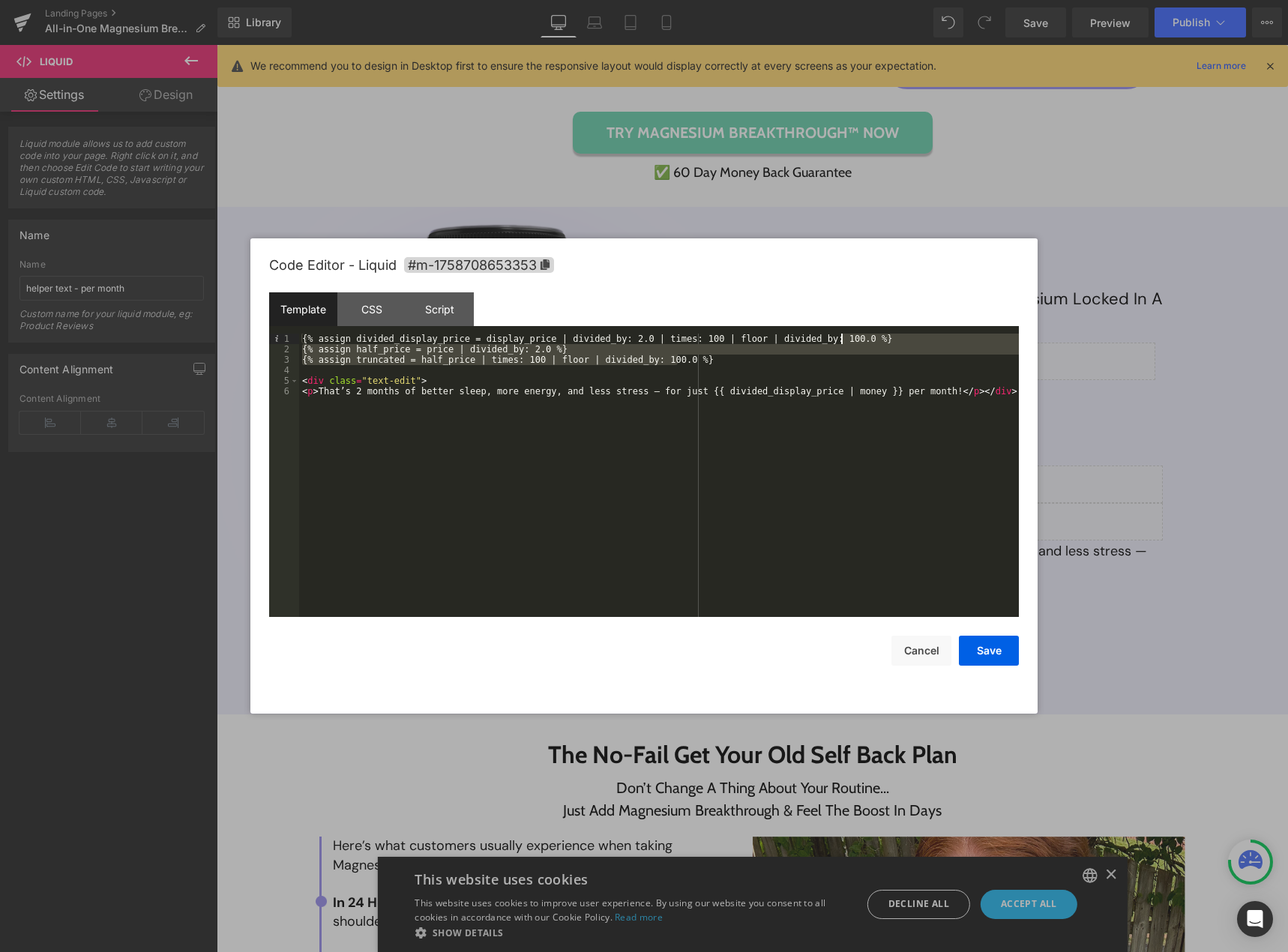
drag, startPoint x: 815, startPoint y: 361, endPoint x: 897, endPoint y: 336, distance: 85.7
click at [897, 336] on div "{% assign divided_display_price = display_price | divided_by: 2.0 | times: 100 …" at bounding box center [659, 485] width 720 height 304
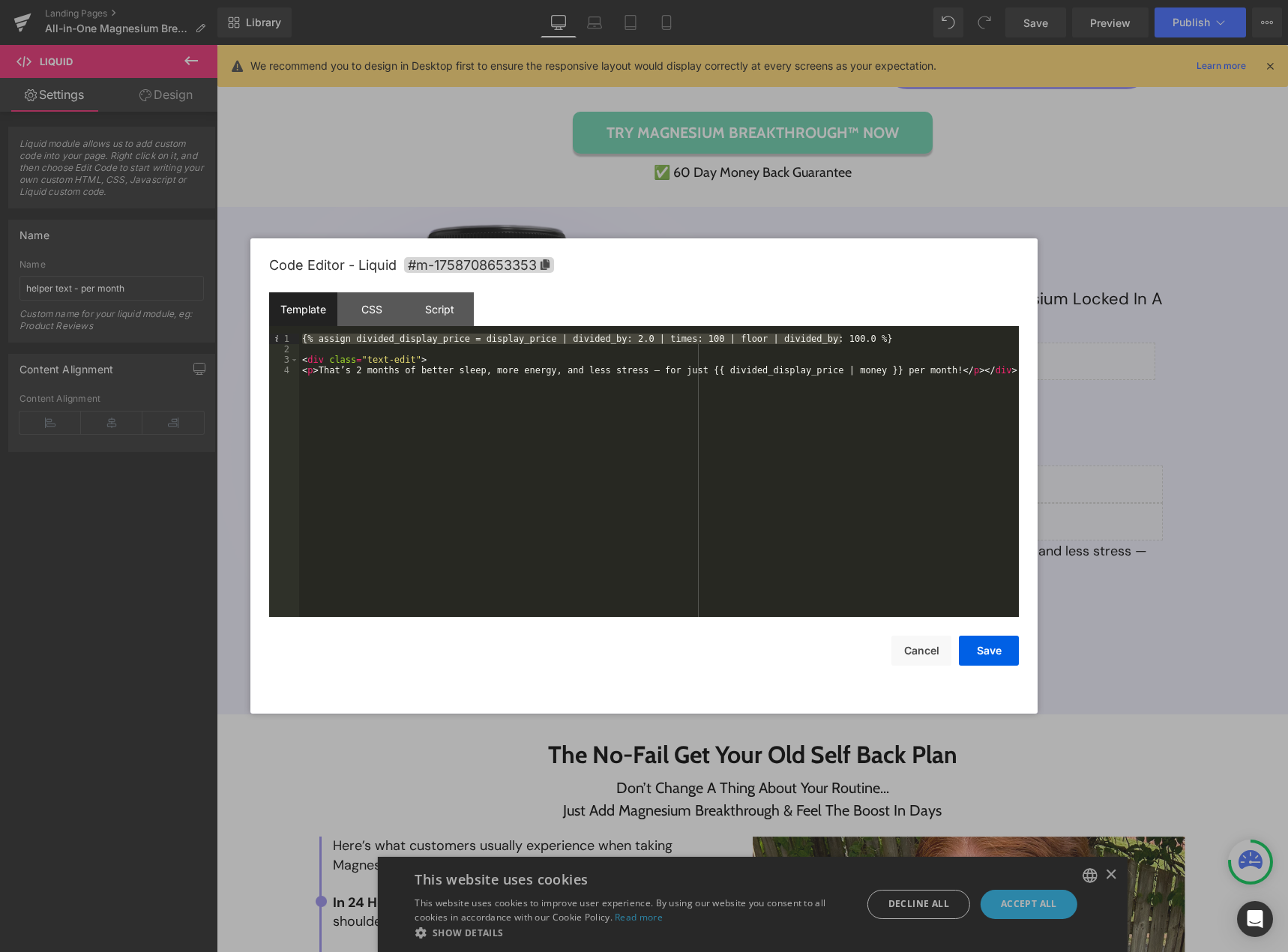
drag, startPoint x: 784, startPoint y: 336, endPoint x: 289, endPoint y: 334, distance: 495.0
click at [289, 334] on pre "1 2 3 4 {% assign divided_display_price = display_price | divided_by: 2.0 | tim…" at bounding box center [643, 475] width 749 height 283
click at [982, 655] on button "Save" at bounding box center [988, 651] width 60 height 30
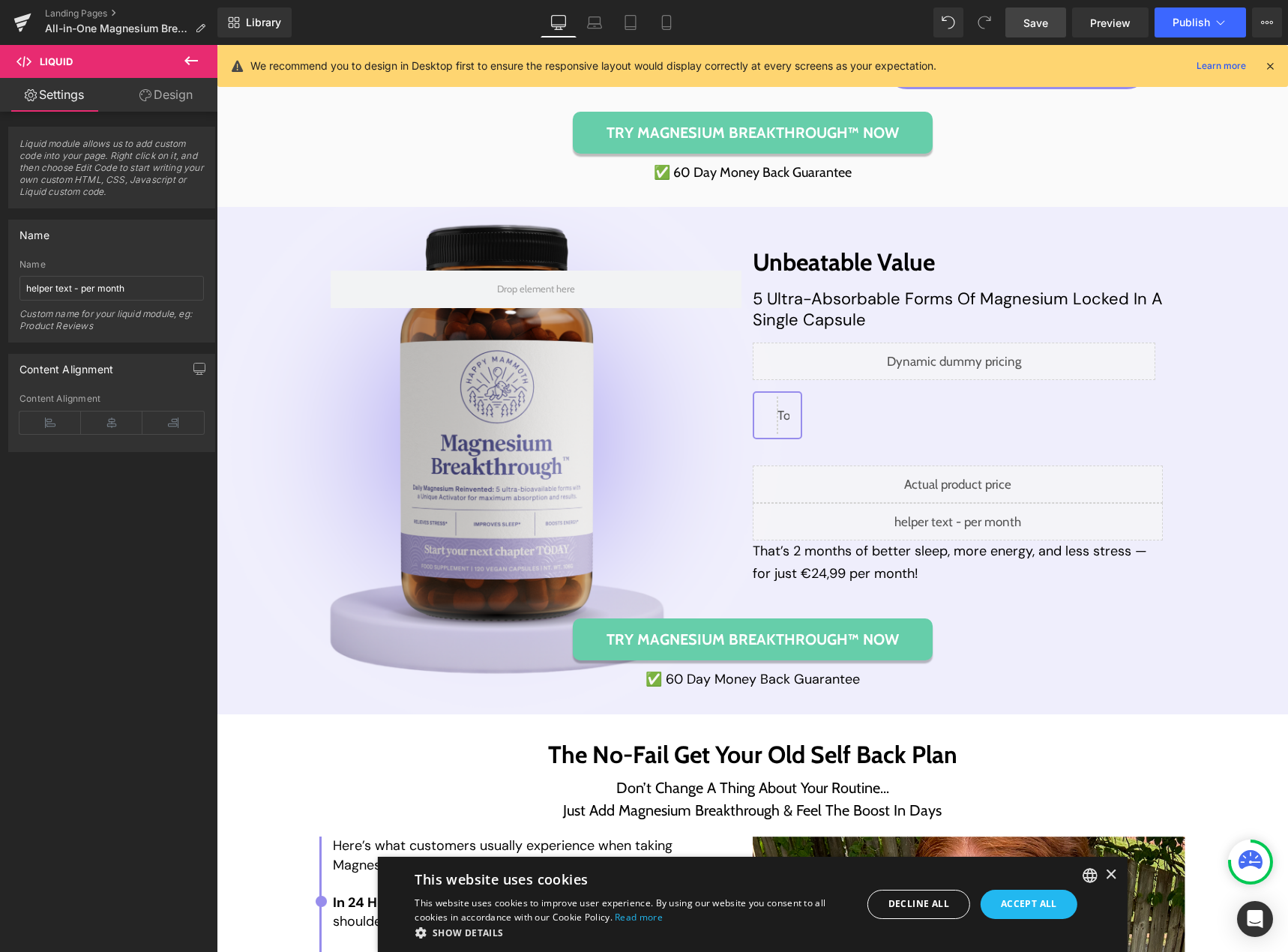
drag, startPoint x: 1040, startPoint y: 29, endPoint x: 866, endPoint y: 253, distance: 283.6
click at [1040, 29] on span "Save" at bounding box center [1035, 23] width 25 height 16
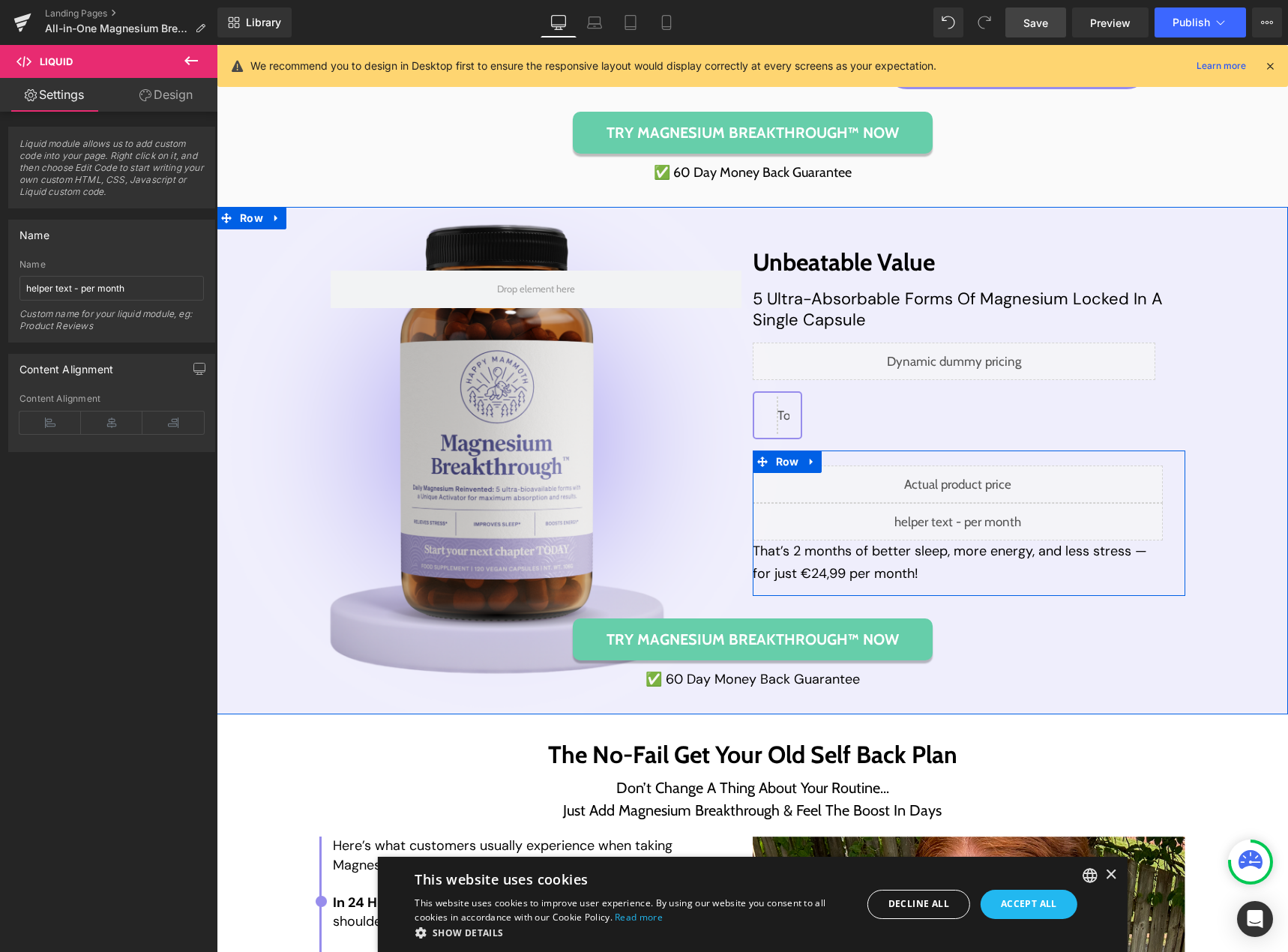
click at [972, 520] on div "Liquid" at bounding box center [958, 522] width 411 height 38
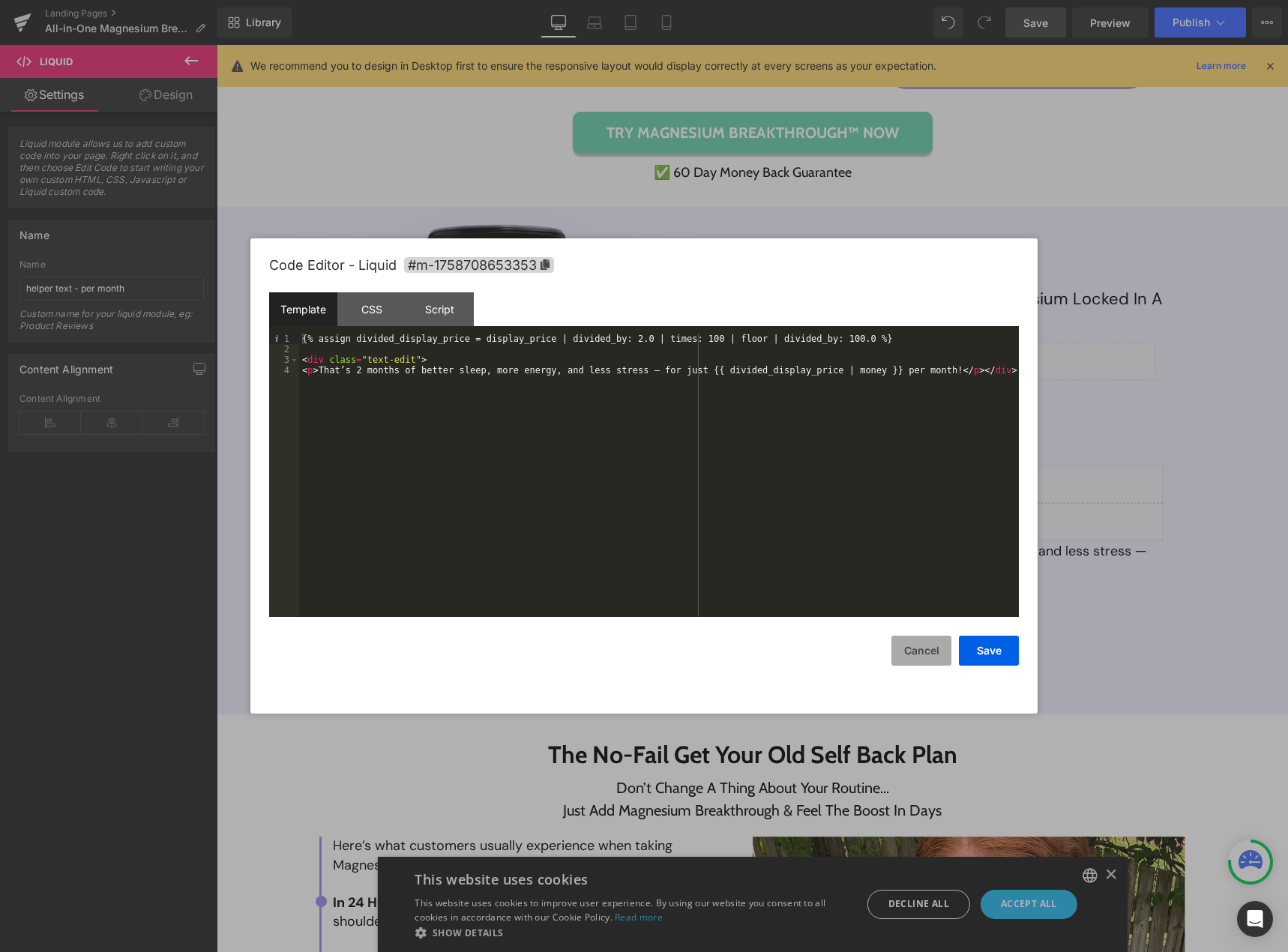
click at [914, 644] on button "Cancel" at bounding box center [921, 651] width 60 height 30
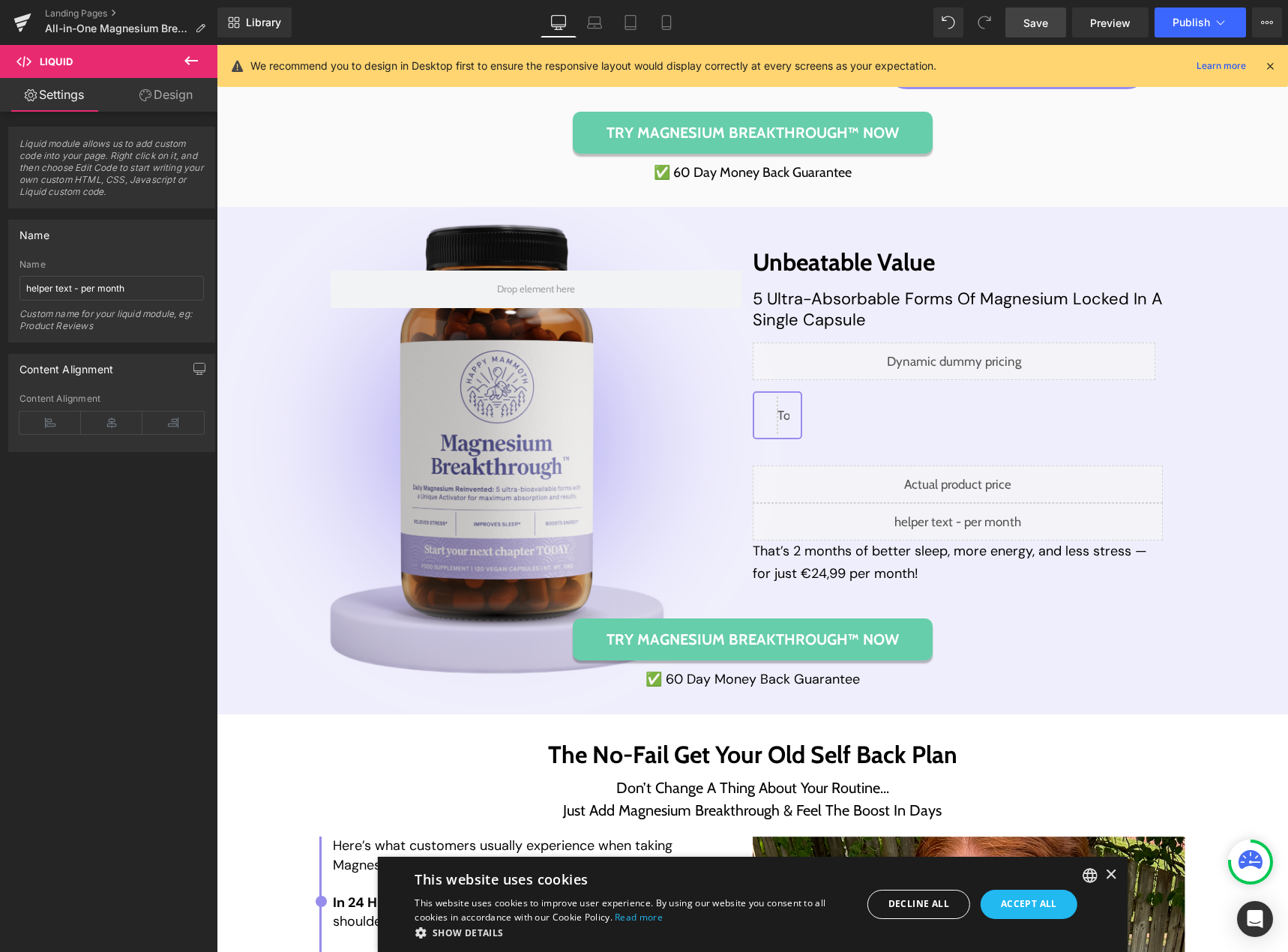
click at [914, 644] on button "Cancel" at bounding box center [921, 643] width 60 height 30
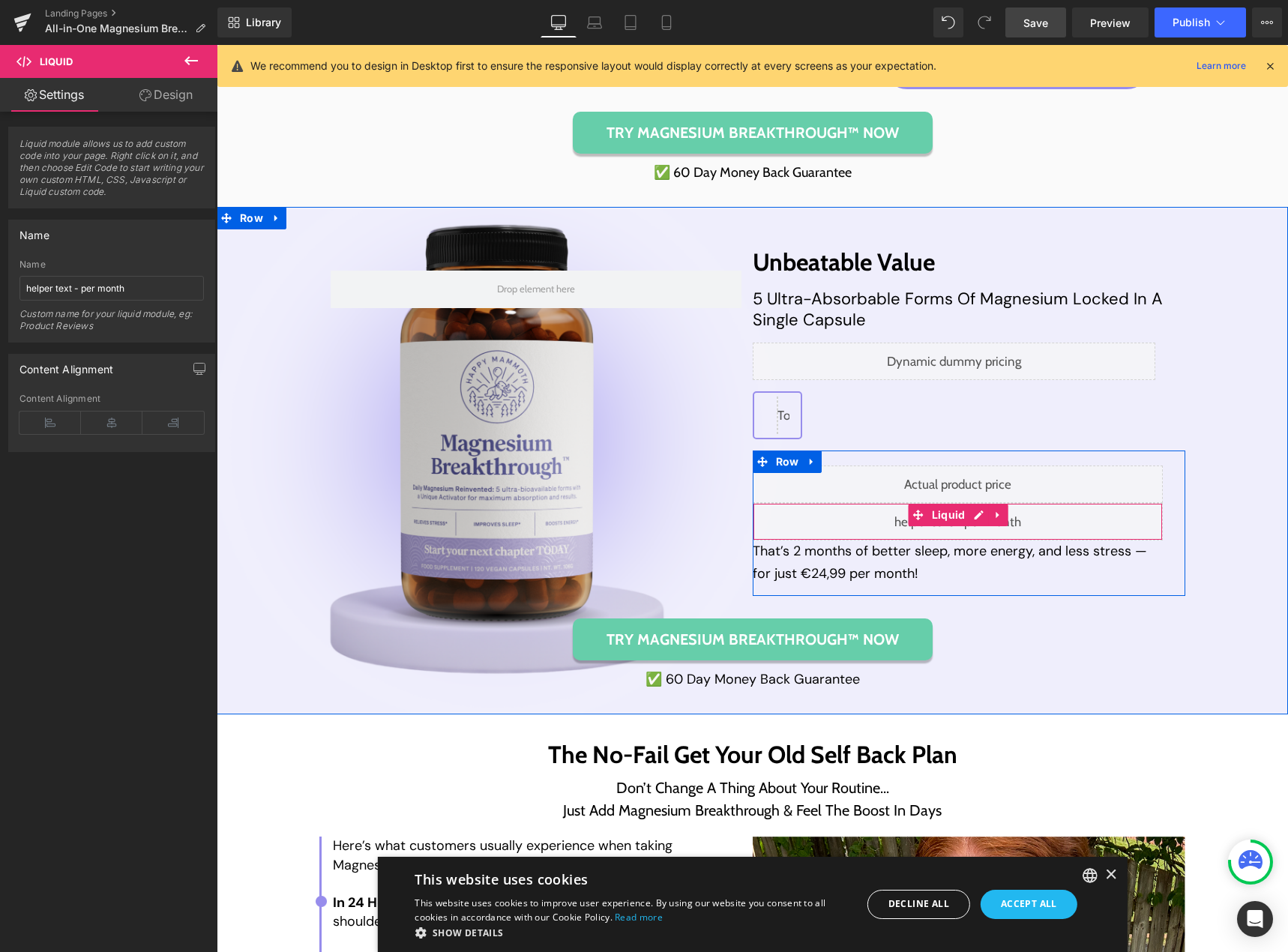
click at [969, 520] on div "Liquid" at bounding box center [958, 522] width 411 height 38
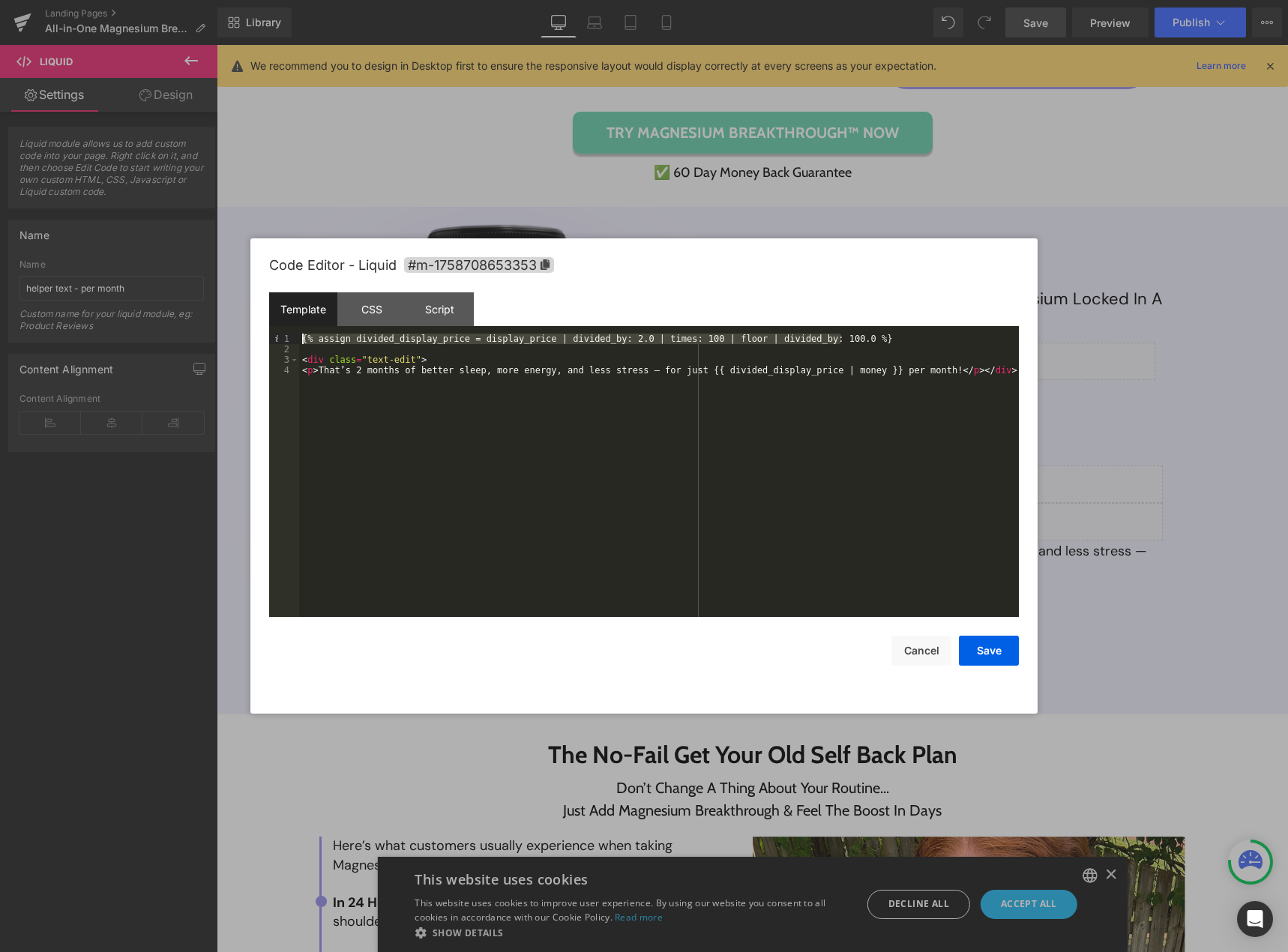
drag, startPoint x: 854, startPoint y: 336, endPoint x: 297, endPoint y: 339, distance: 557.0
click at [297, 339] on pre "1 2 3 4 {% assign divided_display_price = display_price | divided_by: 2.0 | tim…" at bounding box center [643, 475] width 749 height 283
click at [1194, 103] on div at bounding box center [644, 476] width 1288 height 952
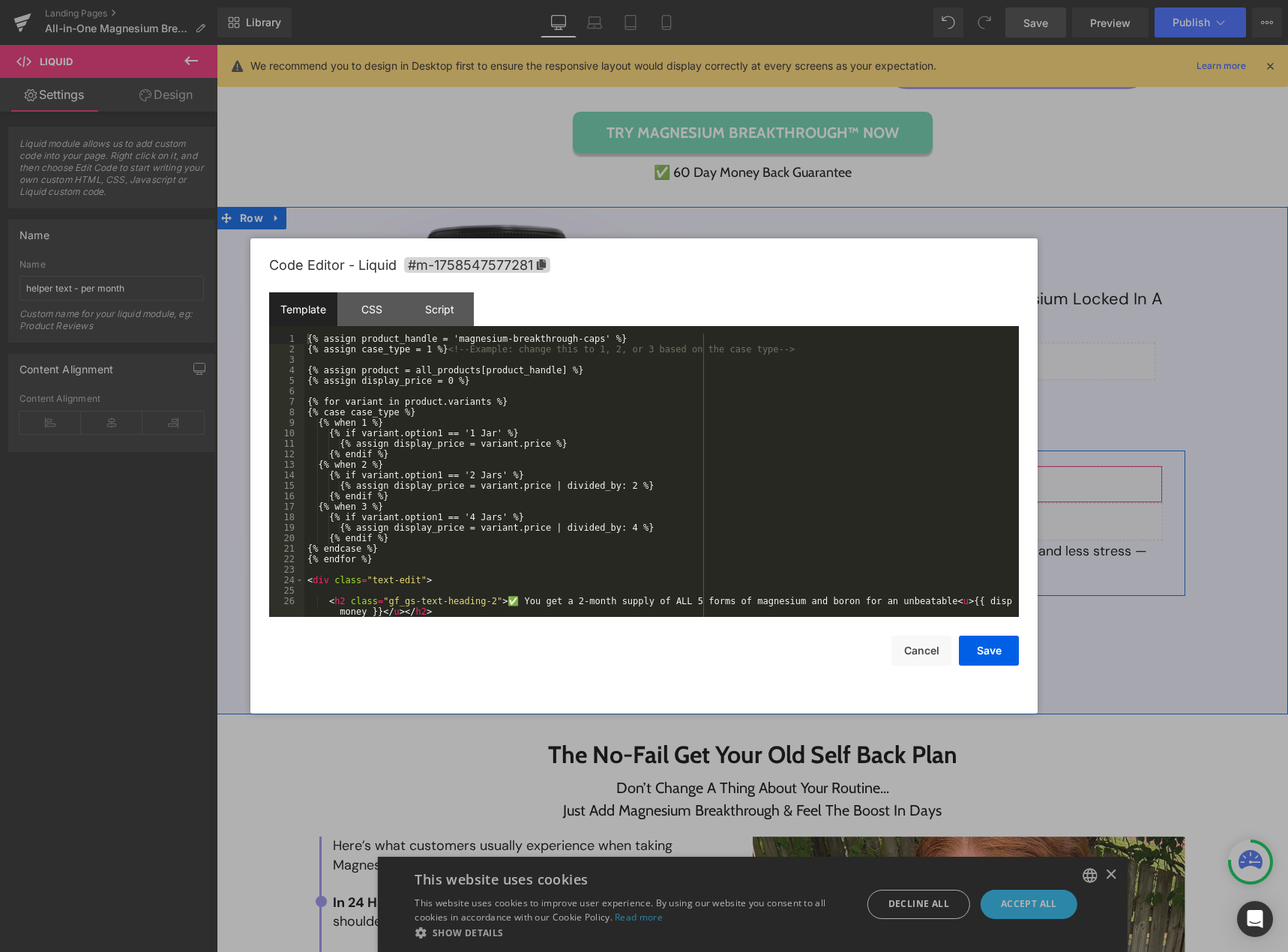
click at [978, 483] on div "Liquid" at bounding box center [958, 484] width 411 height 38
click at [903, 644] on button "Cancel" at bounding box center [921, 651] width 60 height 30
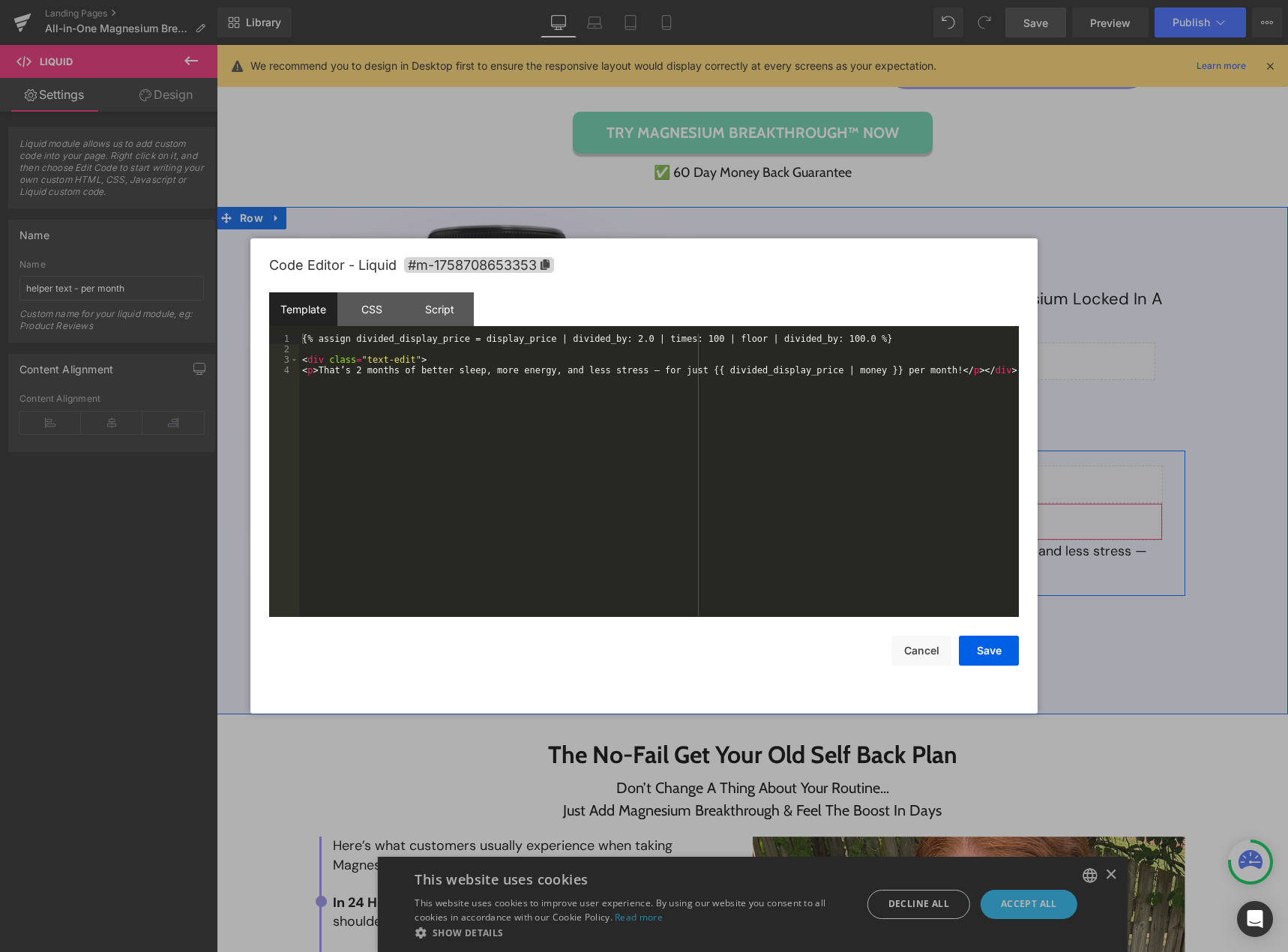
click at [970, 519] on div "Liquid" at bounding box center [958, 522] width 411 height 38
drag, startPoint x: 850, startPoint y: 337, endPoint x: 291, endPoint y: 340, distance: 559.0
click at [291, 340] on pre "1 2 3 4 {% assign divided_display_price = display_price | divided_by: 2.0 | tim…" at bounding box center [643, 475] width 749 height 283
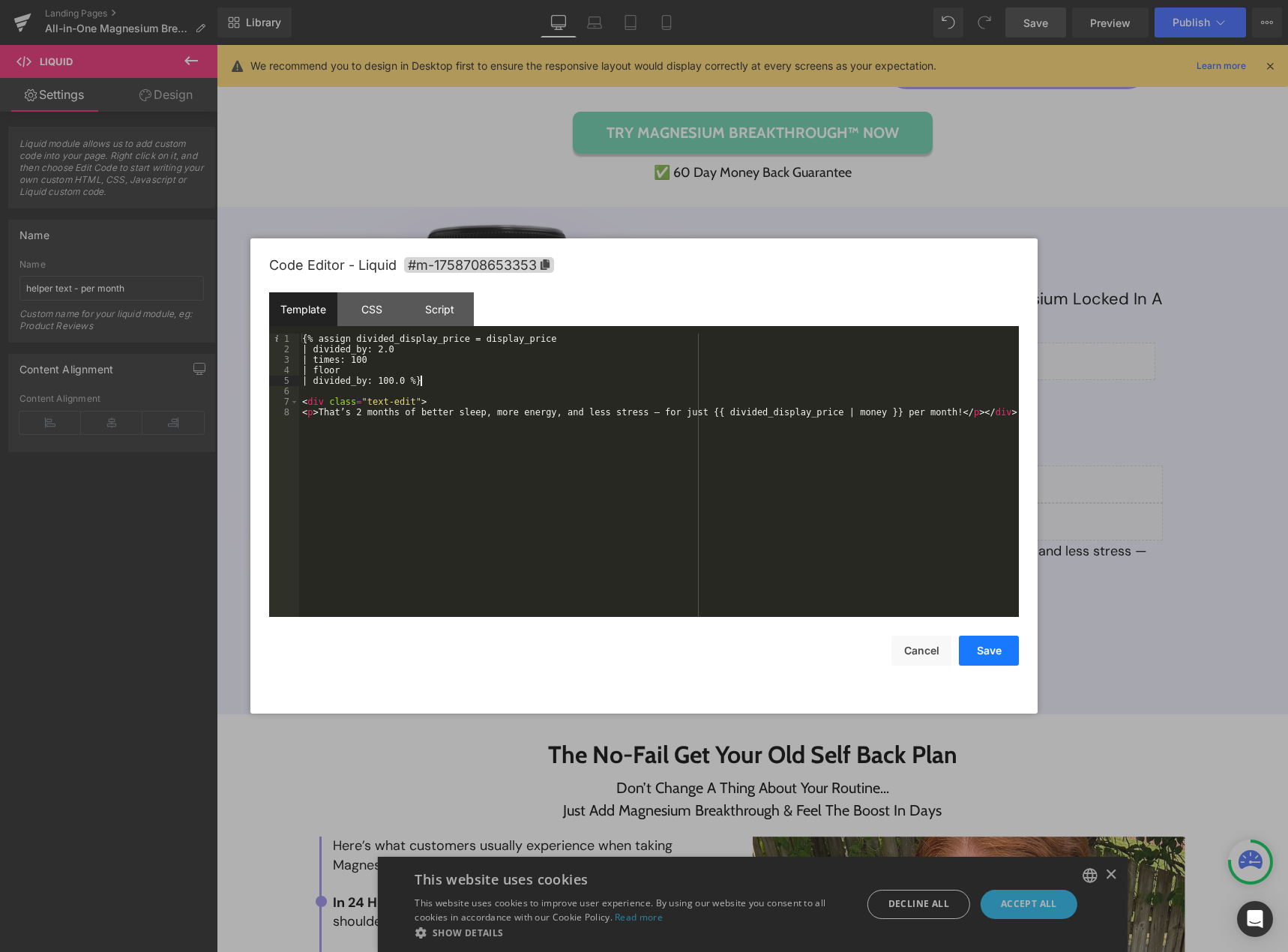
click at [980, 653] on button "Save" at bounding box center [988, 651] width 60 height 30
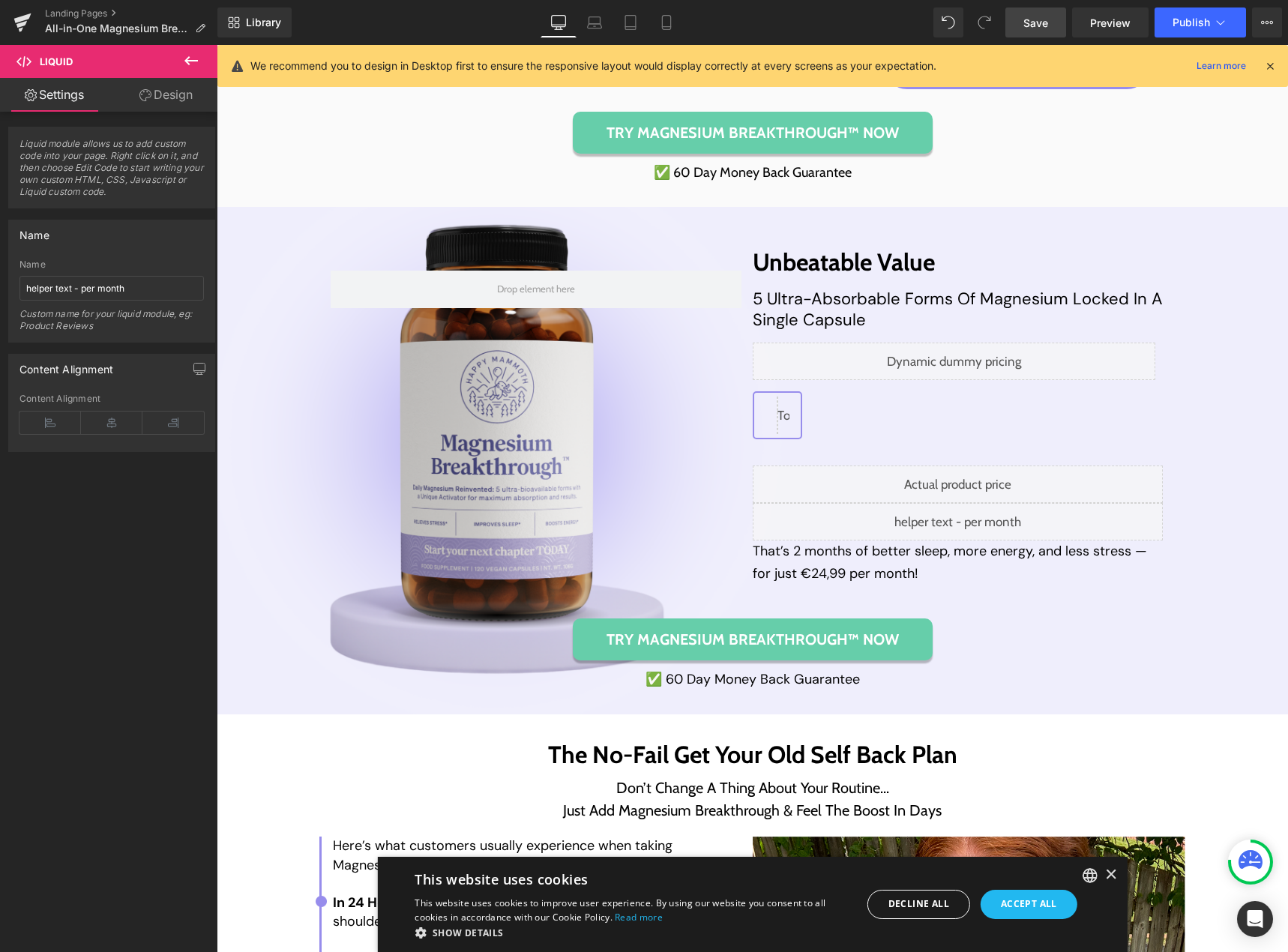
click at [1020, 27] on link "Save" at bounding box center [1035, 23] width 61 height 30
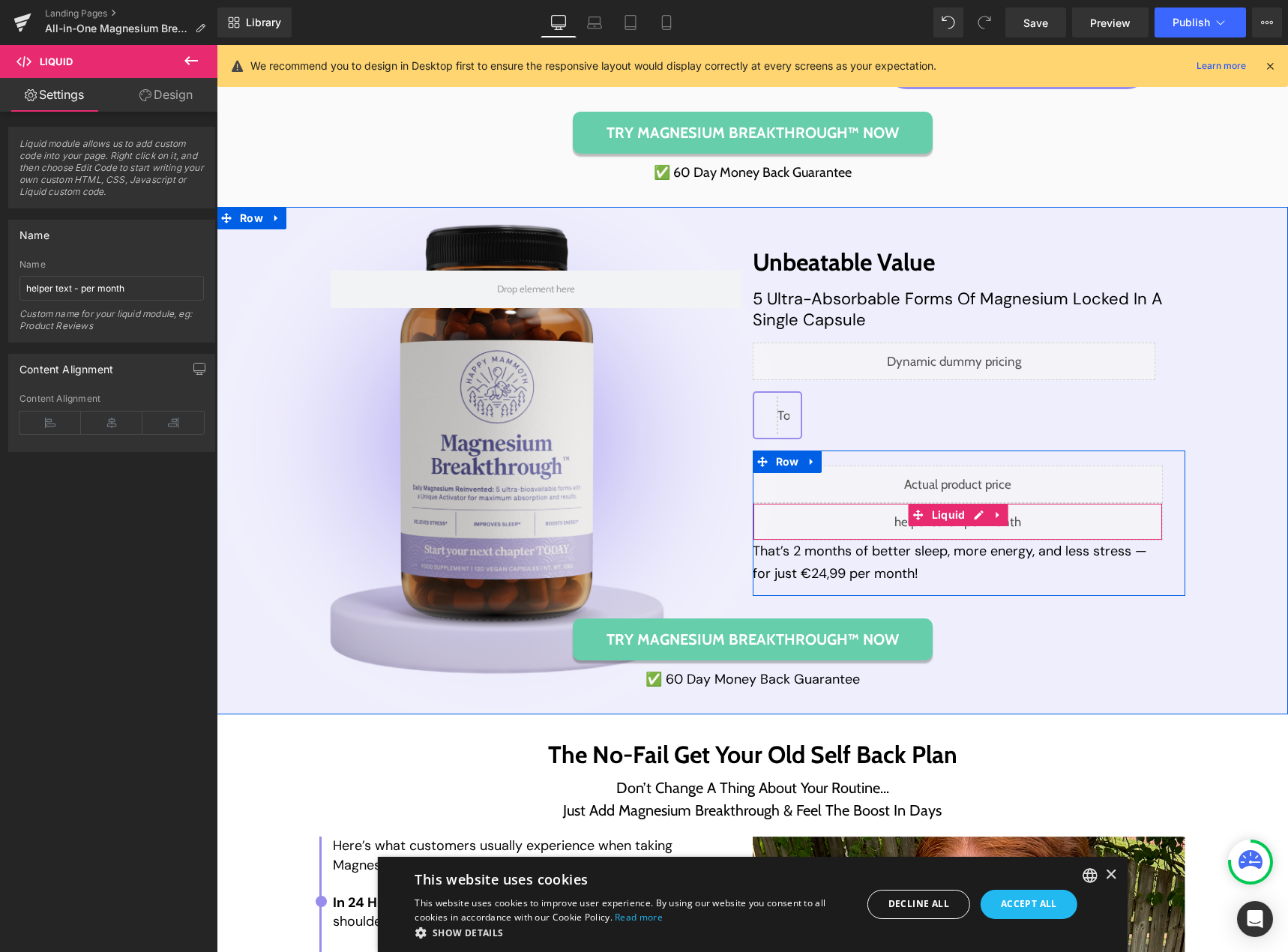
click at [972, 515] on div "Liquid" at bounding box center [958, 522] width 411 height 38
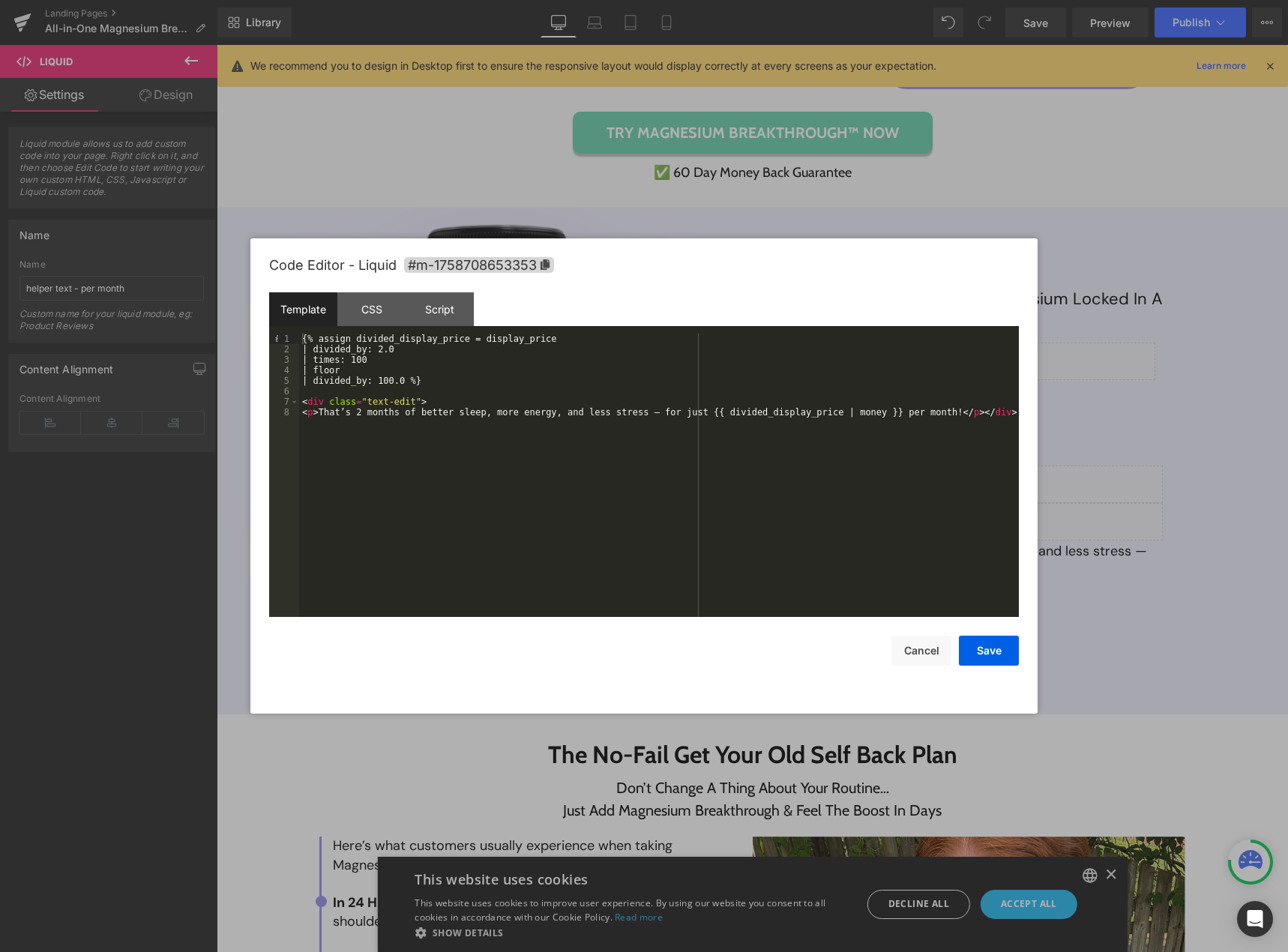
click at [542, 339] on div "{% assign divided_display_price = display_price | divided_by: 2.0 | times: 100 …" at bounding box center [659, 485] width 720 height 304
click at [397, 350] on div "{% assign divided_display_price = display_price | divided_by: 2.0 | times: 100 …" at bounding box center [659, 485] width 720 height 304
click at [437, 384] on div "{% assign divided_display_price = display_price | divided_by: 2.00 | times: 100…" at bounding box center [659, 485] width 720 height 304
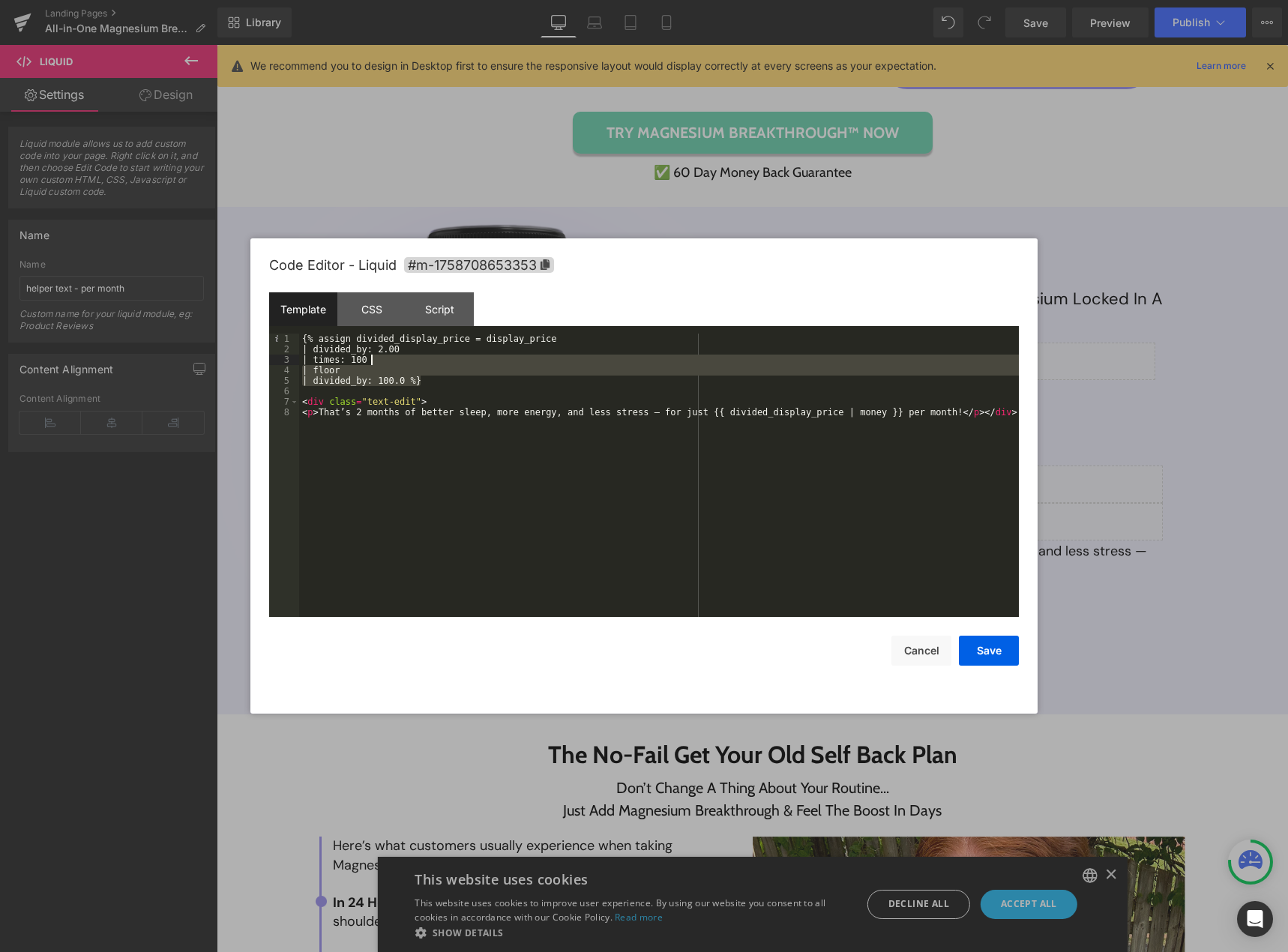
drag, startPoint x: 433, startPoint y: 382, endPoint x: 318, endPoint y: 343, distance: 121.4
click at [332, 350] on div "{% assign divided_display_price = display_price | divided_by: 2.00 | times: 100…" at bounding box center [659, 485] width 720 height 304
drag, startPoint x: 318, startPoint y: 343, endPoint x: 309, endPoint y: 339, distance: 9.8
click at [313, 341] on div "{% assign divided_display_price = display_price | divided_by: 2.00 | times: 100…" at bounding box center [659, 485] width 720 height 304
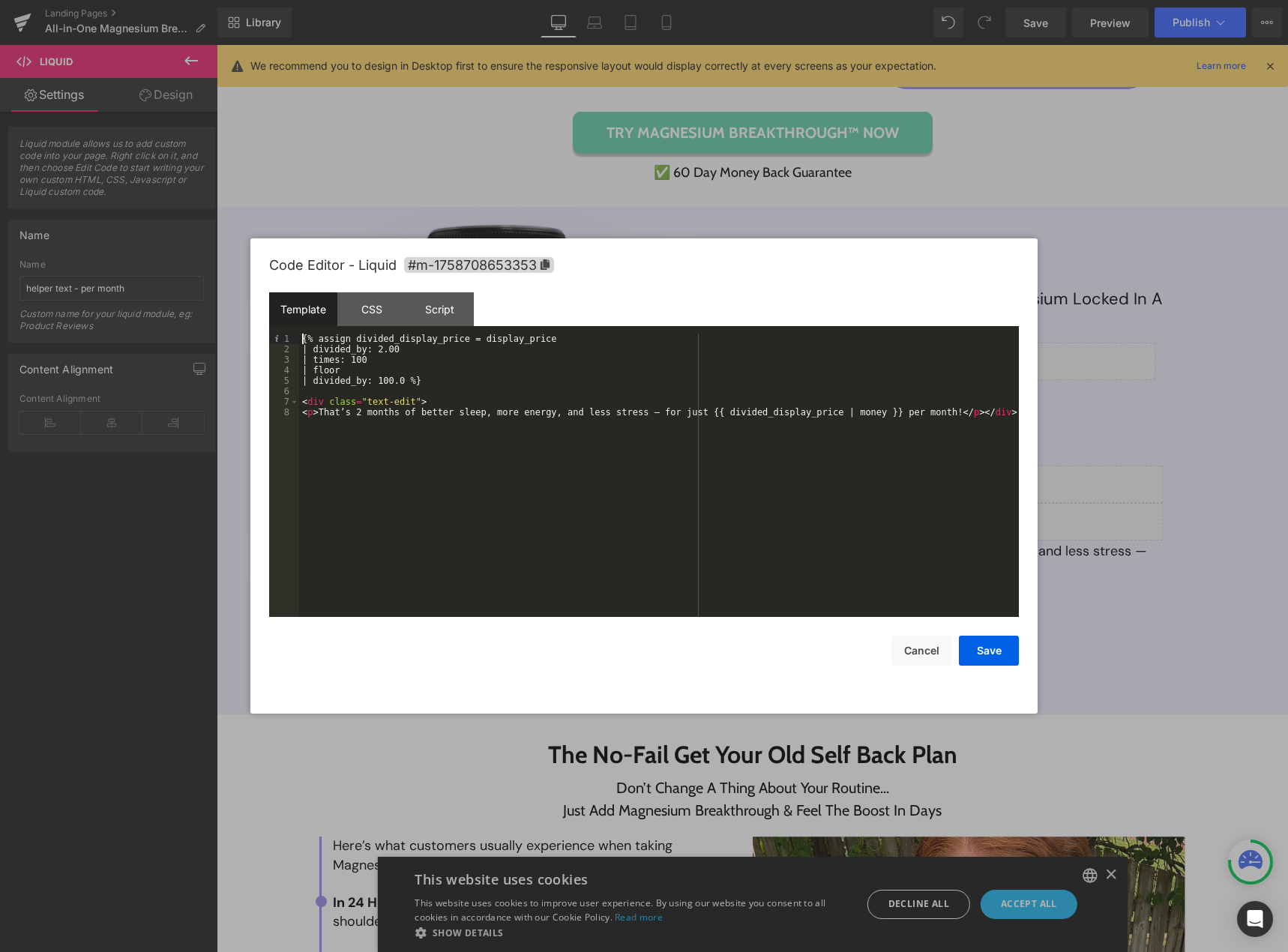
click at [295, 337] on pre "1 2 3 4 5 6 7 8 {% assign divided_display_price = display_price | divided_by: 2…" at bounding box center [643, 475] width 749 height 283
click at [313, 348] on div "{% assign divided_display_price = display_price | divided_by: 2.00 | times: 100…" at bounding box center [659, 485] width 720 height 304
click at [645, 336] on div "{% assign divided_display_price = display_price | divided_by: 2.00 | times: 100…" at bounding box center [659, 485] width 720 height 304
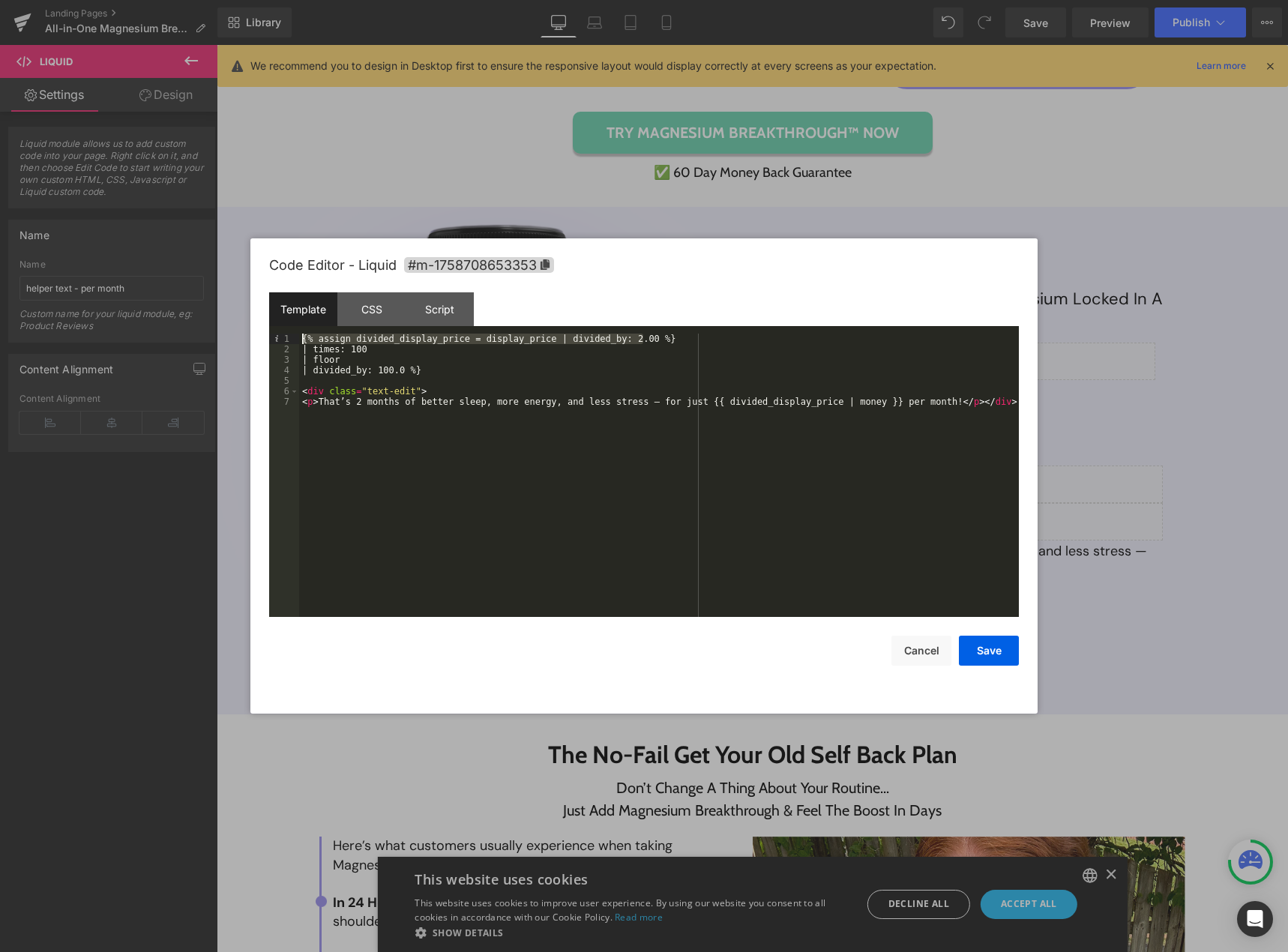
drag, startPoint x: 650, startPoint y: 336, endPoint x: 283, endPoint y: 339, distance: 367.0
click at [283, 339] on pre "1 2 3 4 5 6 7 {% assign divided_display_price = display_price | divided_by: 2.0…" at bounding box center [643, 475] width 749 height 283
click at [659, 343] on div "{% assign divided_display_price = display_price | divided_by: 2.00 %} | times: …" at bounding box center [659, 475] width 720 height 283
paste textarea
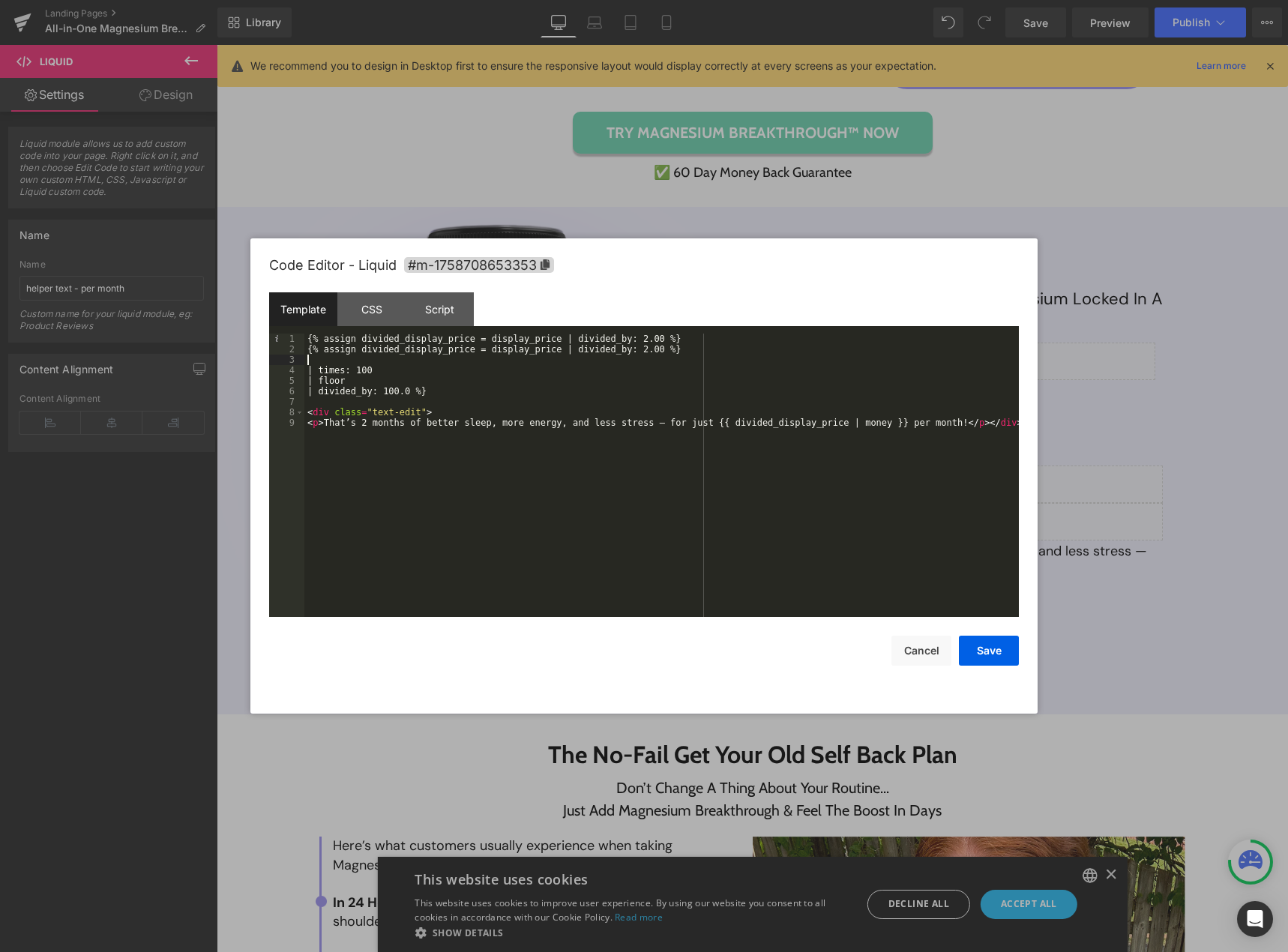
paste textarea
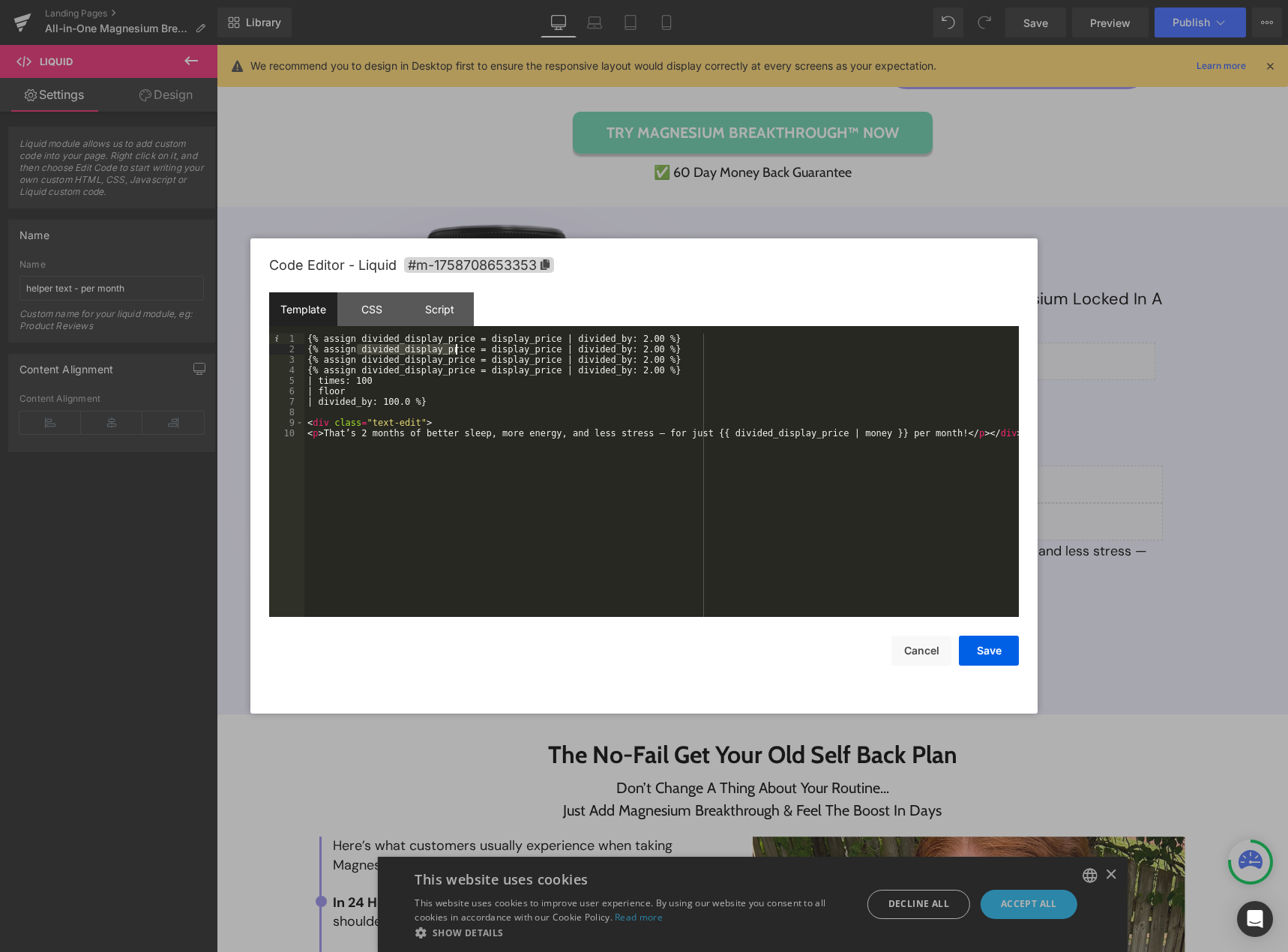
drag, startPoint x: 354, startPoint y: 352, endPoint x: 455, endPoint y: 350, distance: 101.0
click at [455, 350] on div "{% assign divided_display_price = display_price | divided_by: 2.00 %} {% assign…" at bounding box center [661, 485] width 714 height 304
click at [440, 341] on div "{% assign divided_display_price = display_price | divided_by: 2.00 %} {% assign…" at bounding box center [661, 485] width 714 height 304
click at [430, 350] on div "{% assign divided_display_price = display_price | divided_by: 2.00 %} {% assign…" at bounding box center [661, 485] width 714 height 304
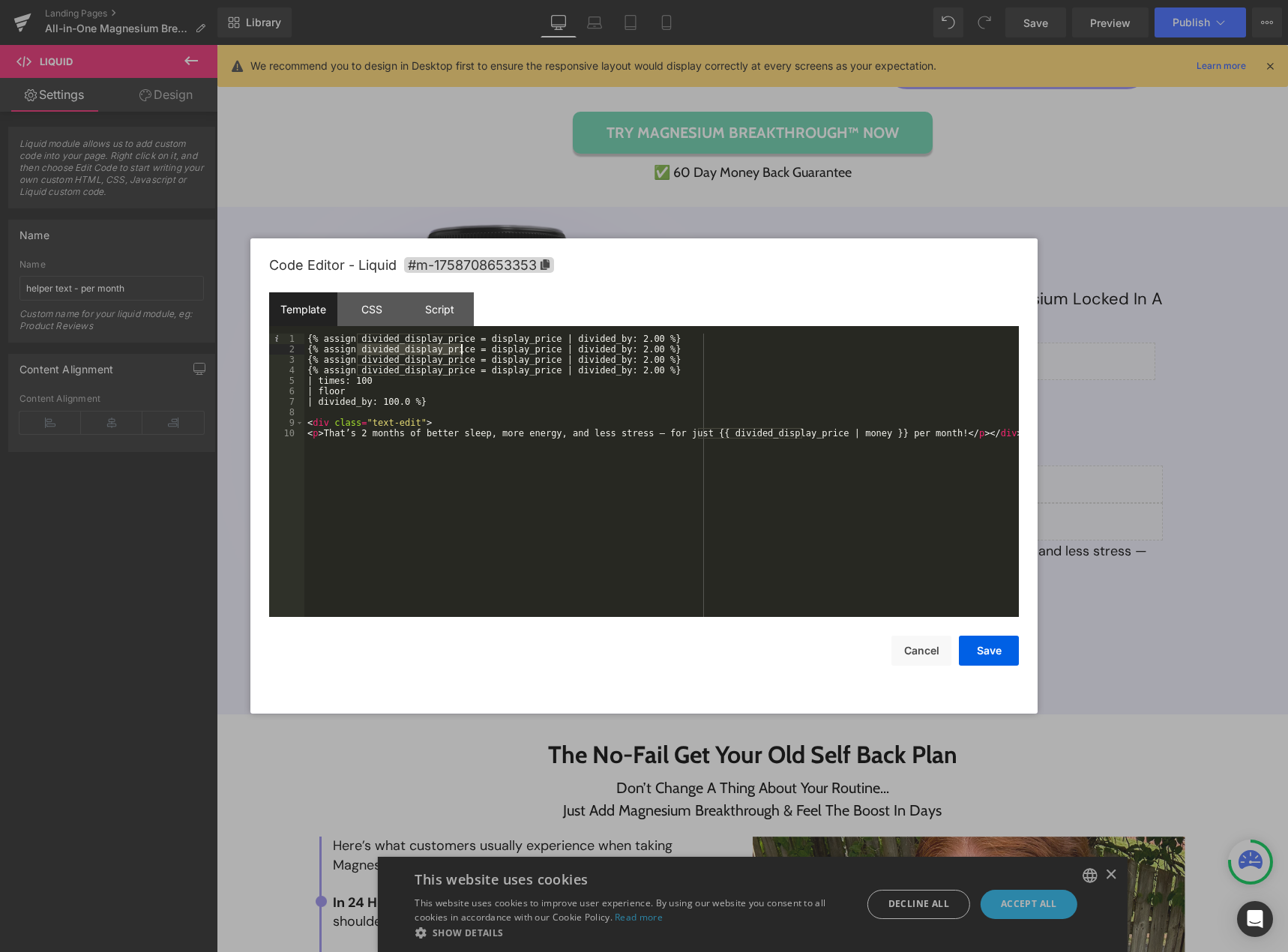
click at [430, 350] on div "{% assign divided_display_price = display_price | divided_by: 2.00 %} {% assign…" at bounding box center [661, 485] width 714 height 304
click at [410, 336] on div "{% assign divided_display_price = display_price | divided_by: 2.00 %} {% assign…" at bounding box center [661, 485] width 714 height 304
click at [413, 350] on div "{% assign divided_display_price = display_price | divided_by: 2.00 %} {% assign…" at bounding box center [661, 485] width 714 height 304
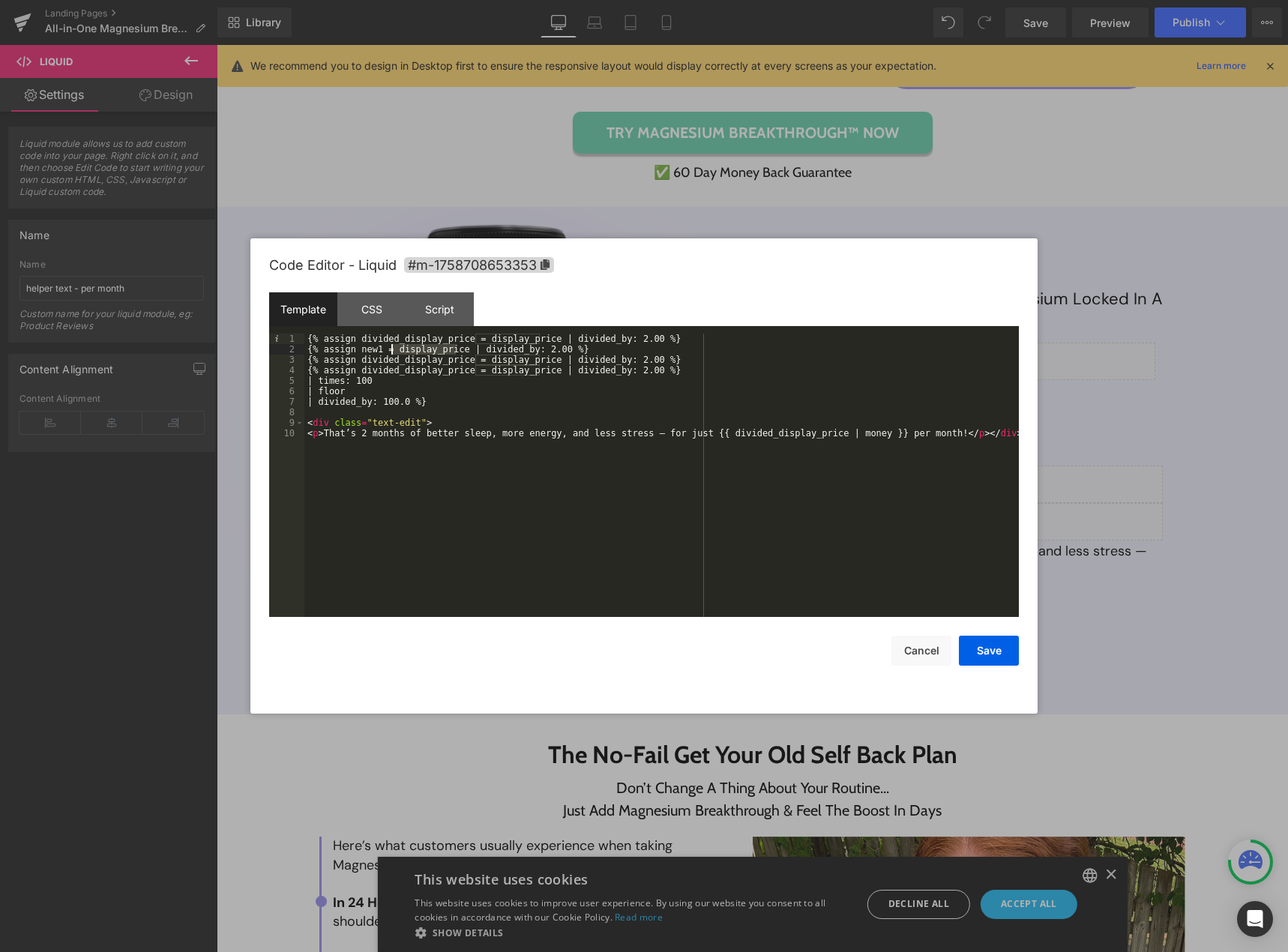
paste textarea
drag, startPoint x: 509, startPoint y: 349, endPoint x: 590, endPoint y: 352, distance: 81.1
click at [590, 352] on div "{% assign divided_display_price = display_price | divided_by: 2.00 %} {% assign…" at bounding box center [661, 485] width 714 height 304
click at [440, 350] on div "{% assign divided_display_price = display_price | divided_by: 2.00 %} {% assign…" at bounding box center [661, 485] width 714 height 304
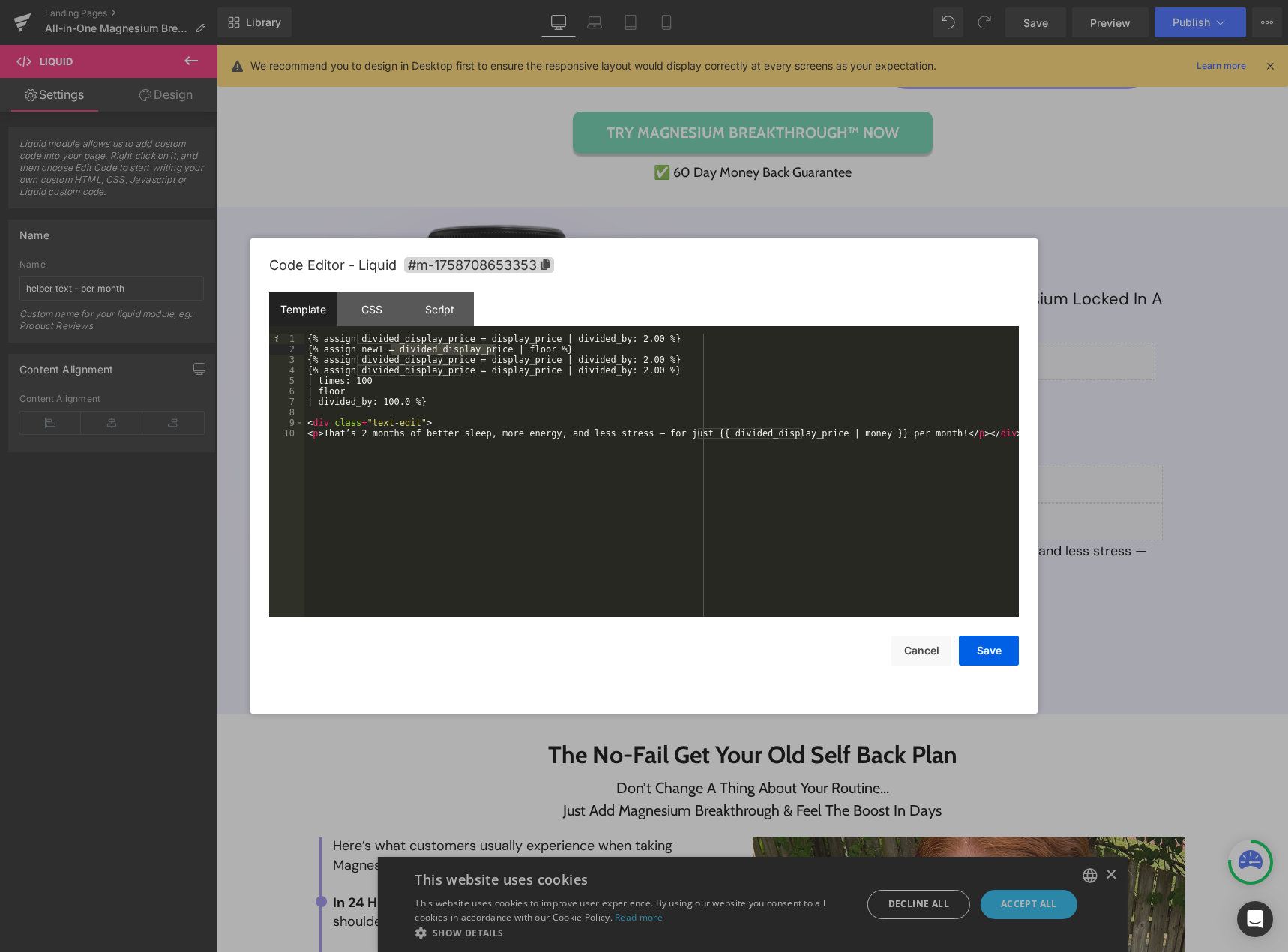
click at [365, 346] on div "{% assign divided_display_price = display_price | divided_by: 2.00 %} {% assign…" at bounding box center [661, 485] width 714 height 304
click at [428, 357] on div "{% assign divided_display_price = display_price | divided_by: 2.00 %} {% assign…" at bounding box center [661, 485] width 714 height 304
click at [430, 358] on div "{% assign divided_display_price = display_price | divided_by: 2.00 %} {% assign…" at bounding box center [661, 485] width 714 height 304
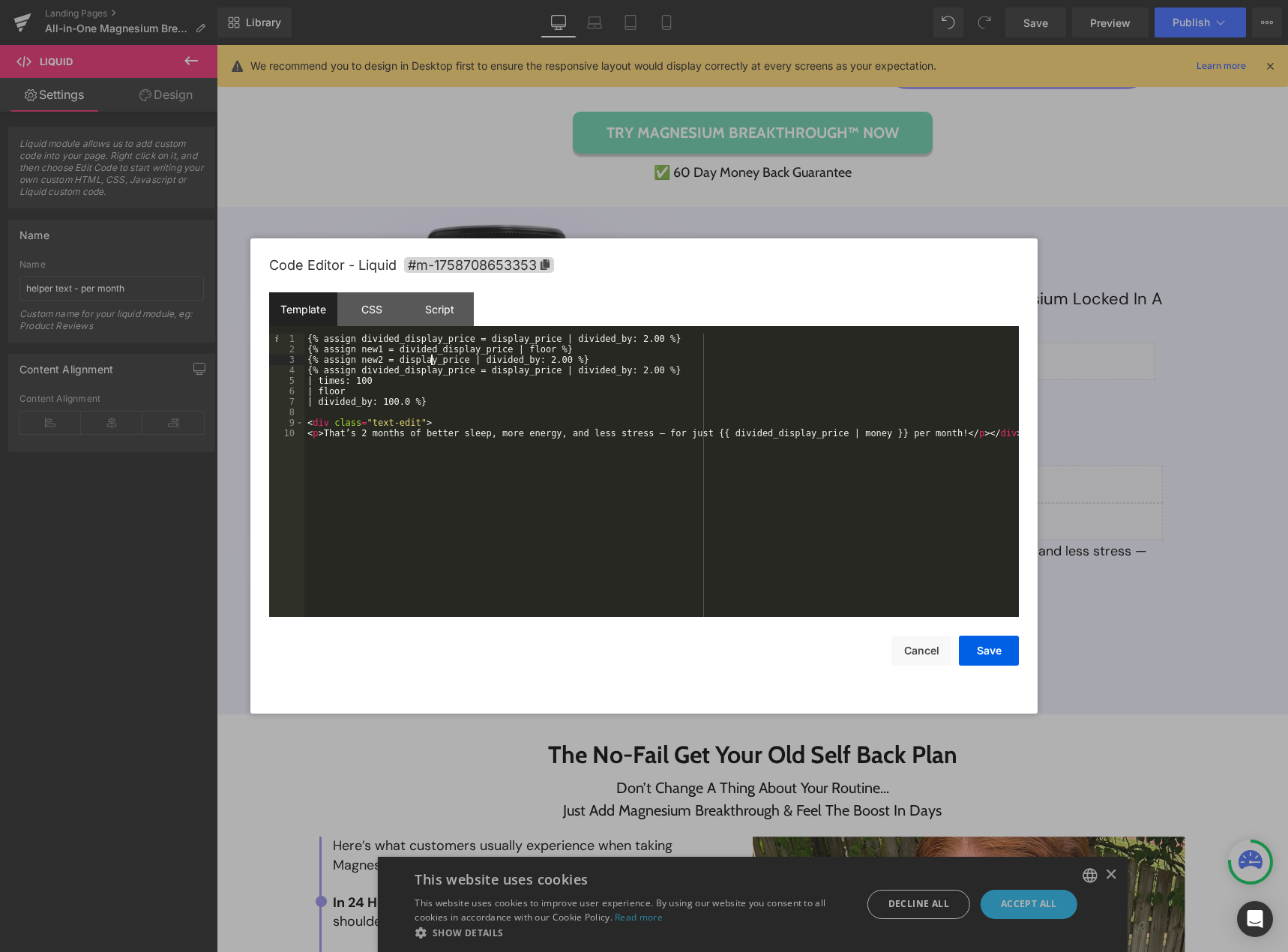
click at [431, 358] on div "{% assign divided_display_price = display_price | divided_by: 2.00 %} {% assign…" at bounding box center [661, 485] width 714 height 304
drag, startPoint x: 423, startPoint y: 359, endPoint x: 503, endPoint y: 361, distance: 80.0
click at [503, 361] on div "{% assign divided_display_price = display_price | divided_by: 2.00 %} {% assign…" at bounding box center [661, 485] width 714 height 304
click at [653, 365] on div "{% assign divided_display_price = display_price | divided_by: 2.00 %} {% assign…" at bounding box center [661, 485] width 714 height 304
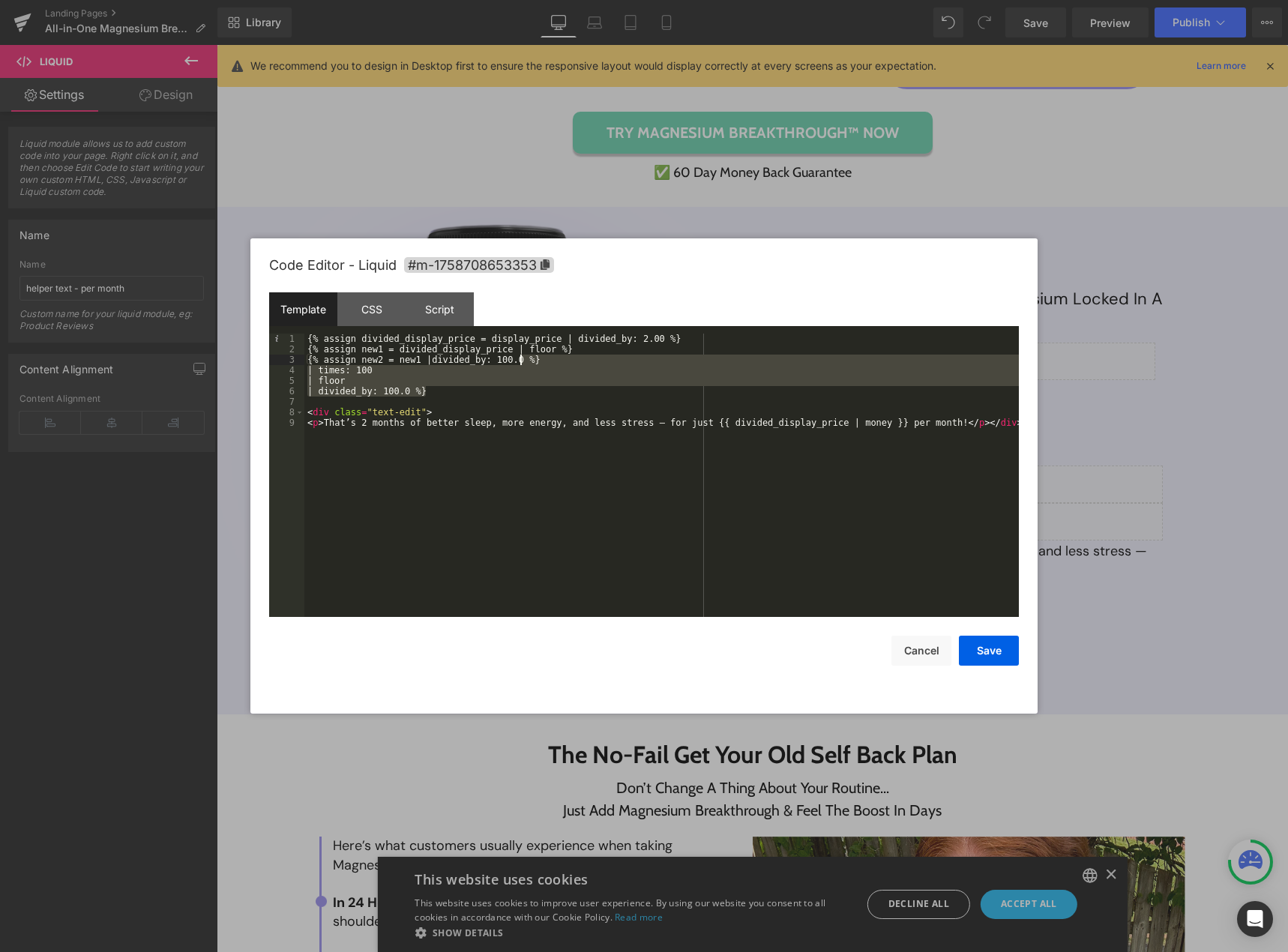
drag, startPoint x: 474, startPoint y: 392, endPoint x: 551, endPoint y: 364, distance: 81.9
click at [551, 364] on div "{% assign divided_display_price = display_price | divided_by: 2.00 %} {% assign…" at bounding box center [661, 485] width 714 height 304
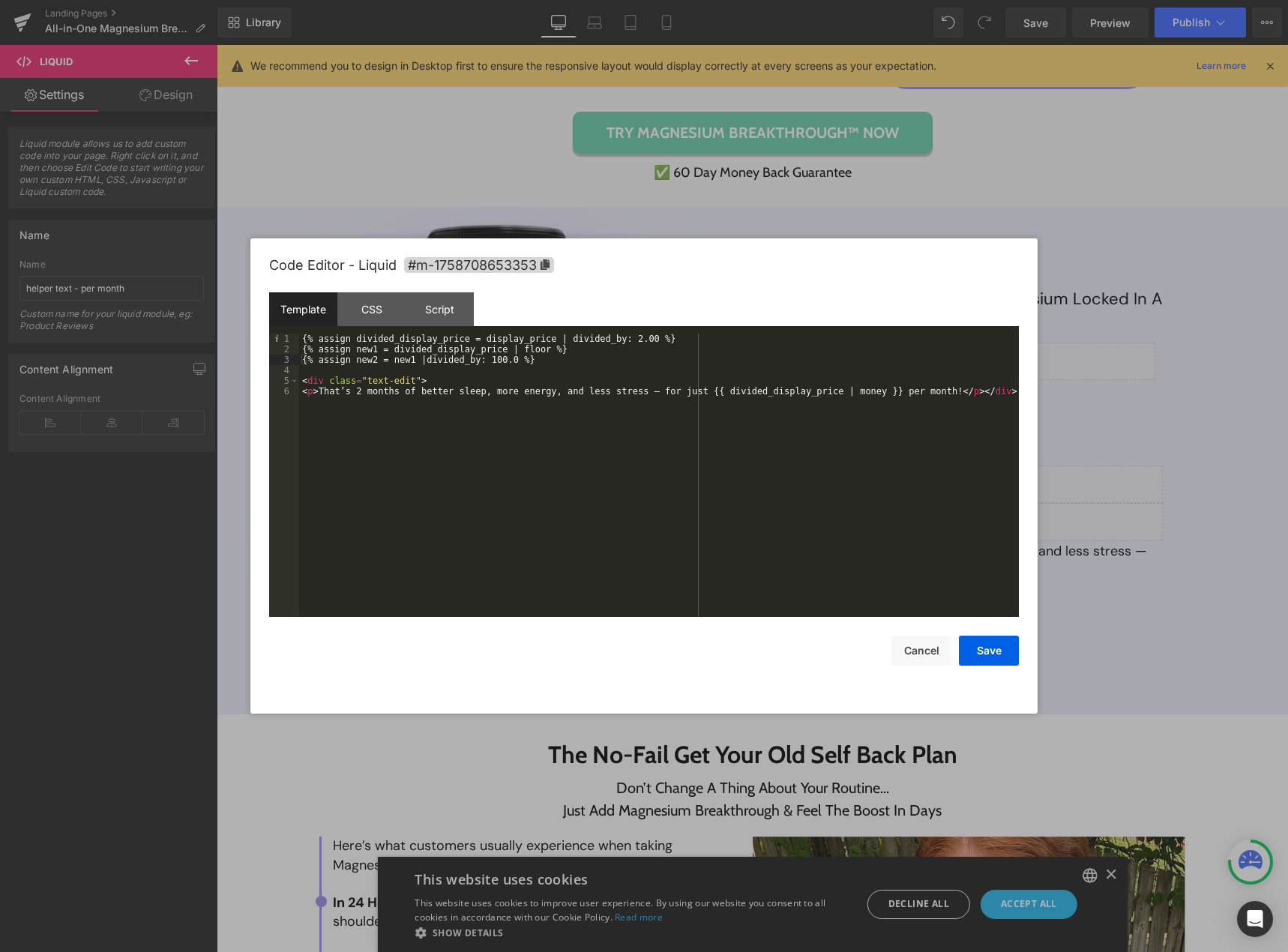
click at [551, 364] on div "{% assign divided_display_price = display_price | divided_by: 2.00 %} {% assign…" at bounding box center [659, 485] width 720 height 304
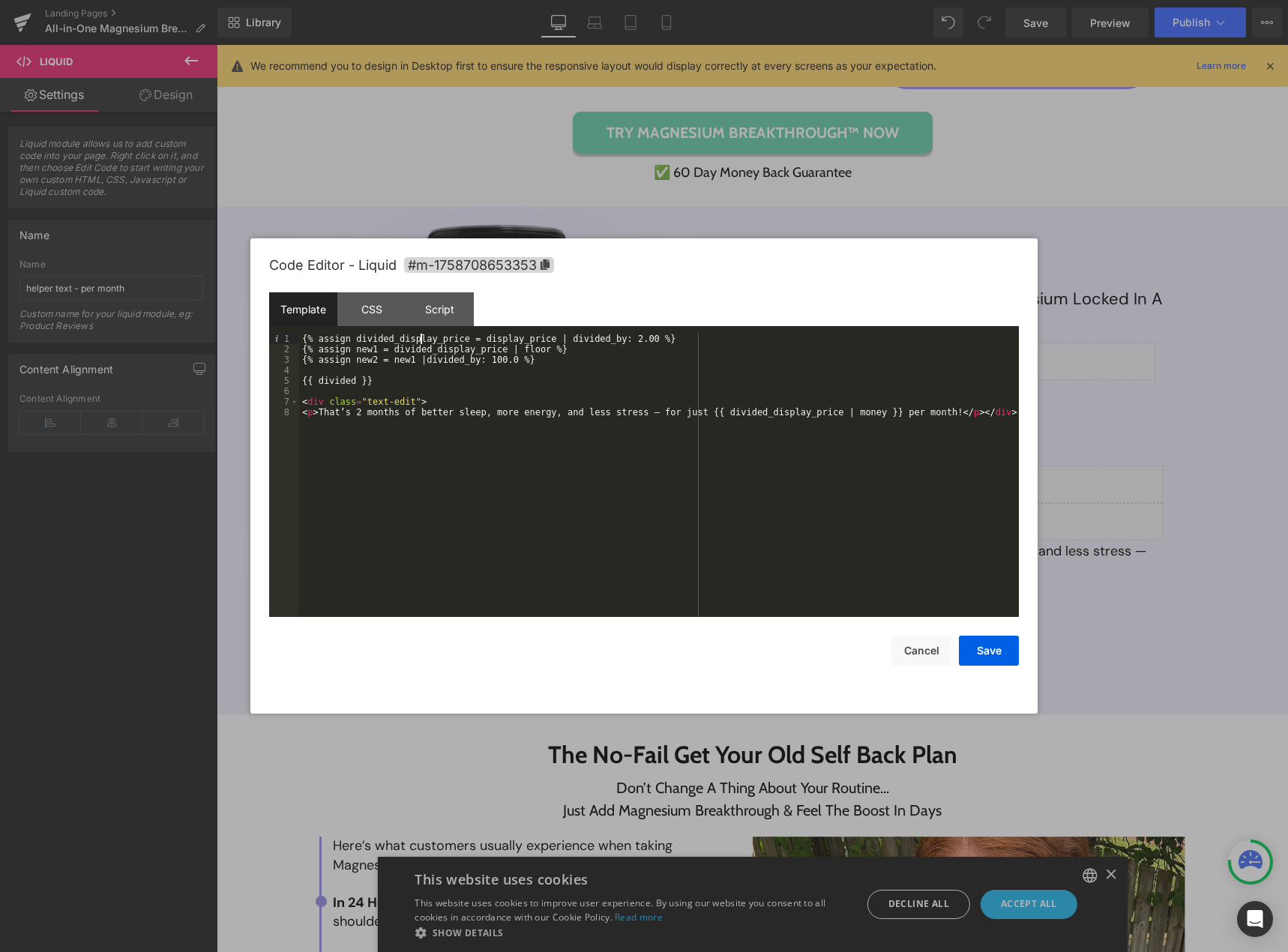
click at [421, 343] on div "{% assign divided_display_price = display_price | divided_by: 2.00 %} {% assign…" at bounding box center [659, 485] width 720 height 304
click at [418, 336] on div "{% assign divided_display_price = display_price | divided_by: 2.00 %} {% assign…" at bounding box center [659, 485] width 720 height 304
click at [332, 384] on div "{% assign divided_display_price = display_price | divided_by: 2.00 %} {% assign…" at bounding box center [659, 485] width 720 height 304
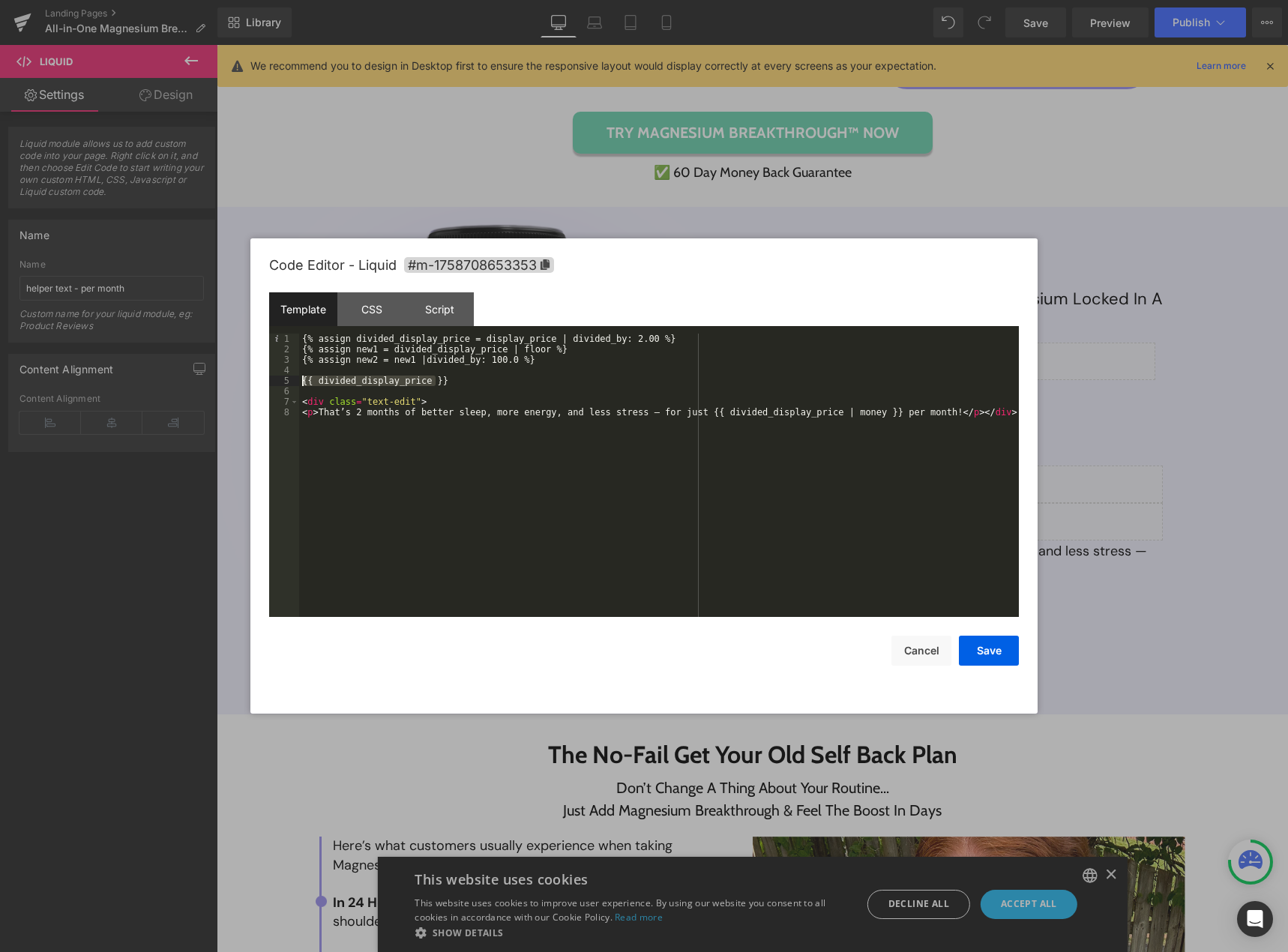
drag, startPoint x: 437, startPoint y: 382, endPoint x: 295, endPoint y: 385, distance: 142.0
click at [295, 385] on pre "1 2 3 4 5 6 7 8 {% assign divided_display_price = display_price | divided_by: 2…" at bounding box center [643, 475] width 749 height 283
click at [437, 385] on div "{% assign divided_display_price = display_price | divided_by: 2.00 %} {% assign…" at bounding box center [659, 475] width 720 height 283
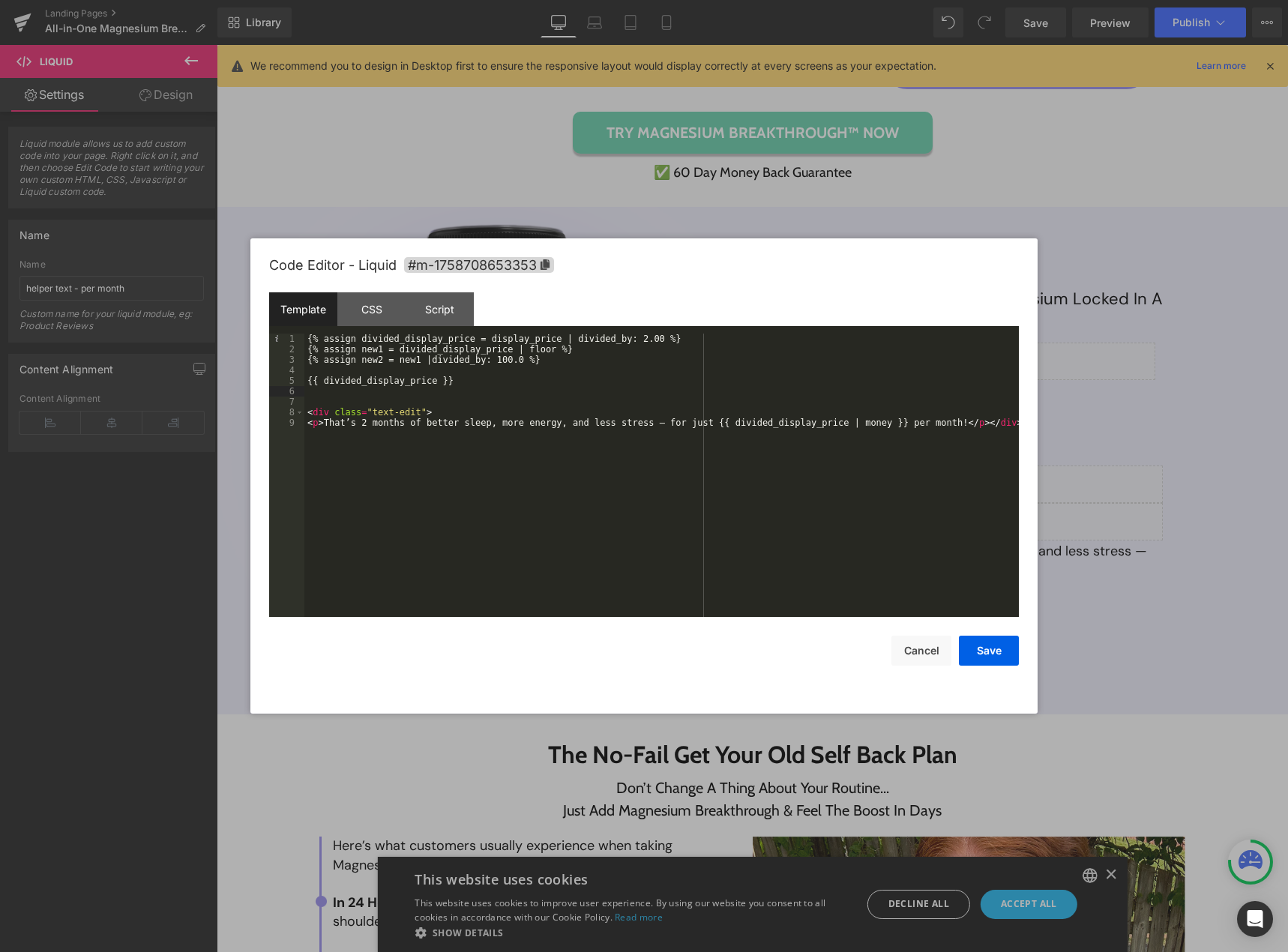
paste textarea
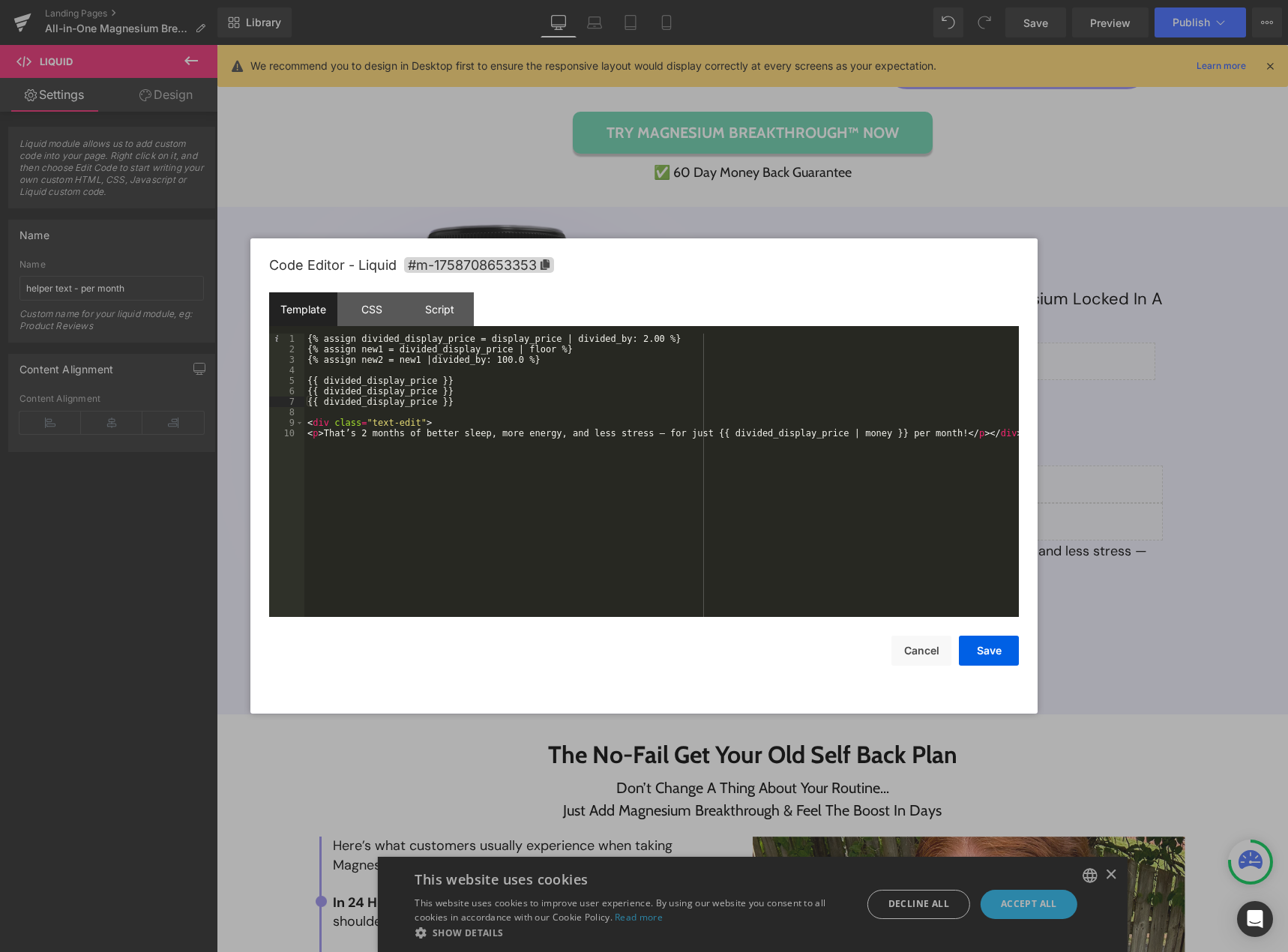
click at [360, 350] on div "{% assign divided_display_price = display_price | divided_by: 2.00 %} {% assign…" at bounding box center [661, 485] width 714 height 304
click at [355, 391] on div "{% assign divided_display_price = display_price | divided_by: 2.00 %} {% assign…" at bounding box center [661, 485] width 714 height 304
click at [349, 409] on div "{% assign divided_display_price = display_price | divided_by: 2.00 %} {% assign…" at bounding box center [661, 485] width 714 height 304
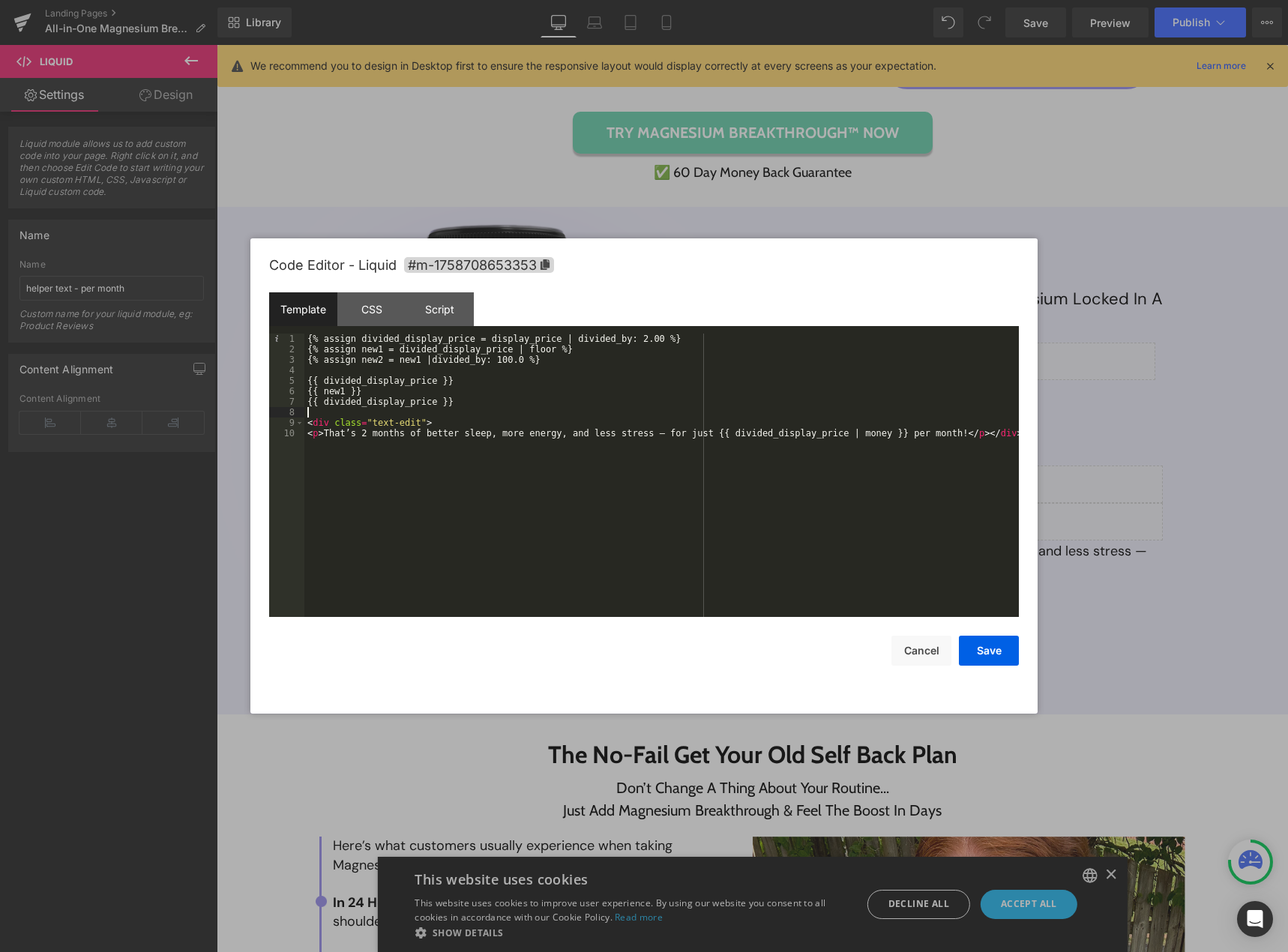
click at [349, 409] on div "{% assign divided_display_price = display_price | divided_by: 2.00 %} {% assign…" at bounding box center [661, 485] width 714 height 304
click at [349, 402] on div "{% assign divided_display_price = display_price | divided_by: 2.00 %} {% assign…" at bounding box center [661, 485] width 714 height 304
paste textarea
click at [967, 654] on button "Save" at bounding box center [988, 651] width 60 height 30
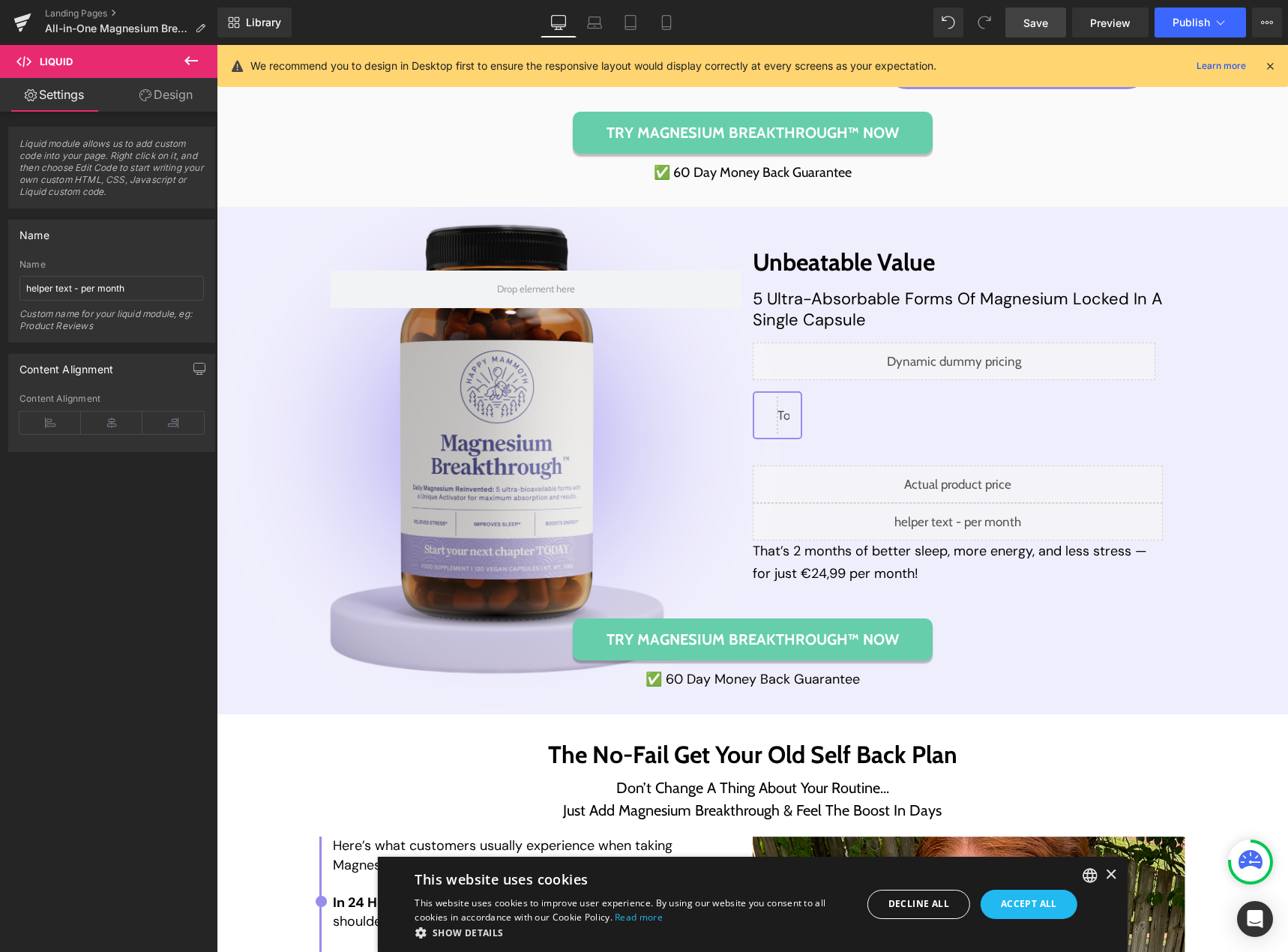
click at [1030, 27] on span "Save" at bounding box center [1035, 23] width 25 height 16
click at [1023, 20] on link "Save" at bounding box center [1035, 23] width 61 height 30
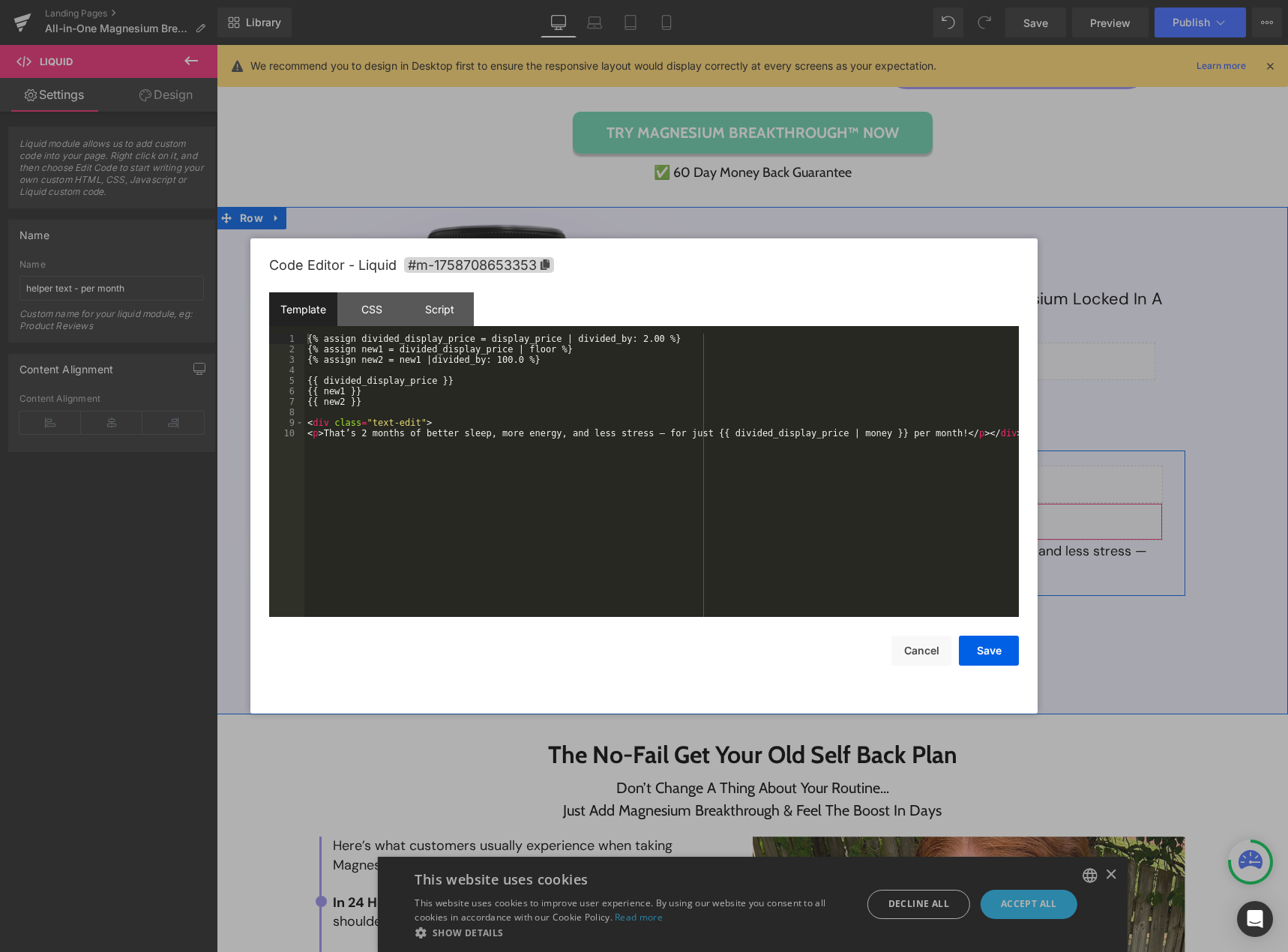
click at [965, 520] on div "Liquid" at bounding box center [958, 522] width 411 height 38
click at [331, 404] on div "{% assign divided_display_price = display_price | divided_by: 2.00 %} {% assign…" at bounding box center [661, 485] width 714 height 304
click at [742, 439] on div "{% assign divided_display_price = display_price | divided_by: 2.00 %} {% assign…" at bounding box center [661, 485] width 714 height 304
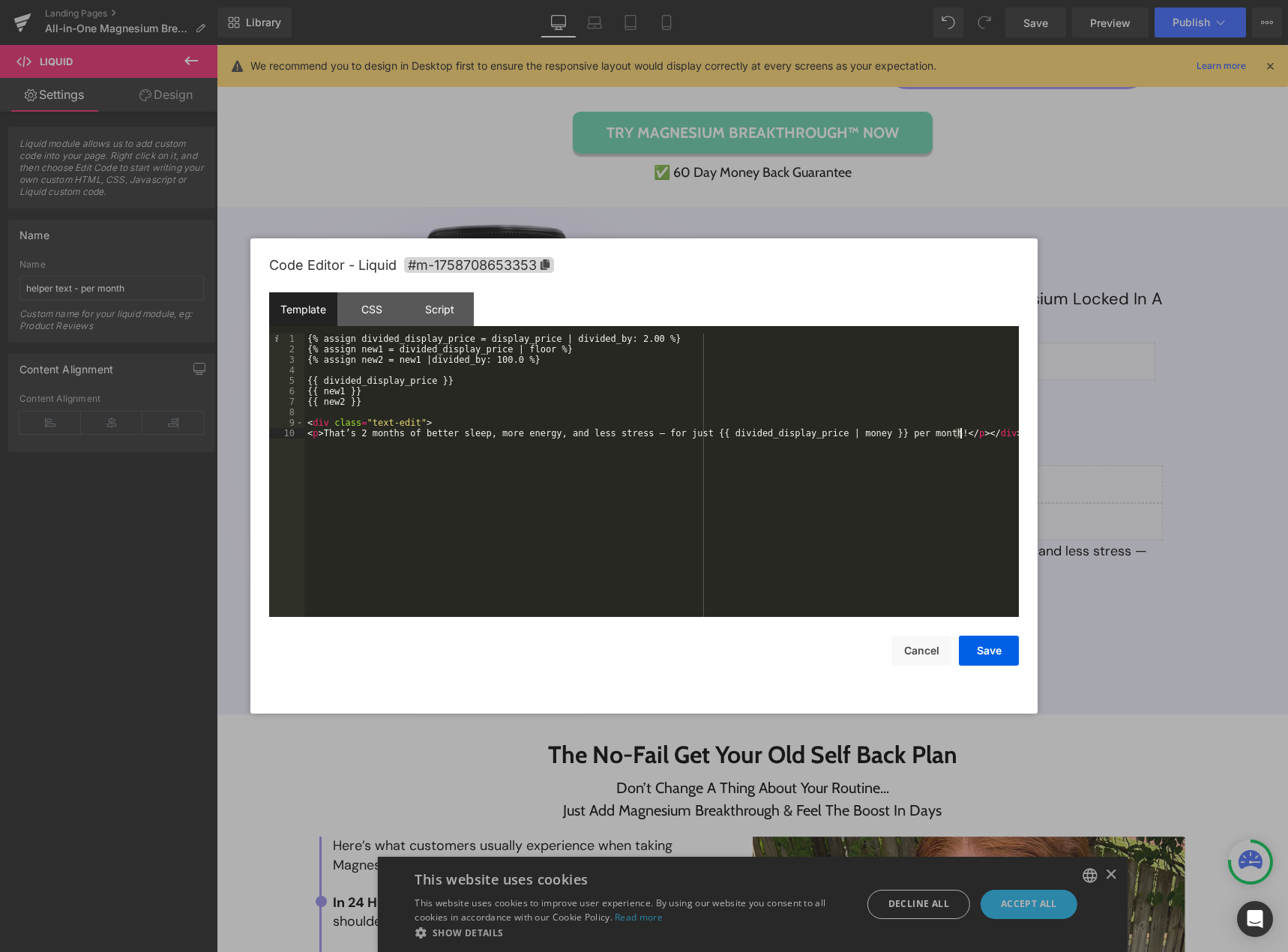
click at [748, 431] on div "{% assign divided_display_price = display_price | divided_by: 2.00 %} {% assign…" at bounding box center [661, 485] width 714 height 304
click at [994, 659] on button "Save" at bounding box center [988, 651] width 60 height 30
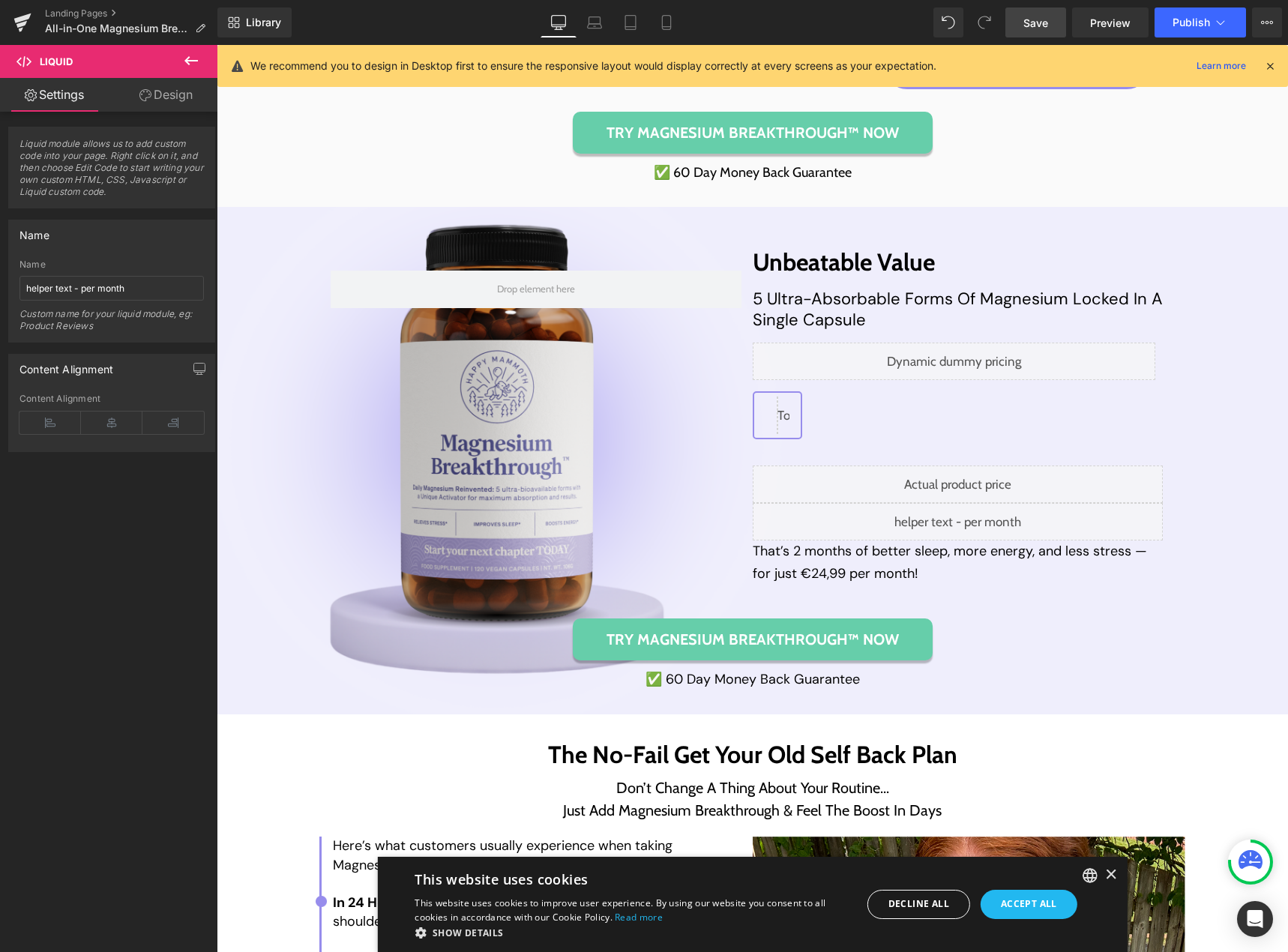
click at [1022, 26] on link "Save" at bounding box center [1035, 23] width 61 height 30
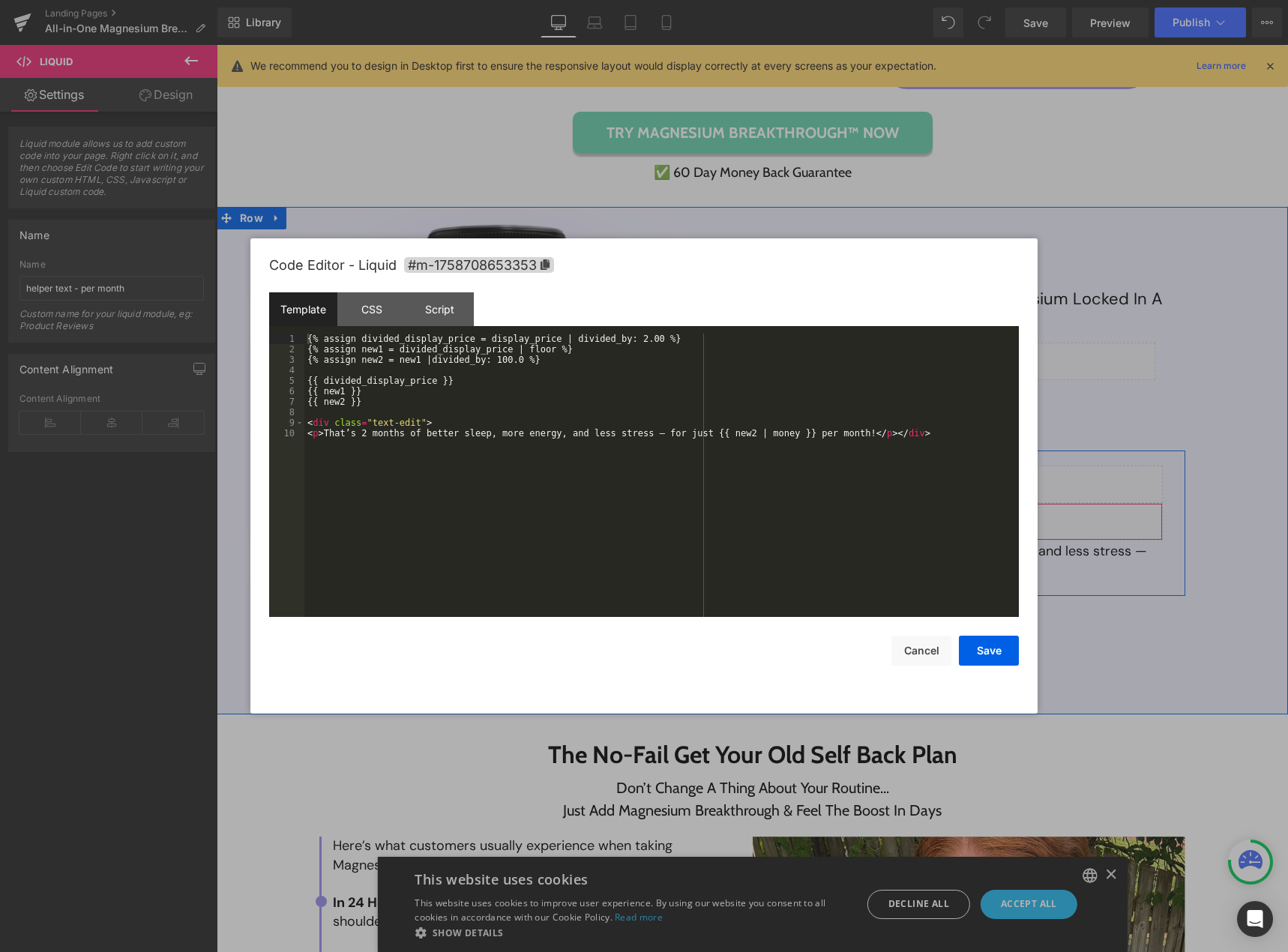
click at [972, 519] on div "Liquid" at bounding box center [958, 522] width 411 height 38
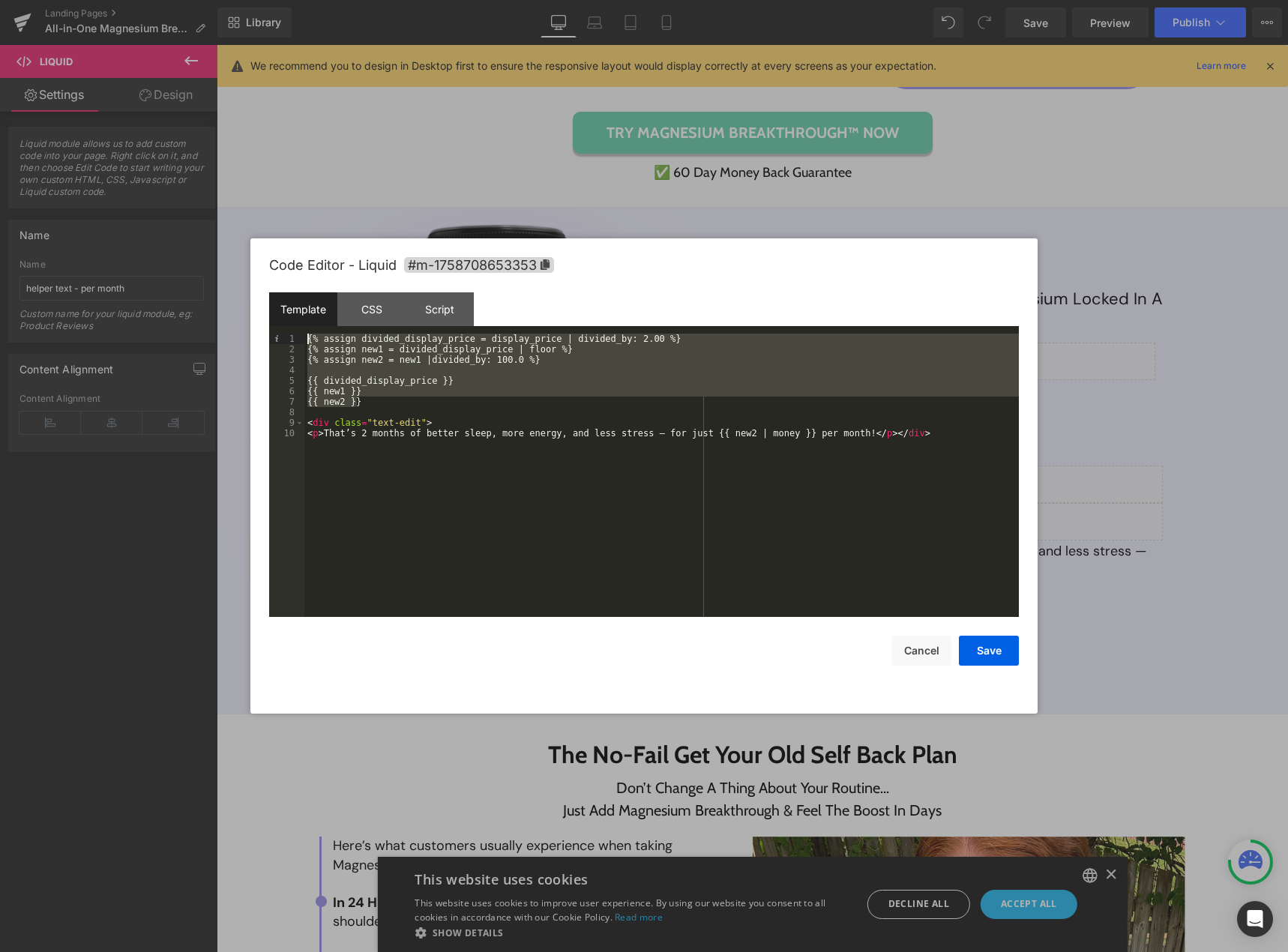
drag, startPoint x: 361, startPoint y: 401, endPoint x: 300, endPoint y: 342, distance: 84.9
click at [300, 342] on pre "1 2 3 4 5 6 7 8 9 10 {% assign divided_display_price = display_price | divided_…" at bounding box center [643, 475] width 749 height 283
click at [925, 652] on button "Cancel" at bounding box center [921, 651] width 60 height 30
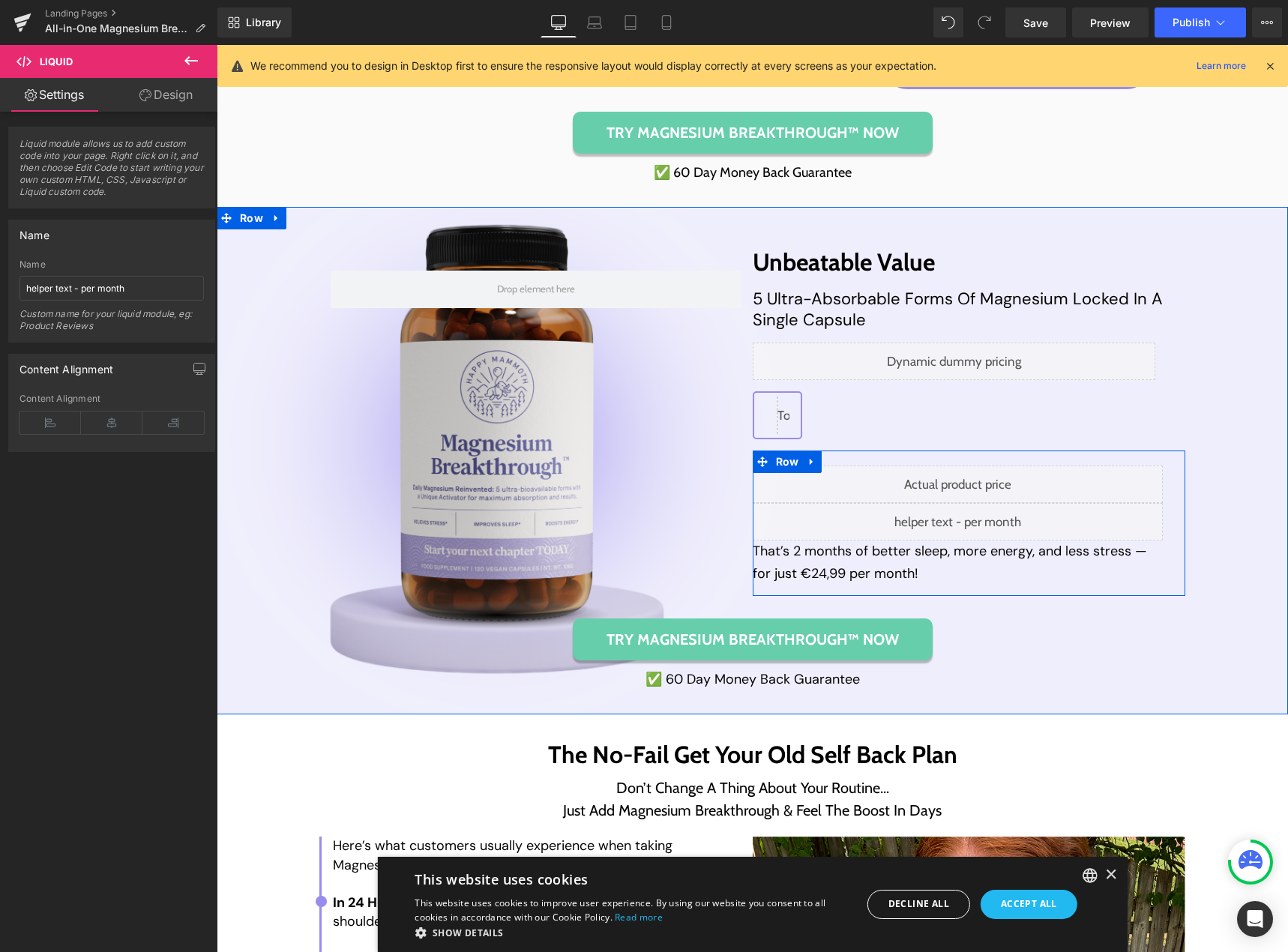
click at [967, 478] on div "Liquid" at bounding box center [958, 484] width 411 height 38
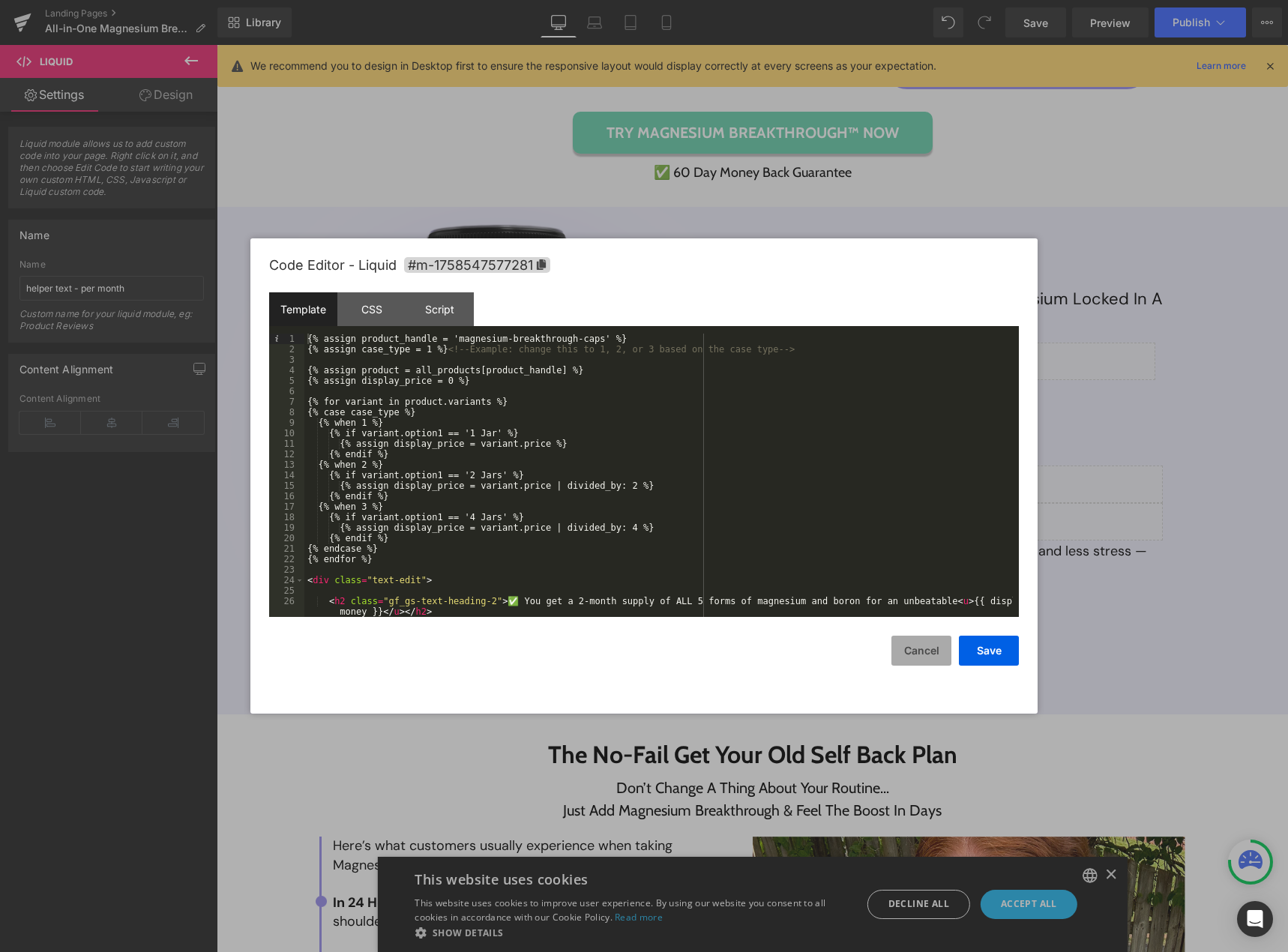
click at [925, 652] on button "Cancel" at bounding box center [921, 651] width 60 height 30
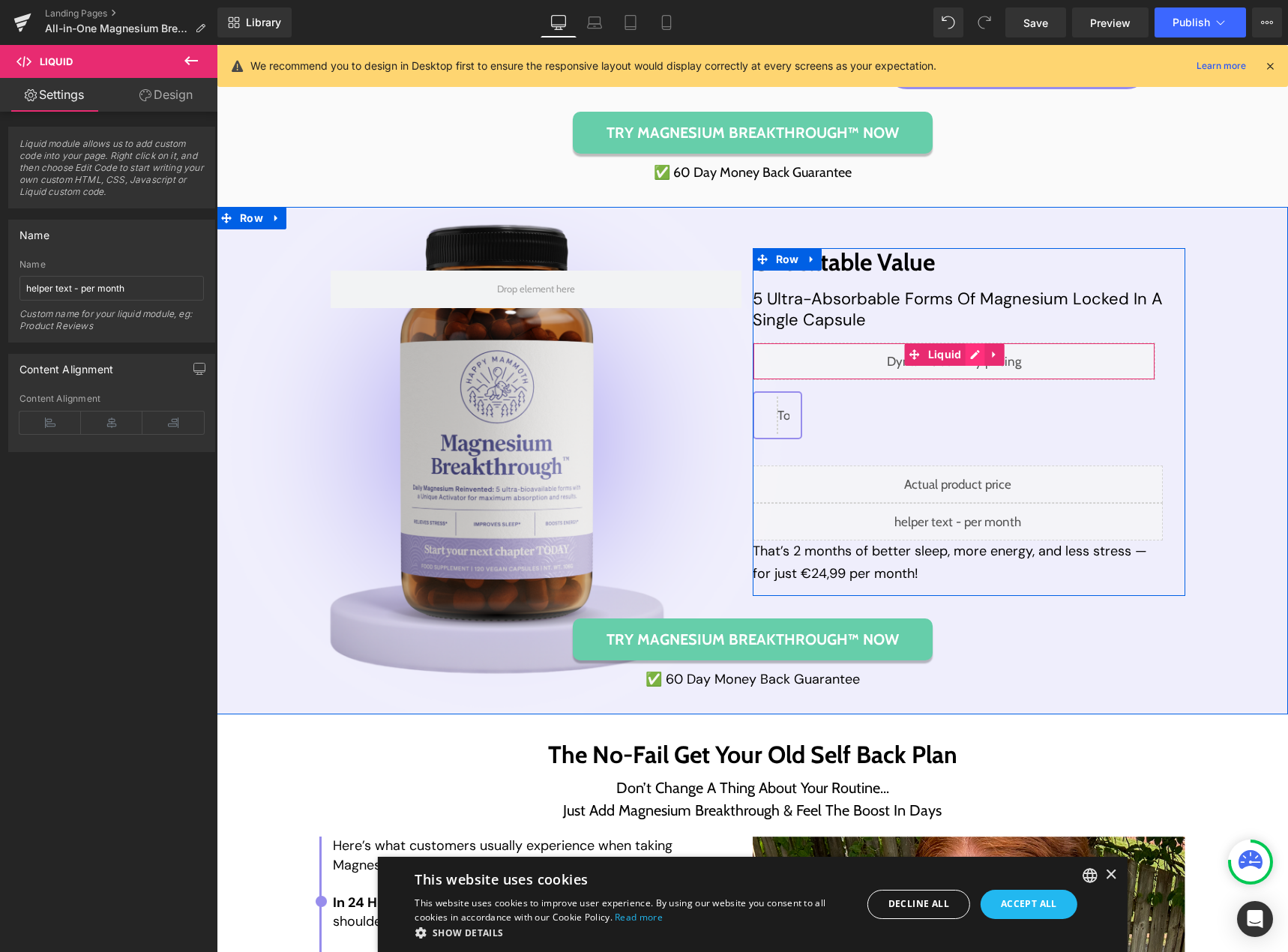
click at [961, 352] on div "Liquid" at bounding box center [955, 362] width 403 height 38
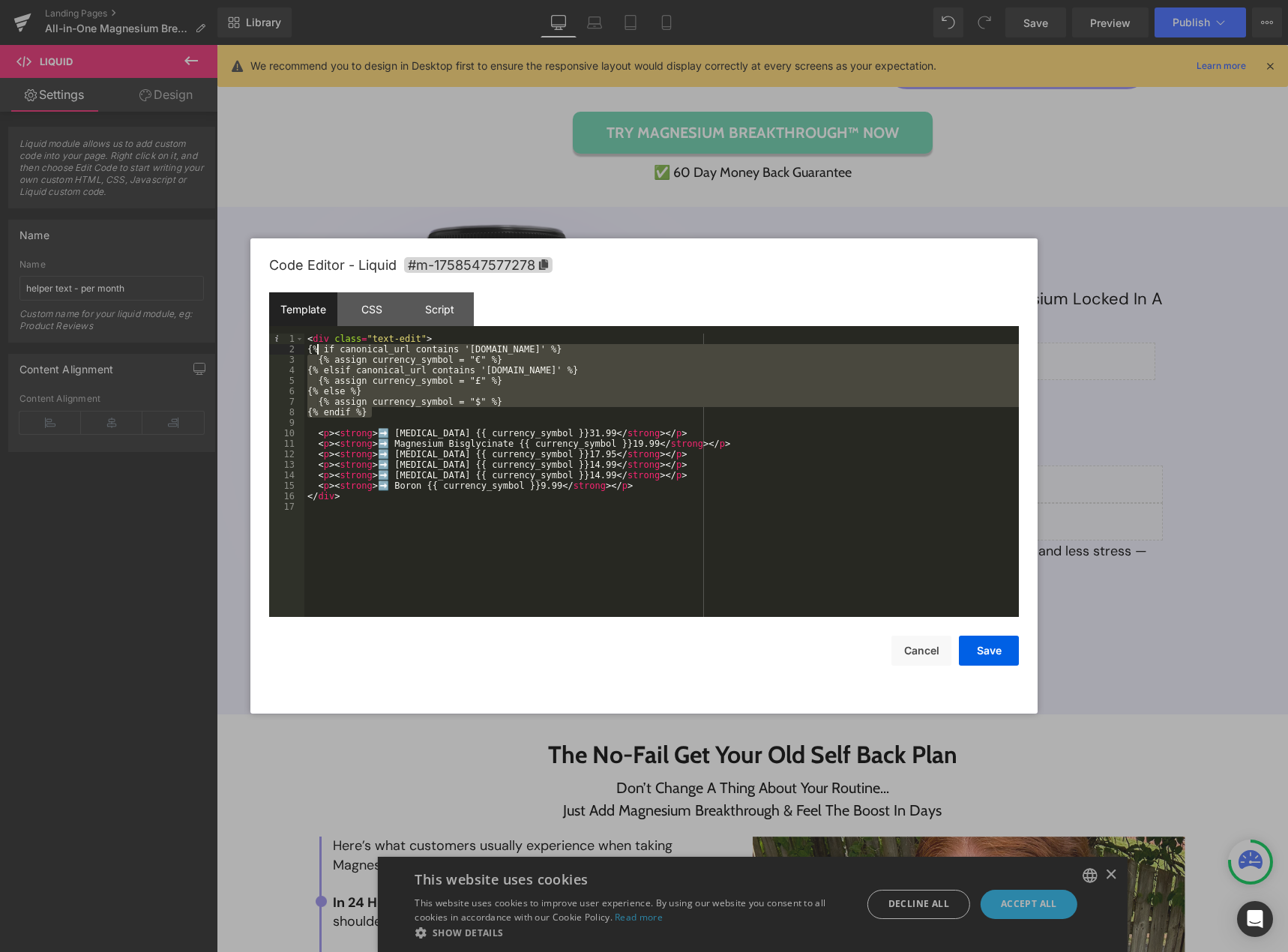
drag, startPoint x: 377, startPoint y: 410, endPoint x: 319, endPoint y: 351, distance: 82.7
click at [319, 351] on div "< div class = "text-edit" > {% if canonical_url contains 'eu.happymammoth.com' …" at bounding box center [661, 485] width 714 height 304
click at [912, 645] on button "Cancel" at bounding box center [921, 651] width 60 height 30
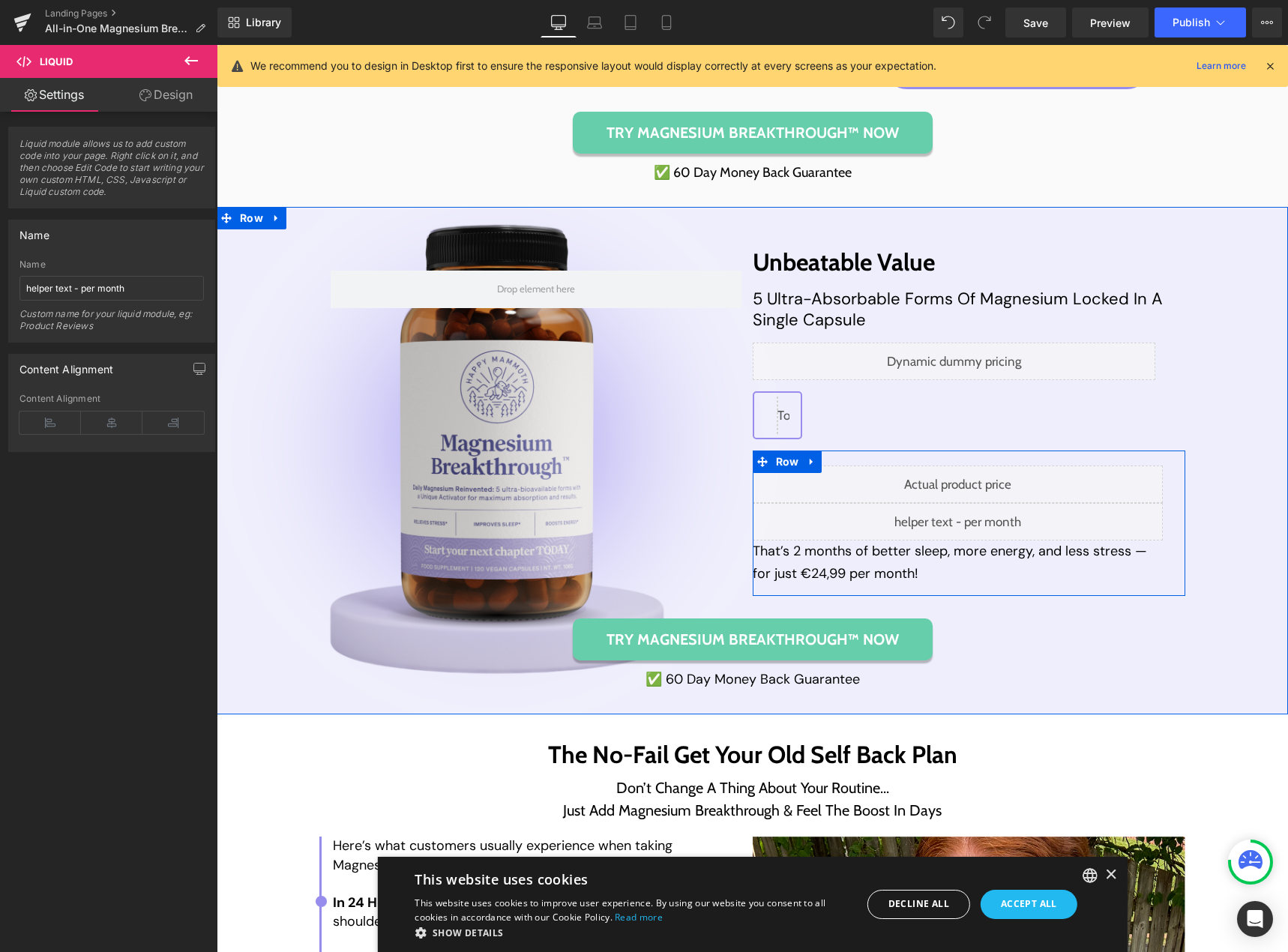
click at [968, 515] on div "Liquid" at bounding box center [958, 522] width 411 height 38
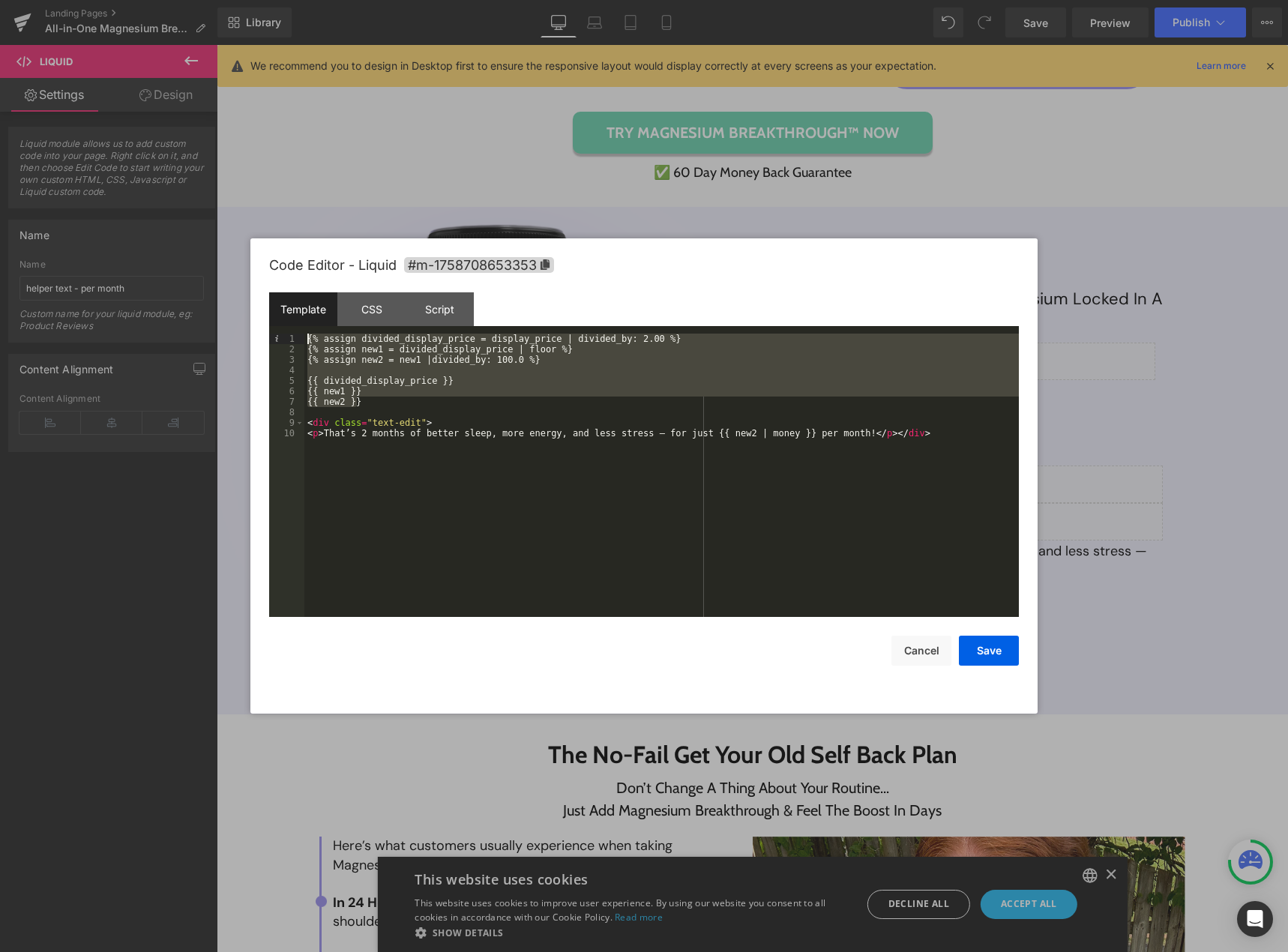
drag, startPoint x: 360, startPoint y: 401, endPoint x: 288, endPoint y: 338, distance: 95.7
click at [288, 338] on pre "1 2 3 4 5 6 7 8 9 10 {% assign divided_display_price = display_price | divided_…" at bounding box center [643, 475] width 749 height 283
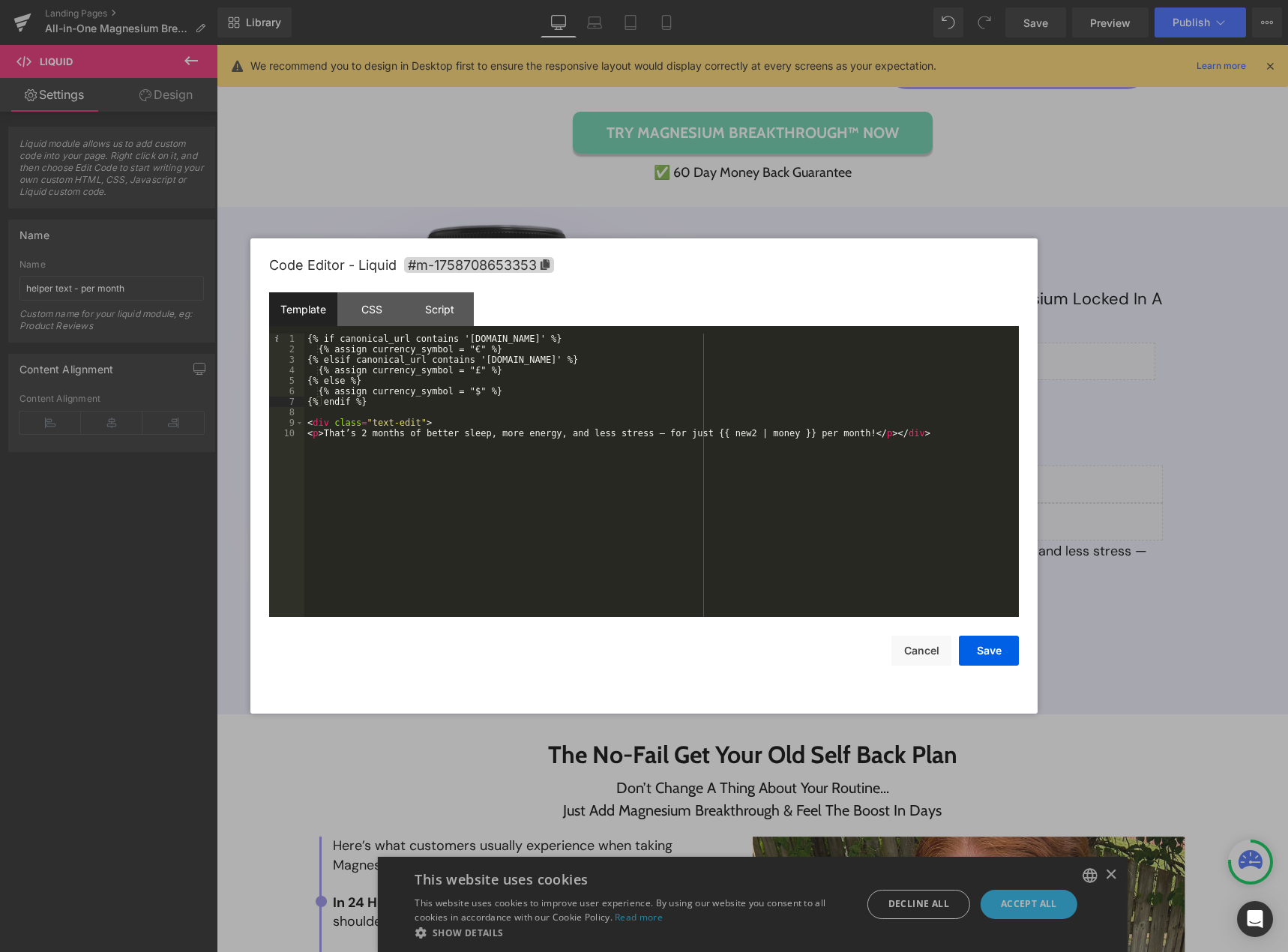
click at [771, 432] on div "{% if canonical_url contains 'eu.happymammoth.com' %} {% assign currency_symbol…" at bounding box center [661, 485] width 714 height 304
drag, startPoint x: 771, startPoint y: 432, endPoint x: 683, endPoint y: 432, distance: 88.0
click at [683, 432] on div "{% if canonical_url contains 'eu.happymammoth.com' %} {% assign currency_symbol…" at bounding box center [661, 485] width 714 height 304
click at [735, 433] on div "{% if canonical_url contains 'eu.happymammoth.com' %} {% assign currency_symbol…" at bounding box center [661, 485] width 714 height 304
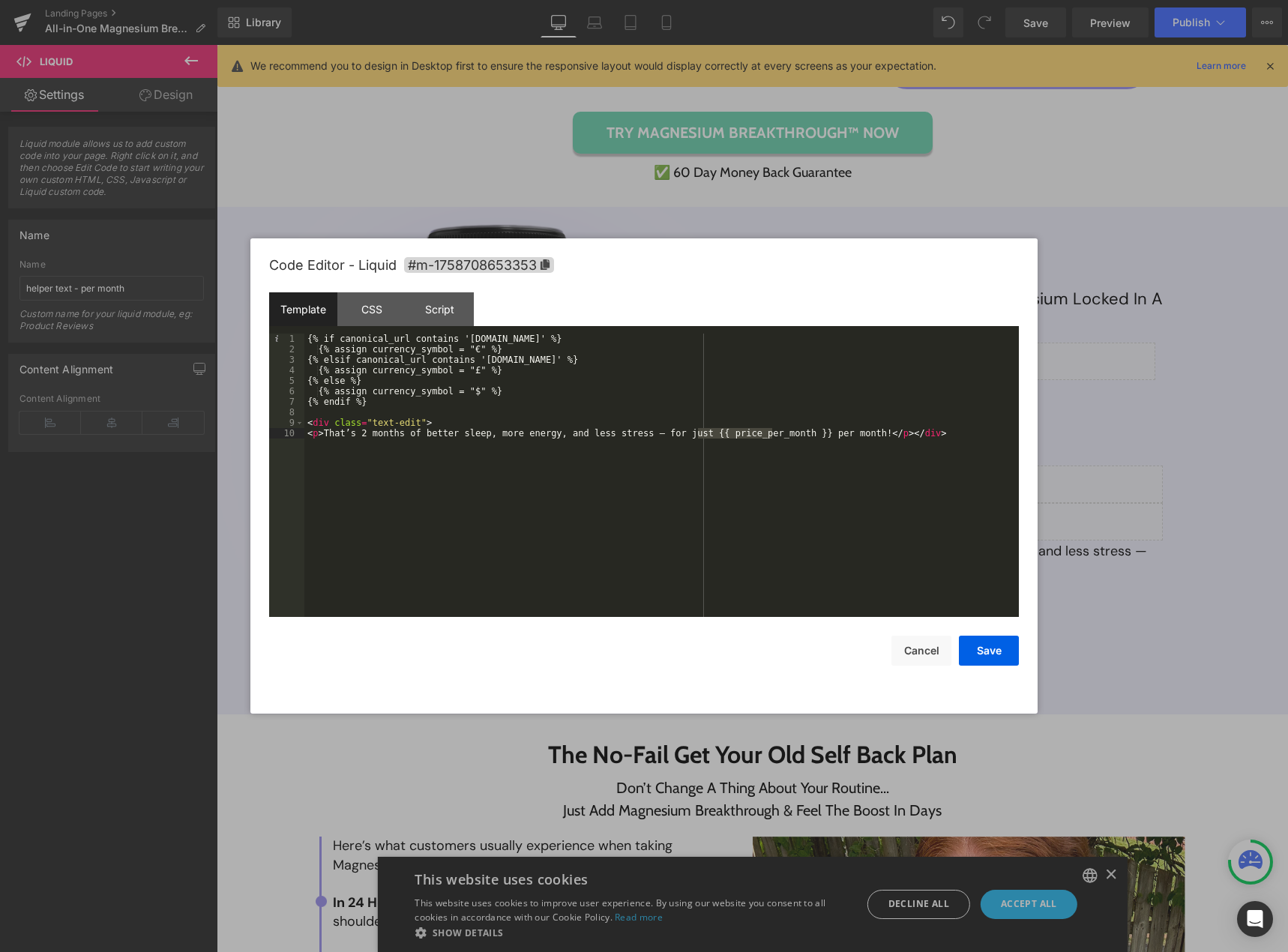
click at [390, 350] on div "{% if canonical_url contains 'eu.happymammoth.com' %} {% assign currency_symbol…" at bounding box center [661, 485] width 714 height 304
click at [475, 349] on div "{% if canonical_url contains 'eu.happymammoth.com' %} {% assign price_per_month…" at bounding box center [661, 485] width 714 height 304
click at [474, 371] on div "{% if canonical_url contains 'eu.happymammoth.com' %} {% assign price_per_month…" at bounding box center [661, 485] width 714 height 304
click at [494, 369] on div "{% if canonical_url contains 'eu.happymammoth.com' %} {% assign price_per_month…" at bounding box center [661, 485] width 714 height 304
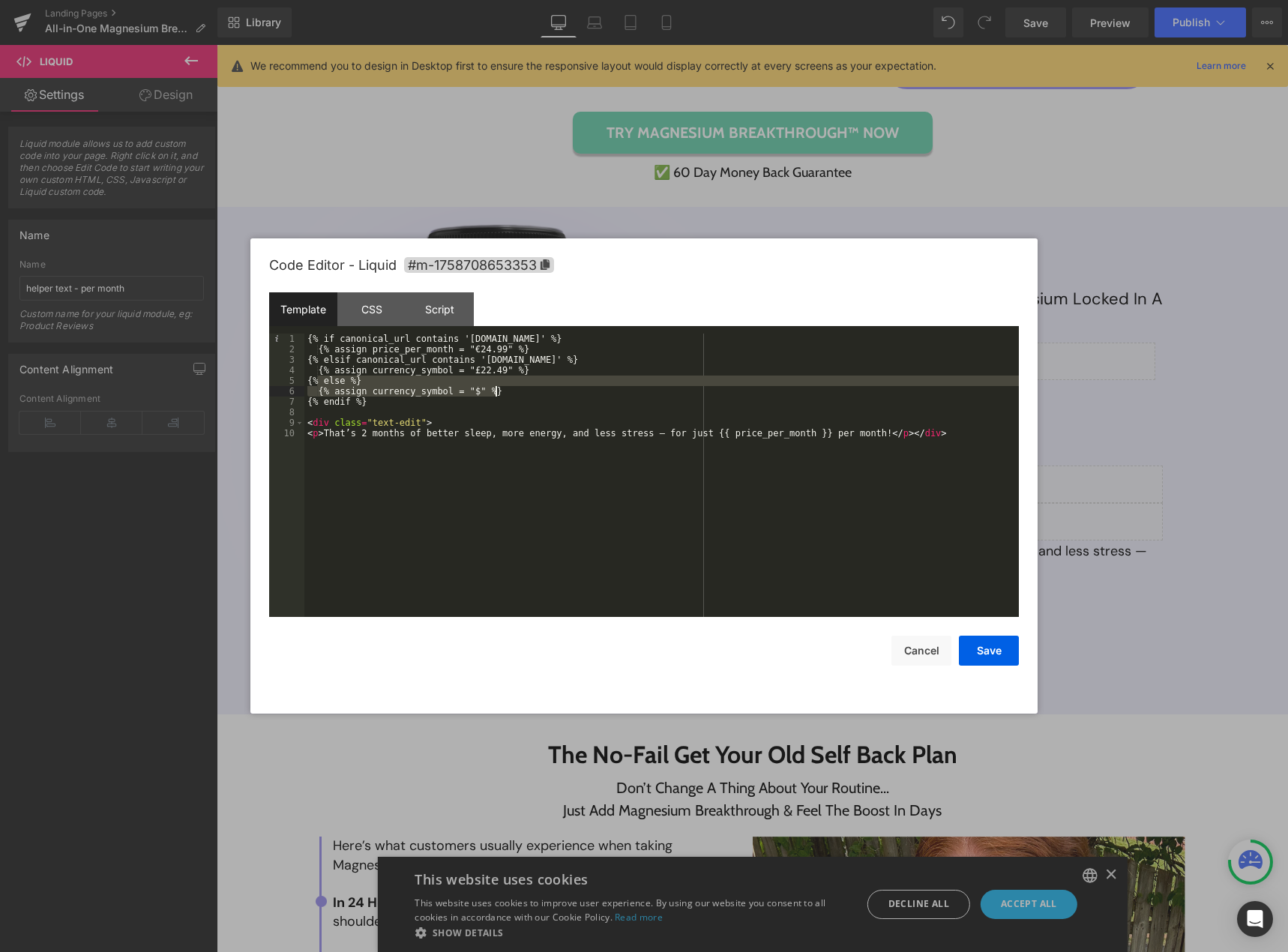
drag, startPoint x: 315, startPoint y: 380, endPoint x: 499, endPoint y: 391, distance: 184.3
click at [499, 391] on div "{% if canonical_url contains 'eu.happymammoth.com' %} {% assign price_per_month…" at bounding box center [661, 485] width 714 height 304
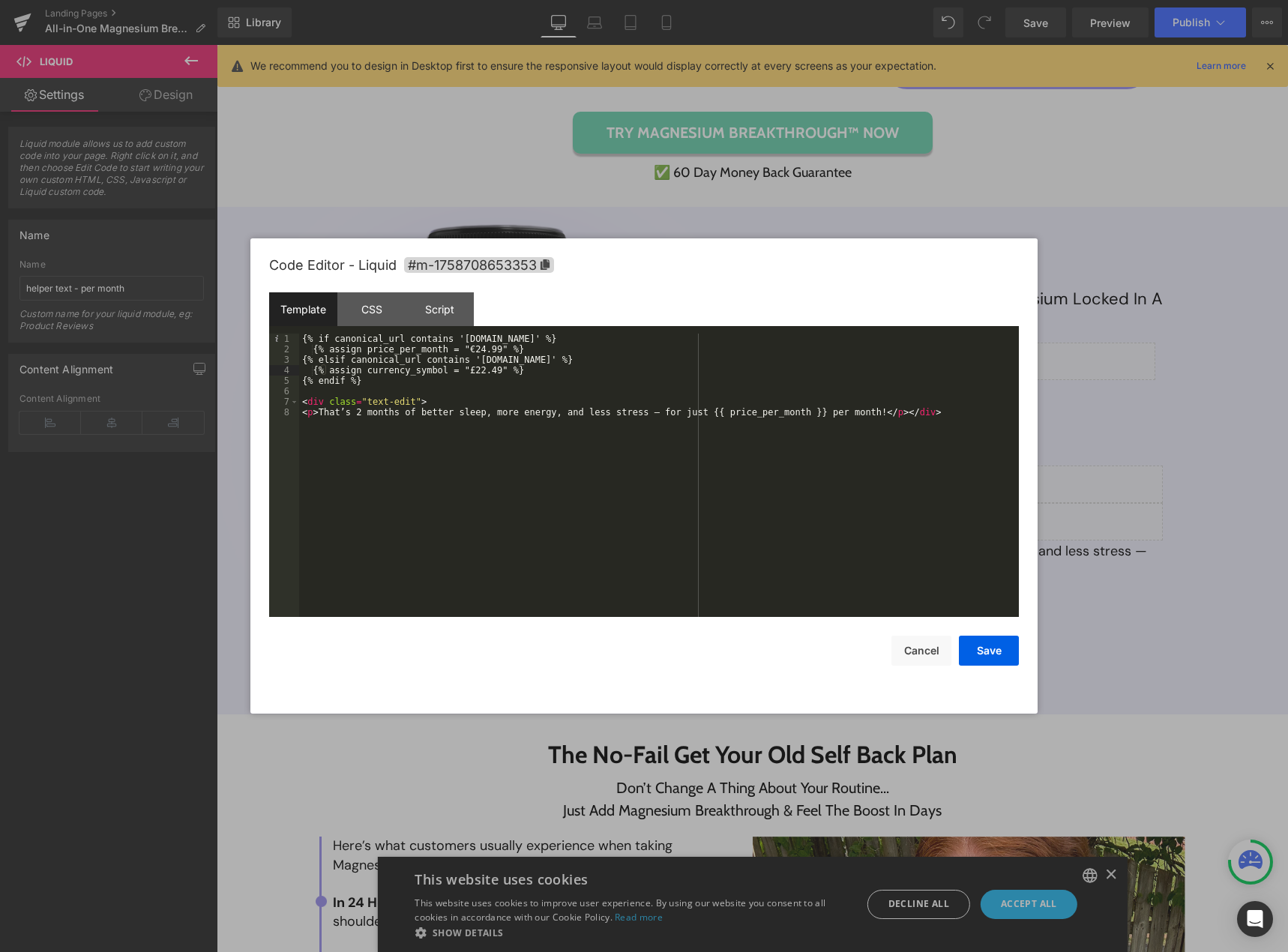
click at [717, 408] on div "{% if canonical_url contains 'eu.happymammoth.com' %} {% assign price_per_month…" at bounding box center [659, 485] width 720 height 304
click at [402, 350] on div "{% if canonical_url contains 'eu.happymammoth.com' %} {% assign price_per_month…" at bounding box center [659, 485] width 720 height 304
click at [416, 368] on div "{% if canonical_url contains 'eu.happymammoth.com' %} {% assign price_per_month…" at bounding box center [659, 485] width 720 height 304
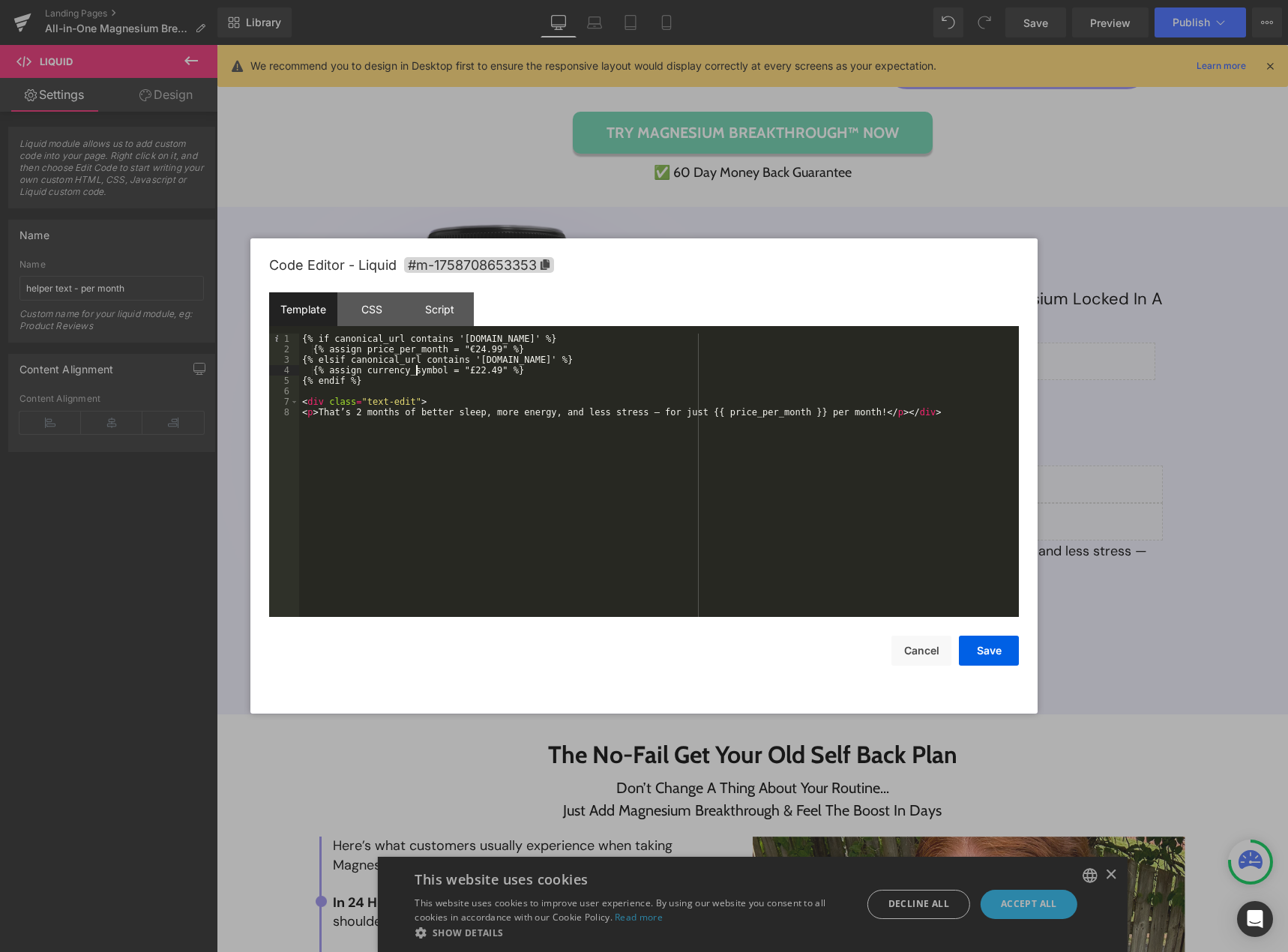
click at [417, 368] on div "{% if canonical_url contains 'eu.happymammoth.com' %} {% assign price_per_month…" at bounding box center [659, 485] width 720 height 304
click at [990, 656] on button "Save" at bounding box center [988, 651] width 60 height 30
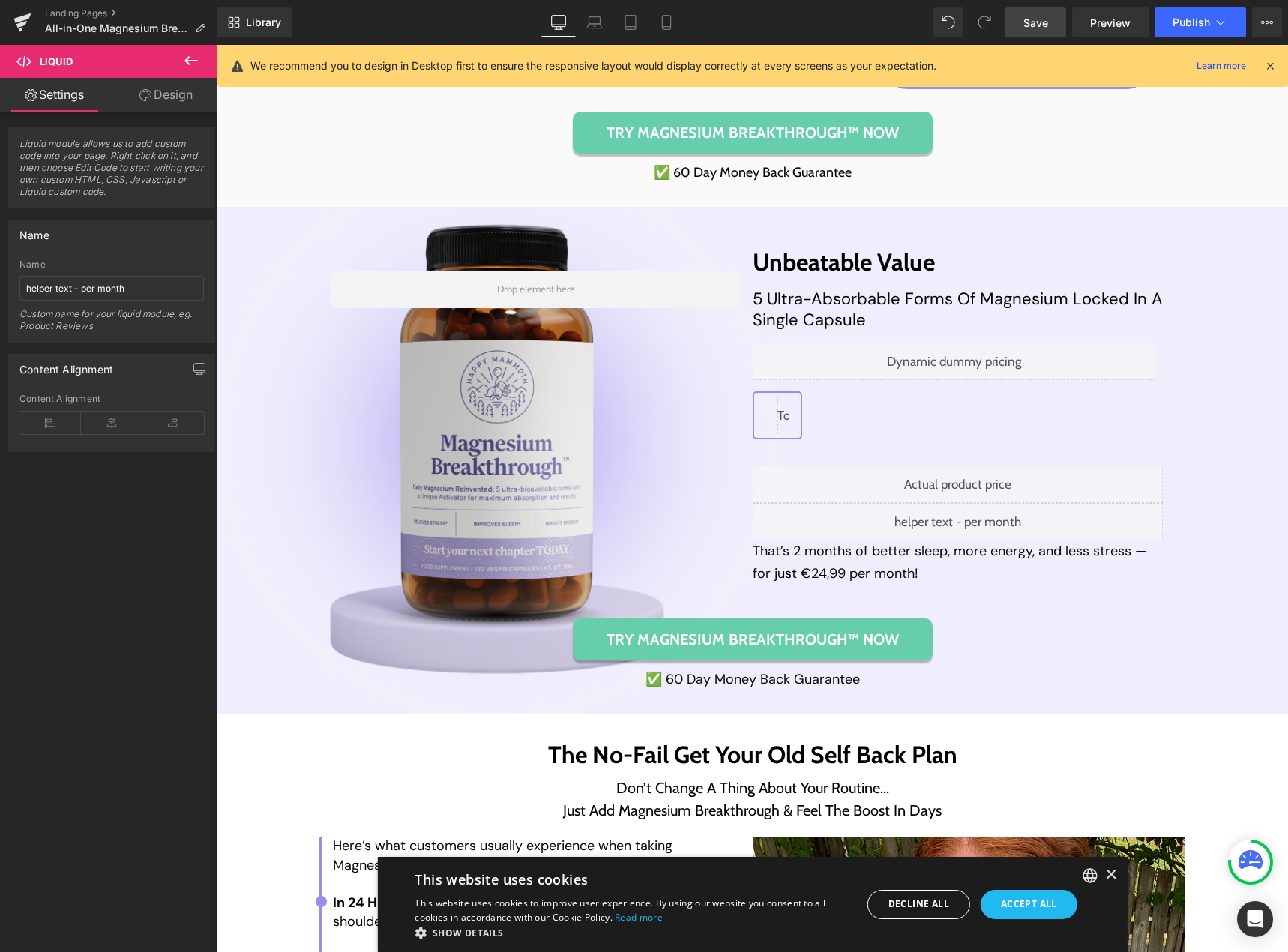
click at [1041, 26] on span "Save" at bounding box center [1035, 23] width 25 height 16
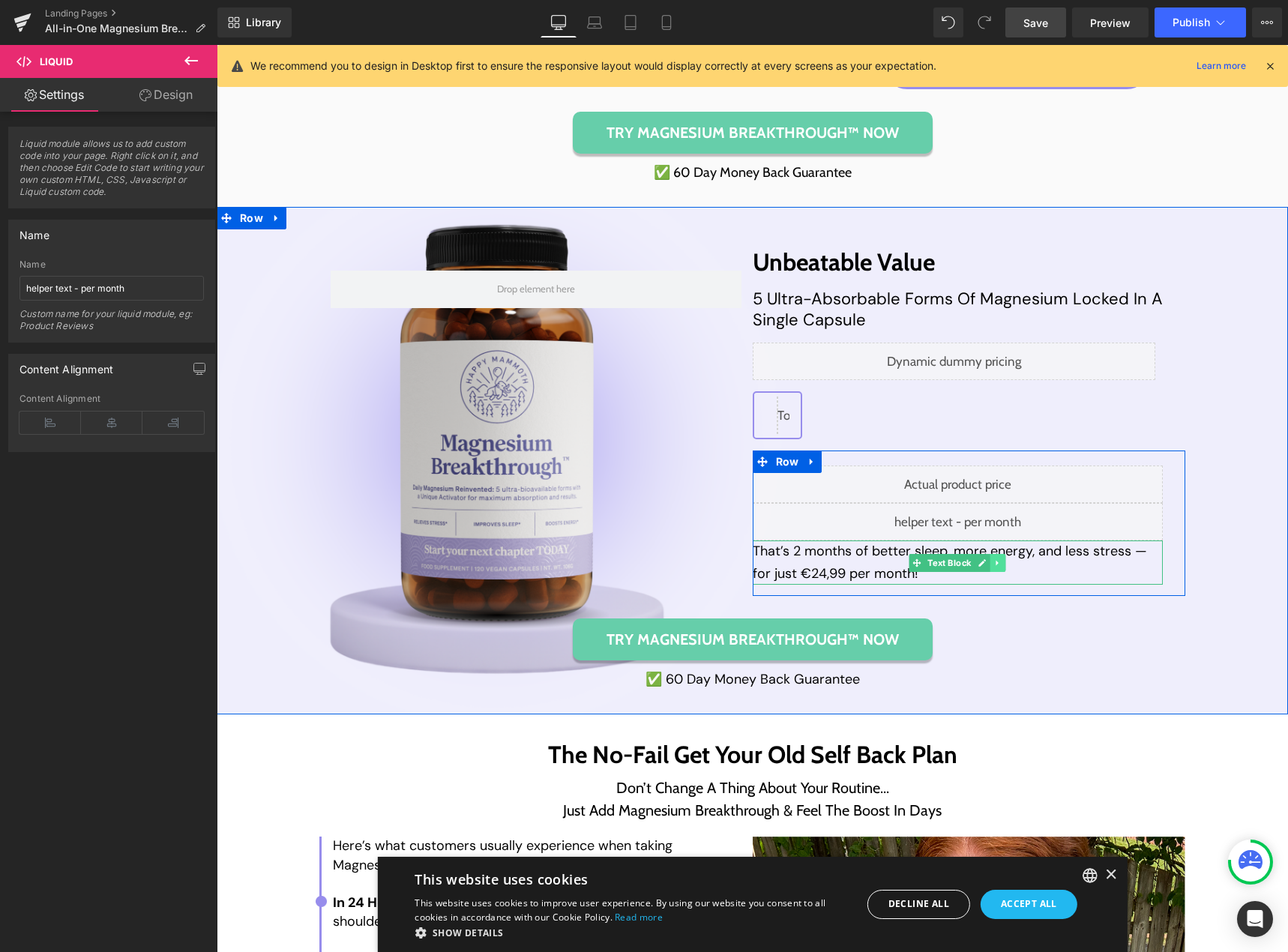
click at [993, 565] on icon at bounding box center [997, 563] width 9 height 9
click at [1001, 565] on icon at bounding box center [1005, 563] width 9 height 9
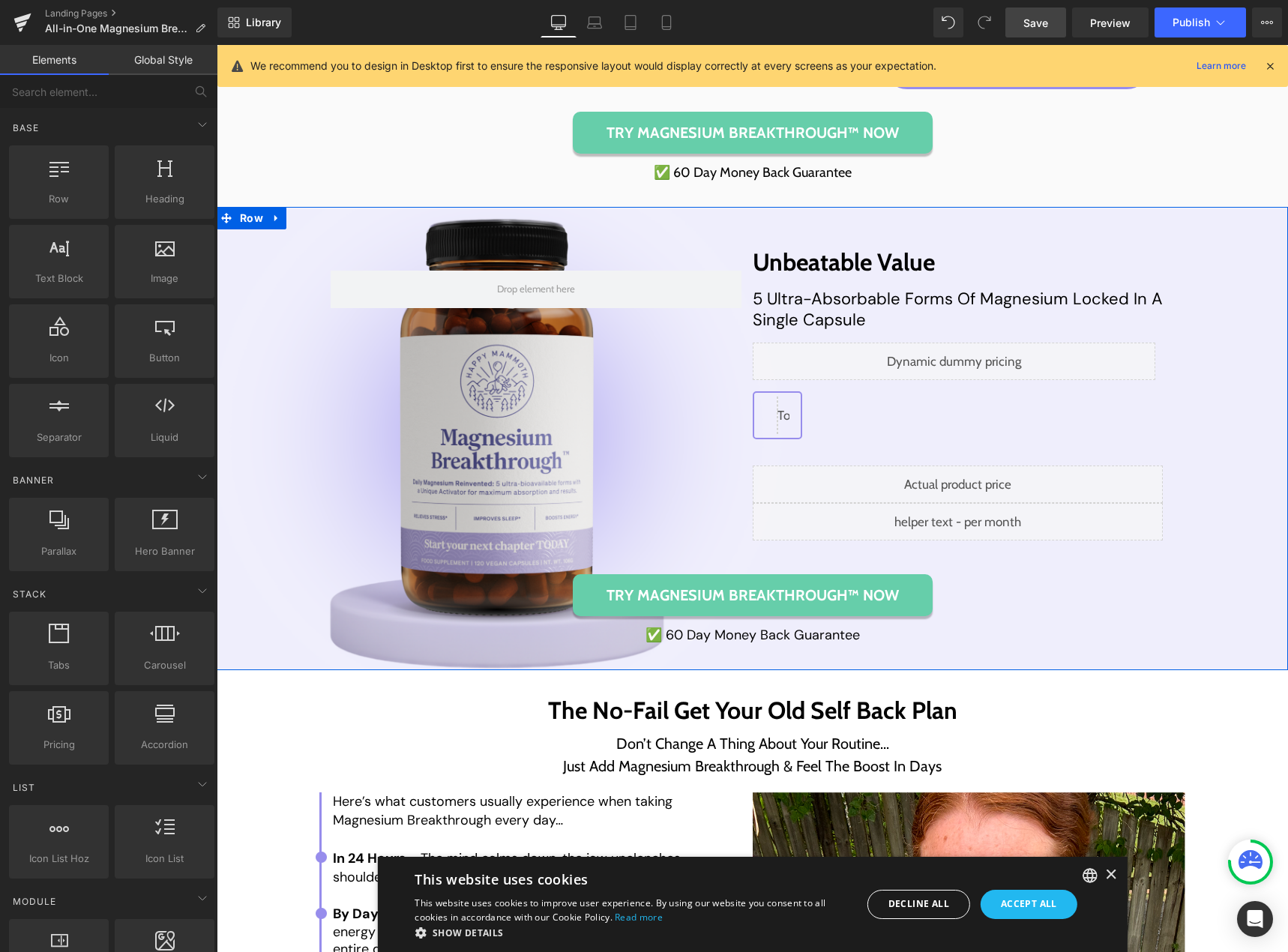
click at [398, 631] on div "Row Unbeatable Value Heading 5 Ultra-Absorbable Forms Of Magnesium Locked In A …" at bounding box center [752, 438] width 1041 height 410
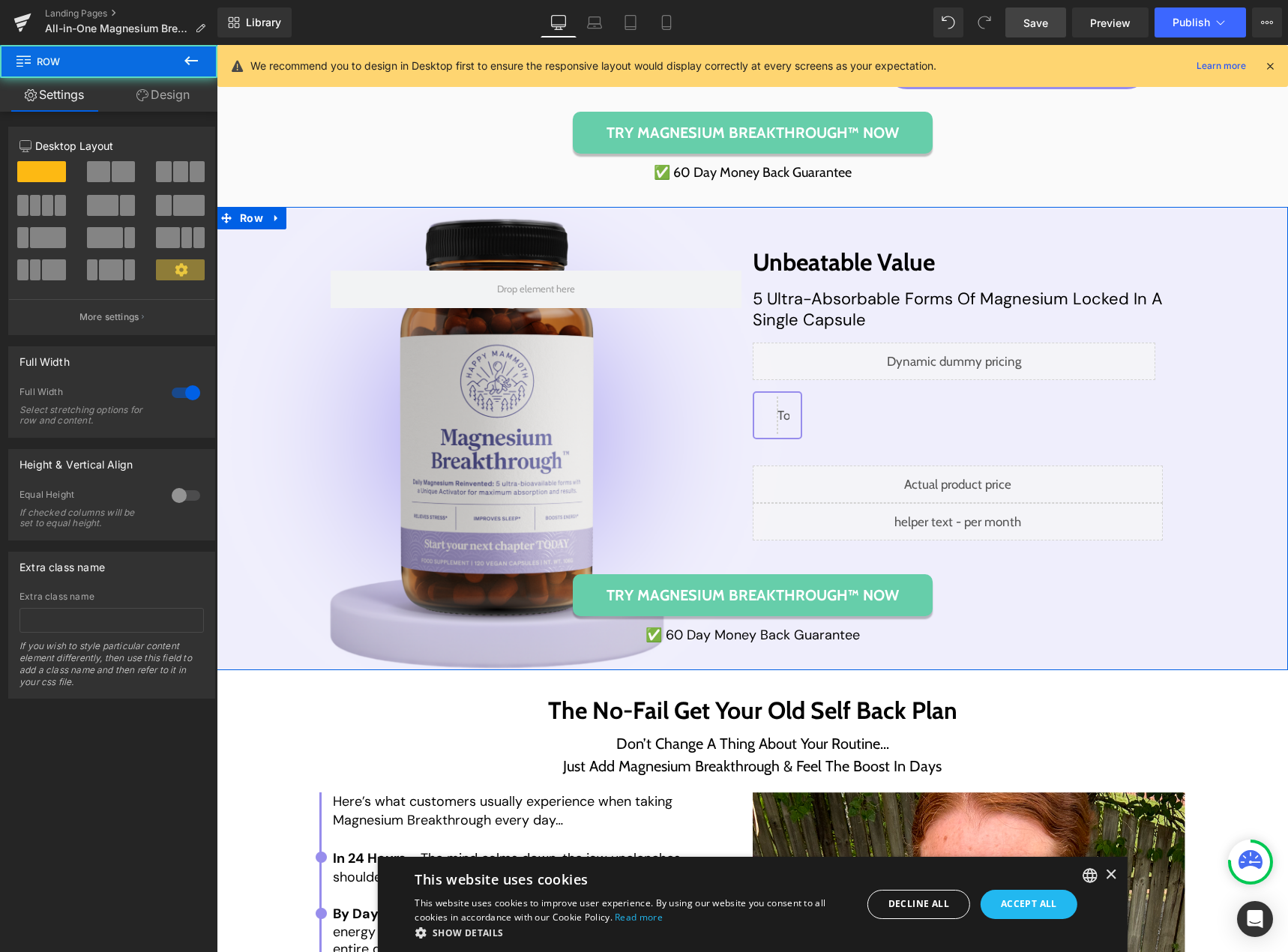
click at [169, 99] on link "Design" at bounding box center [163, 95] width 109 height 34
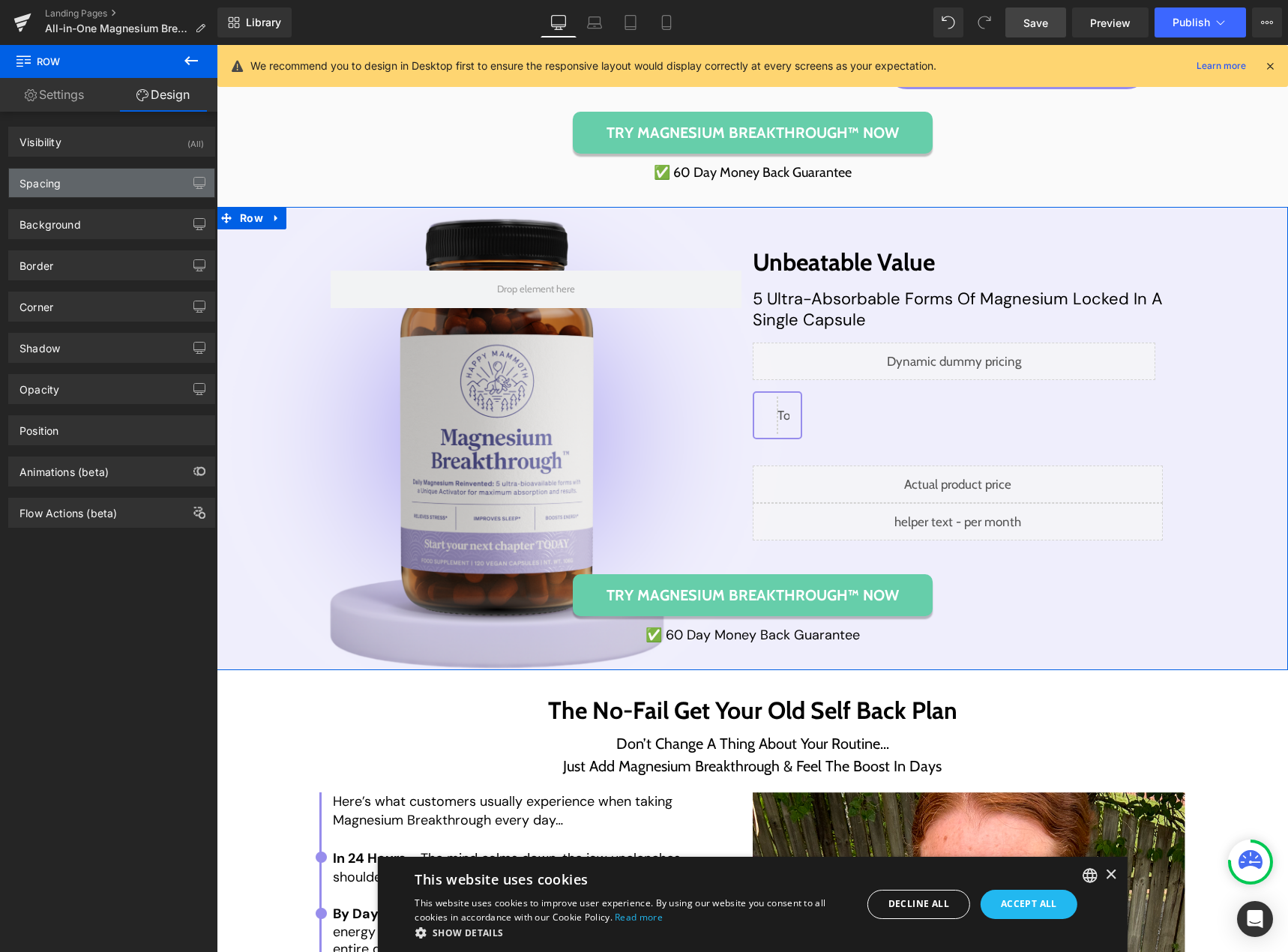
click at [125, 189] on div "Spacing" at bounding box center [111, 183] width 206 height 28
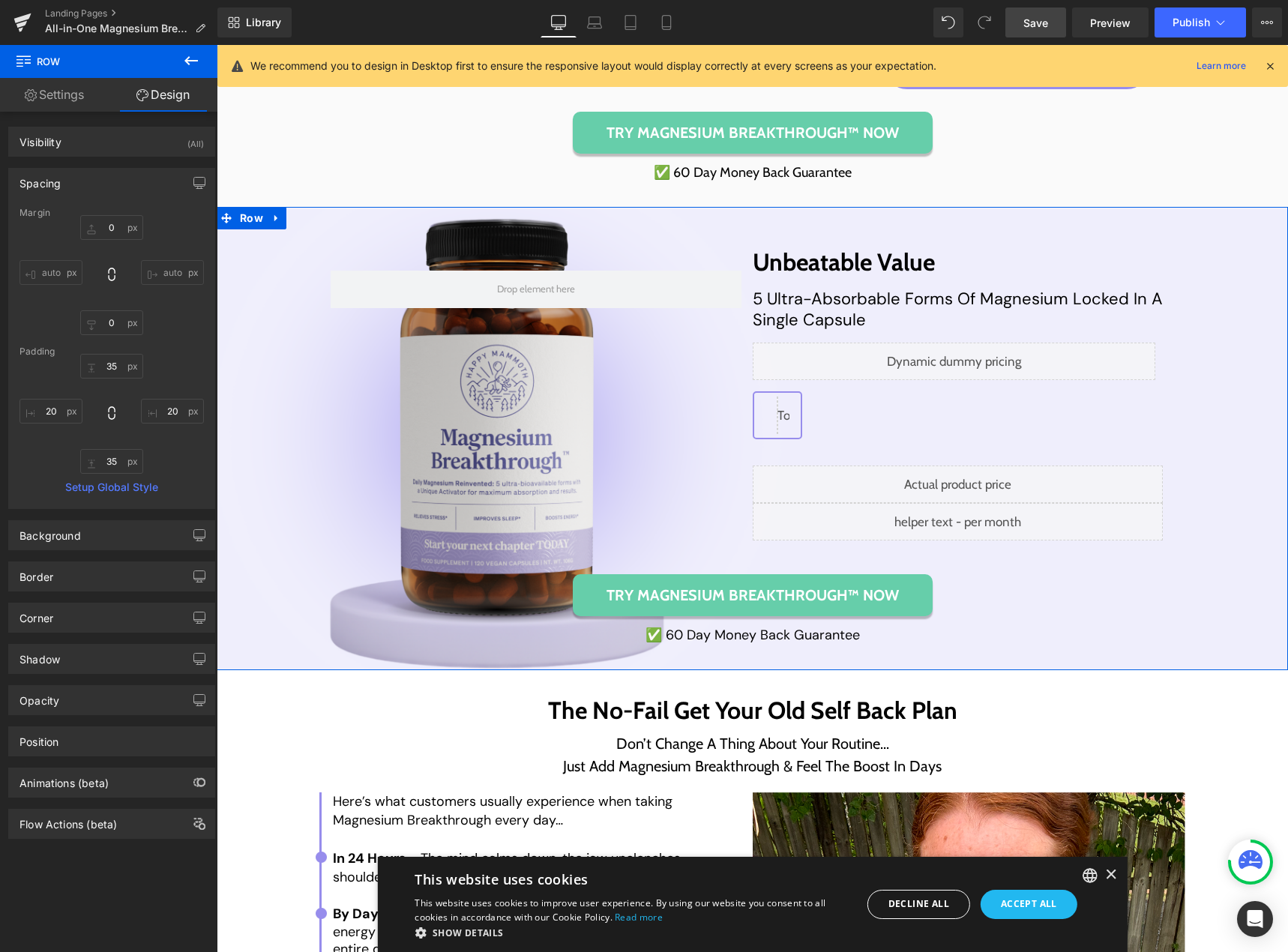
click at [127, 182] on div "Spacing" at bounding box center [111, 183] width 206 height 28
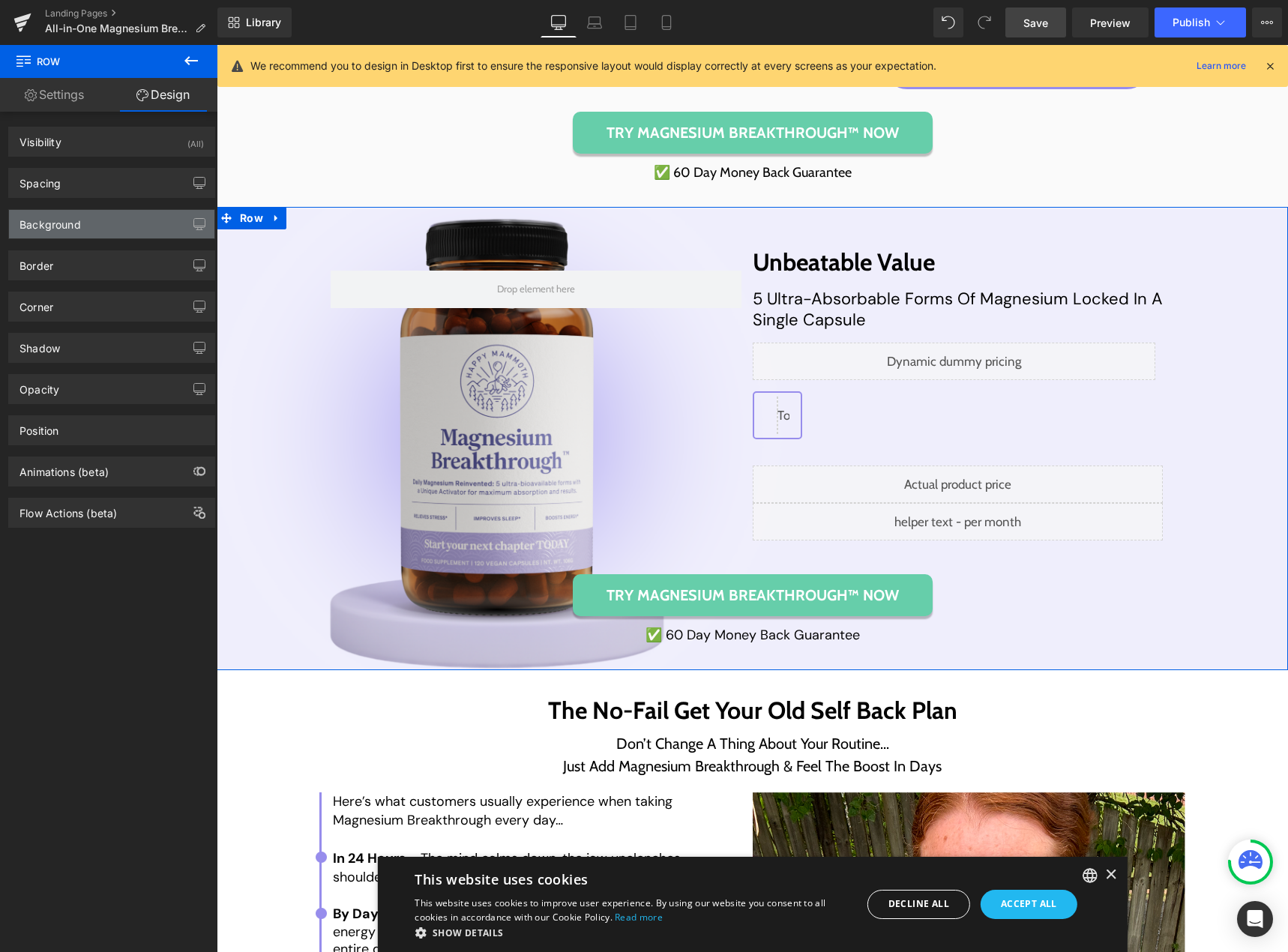
click at [138, 227] on div "Background" at bounding box center [111, 225] width 206 height 28
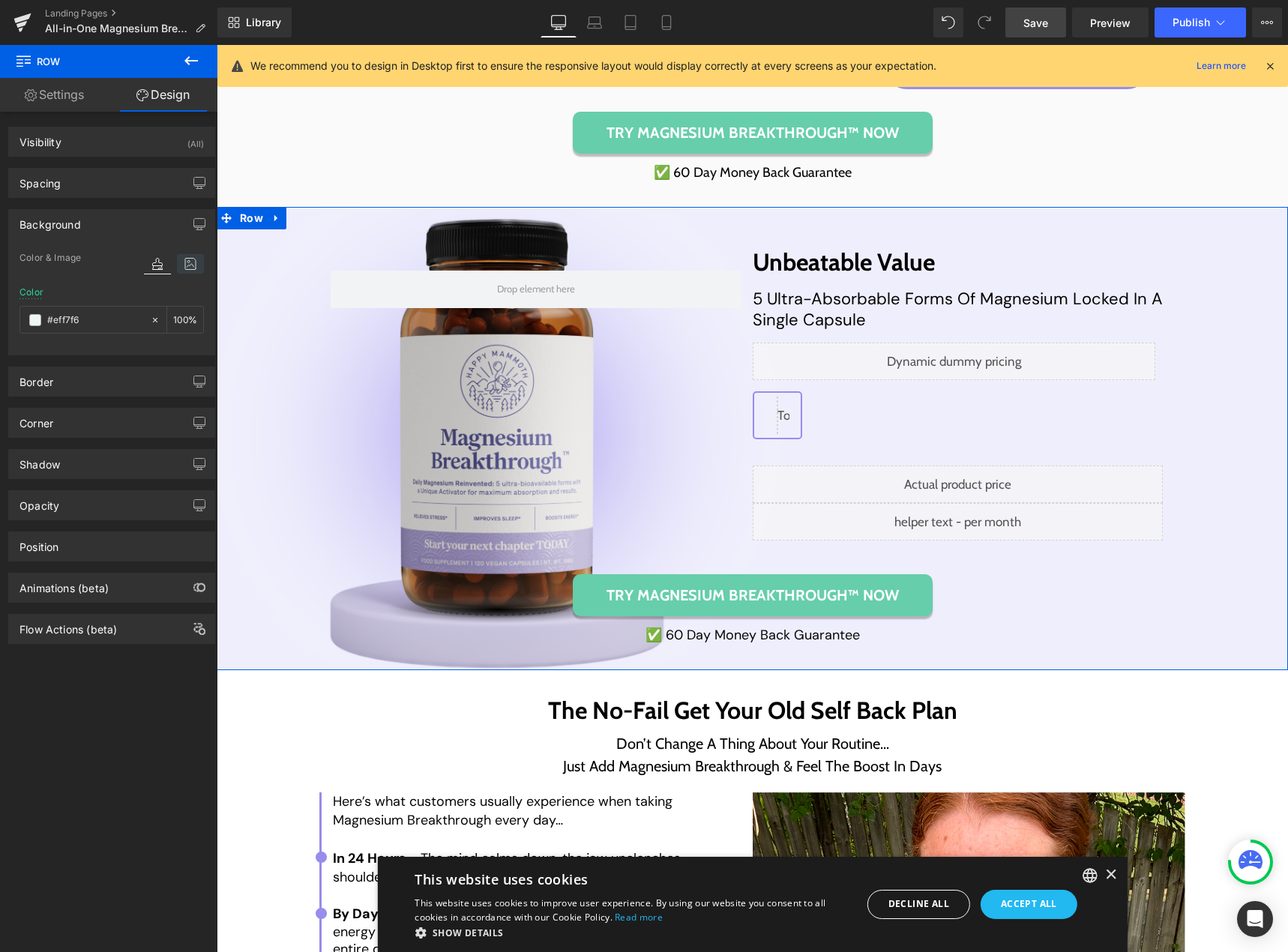
click at [186, 261] on icon at bounding box center [190, 263] width 27 height 20
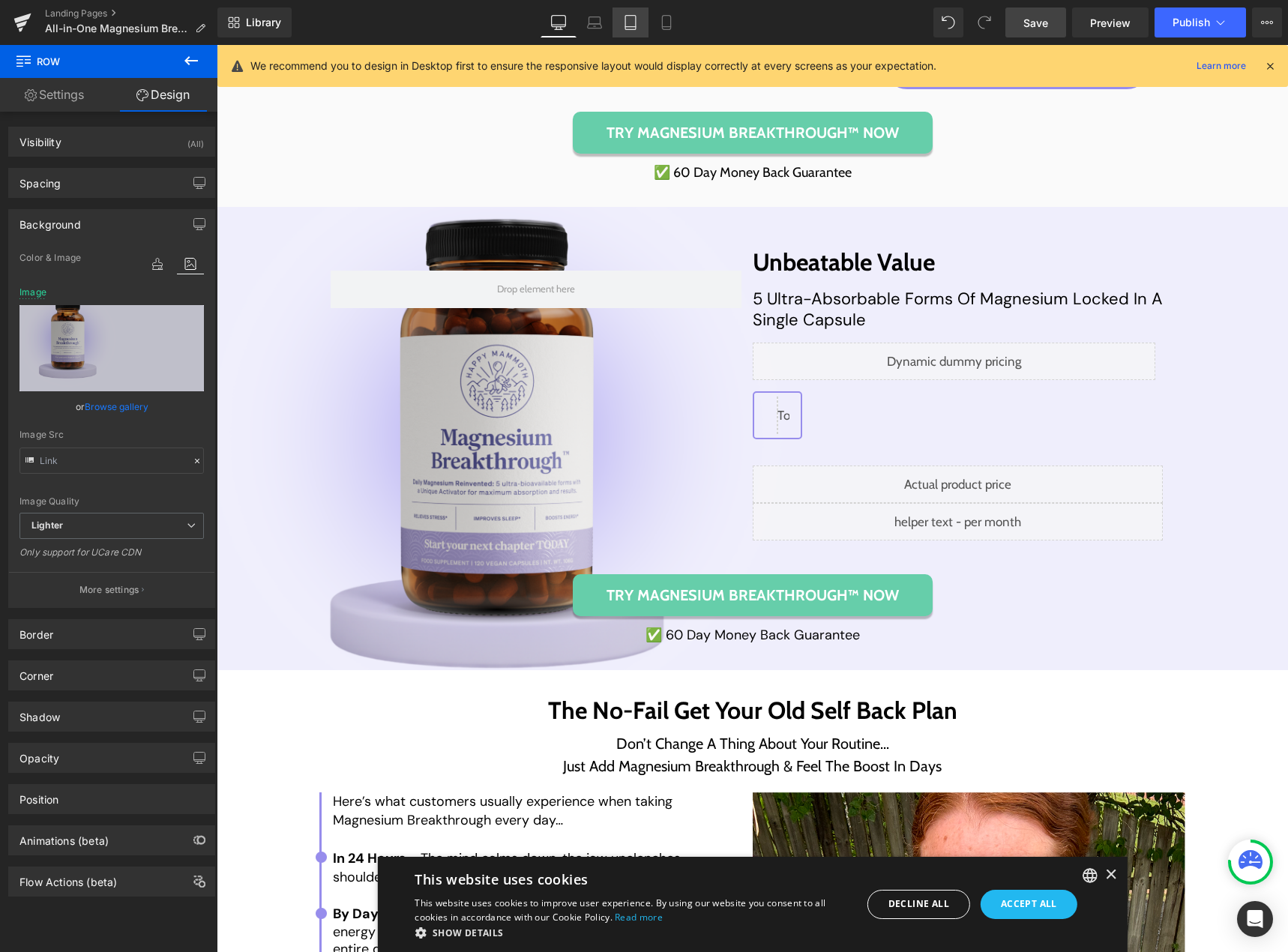
click at [628, 26] on icon at bounding box center [631, 23] width 15 height 15
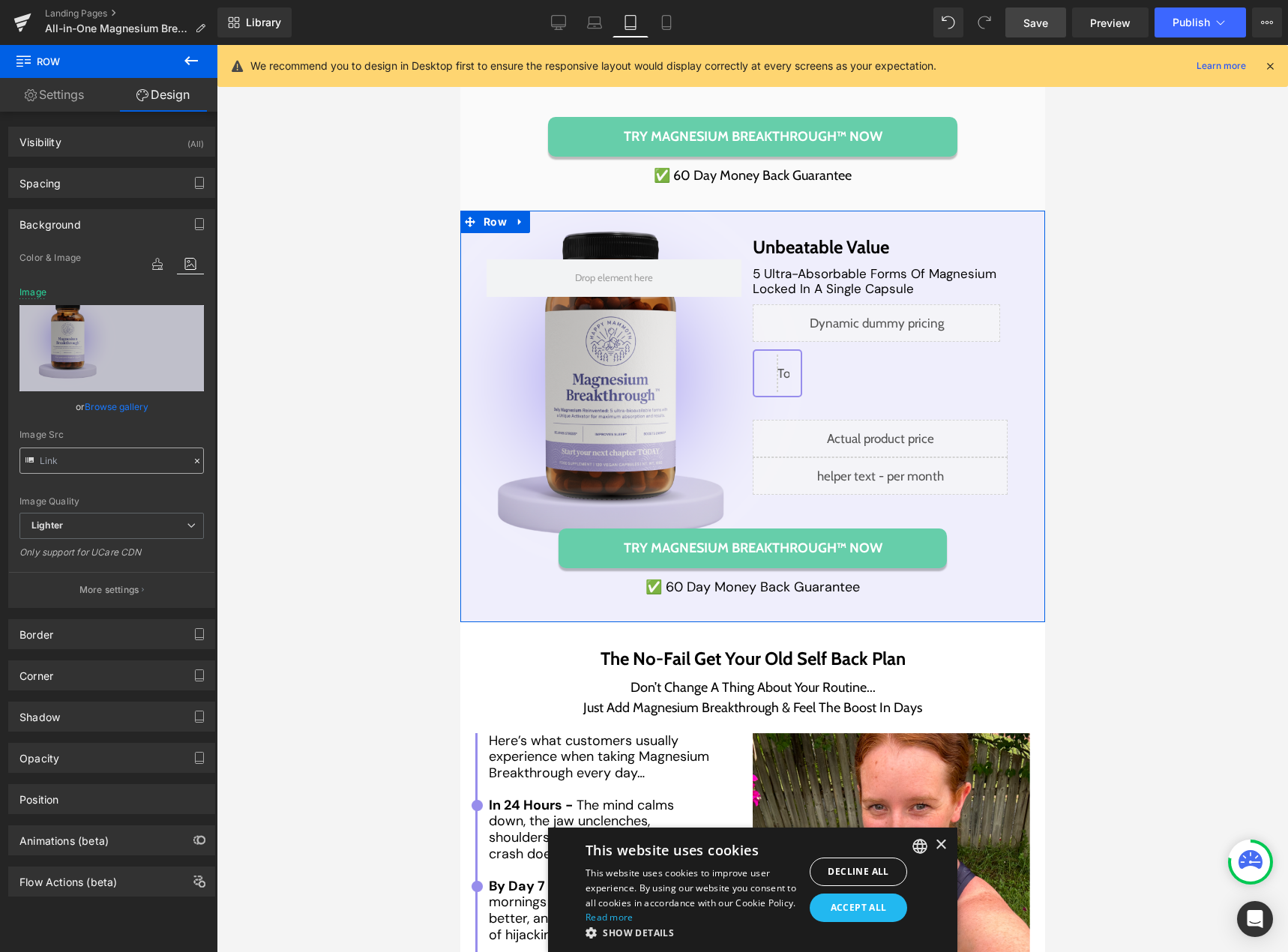
scroll to position [7453, 0]
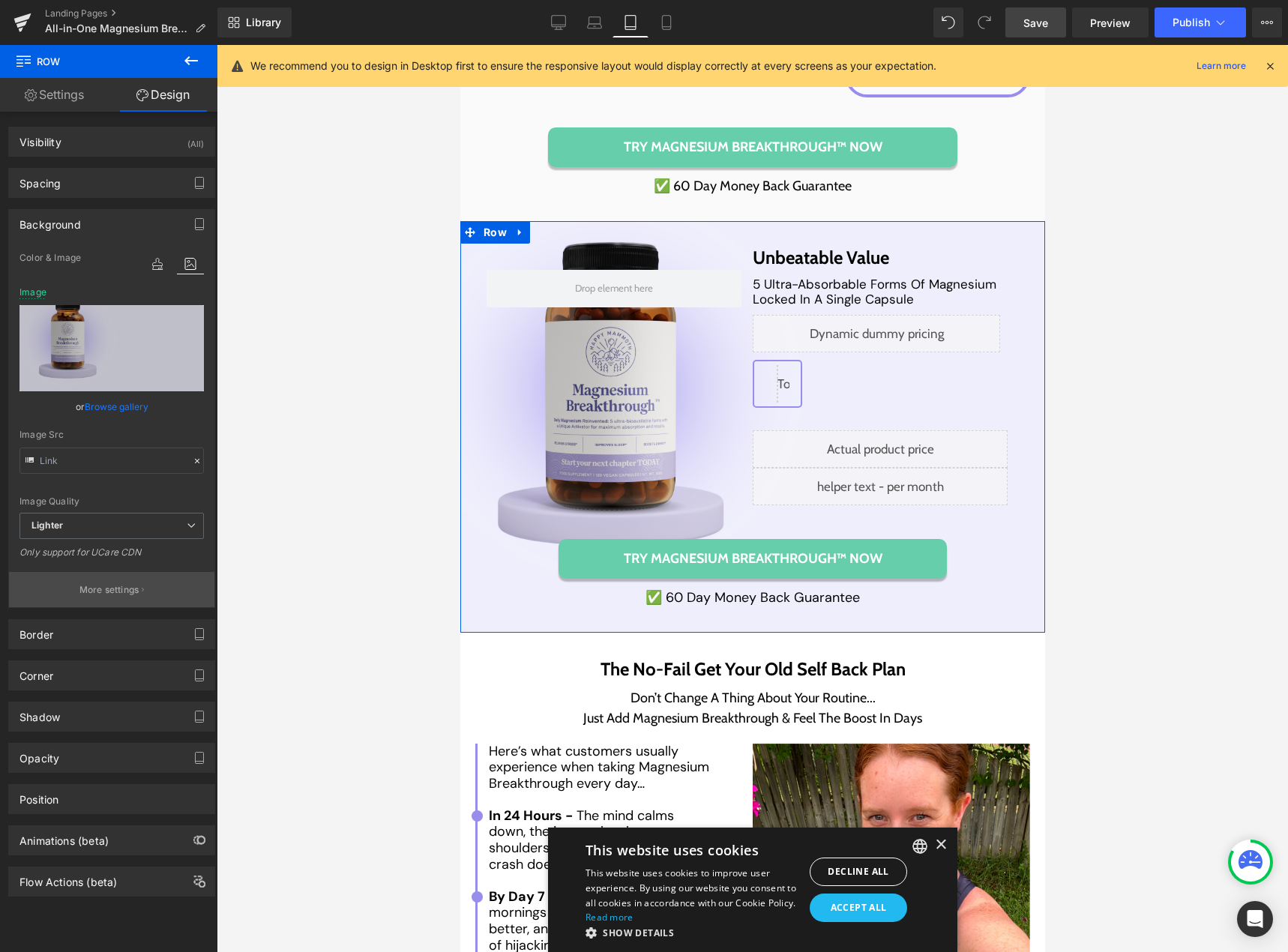
click at [117, 597] on button "More settings" at bounding box center [111, 589] width 206 height 35
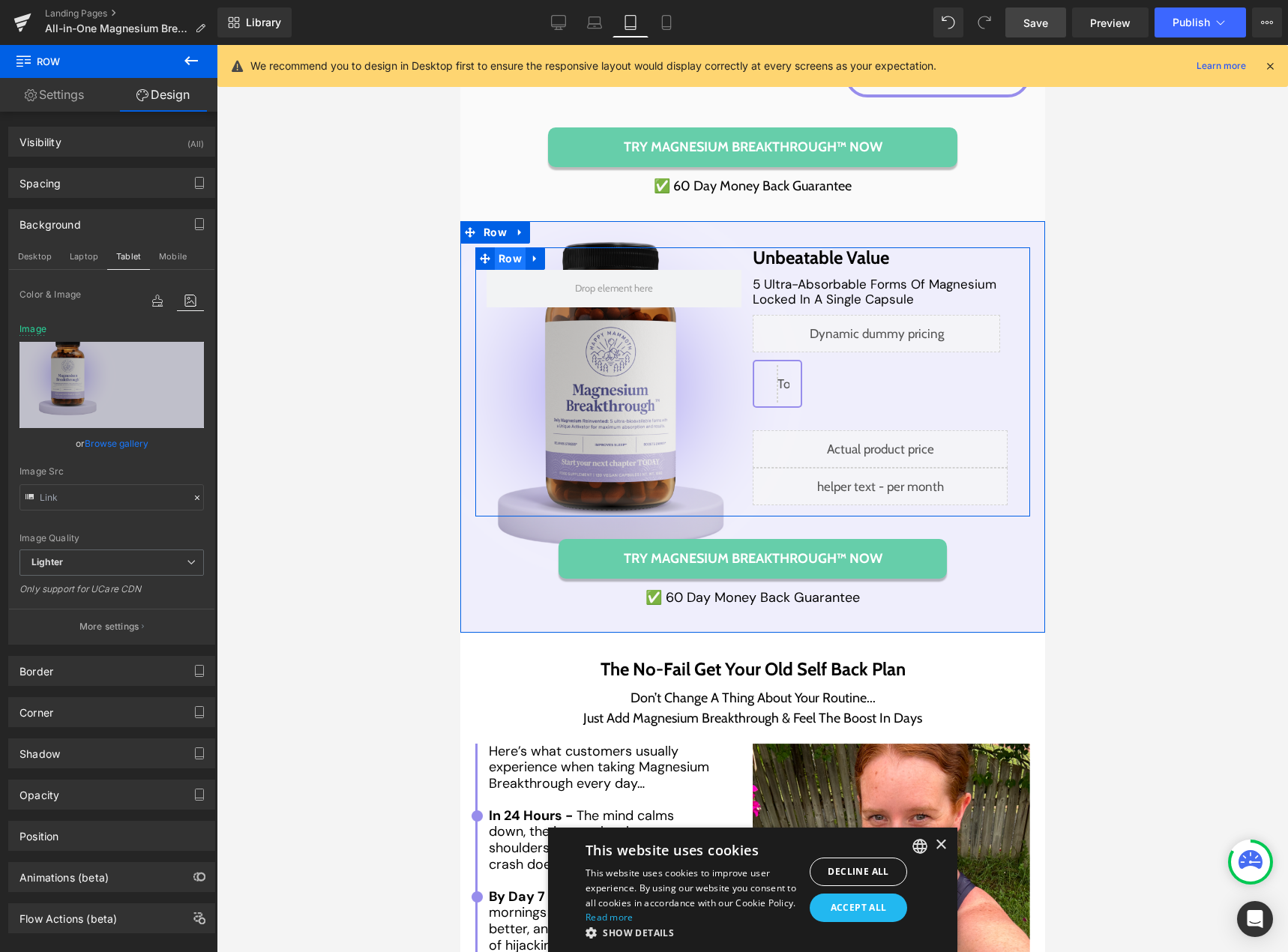
click at [494, 247] on span "Row" at bounding box center [510, 259] width 30 height 23
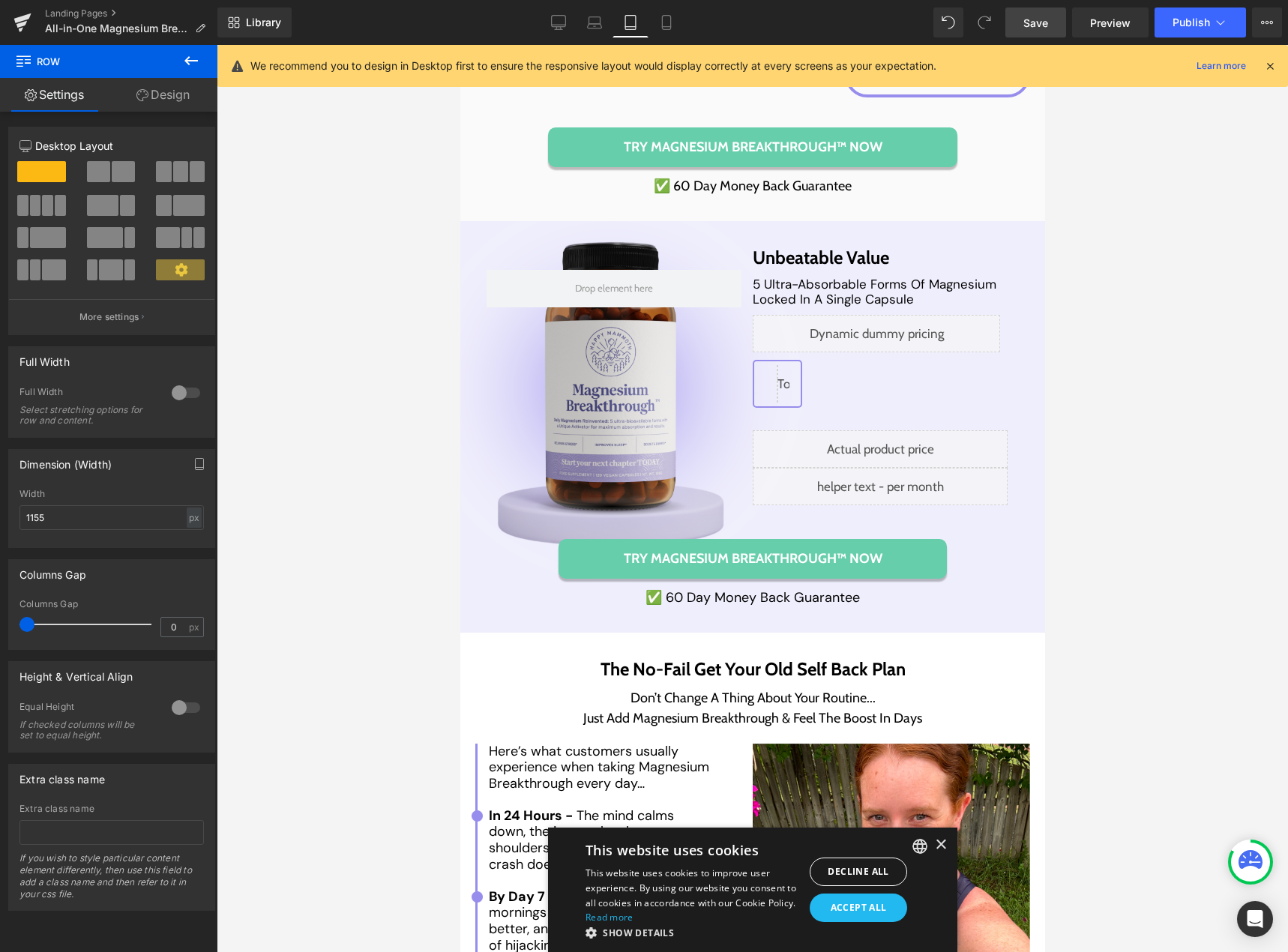
drag, startPoint x: 25, startPoint y: 620, endPoint x: -4, endPoint y: 606, distance: 32.2
click at [0, 606] on html "Row You are previewing how the will restyle your page. You can not edit Element…" at bounding box center [644, 476] width 1288 height 952
click at [1029, 23] on span "Save" at bounding box center [1035, 23] width 25 height 16
click at [617, 27] on icon at bounding box center [614, 27] width 10 height 0
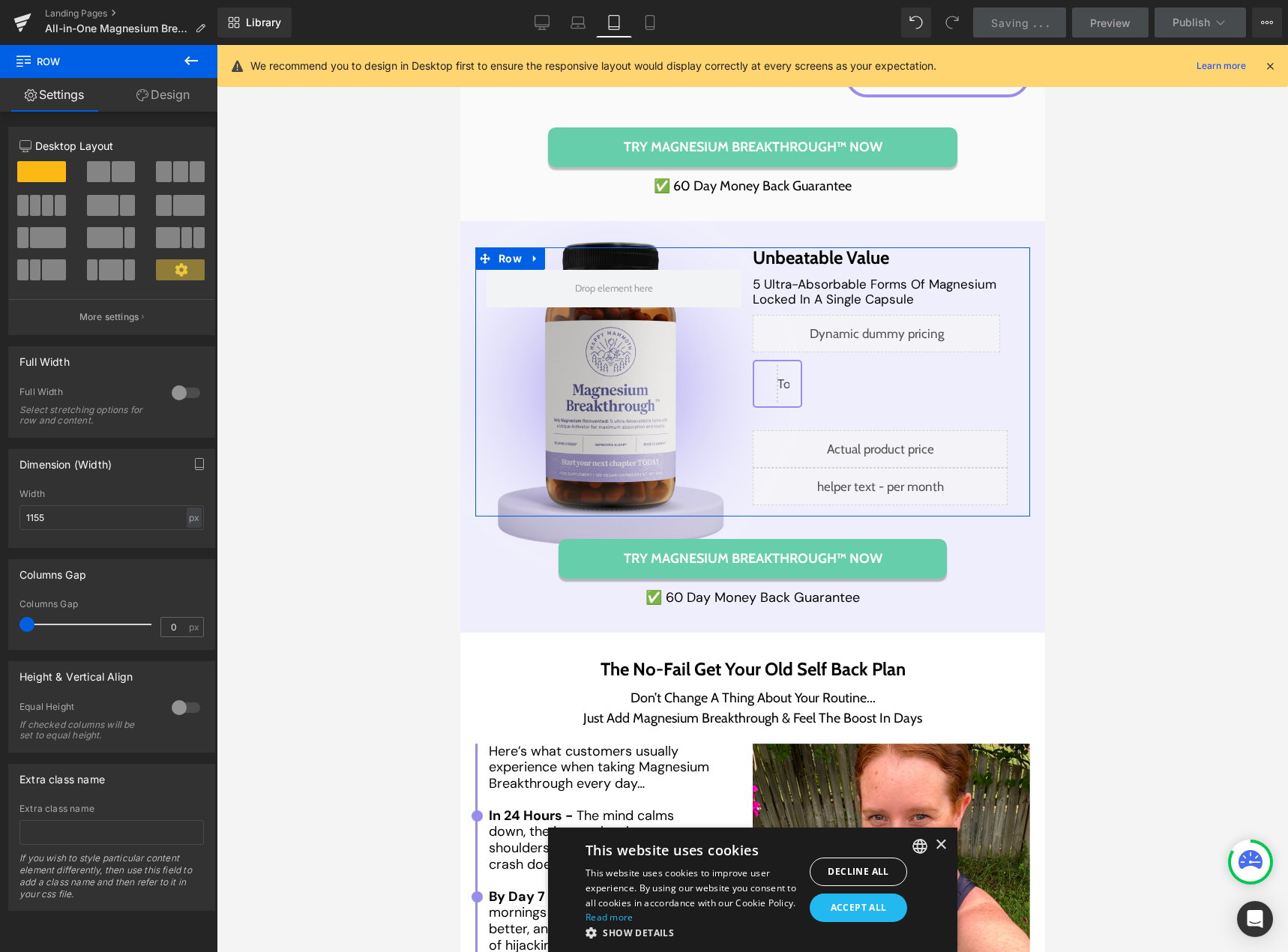
click at [167, 99] on link "Design" at bounding box center [163, 95] width 109 height 34
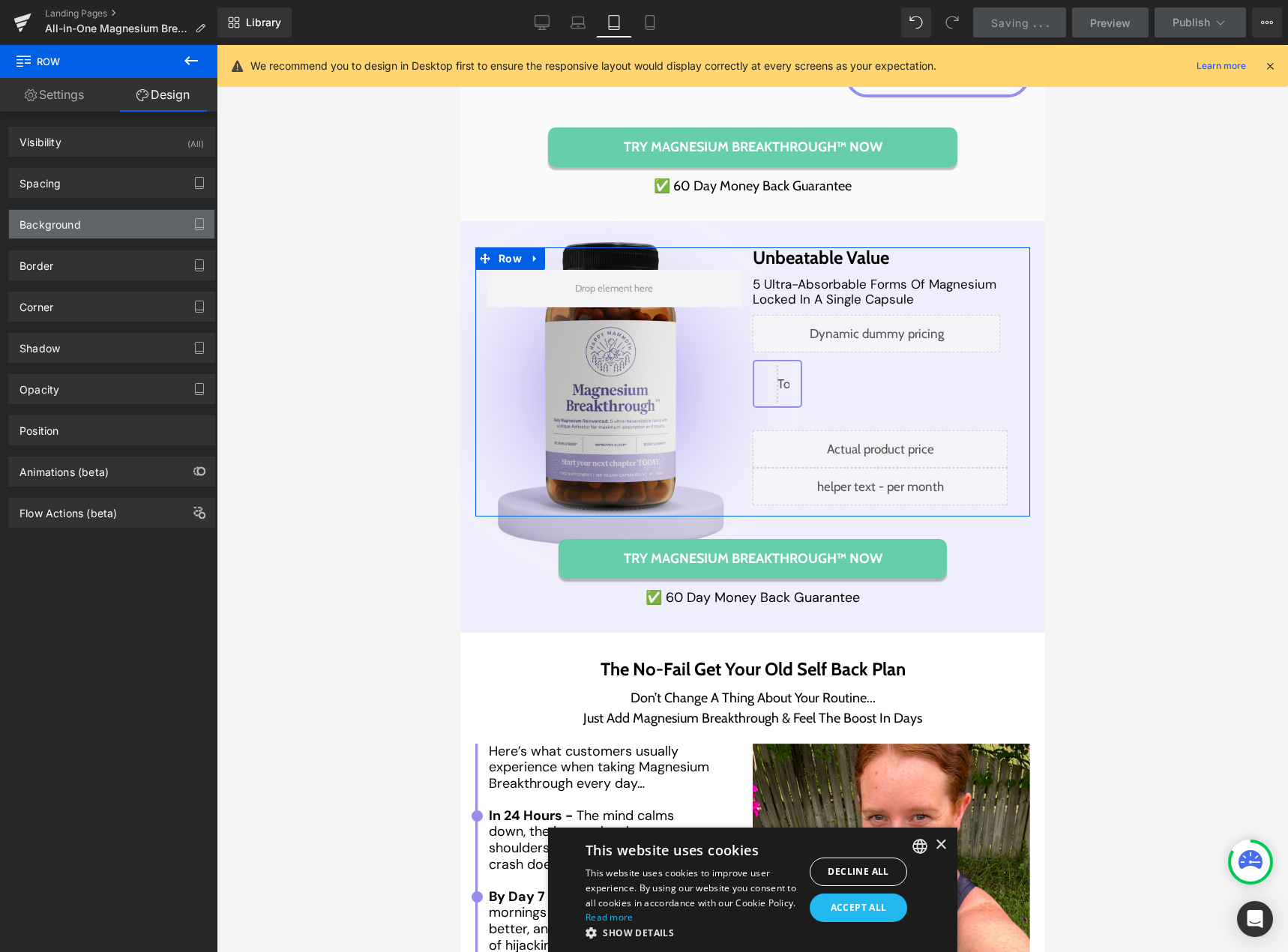
click at [120, 227] on div "Background" at bounding box center [111, 225] width 206 height 28
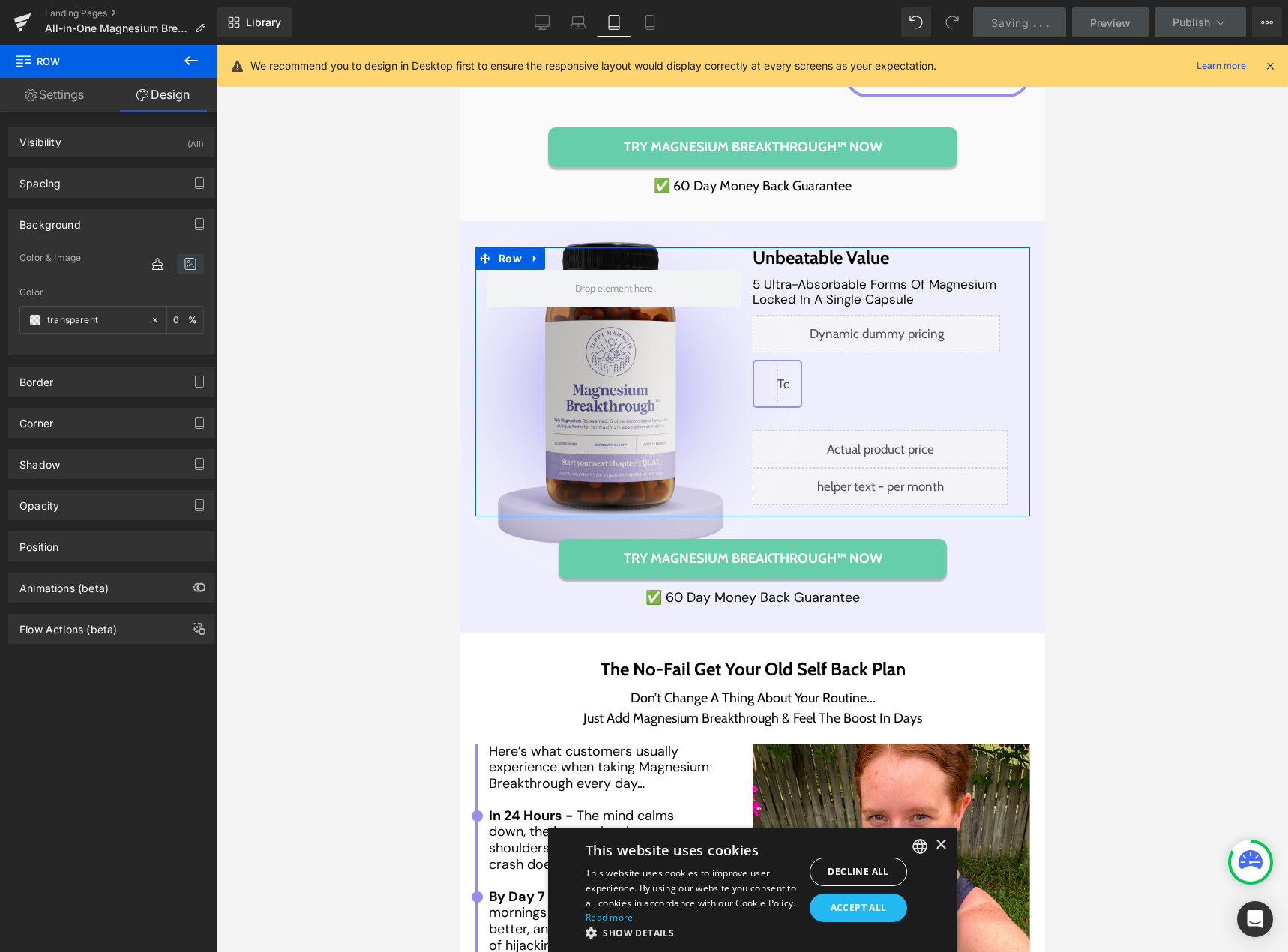
click at [194, 267] on icon at bounding box center [190, 263] width 27 height 20
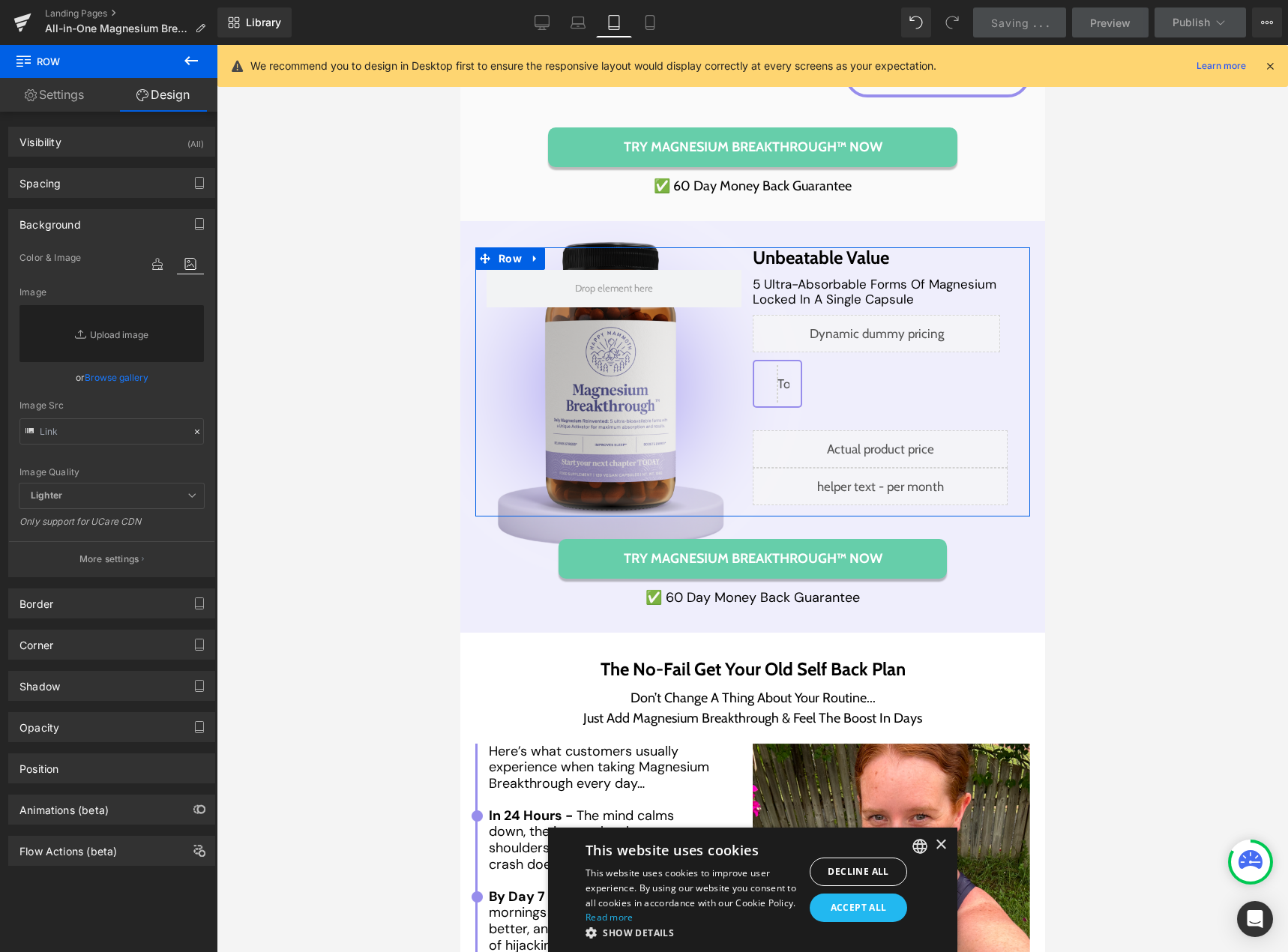
click at [182, 268] on icon at bounding box center [190, 263] width 27 height 20
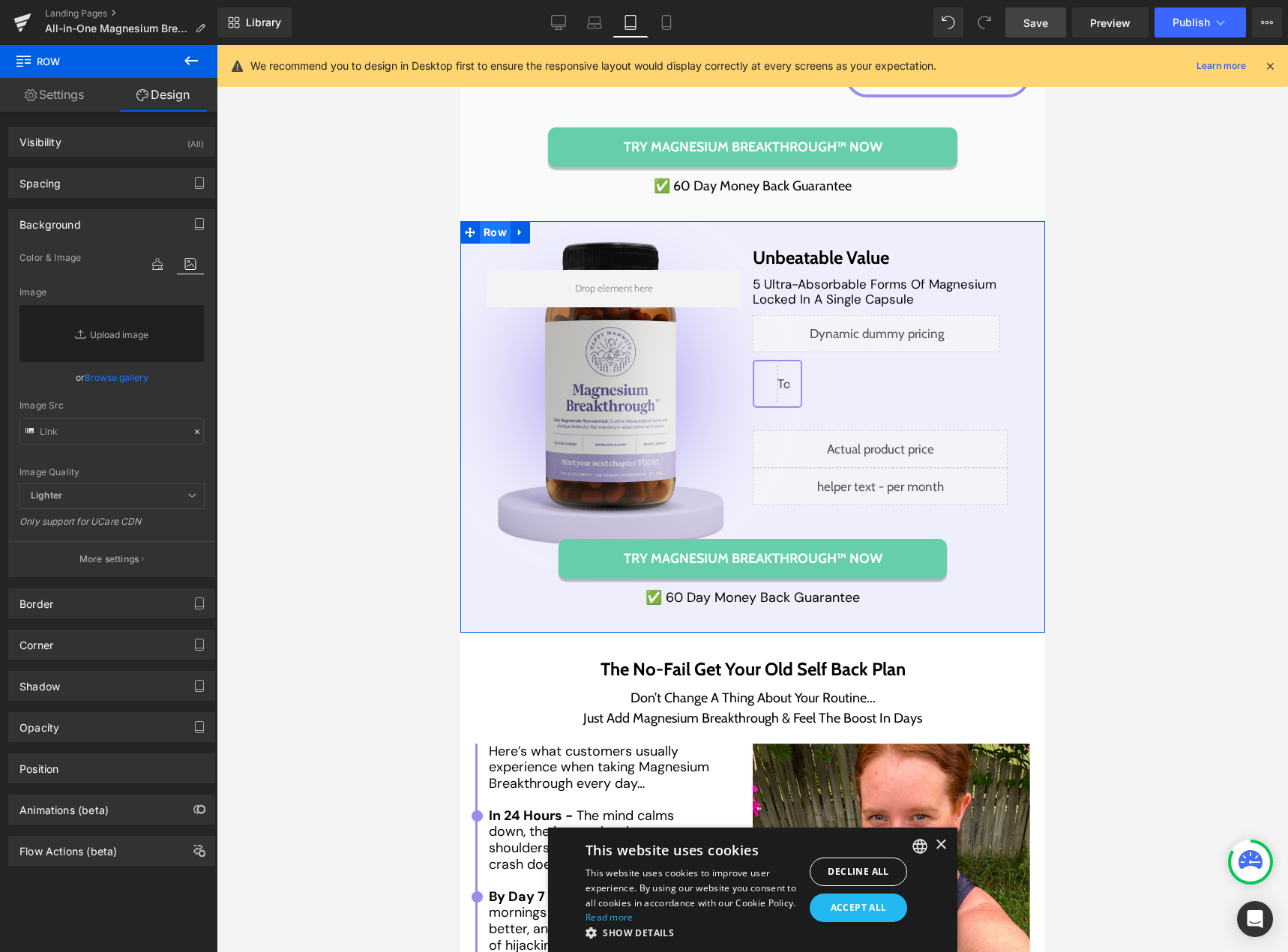
click at [488, 223] on span "Row" at bounding box center [494, 232] width 30 height 23
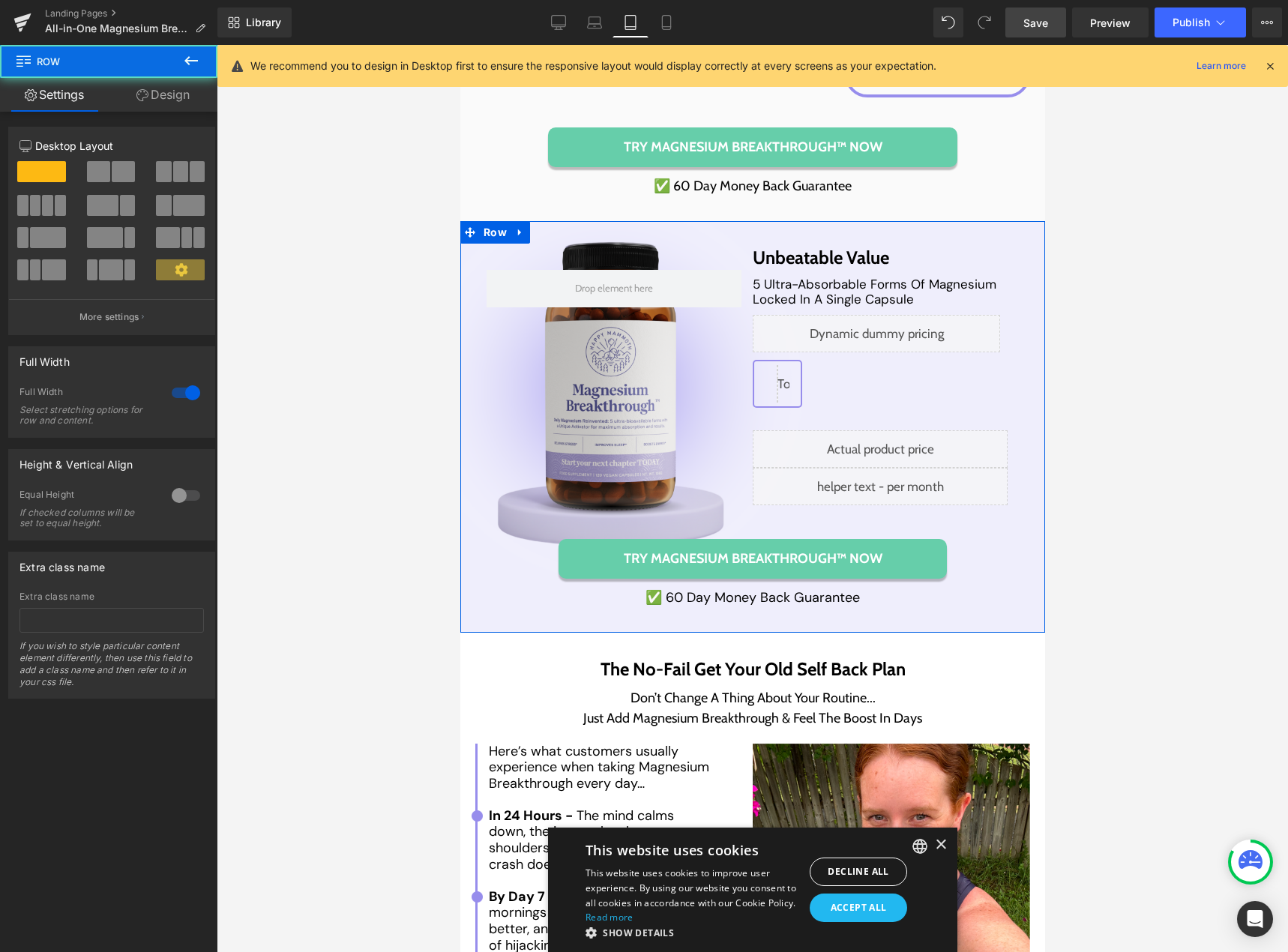
click at [174, 81] on link "Design" at bounding box center [163, 95] width 109 height 34
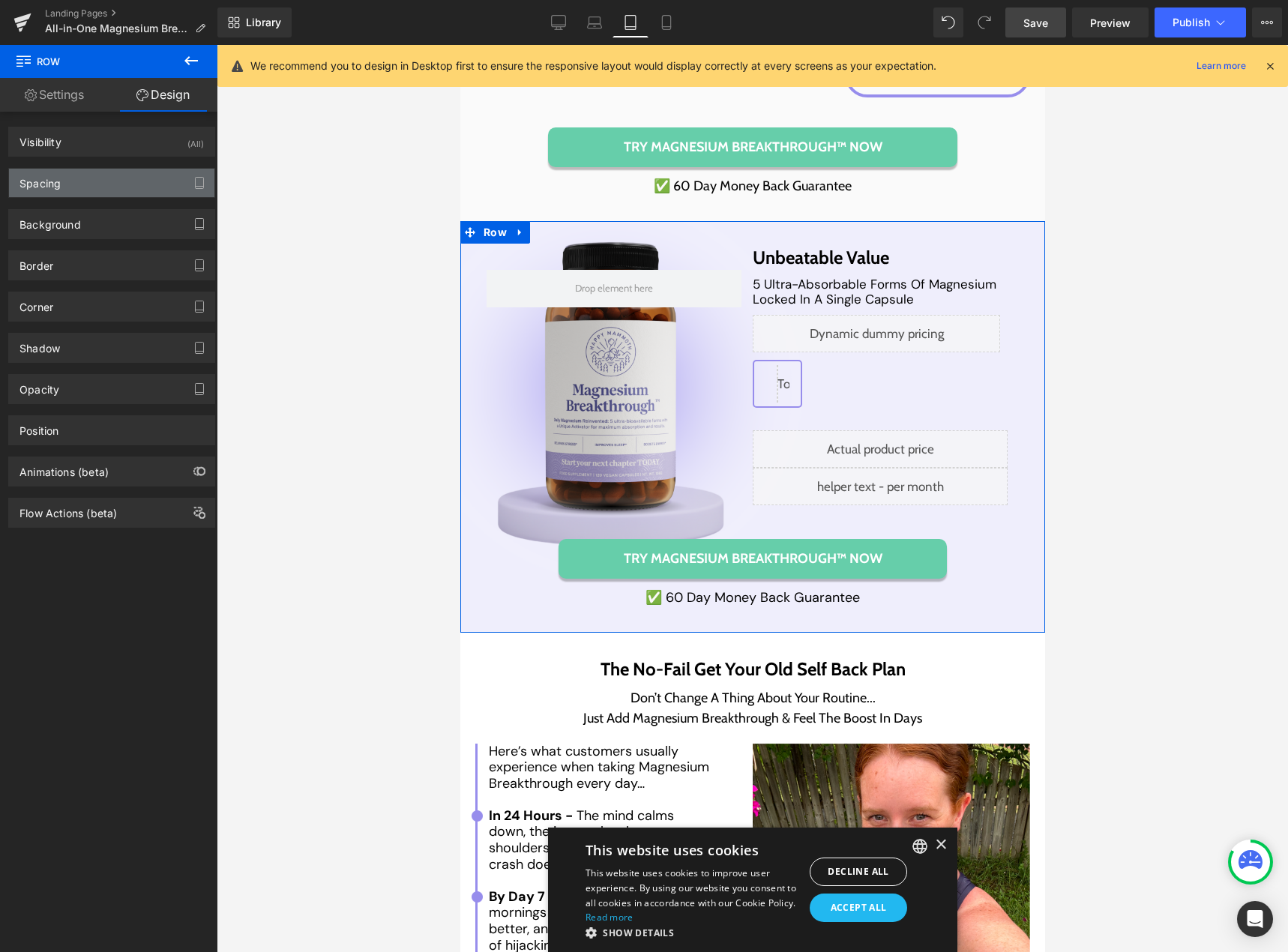
click at [128, 180] on div "Spacing" at bounding box center [111, 183] width 206 height 28
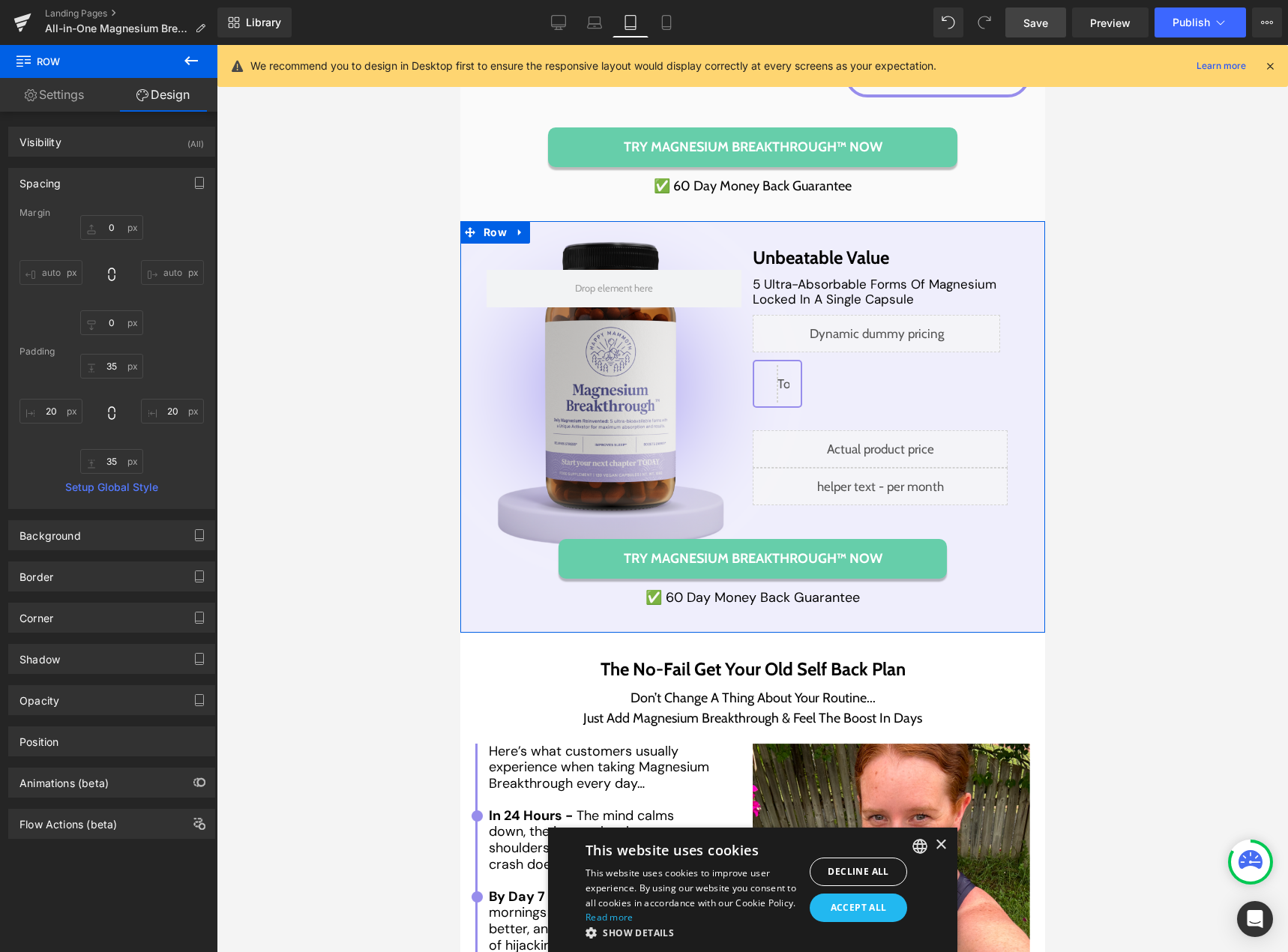
click at [156, 167] on div "Spacing Margin auto auto Padding Setup Global Style" at bounding box center [112, 332] width 224 height 352
click at [145, 181] on div "Spacing" at bounding box center [111, 183] width 206 height 28
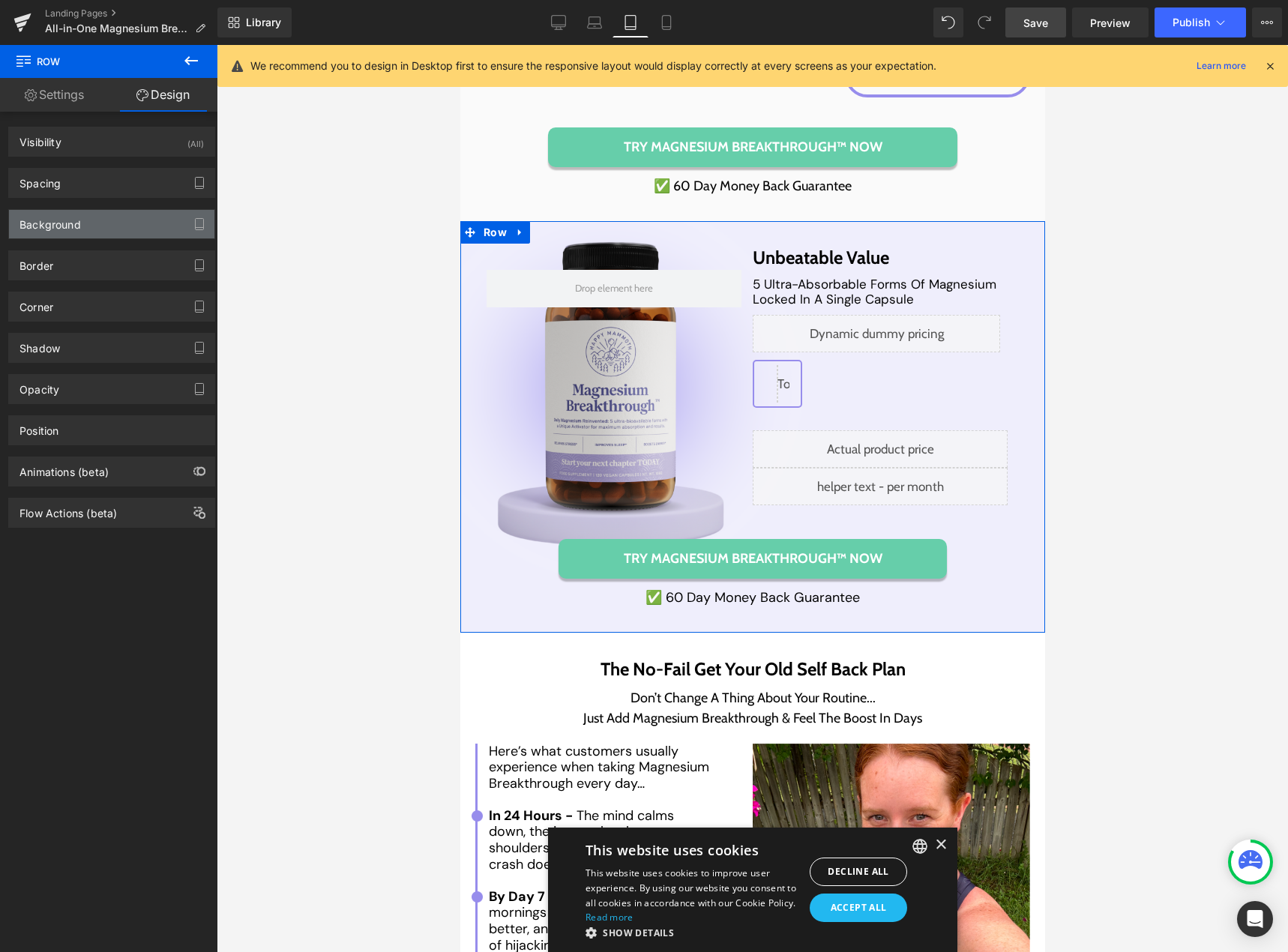
click at [147, 233] on div "Background" at bounding box center [111, 225] width 206 height 28
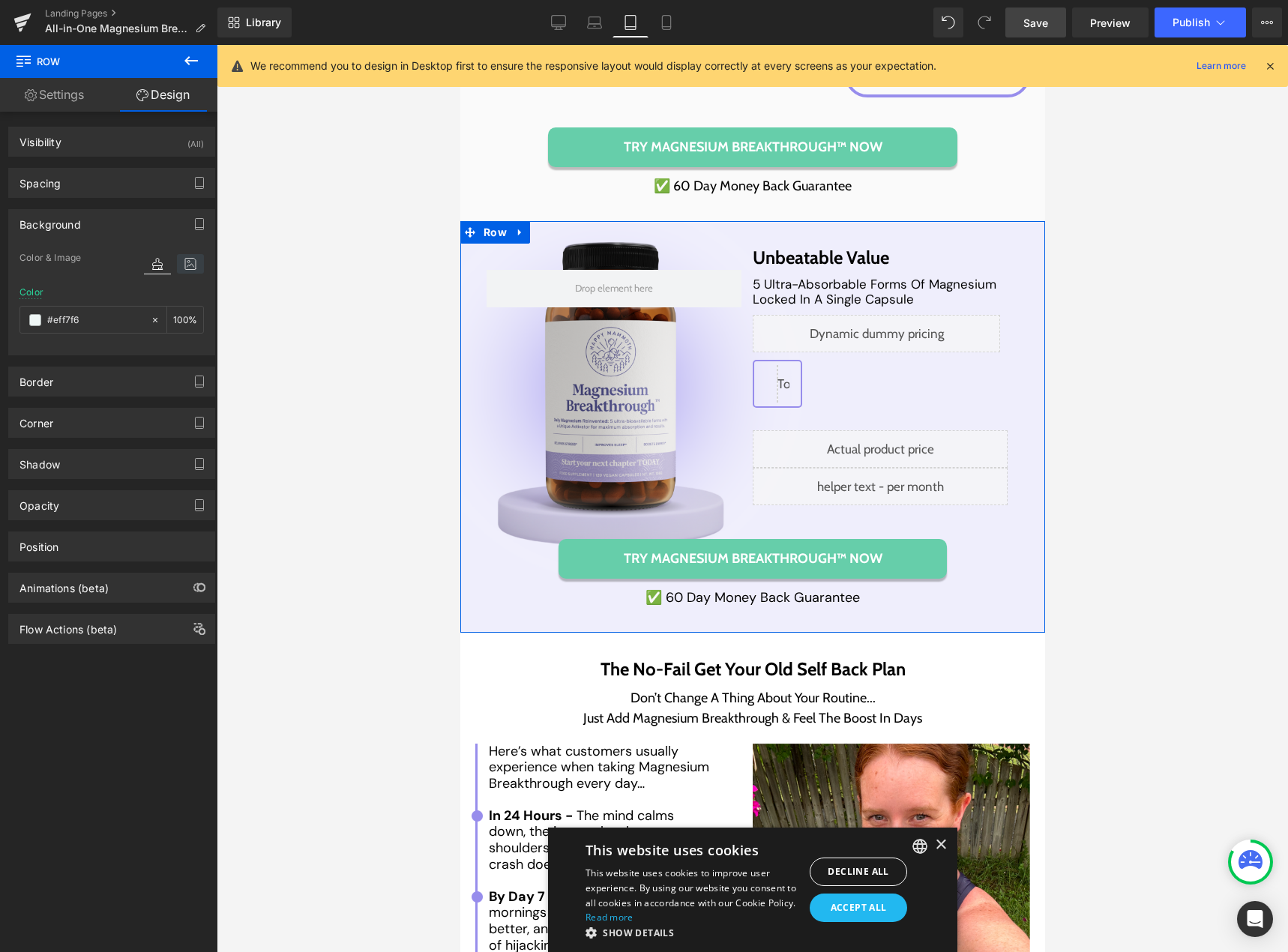
click at [185, 259] on icon at bounding box center [190, 263] width 27 height 20
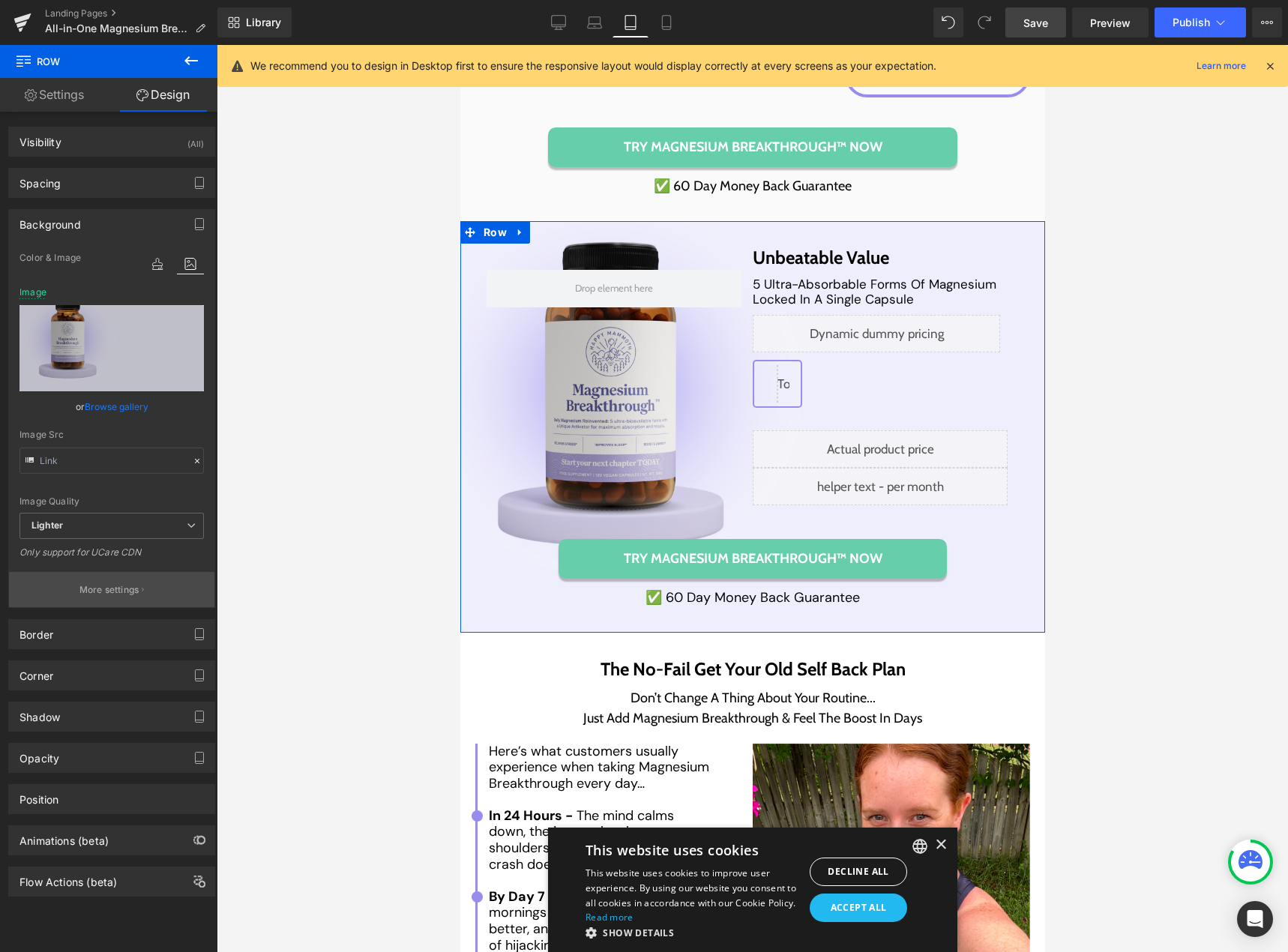
click at [113, 589] on p "More settings" at bounding box center [109, 590] width 60 height 13
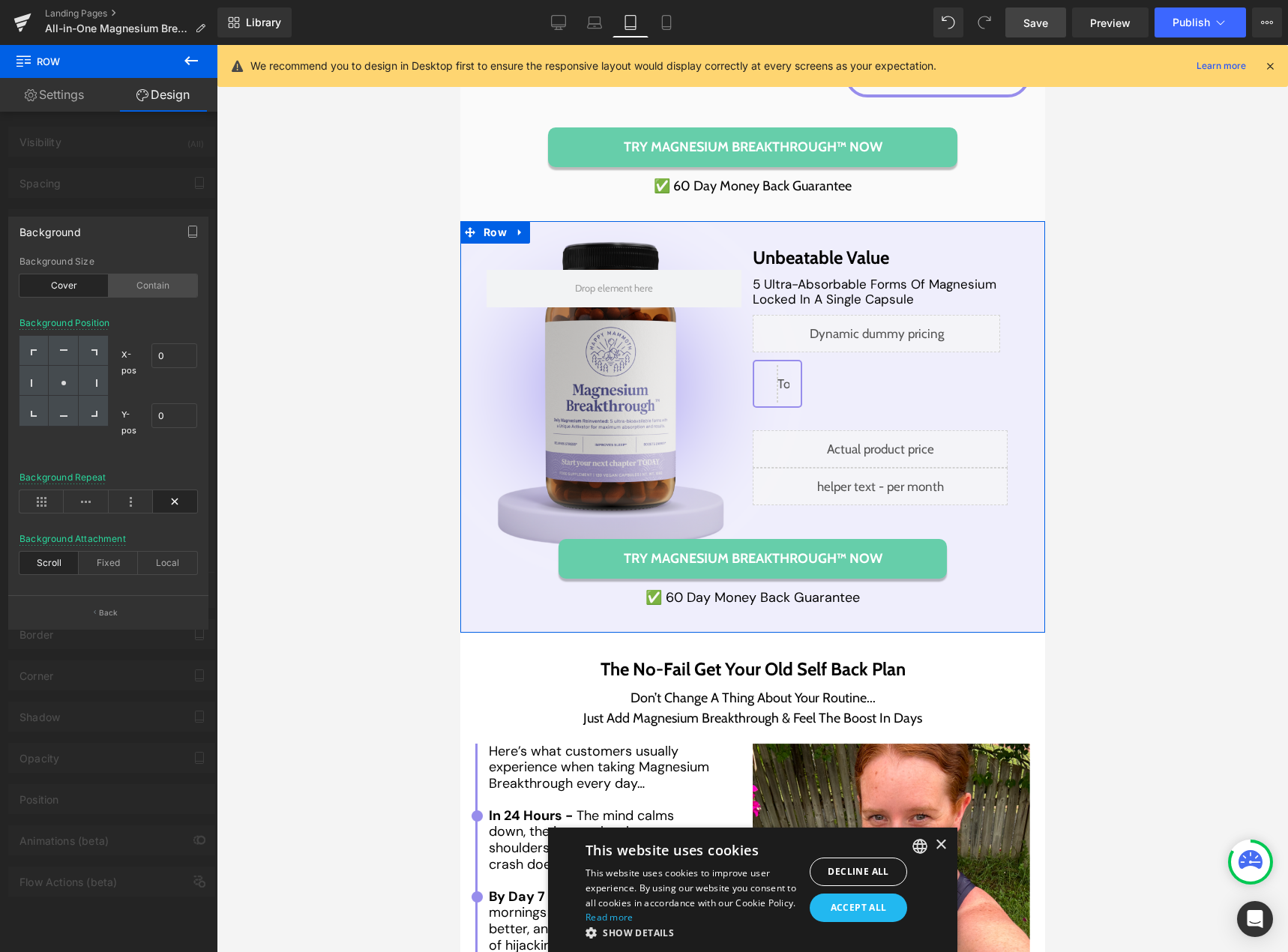
click at [134, 283] on div "Contain" at bounding box center [153, 286] width 89 height 23
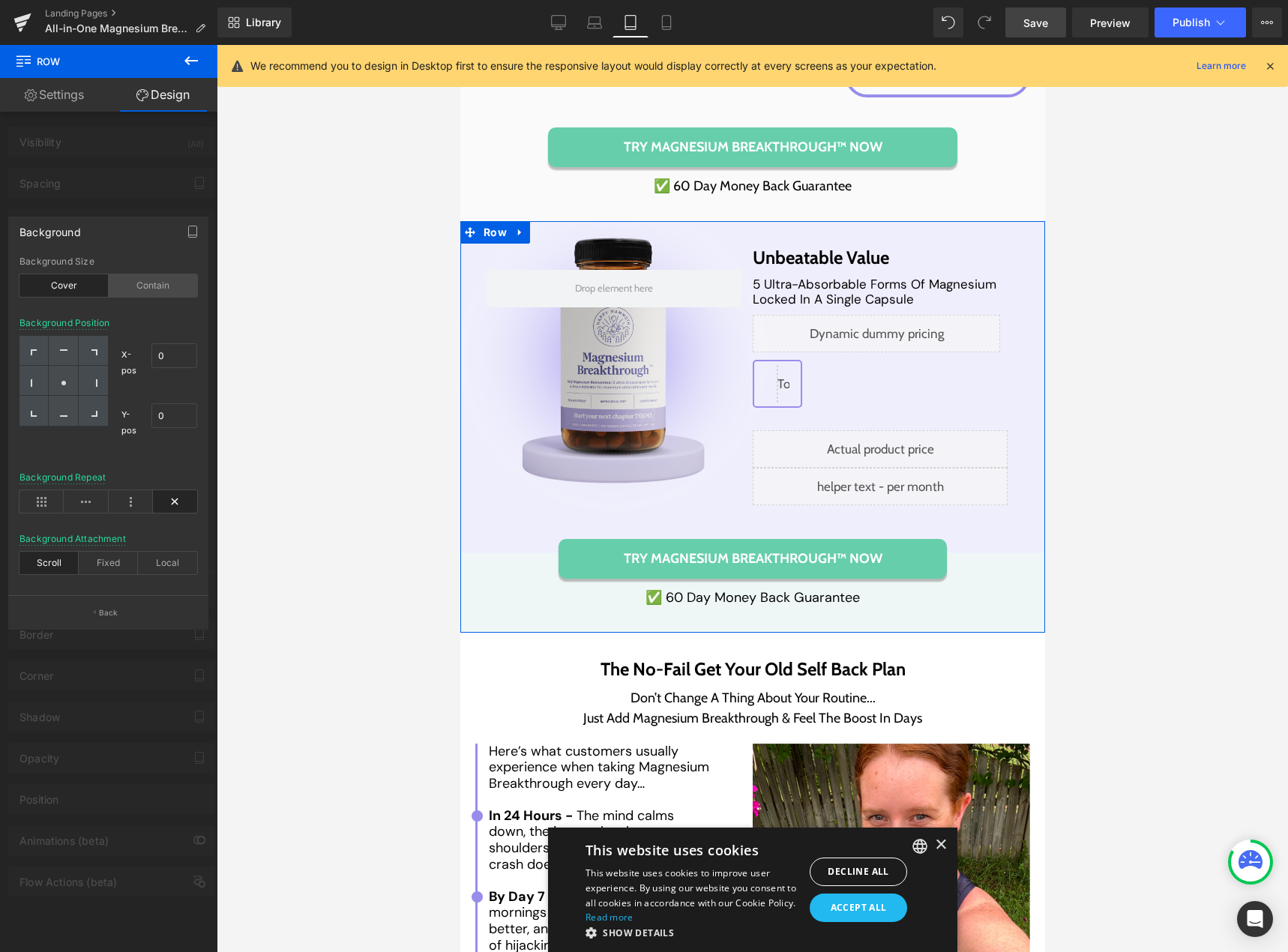
click at [134, 283] on div "Contain" at bounding box center [153, 286] width 89 height 23
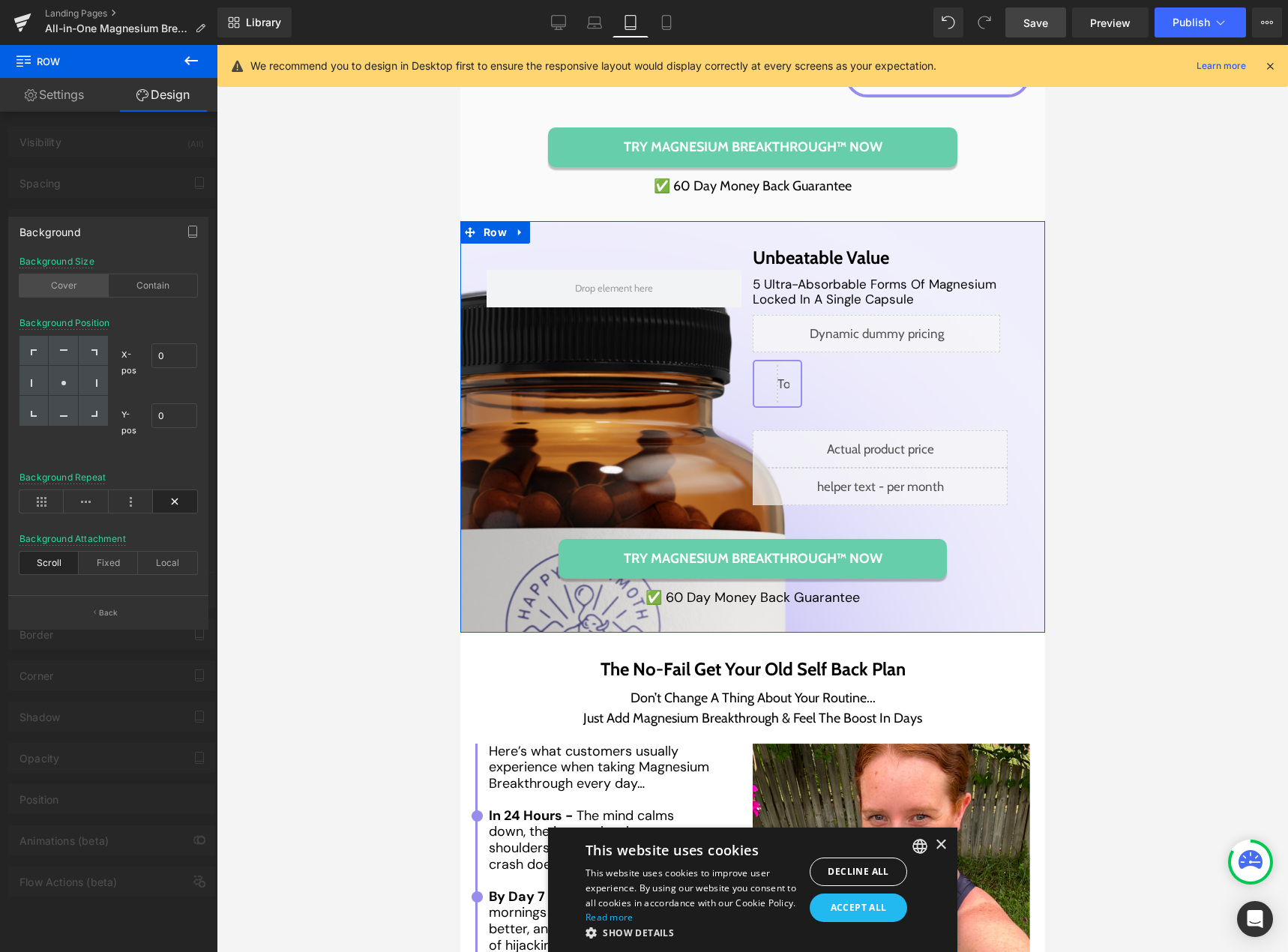
click at [78, 289] on div "Cover" at bounding box center [64, 286] width 89 height 23
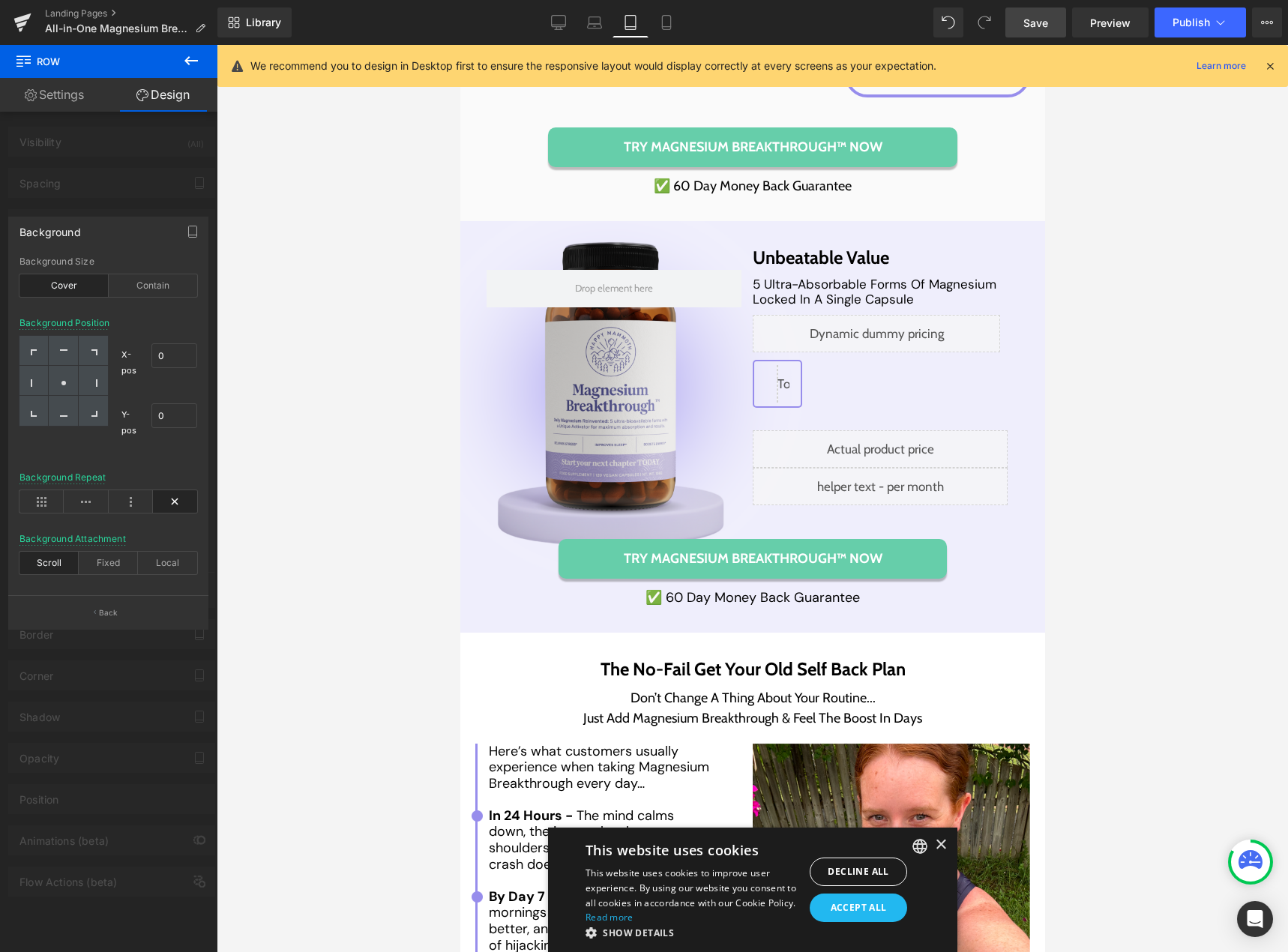
drag, startPoint x: 330, startPoint y: 313, endPoint x: 342, endPoint y: 311, distance: 12.2
click at [331, 313] on div at bounding box center [752, 498] width 1071 height 907
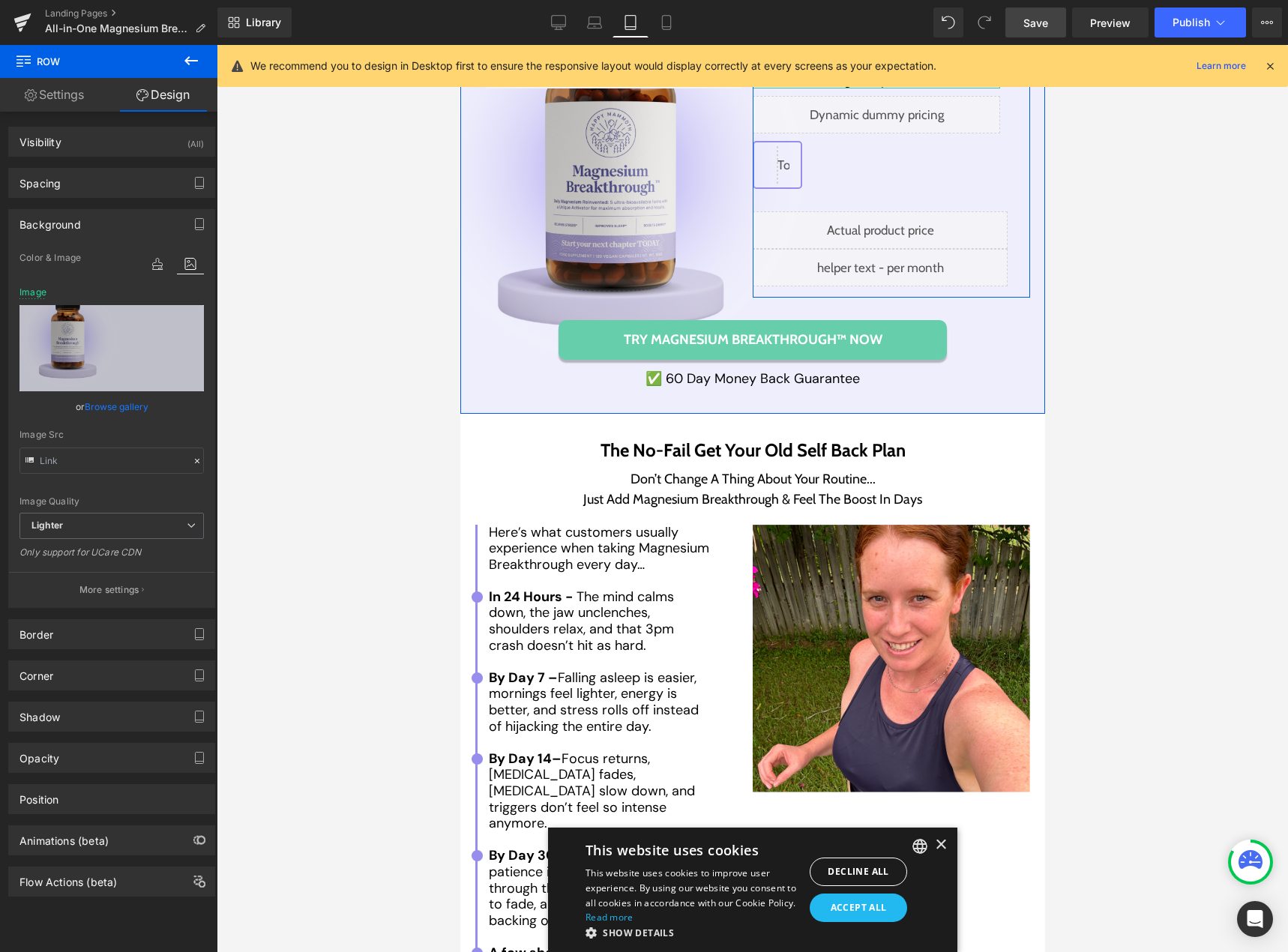
scroll to position [7903, 0]
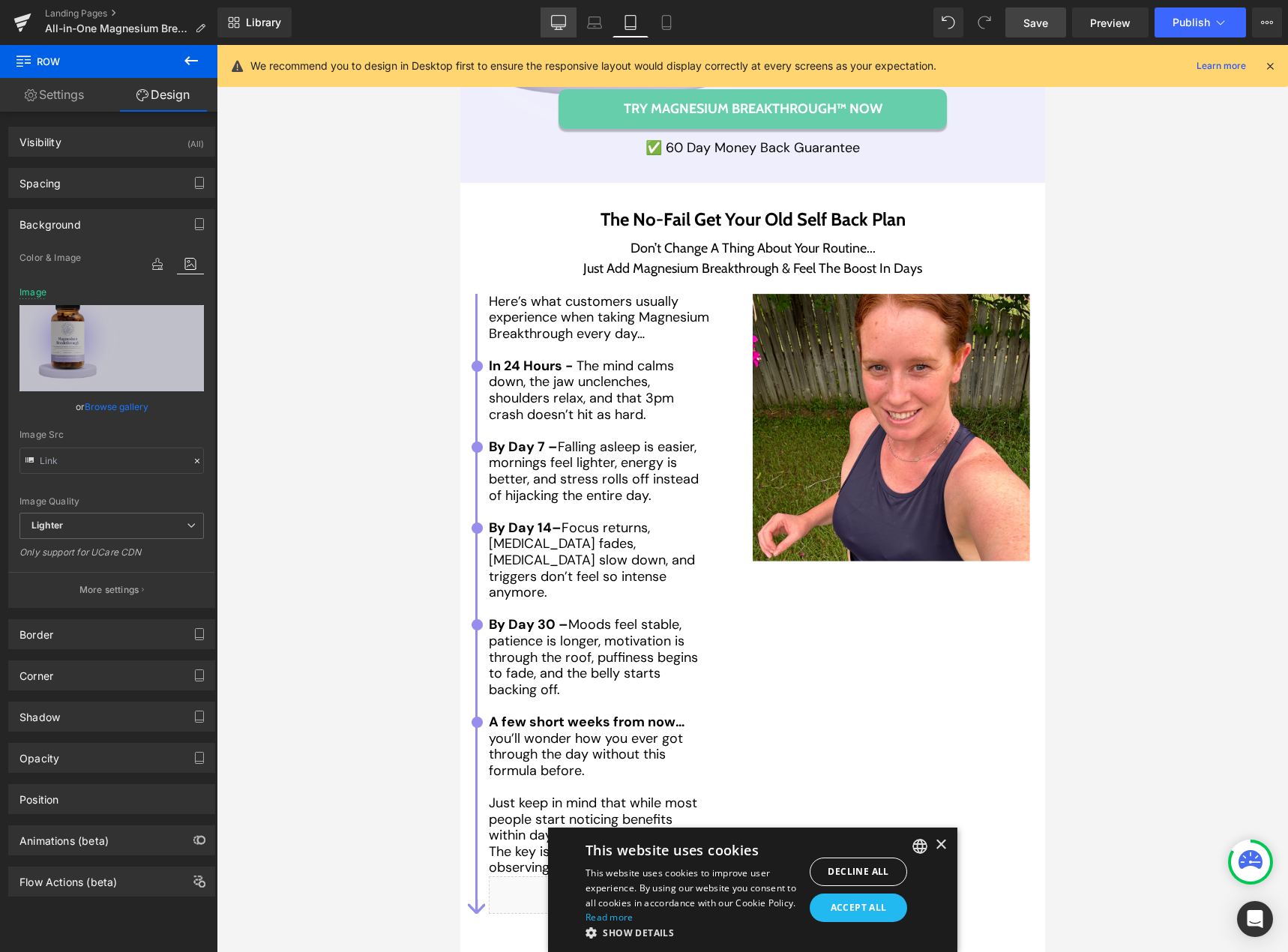
click at [563, 23] on icon at bounding box center [559, 23] width 15 height 15
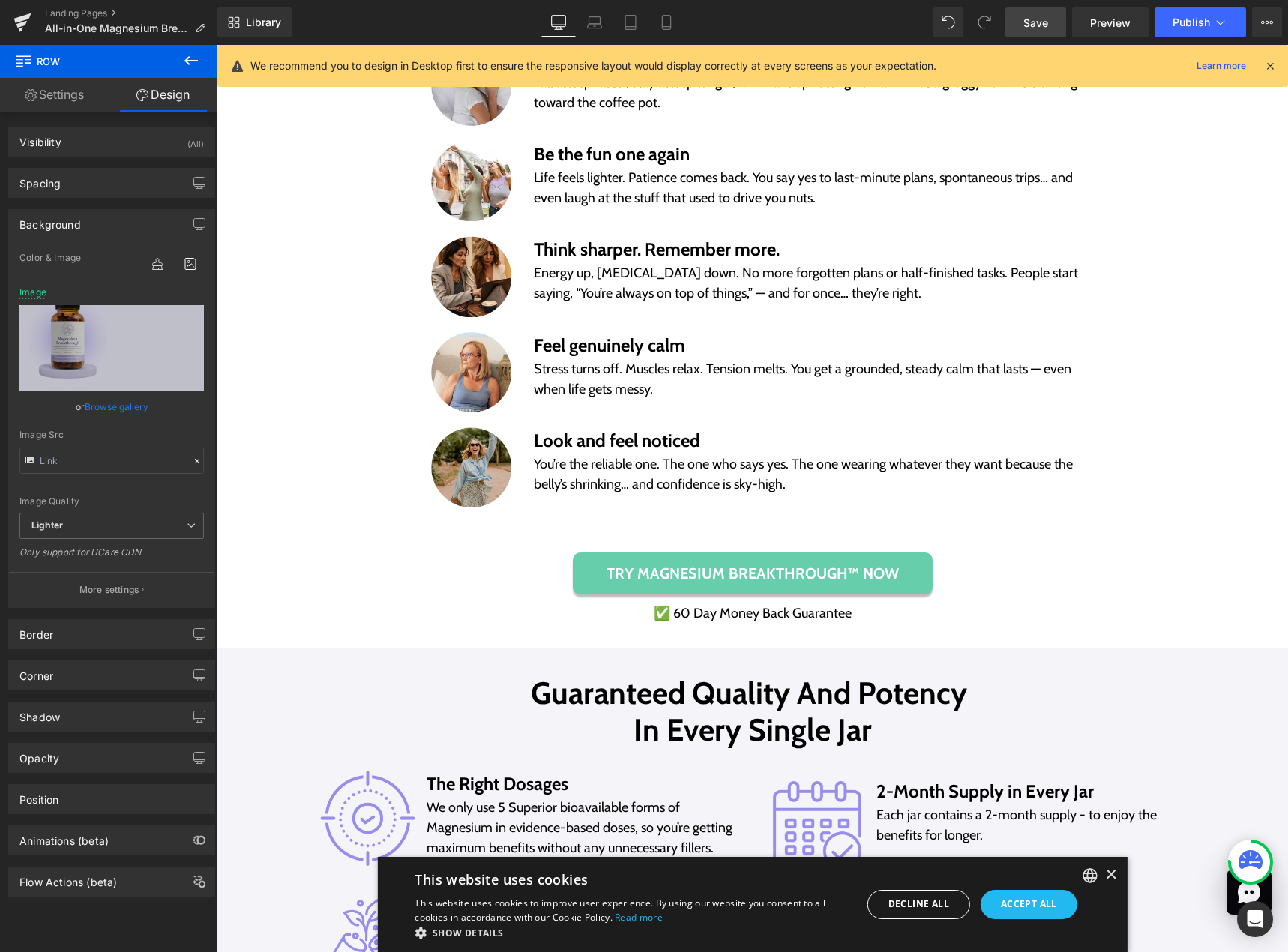
scroll to position [7876, 0]
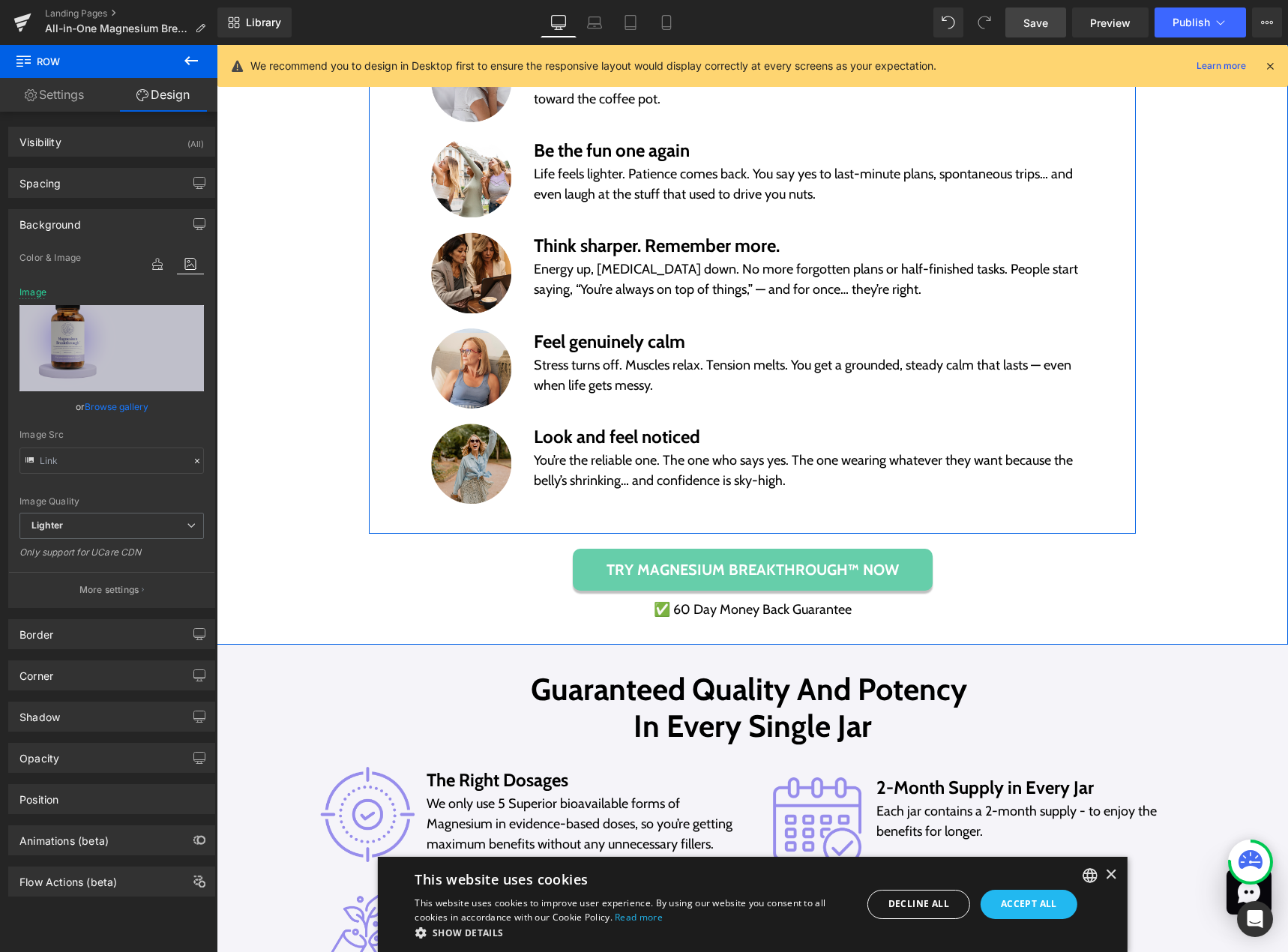
click at [749, 509] on div "Works for Women of All Ages No Matter How Long They’ve Felt Foggy, Snappy, Drai…" at bounding box center [752, 246] width 767 height 576
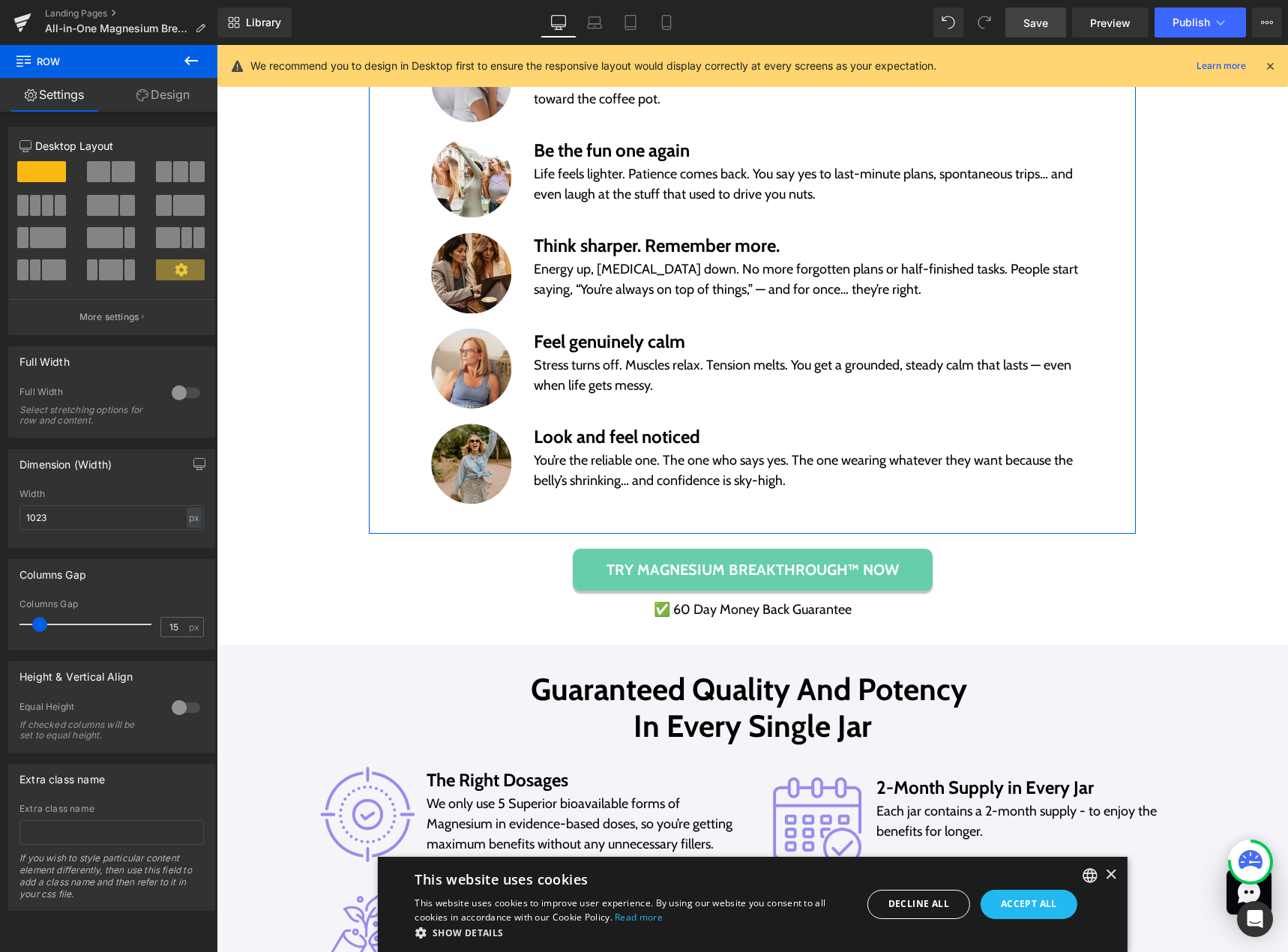
click at [167, 103] on link "Design" at bounding box center [163, 95] width 109 height 34
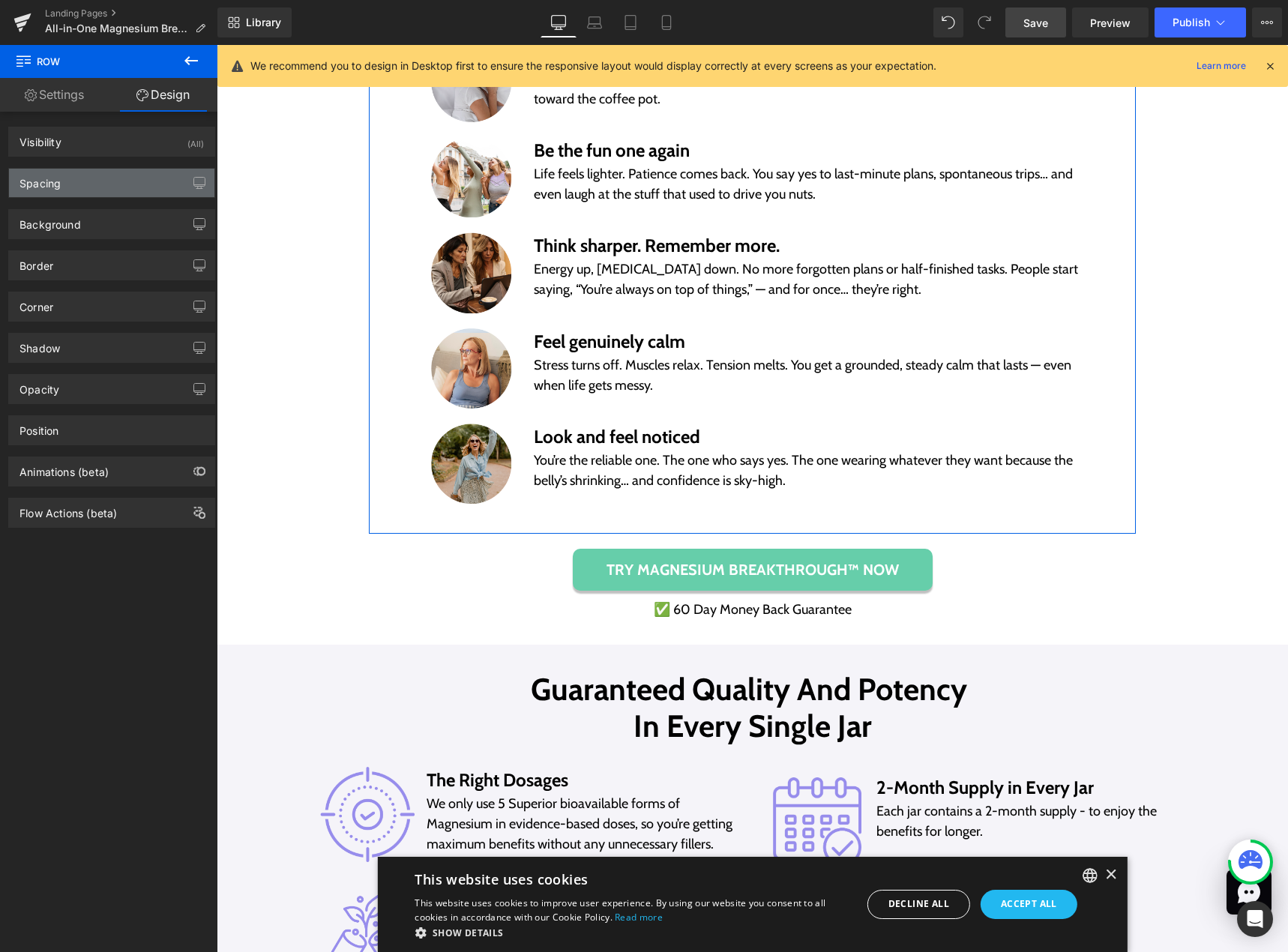
click at [92, 189] on div "Spacing" at bounding box center [111, 183] width 206 height 28
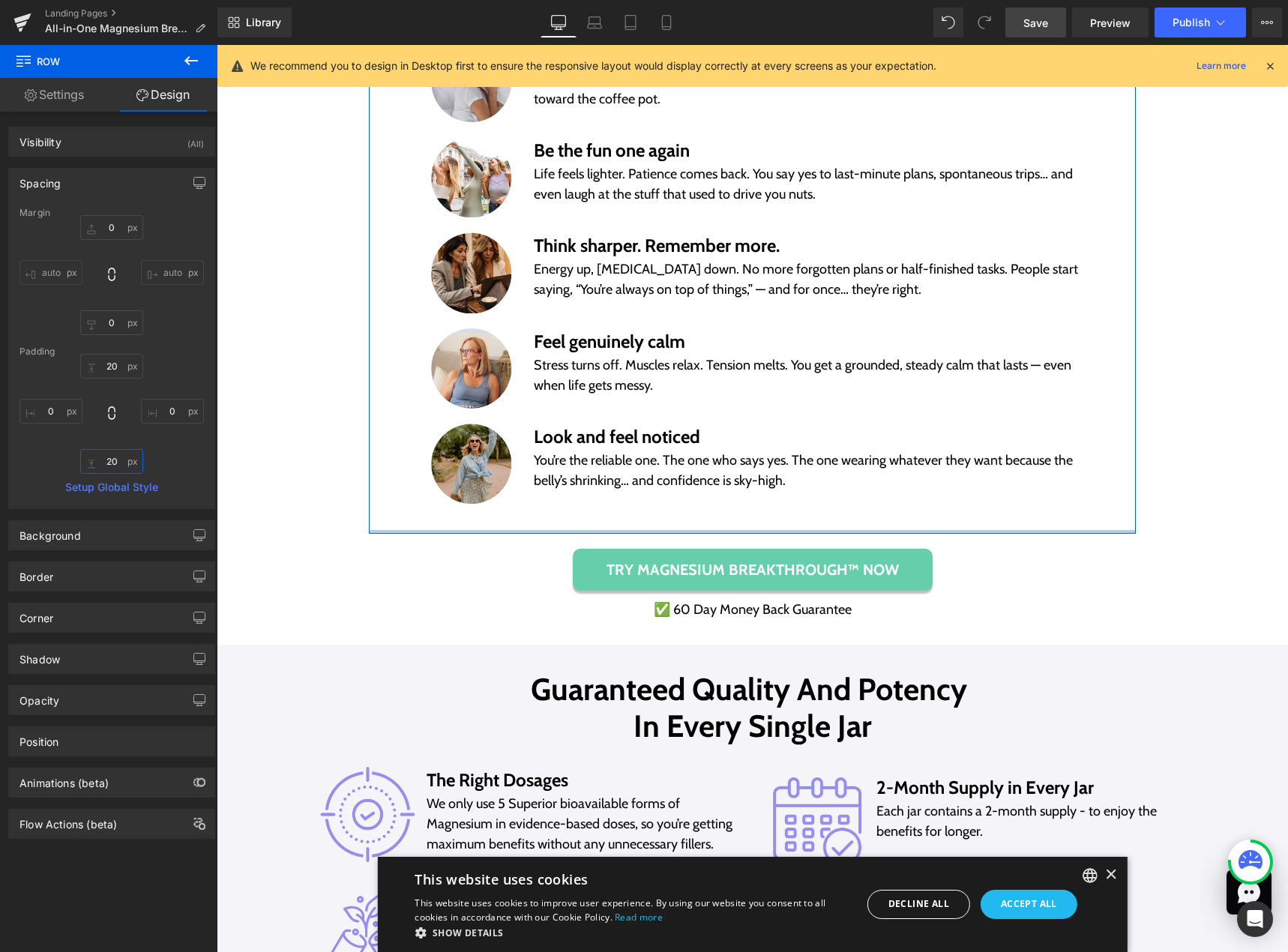
click at [105, 460] on input "20" at bounding box center [112, 461] width 63 height 25
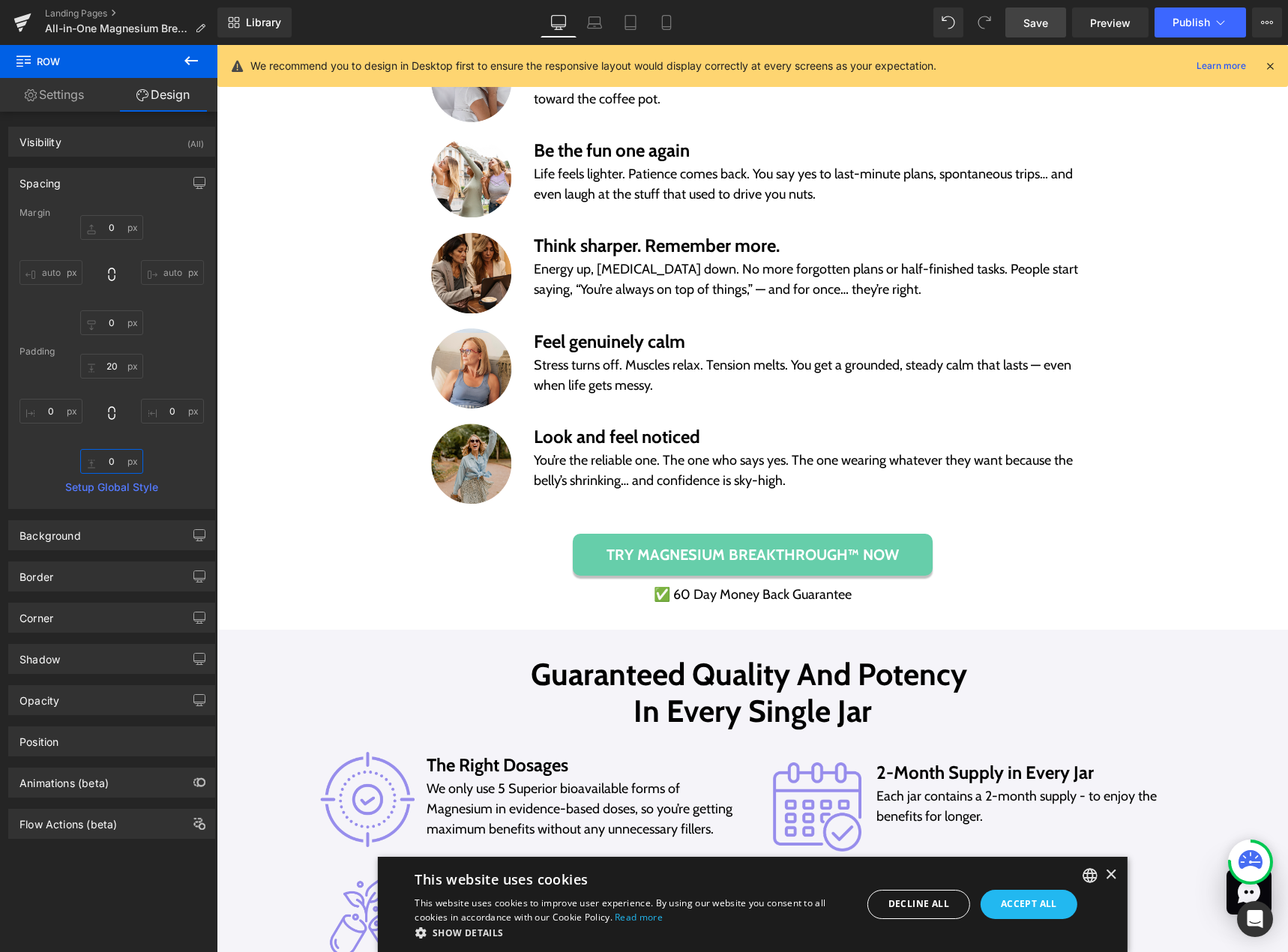
type input "0"
click at [1029, 16] on span "Save" at bounding box center [1035, 23] width 25 height 16
click at [767, 321] on div "Image Feel genuinely calm Text Block Stress turns off. Muscles relax. Tension m…" at bounding box center [752, 368] width 674 height 96
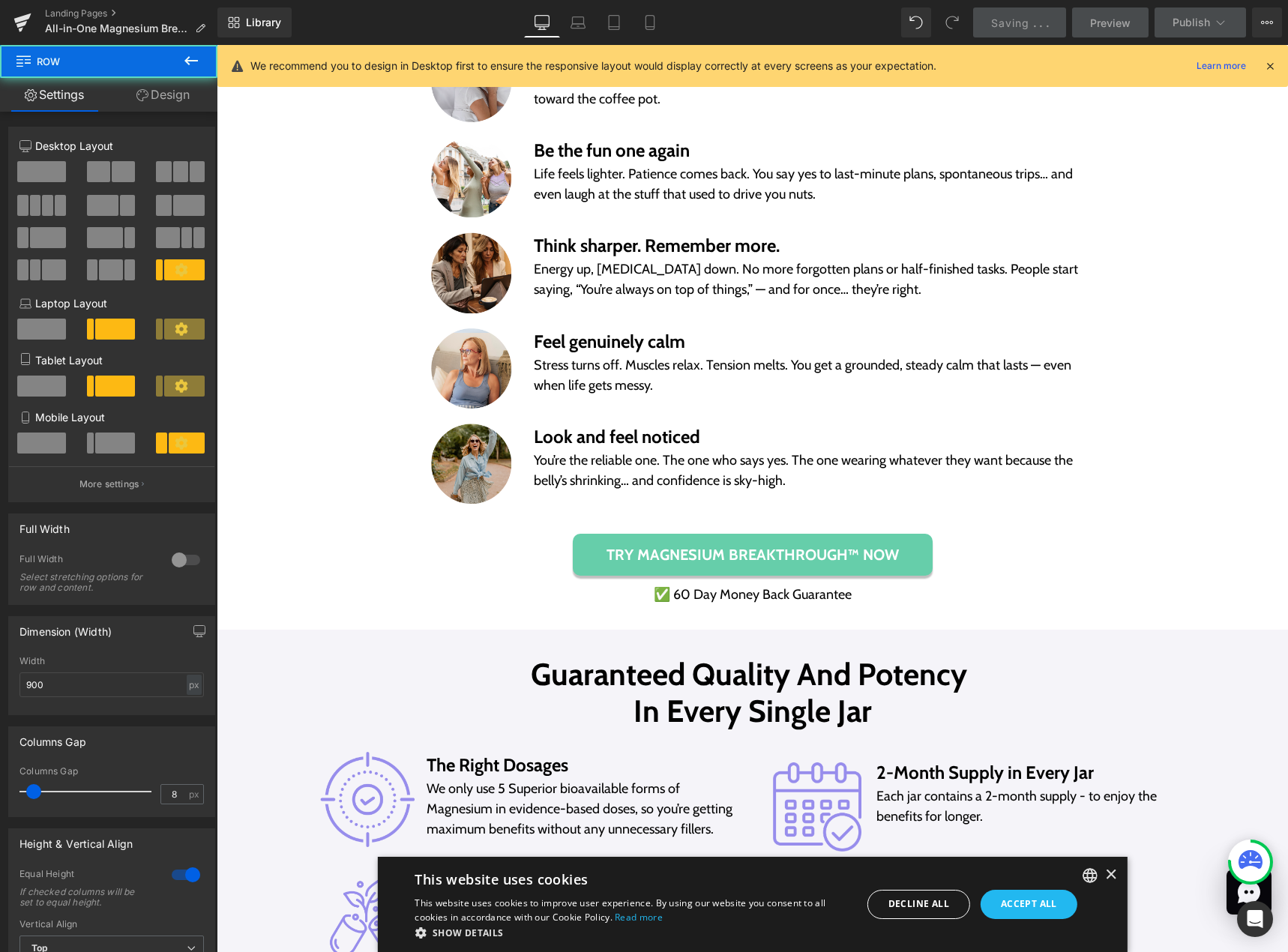
scroll to position [9225, 0]
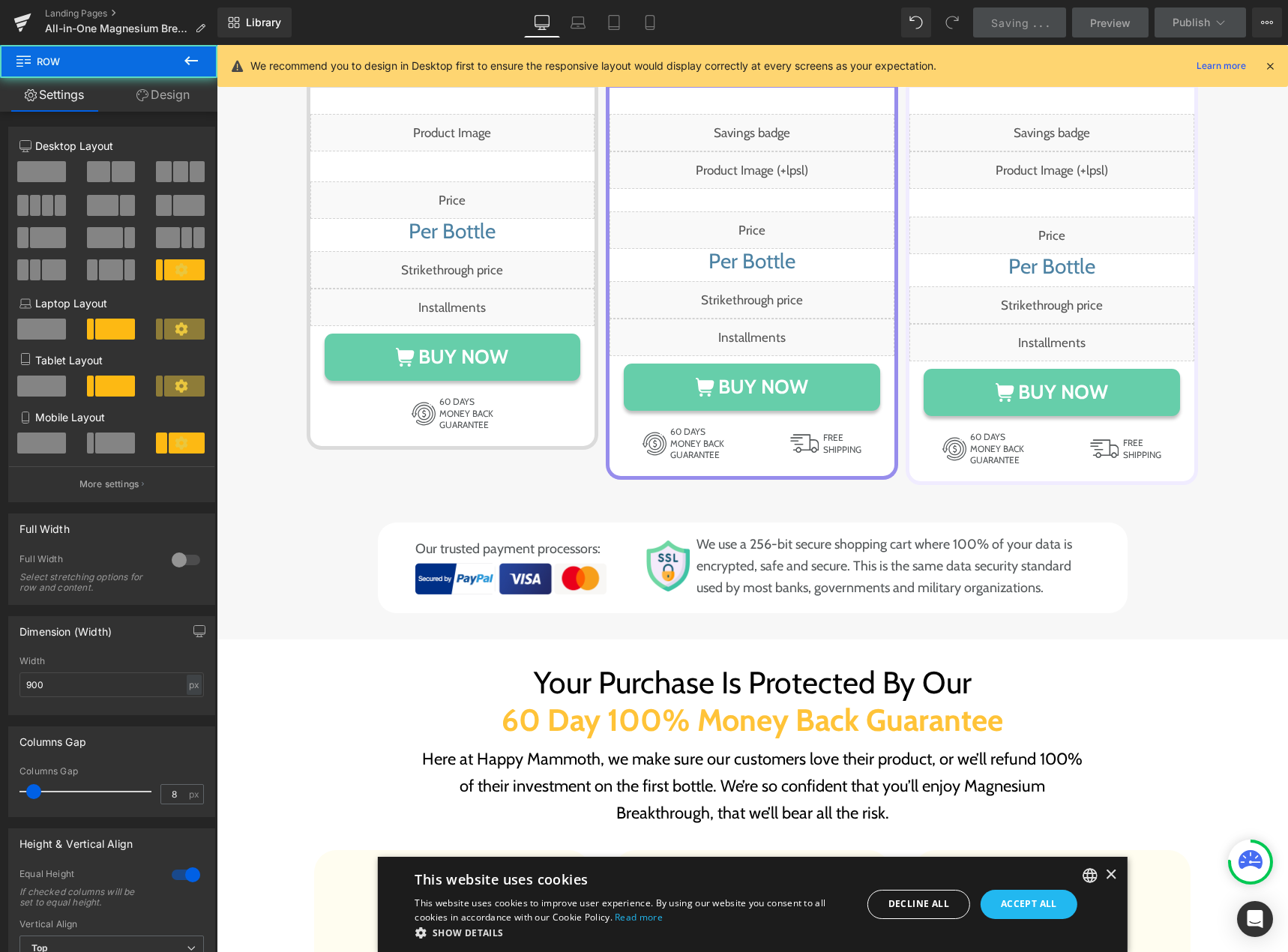
click at [747, 320] on div "Liquid" at bounding box center [751, 337] width 285 height 38
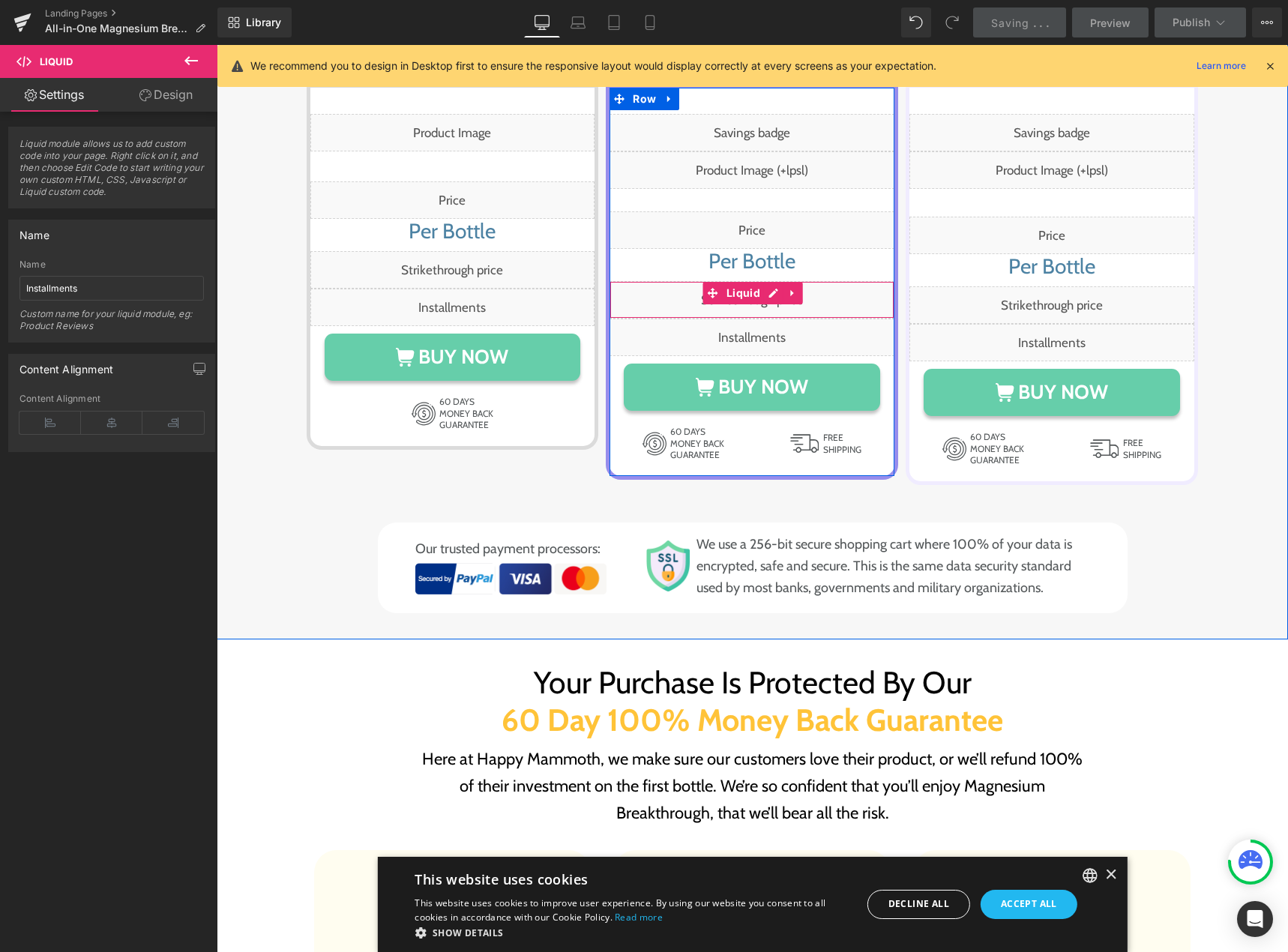
click at [771, 281] on div "Liquid" at bounding box center [751, 300] width 285 height 38
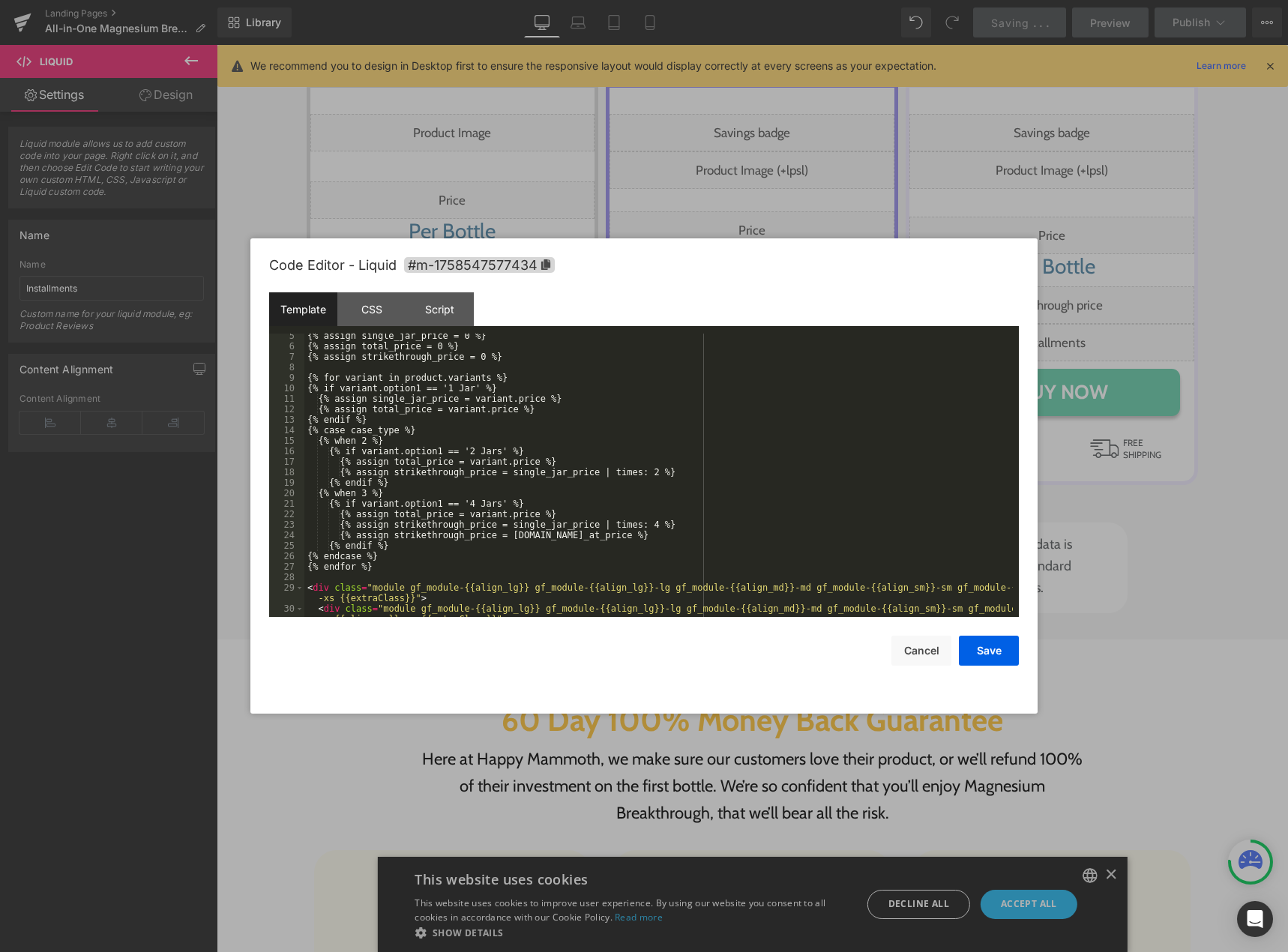
scroll to position [147, 0]
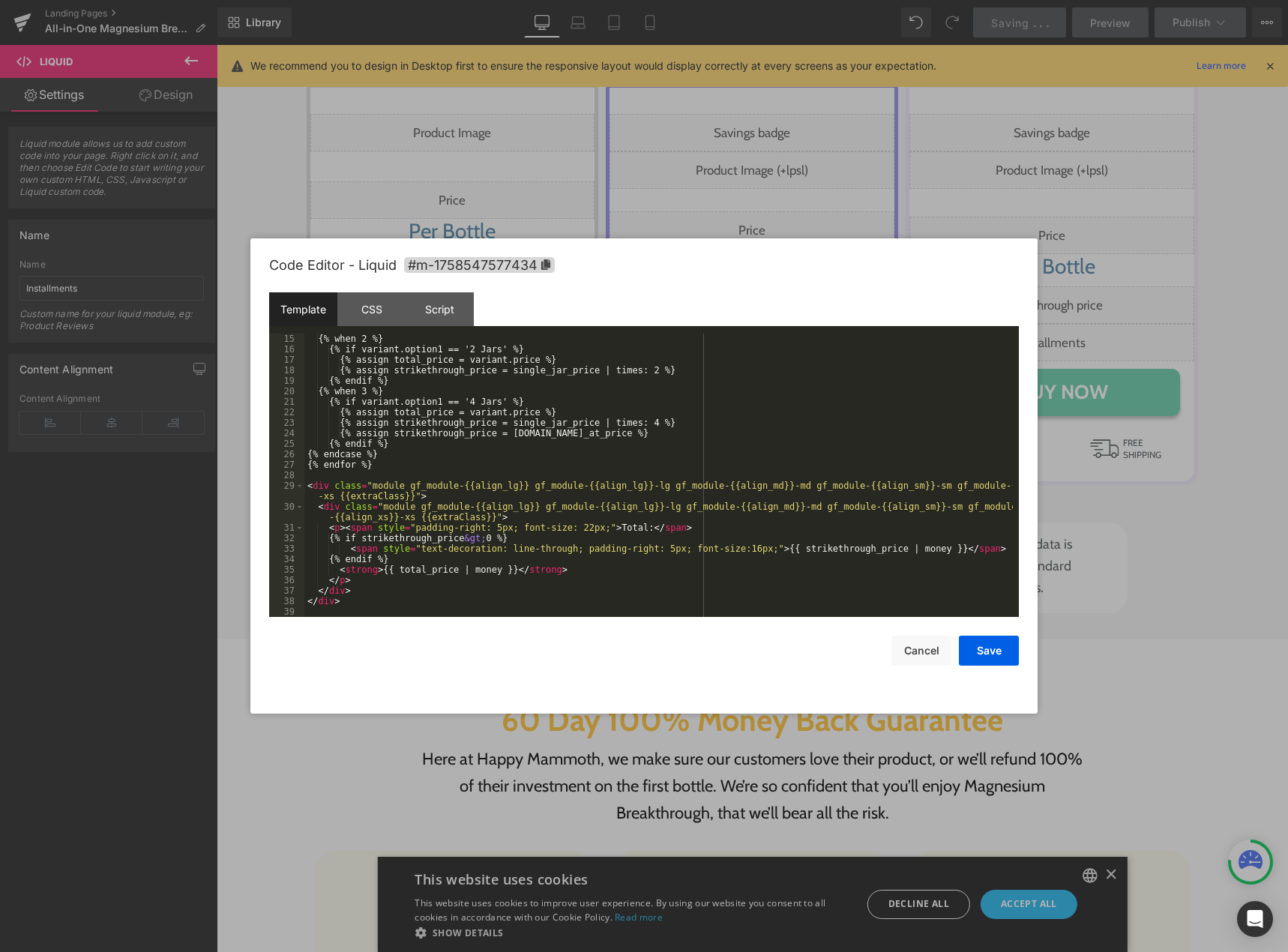
click at [682, 131] on div at bounding box center [644, 476] width 1288 height 952
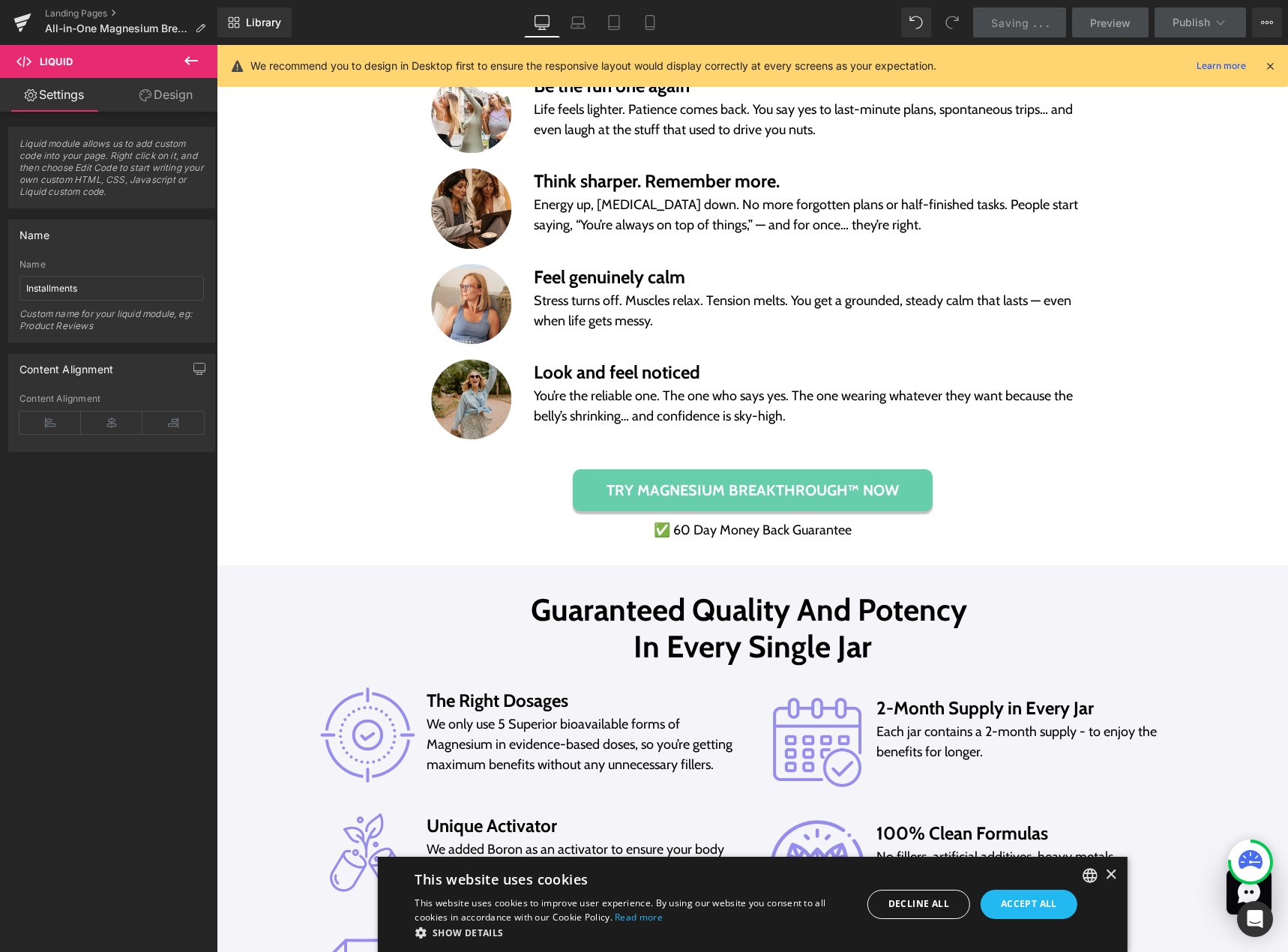
scroll to position [7950, 0]
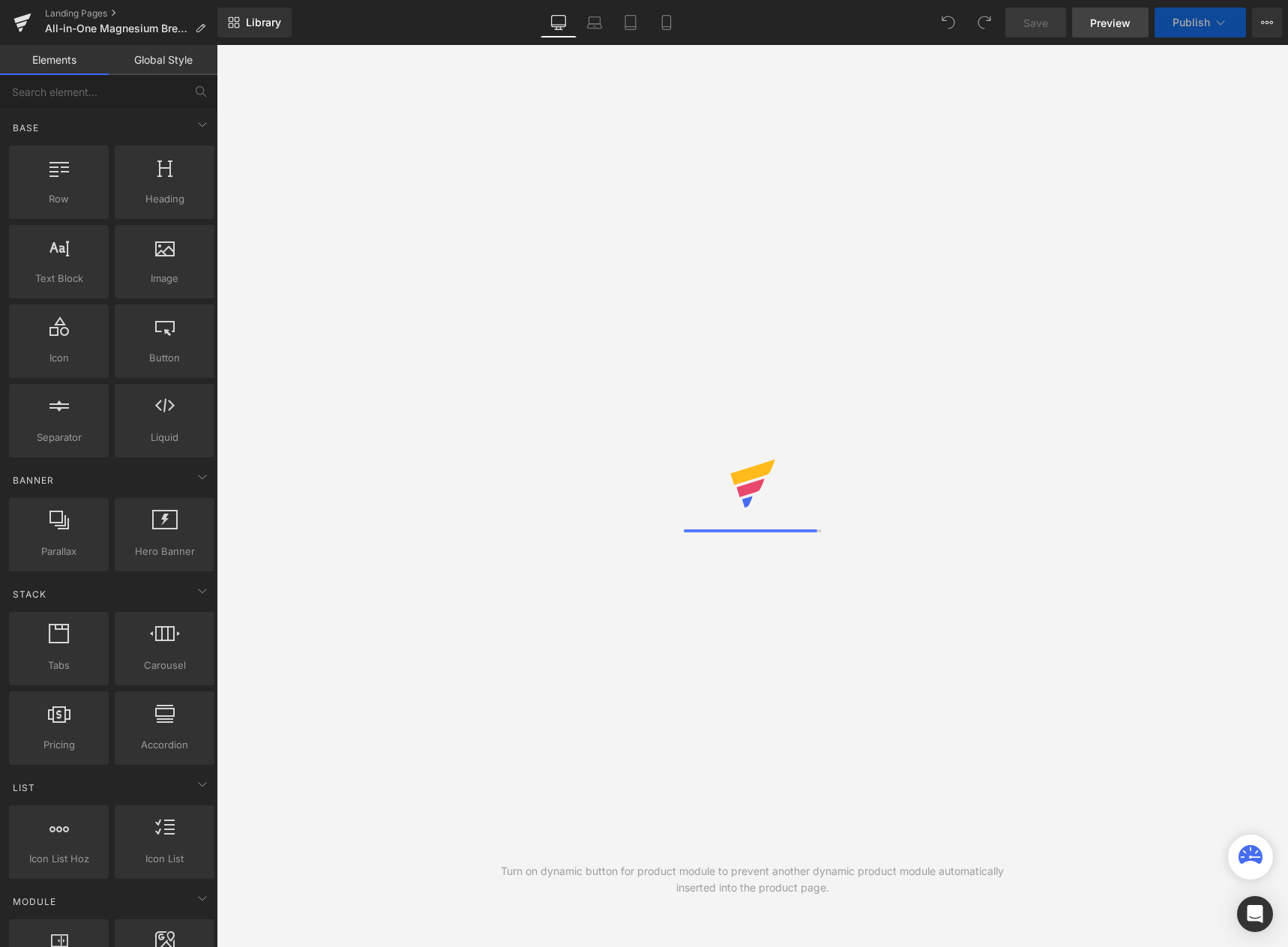
click at [1111, 27] on span "Preview" at bounding box center [1110, 23] width 41 height 16
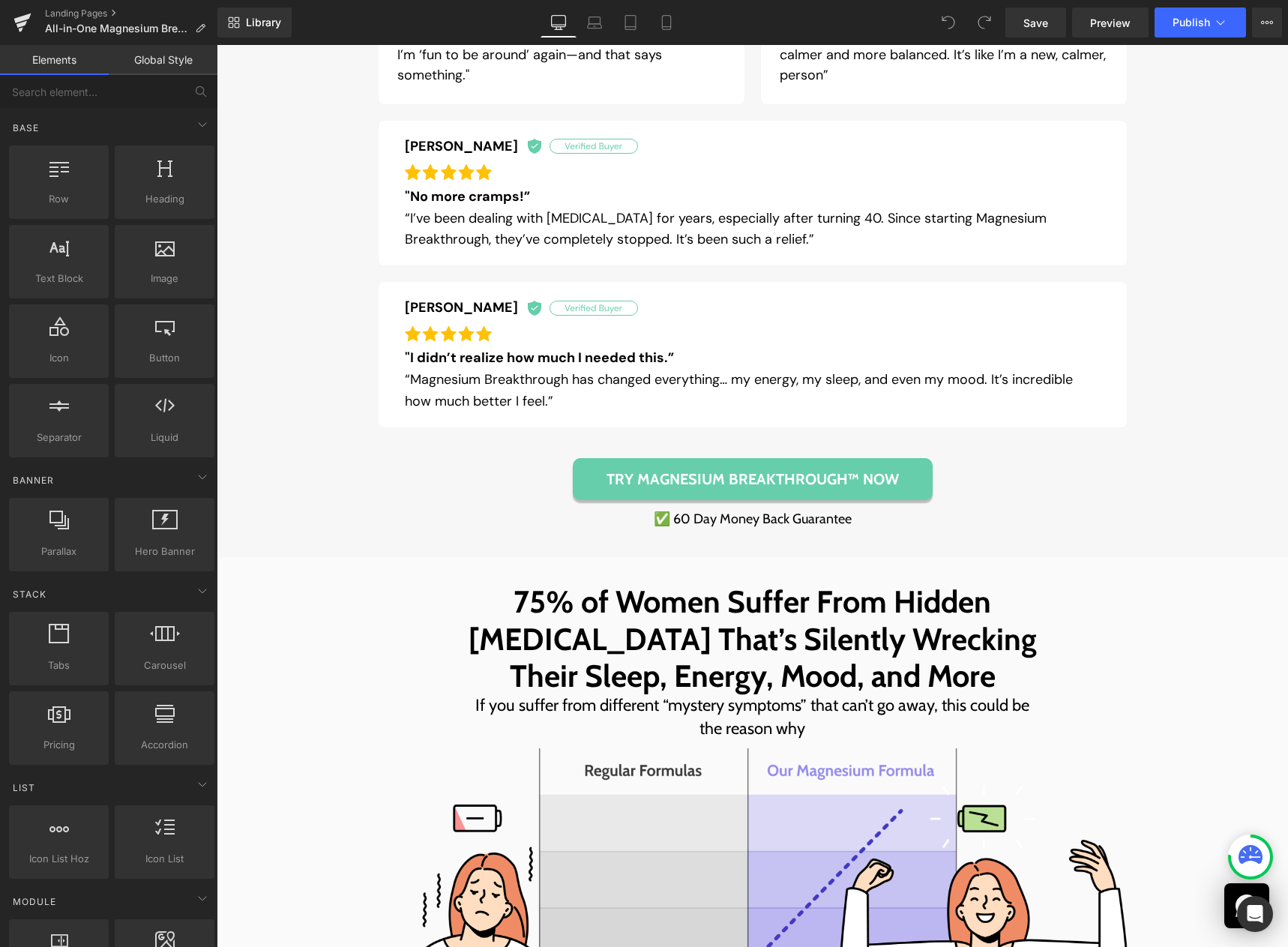
scroll to position [2248, 0]
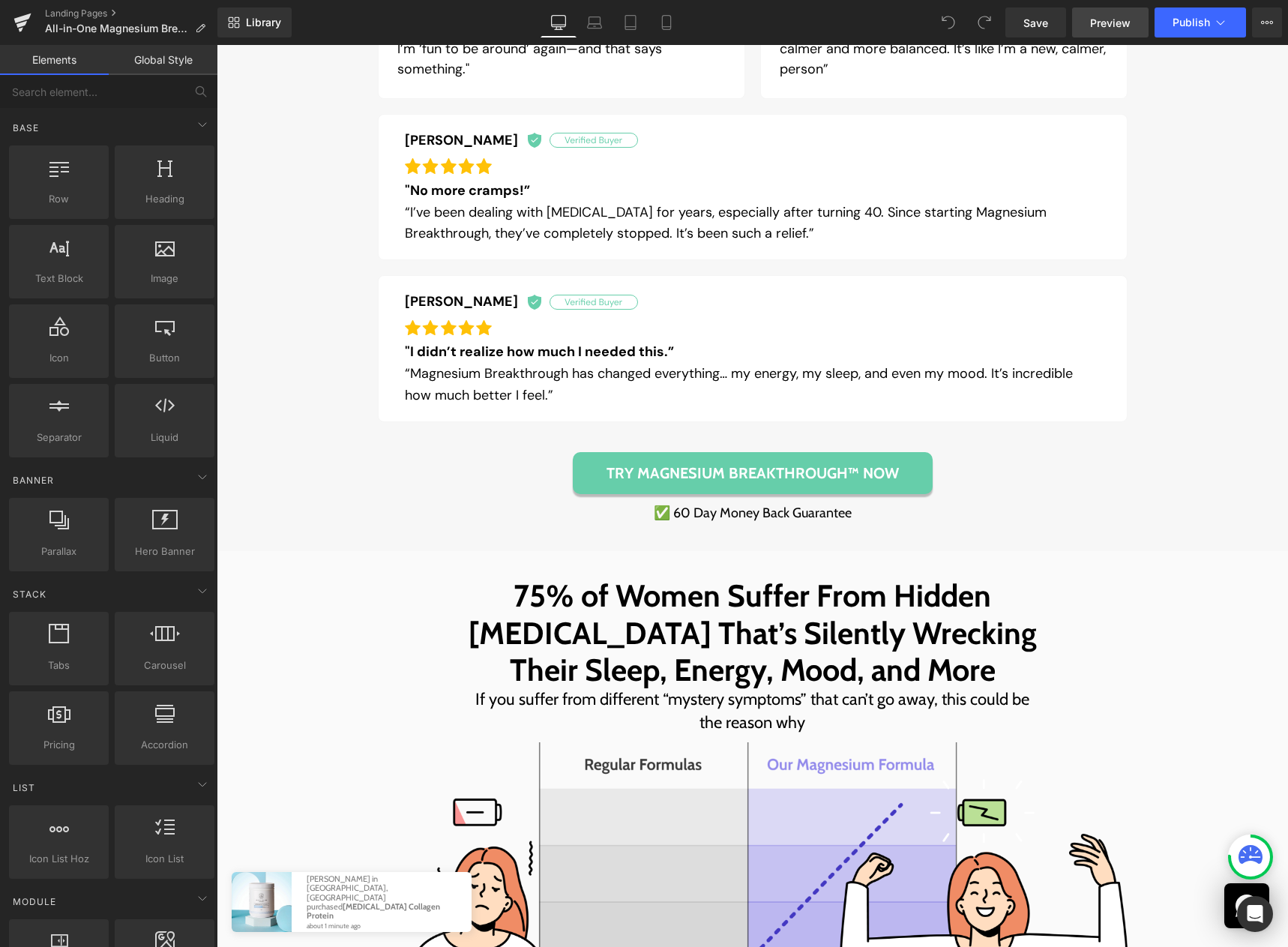
click at [1094, 27] on span "Preview" at bounding box center [1110, 23] width 41 height 16
click at [1101, 30] on link "Preview" at bounding box center [1110, 23] width 77 height 30
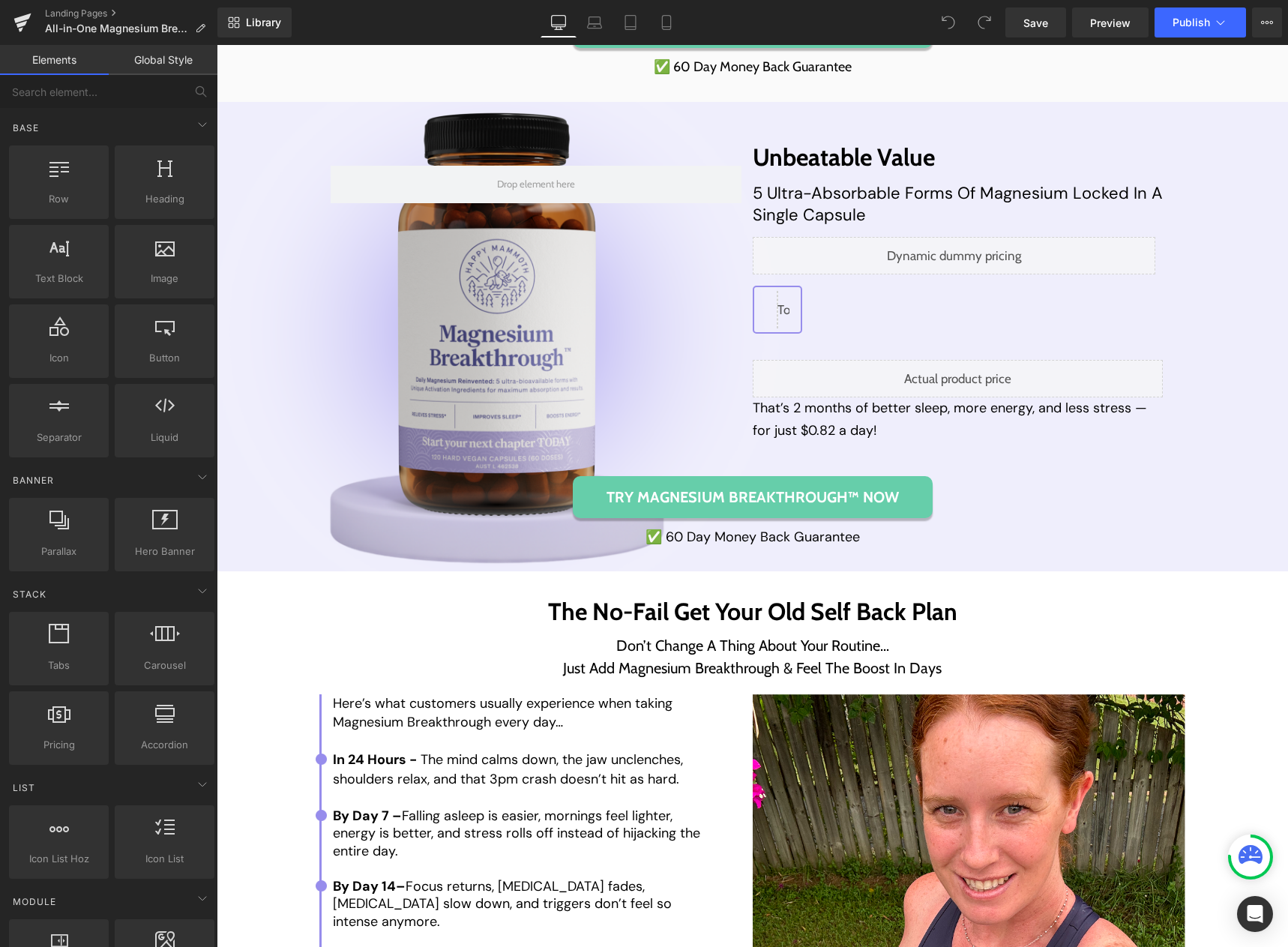
scroll to position [6820, 0]
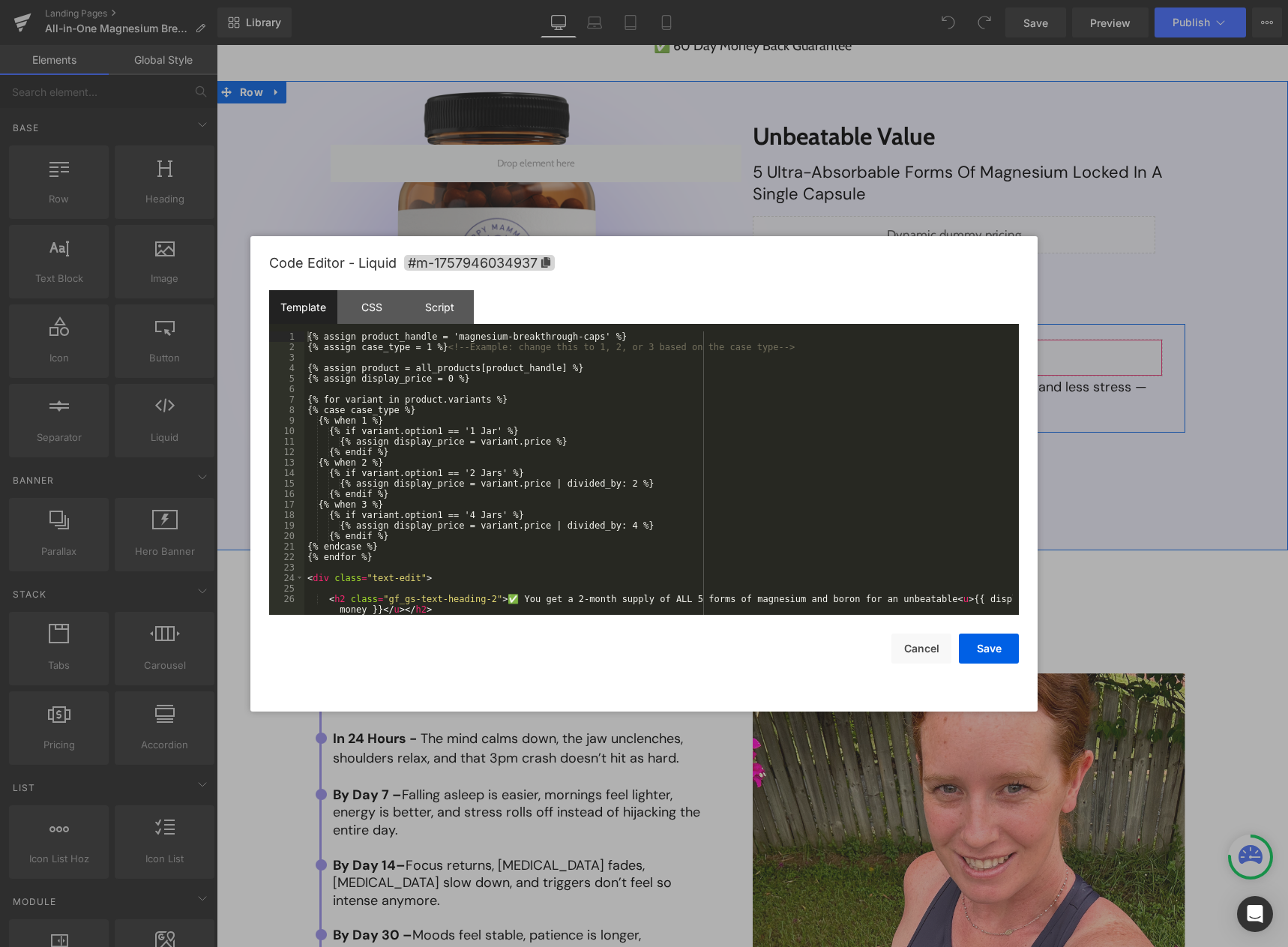
click at [978, 365] on div "Liquid" at bounding box center [958, 358] width 411 height 38
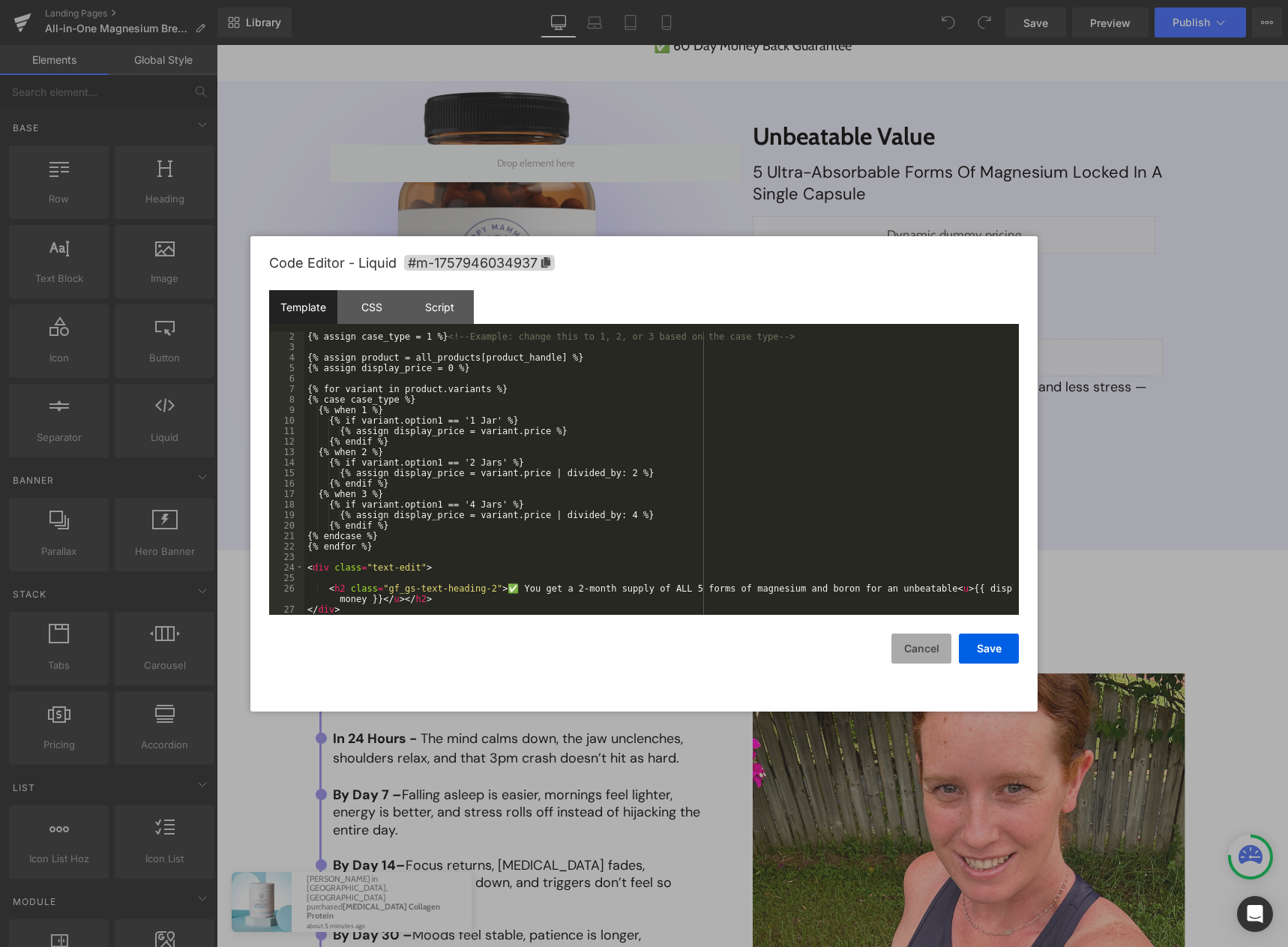
click at [920, 654] on button "Cancel" at bounding box center [921, 649] width 60 height 30
